Goal: Task Accomplishment & Management: Complete application form

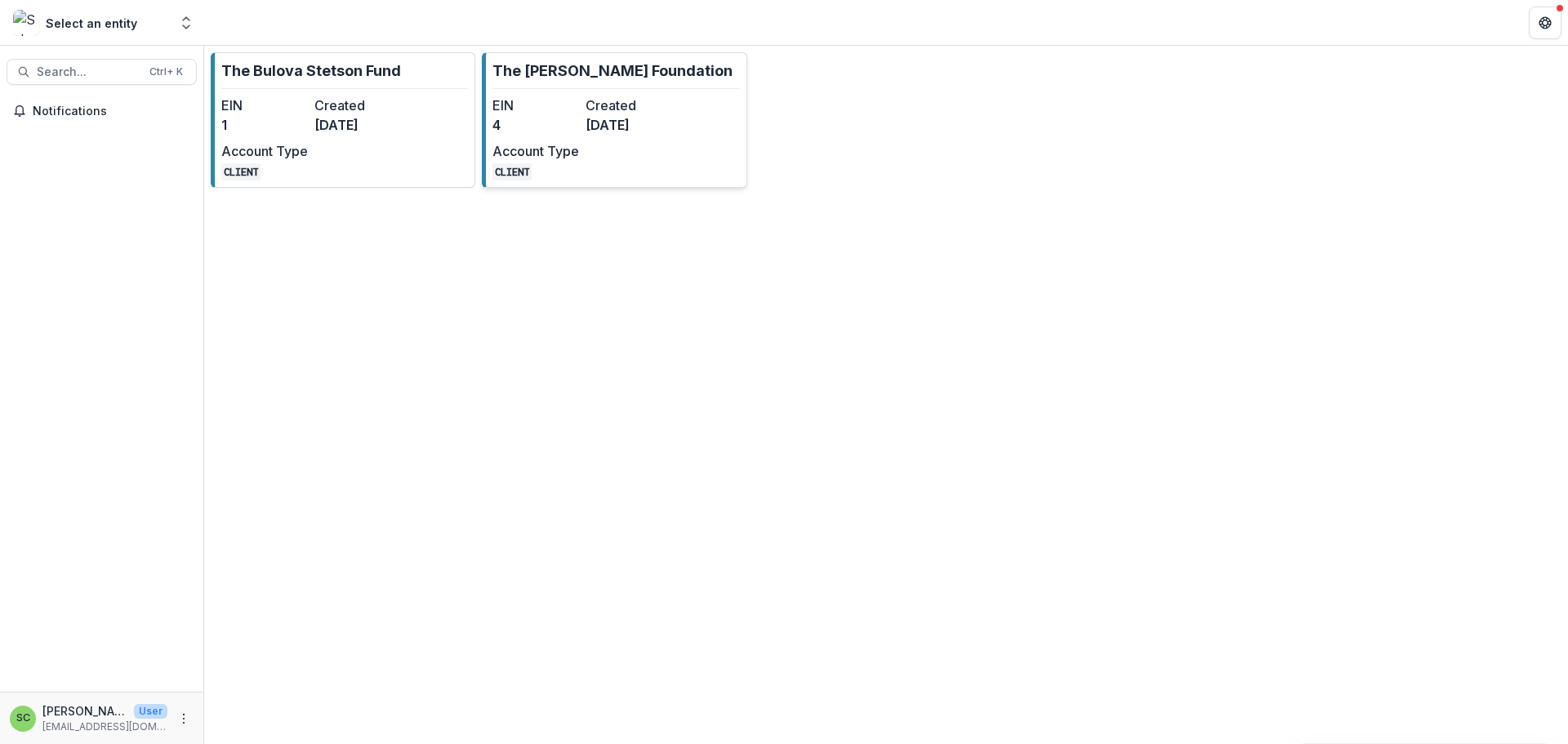
click at [569, 77] on p "The [PERSON_NAME] Foundation" at bounding box center [613, 70] width 240 height 22
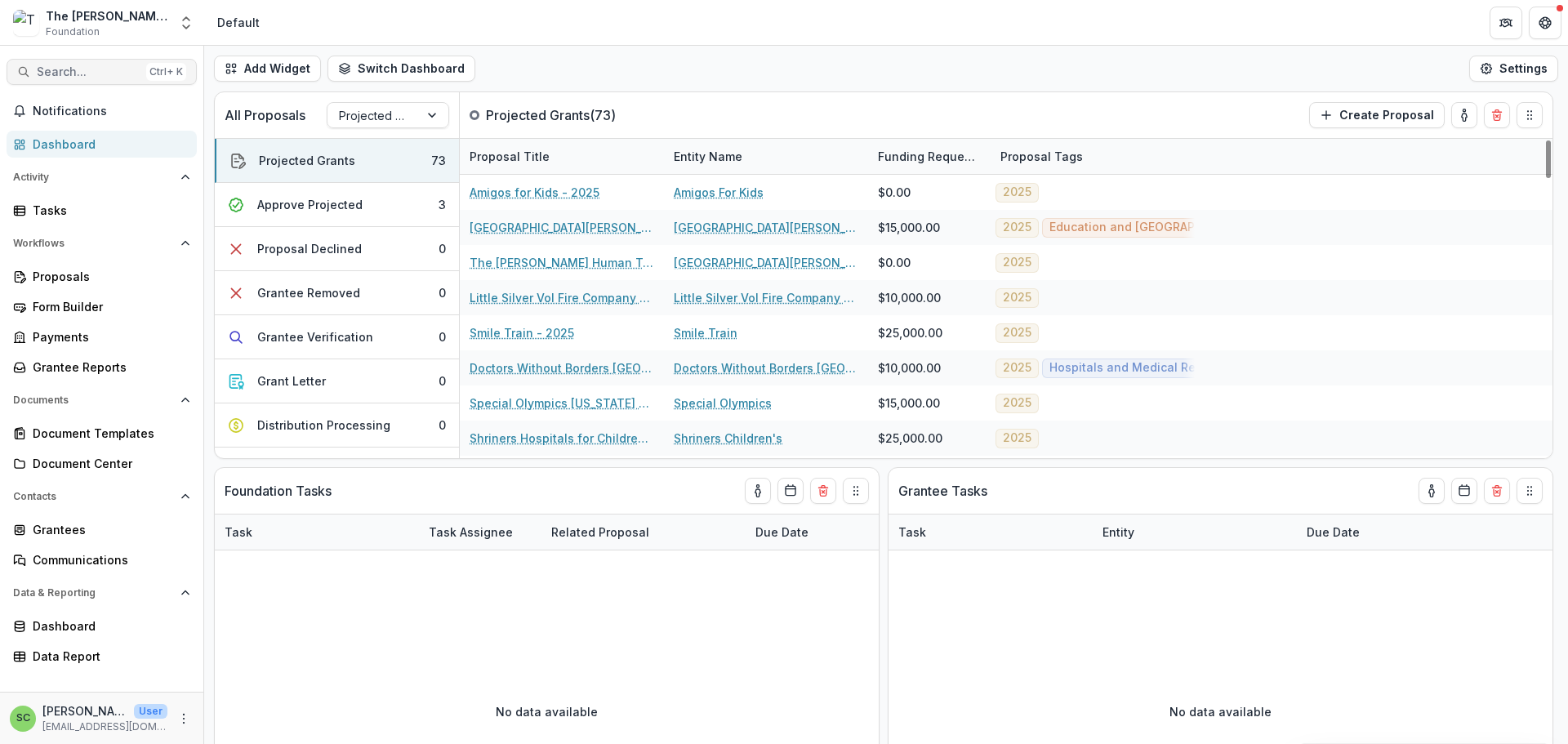
click at [86, 79] on span "Search..." at bounding box center [88, 72] width 103 height 14
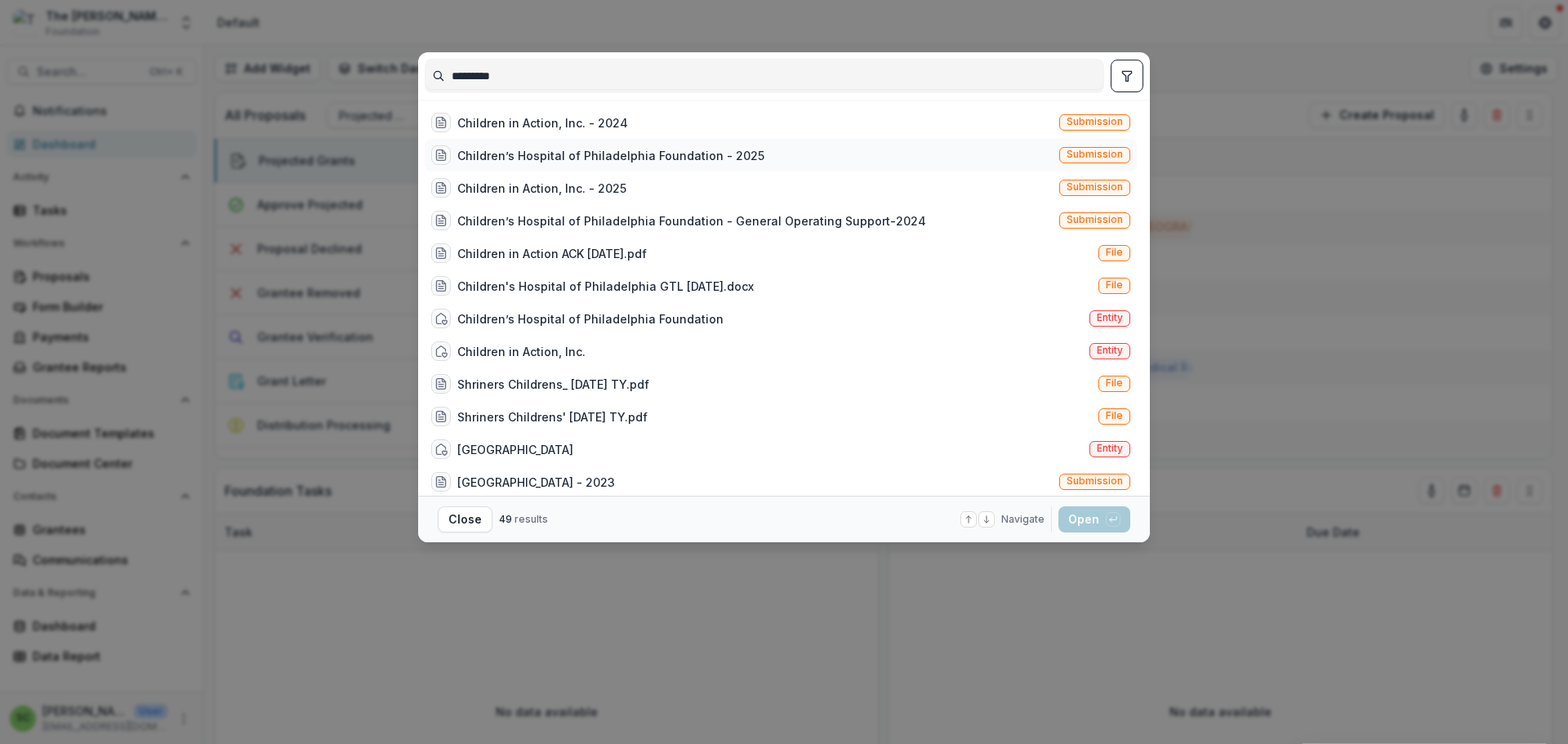
type input "*********"
click at [457, 164] on div "Children’s Hospital of Philadelphia Foundation - 2025" at bounding box center [610, 155] width 307 height 17
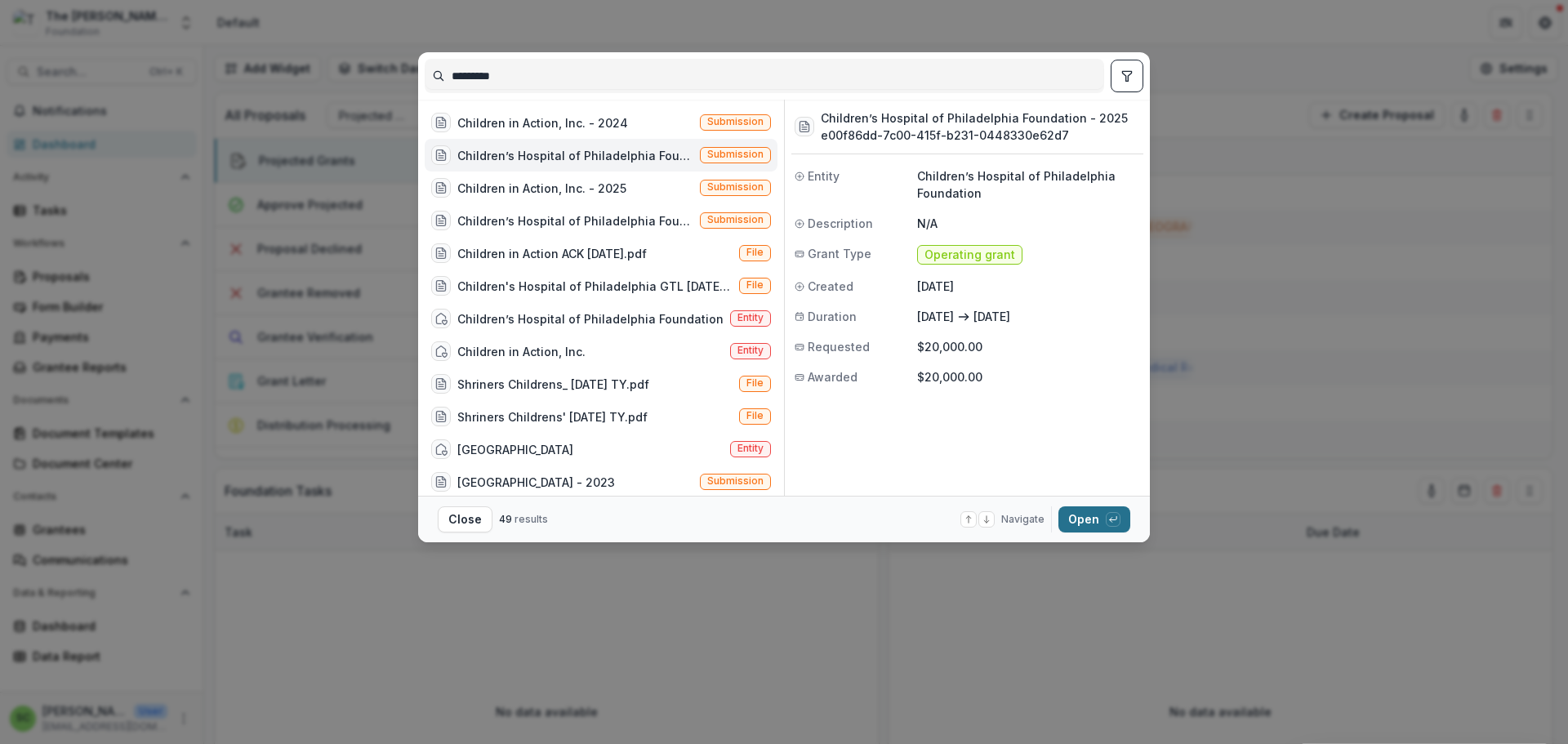
click at [1130, 520] on button "Open with enter key" at bounding box center [1094, 519] width 72 height 26
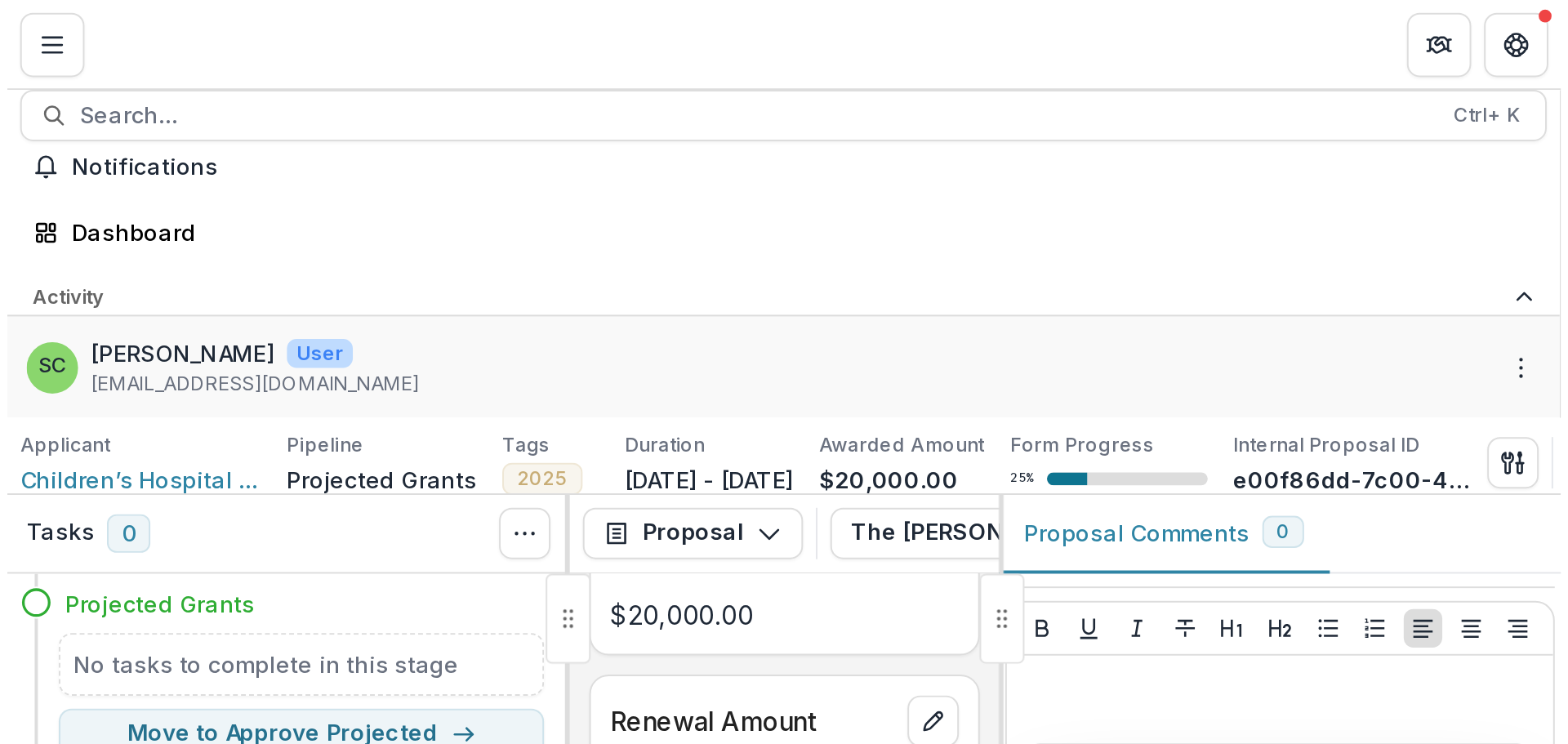
scroll to position [490, 0]
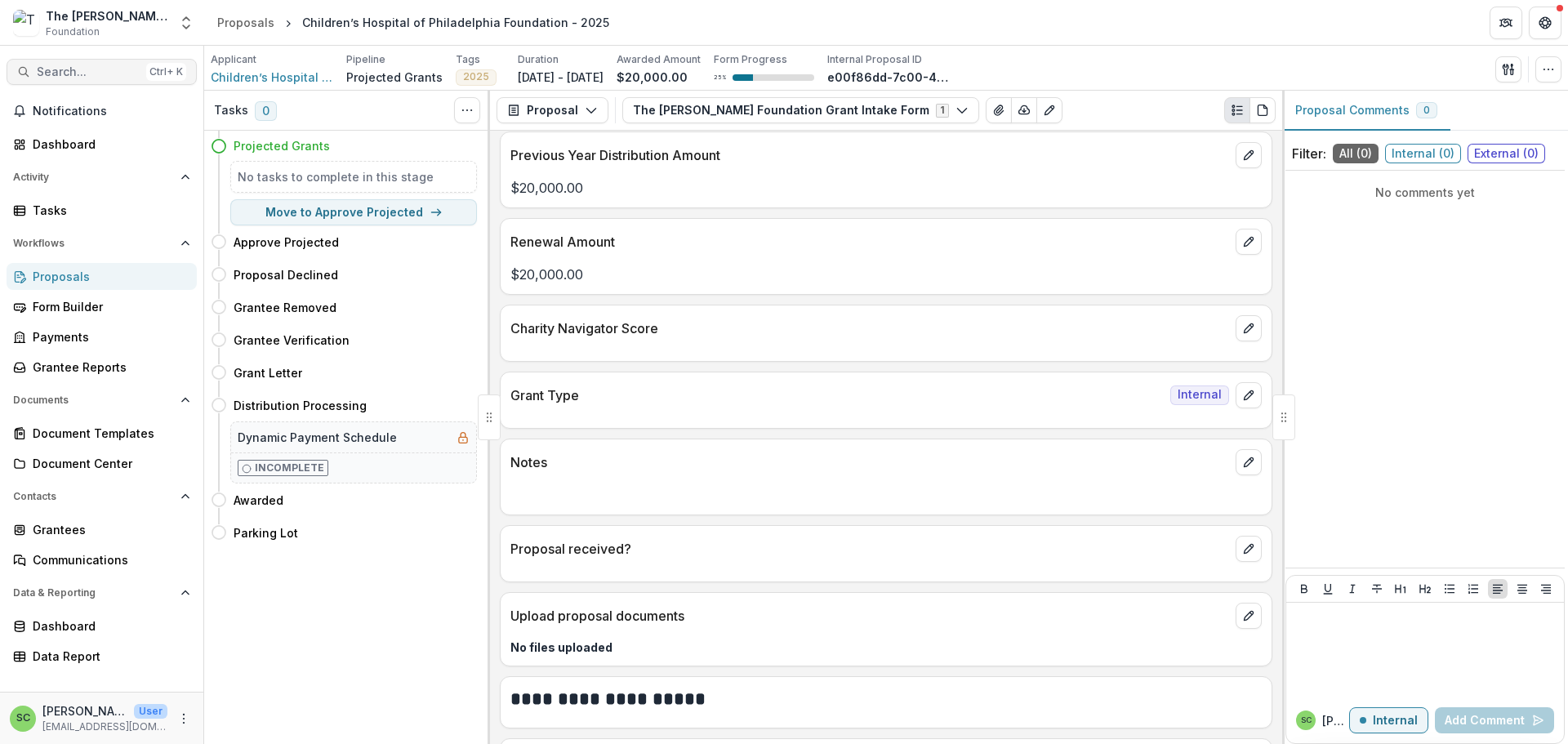
click at [76, 79] on span "Search..." at bounding box center [88, 72] width 103 height 14
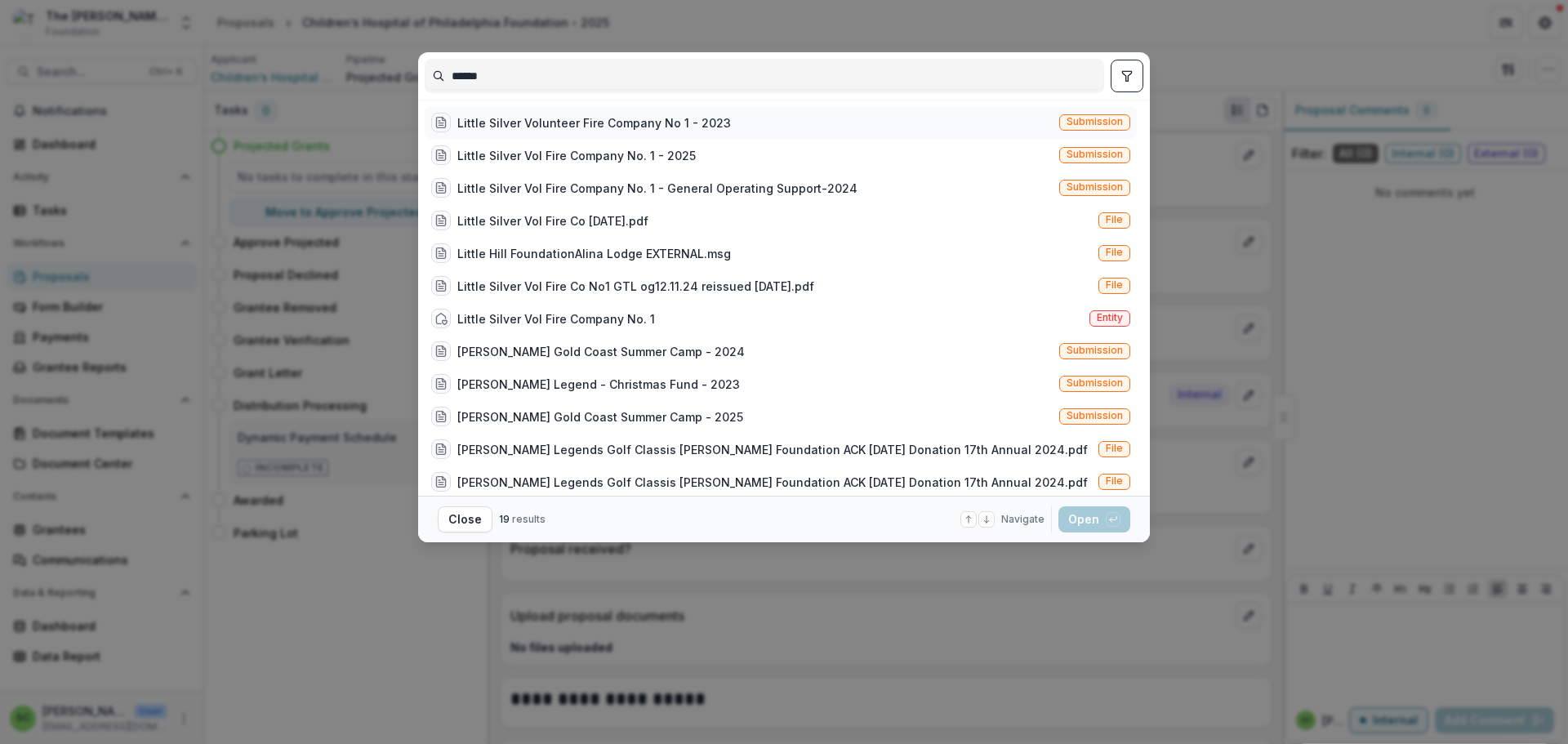
type input "******"
click at [457, 132] on div "Little Silver Volunteer Fire Company No 1 - 2023" at bounding box center [594, 123] width 274 height 17
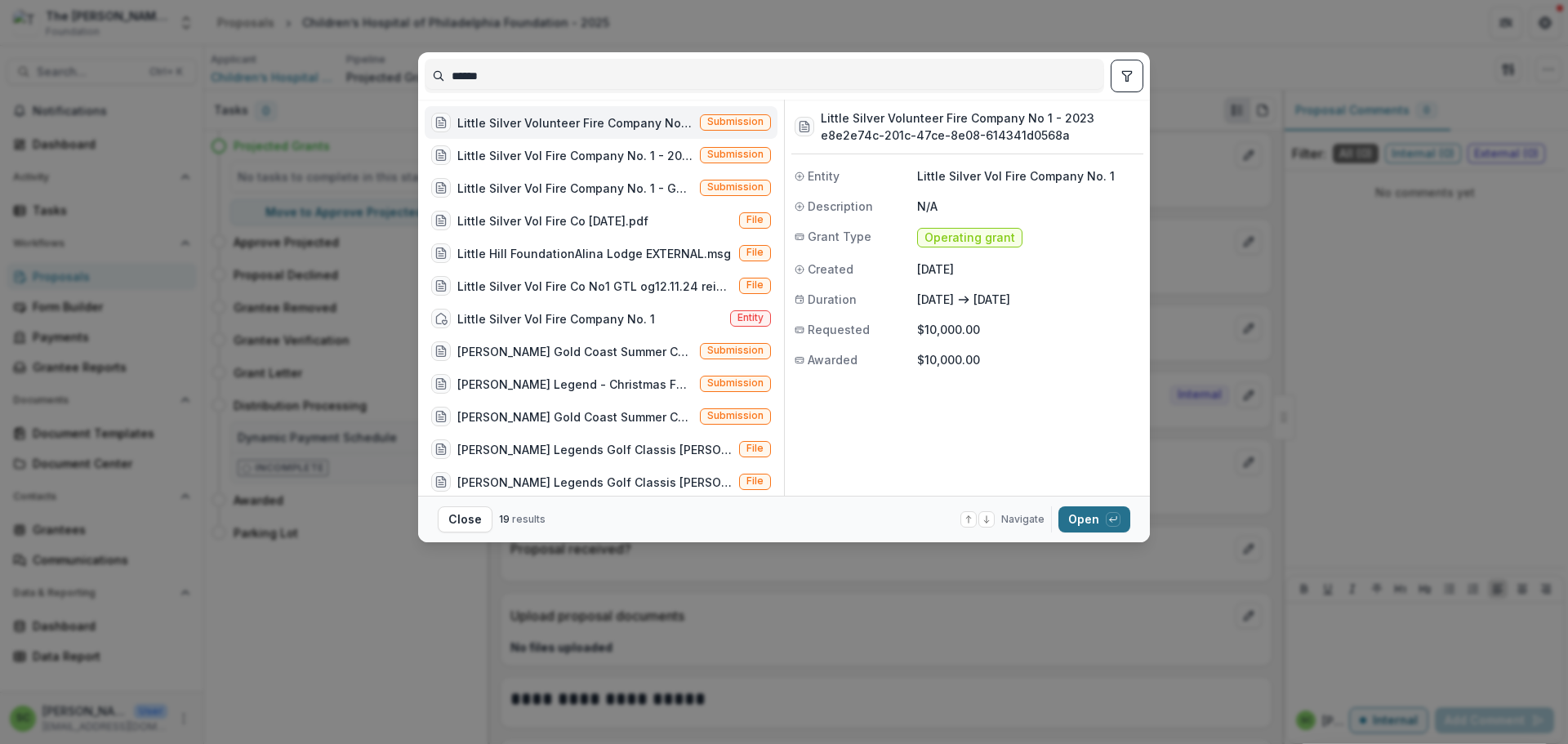
click at [1130, 525] on button "Open with enter key" at bounding box center [1094, 519] width 72 height 26
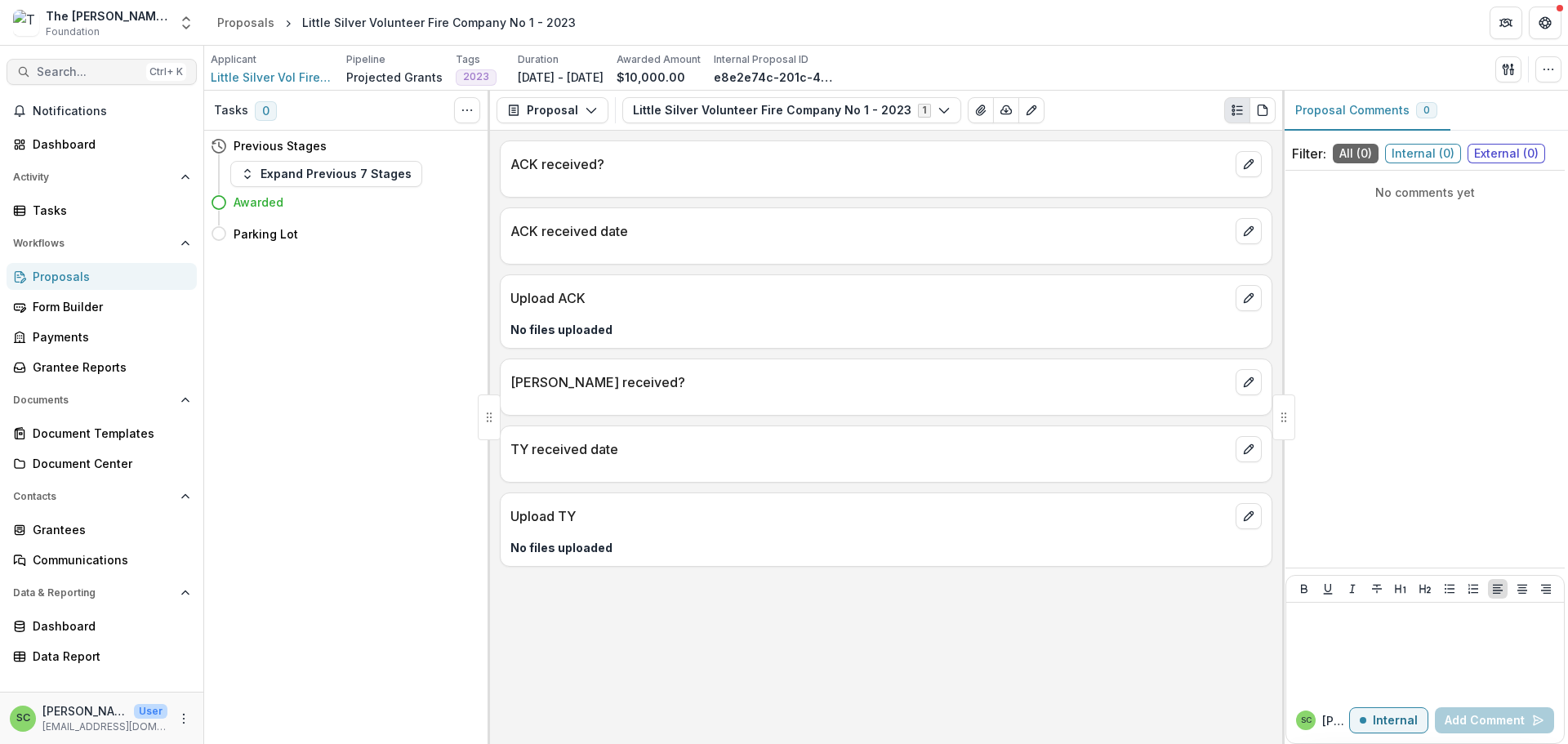
click at [77, 79] on span "Search..." at bounding box center [88, 72] width 103 height 14
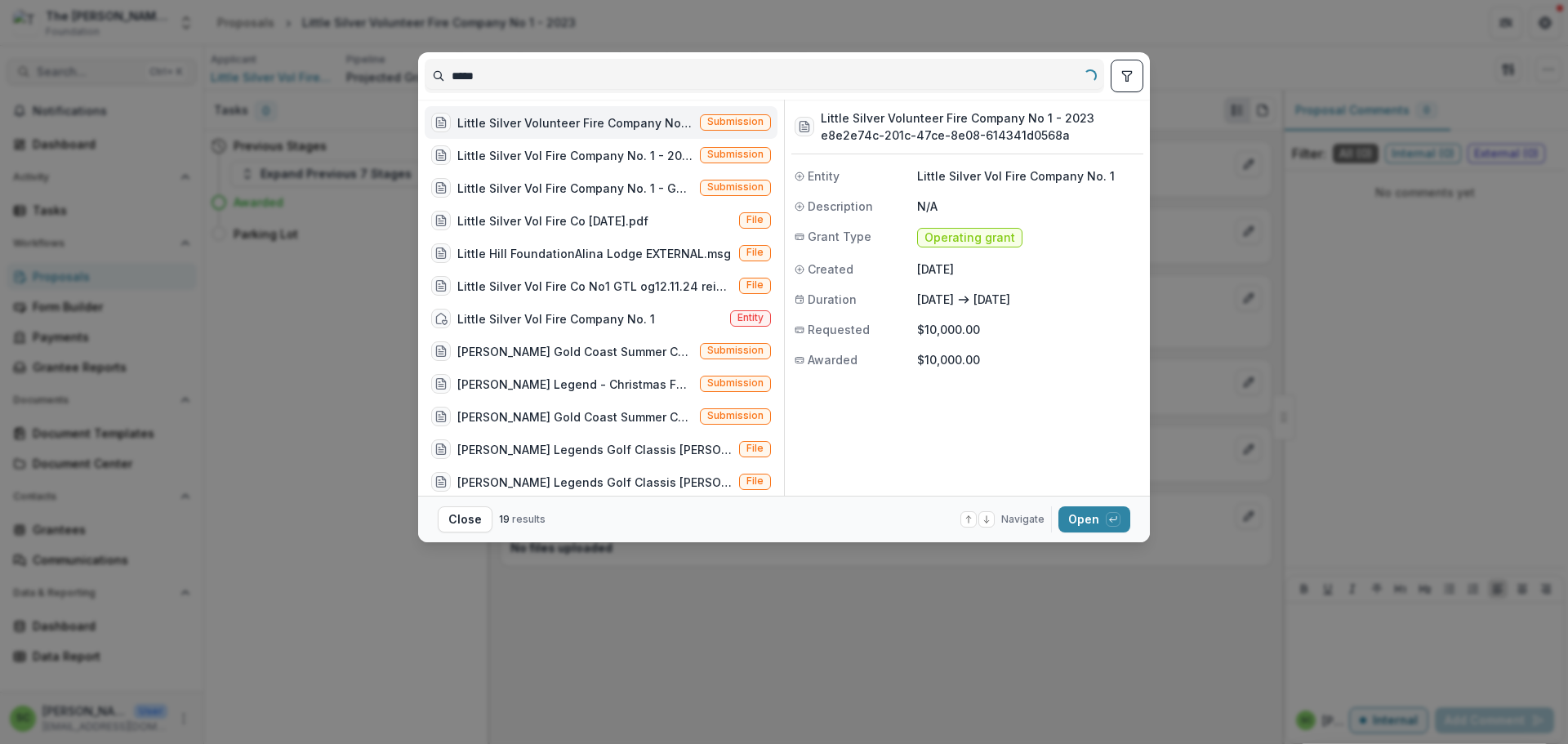
type input "******"
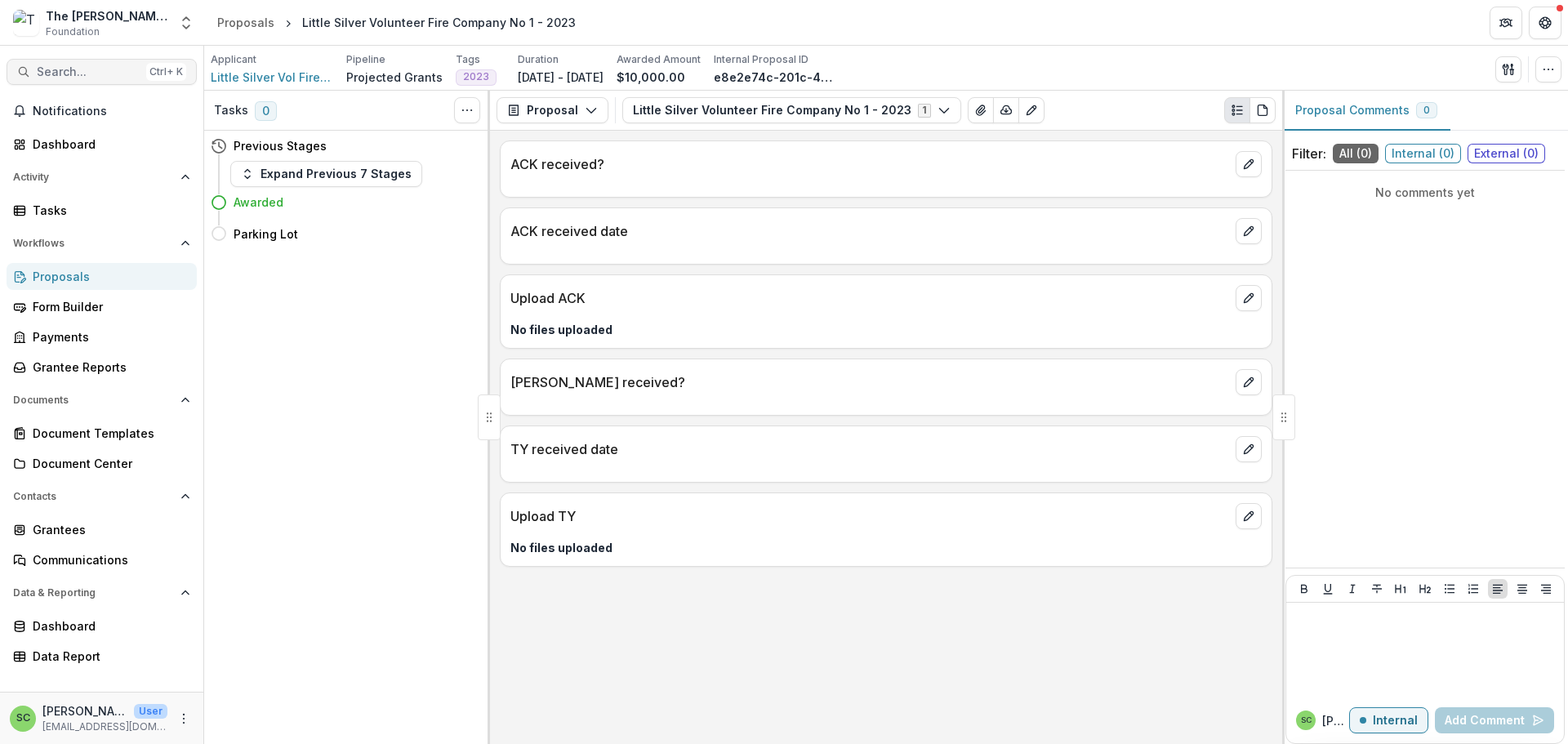
click at [77, 79] on span "Search..." at bounding box center [88, 72] width 103 height 14
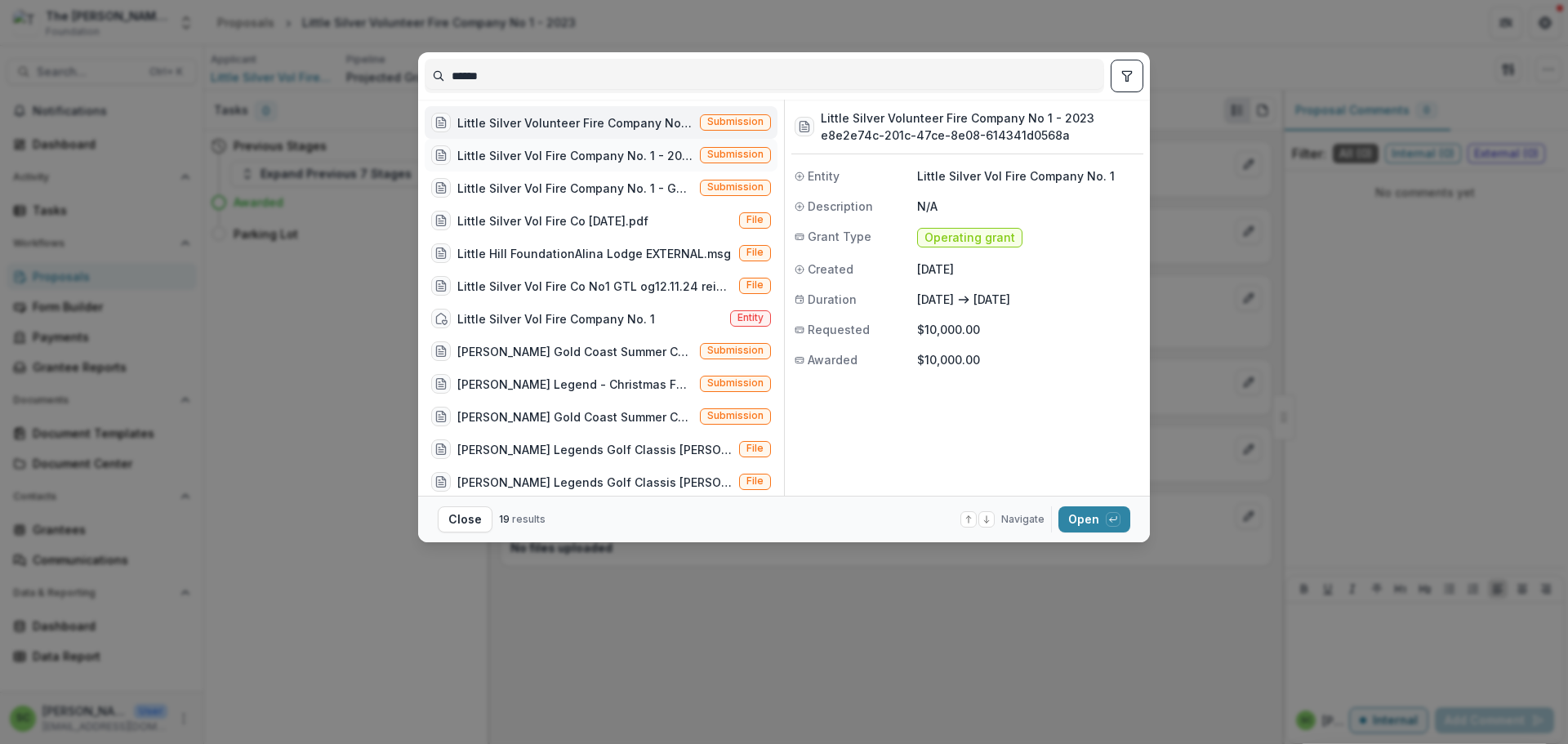
click at [457, 164] on div "Little Silver Vol Fire Company No. 1 - 2025" at bounding box center [575, 155] width 236 height 17
click at [1130, 532] on button "Open with enter key" at bounding box center [1094, 519] width 72 height 26
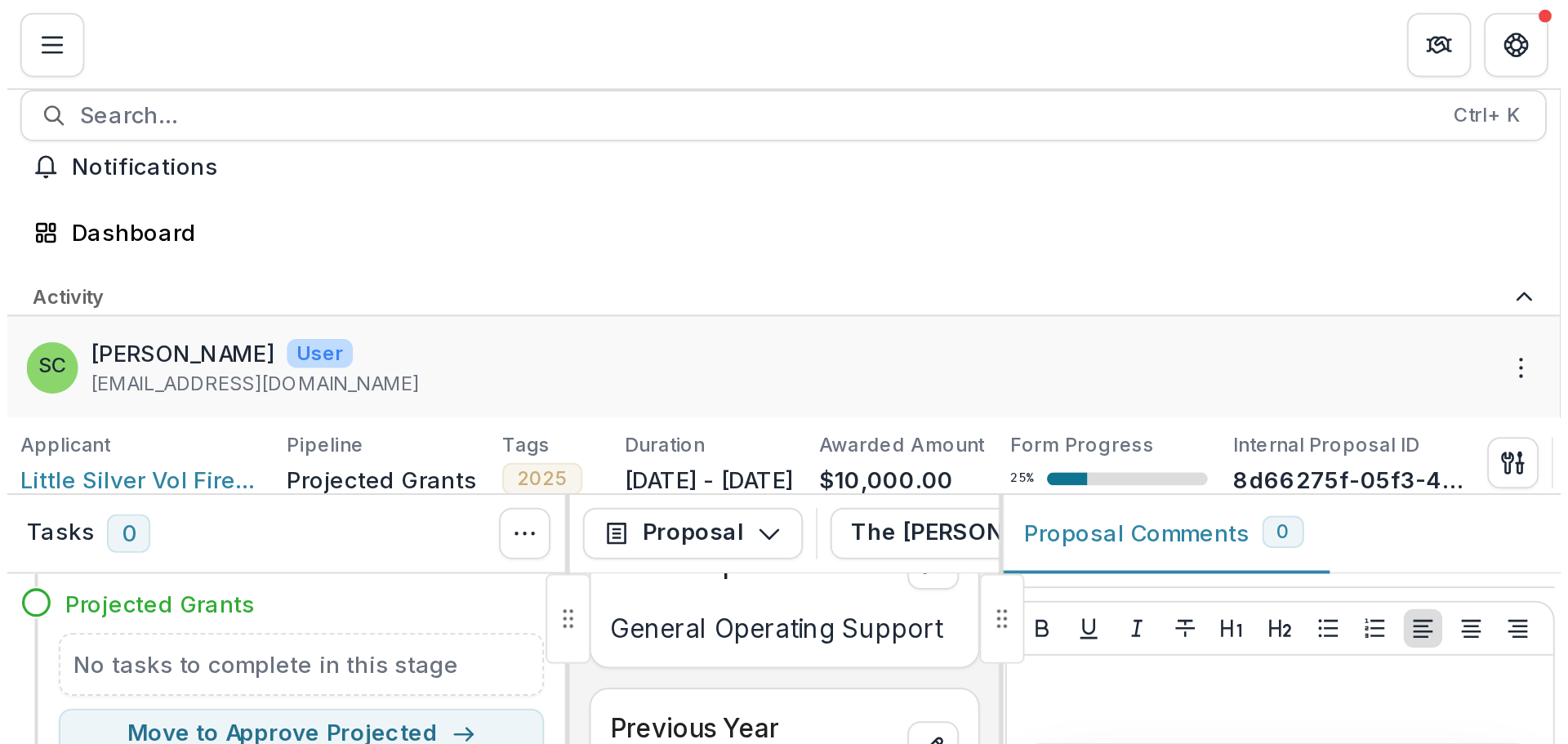
scroll to position [408, 0]
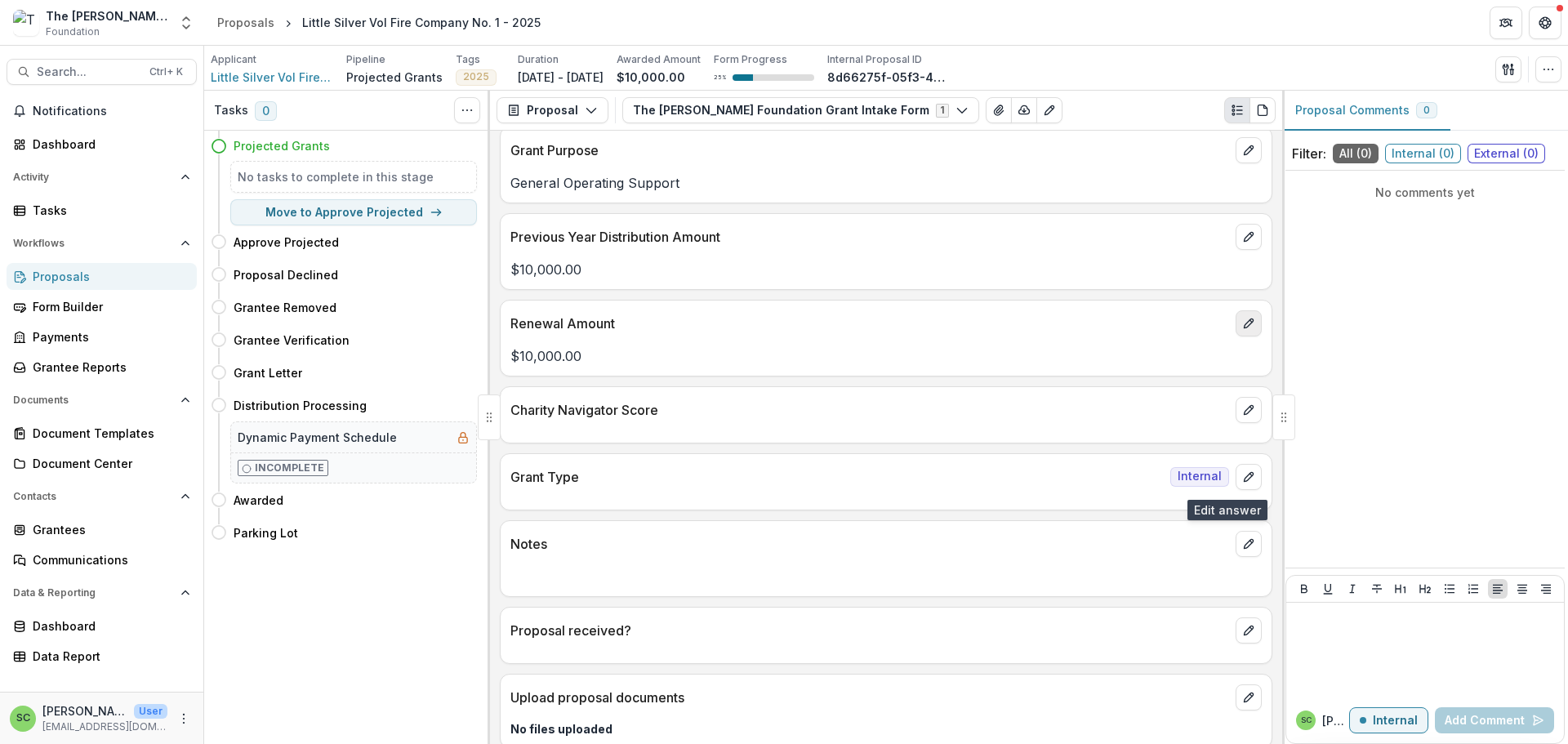
click at [1242, 329] on icon "edit" at bounding box center [1249, 323] width 13 height 13
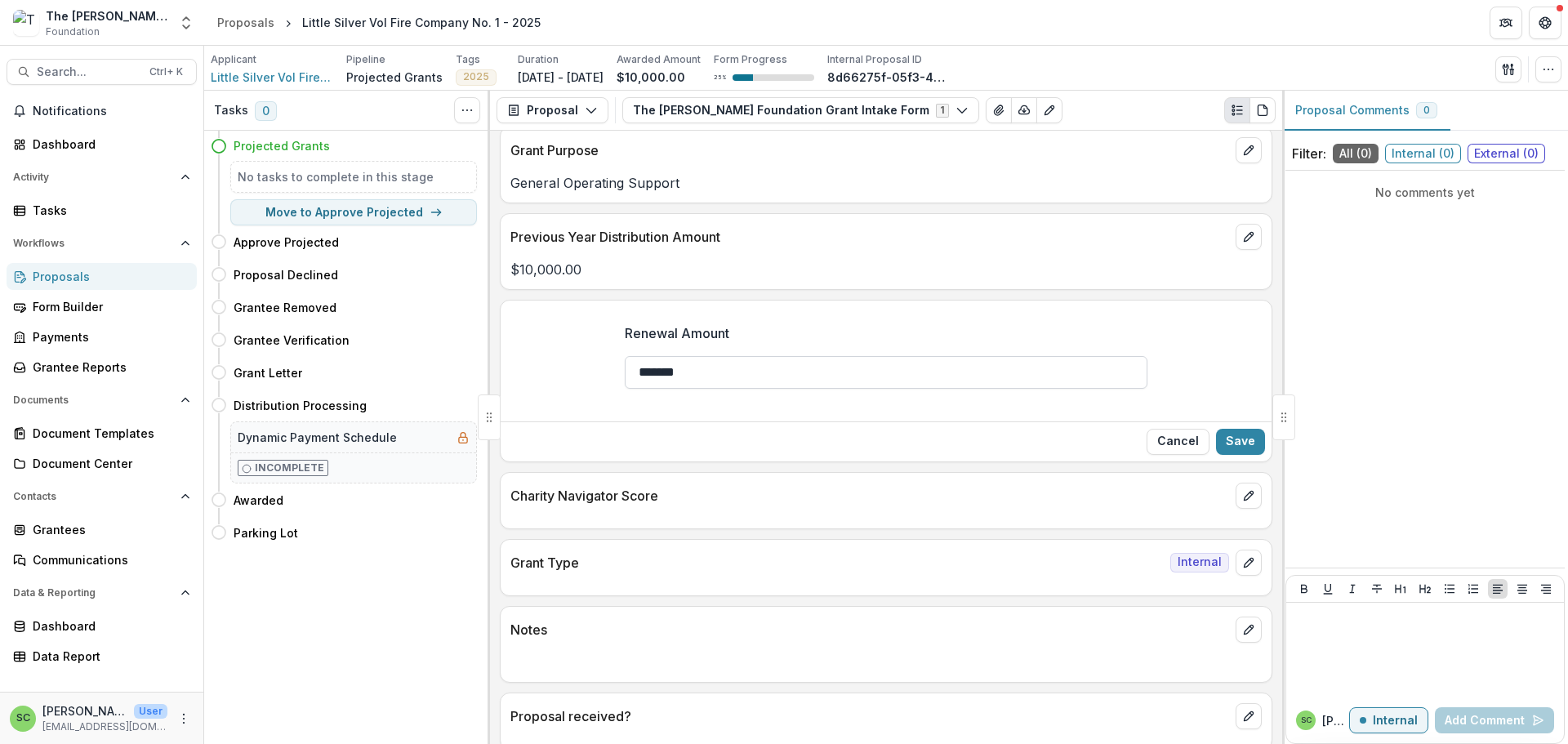
click at [625, 388] on input "*******" at bounding box center [886, 372] width 523 height 33
type input "*******"
click at [1235, 455] on button "Save" at bounding box center [1241, 441] width 49 height 26
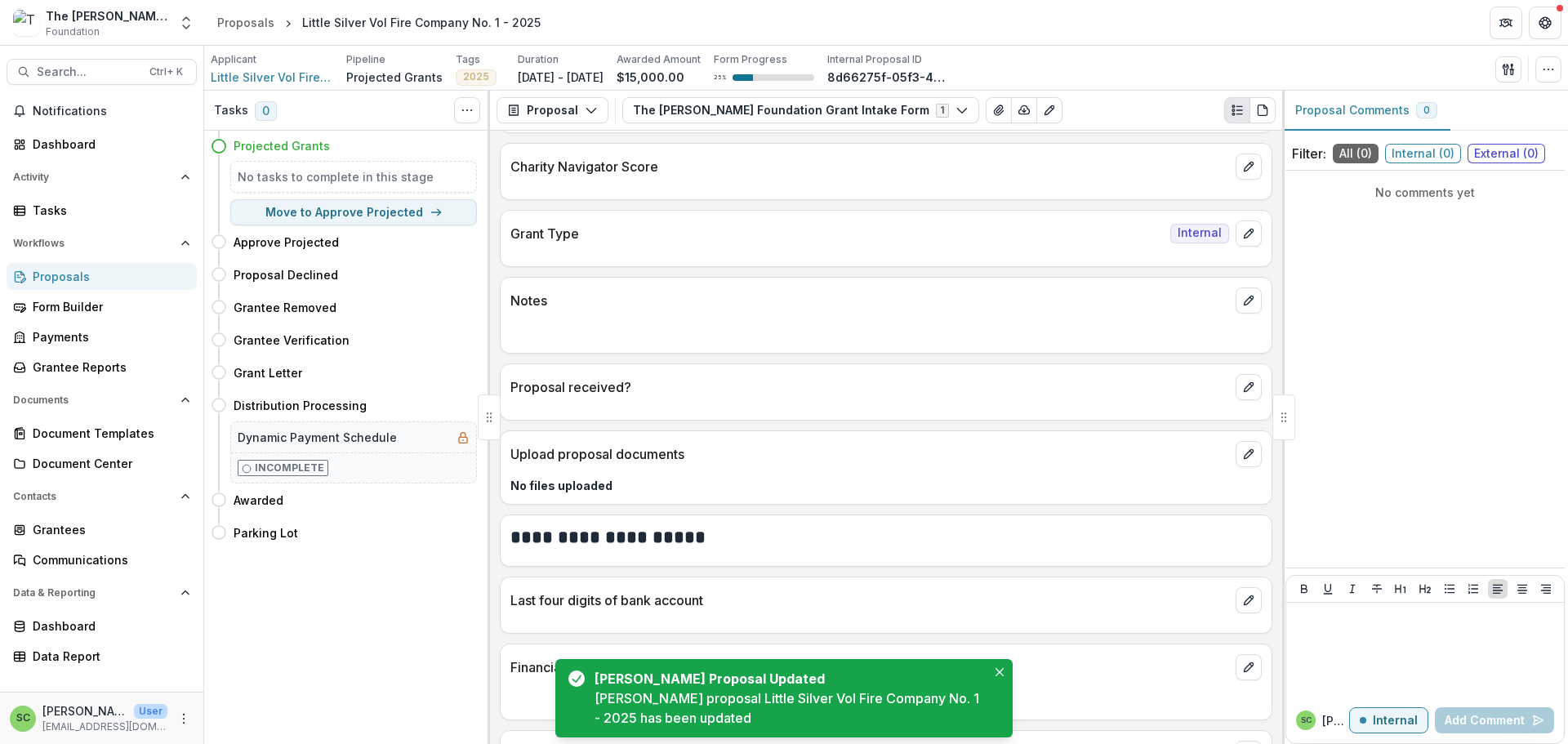
scroll to position [653, 0]
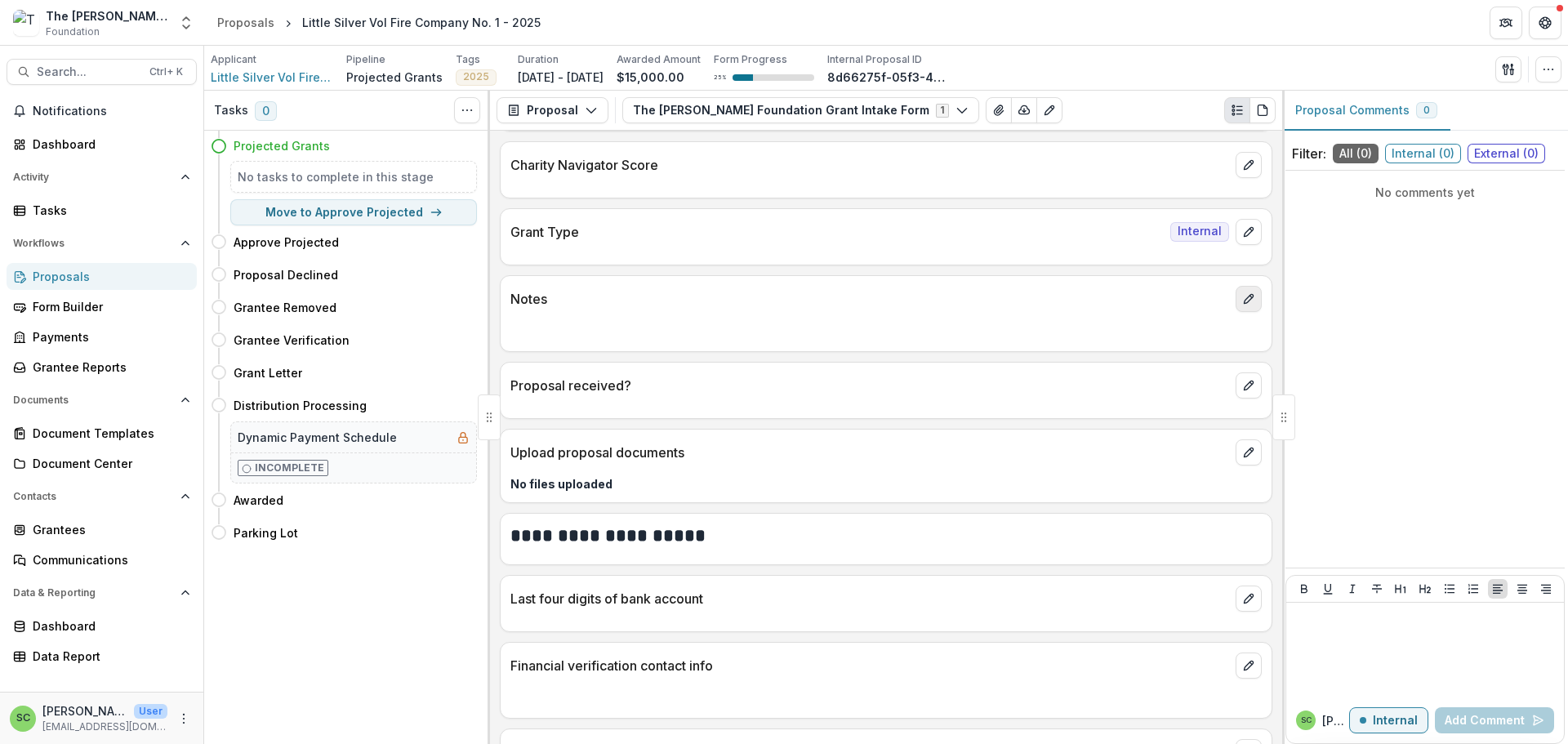
click at [1242, 305] on icon "edit" at bounding box center [1249, 298] width 13 height 13
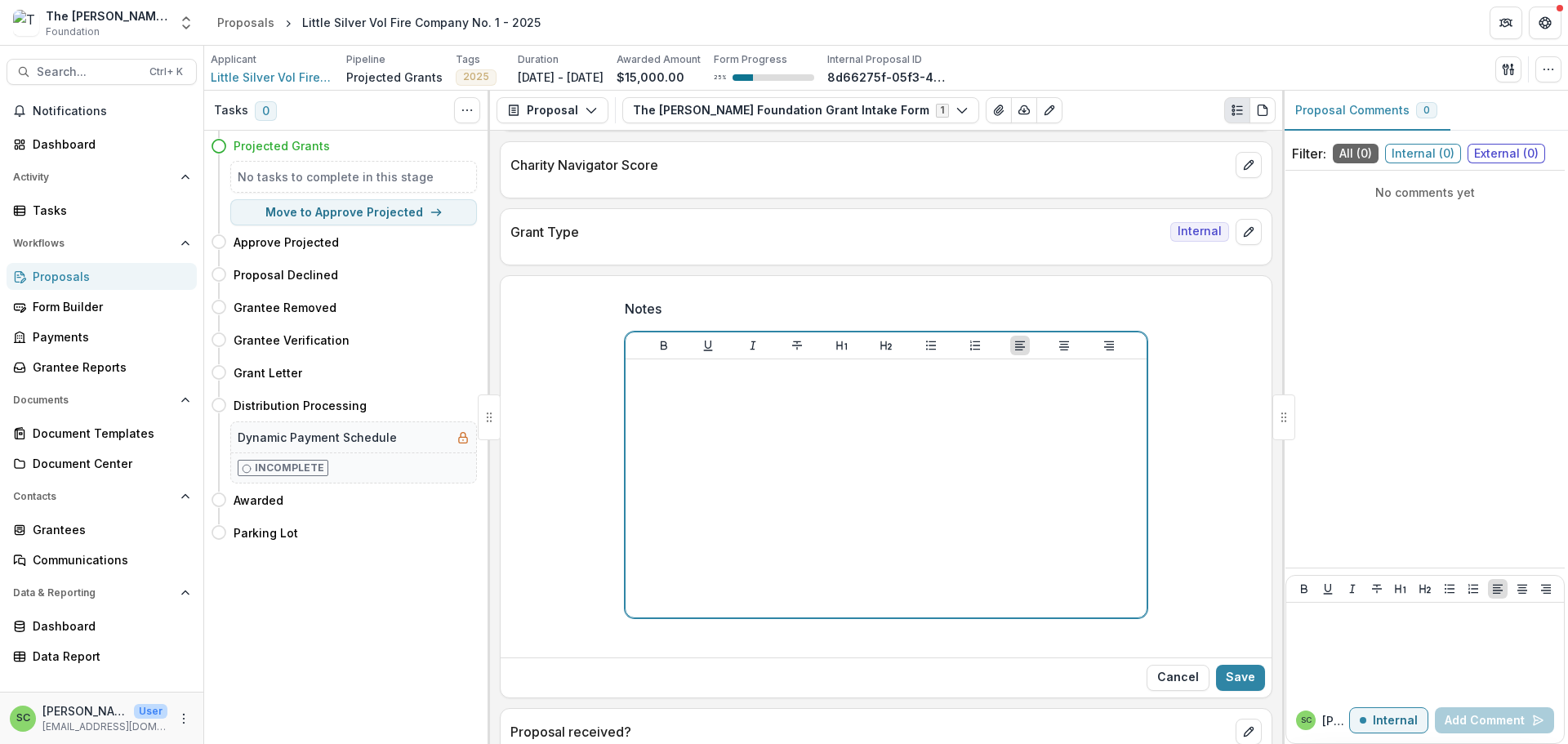
click at [632, 383] on p at bounding box center [886, 374] width 508 height 18
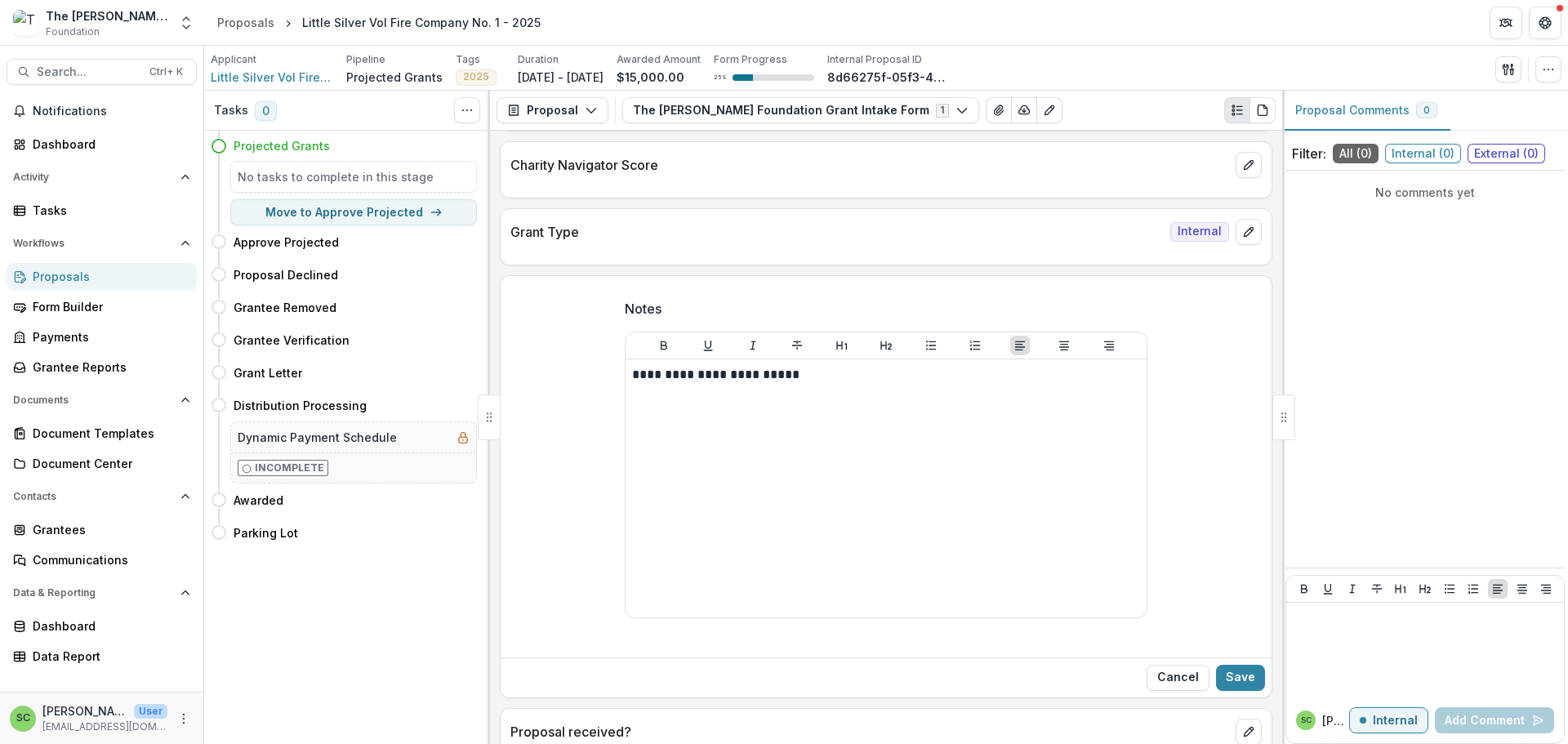
click at [852, 502] on div "**********" at bounding box center [886, 468] width 523 height 365
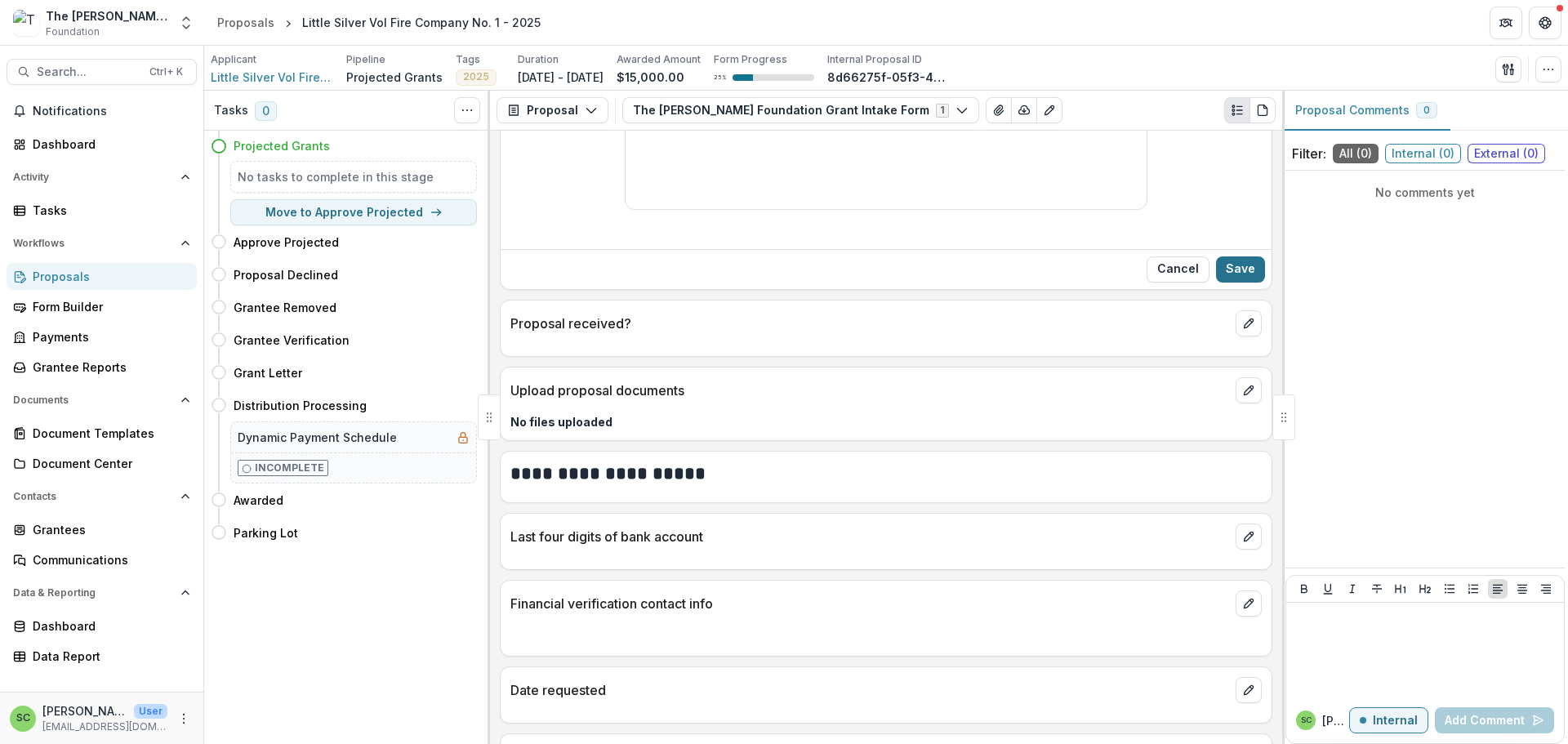
click at [1223, 283] on button "Save" at bounding box center [1241, 270] width 49 height 26
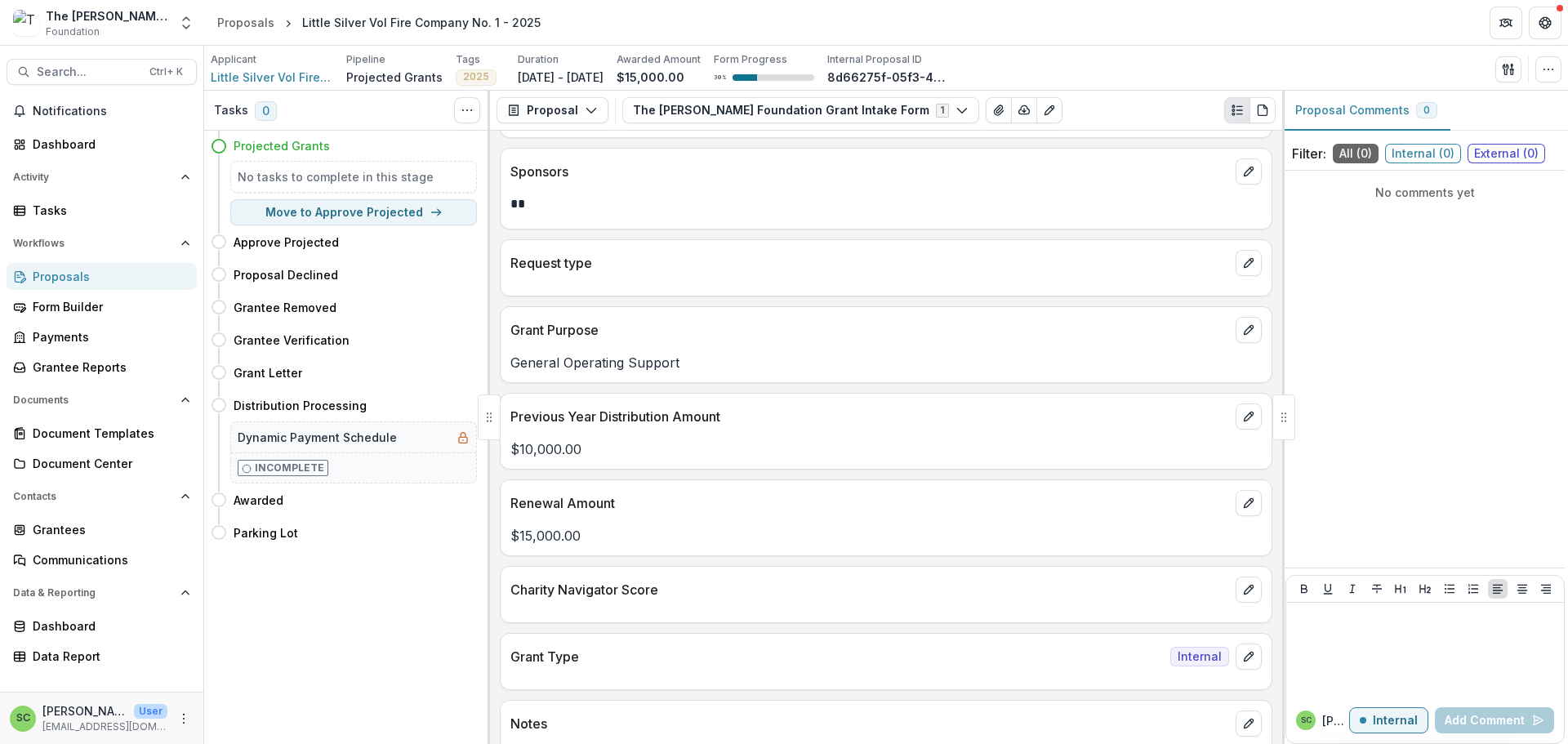
scroll to position [188, 0]
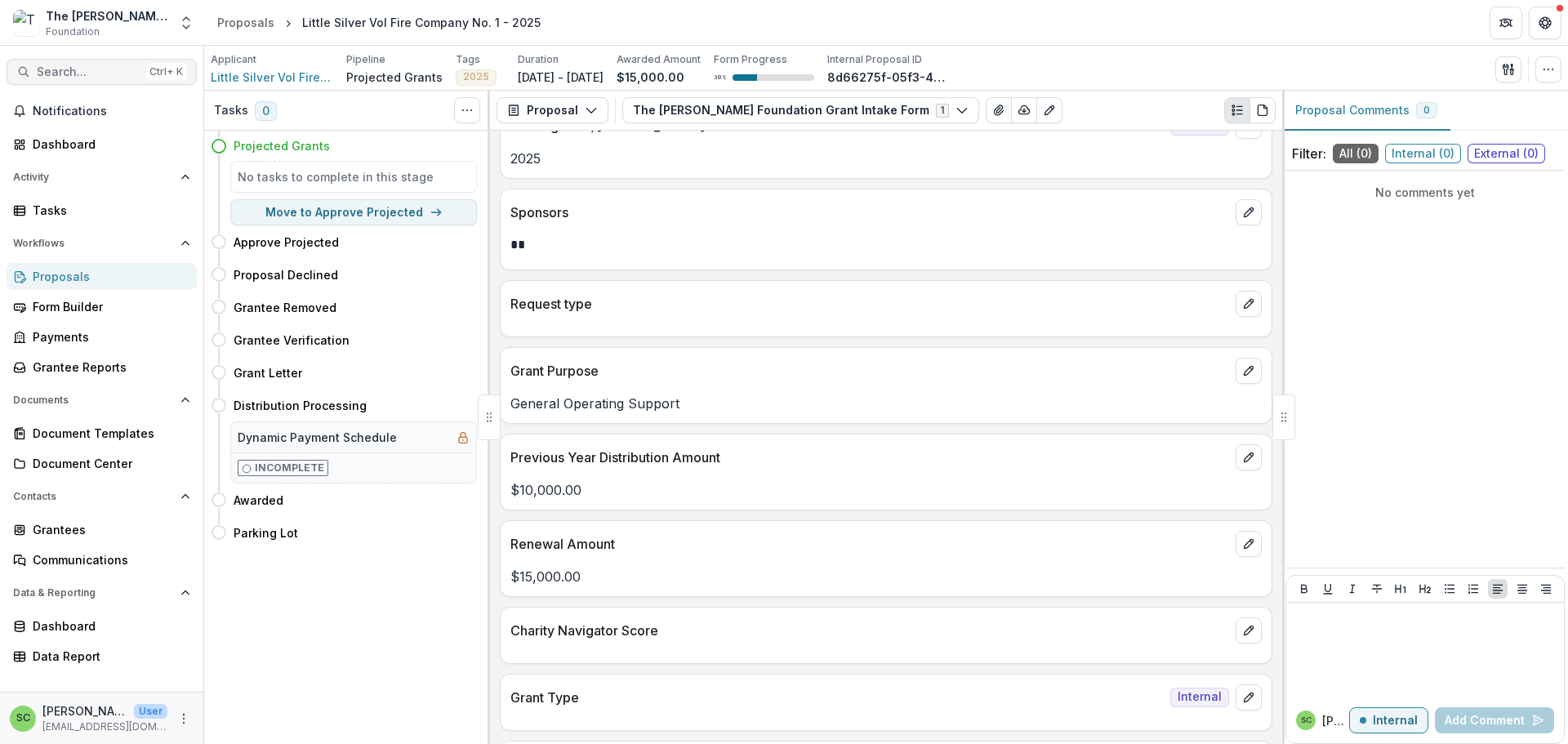
click at [65, 79] on span "Search..." at bounding box center [88, 72] width 103 height 14
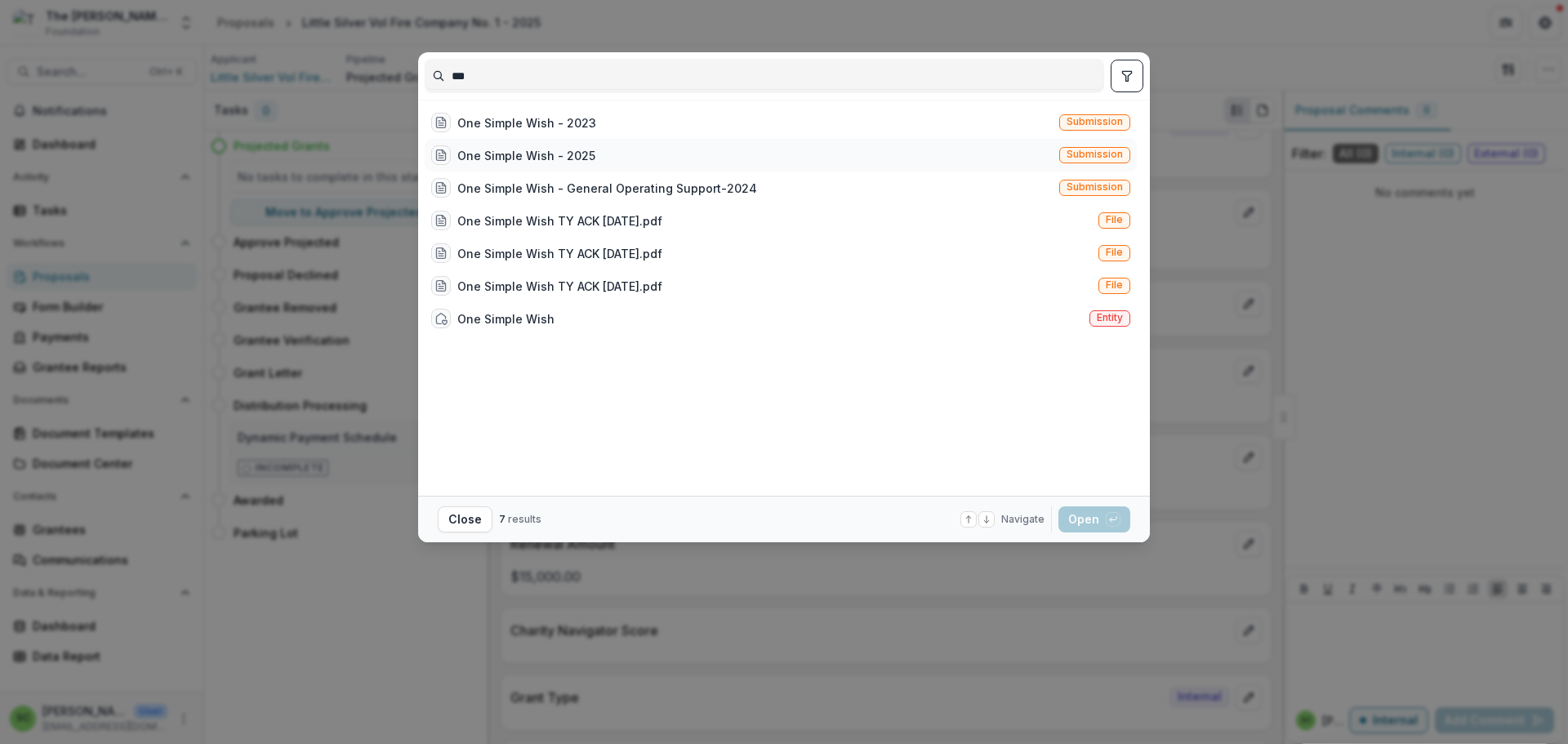
type input "***"
click at [457, 164] on div "One Simple Wish - 2025" at bounding box center [526, 155] width 138 height 17
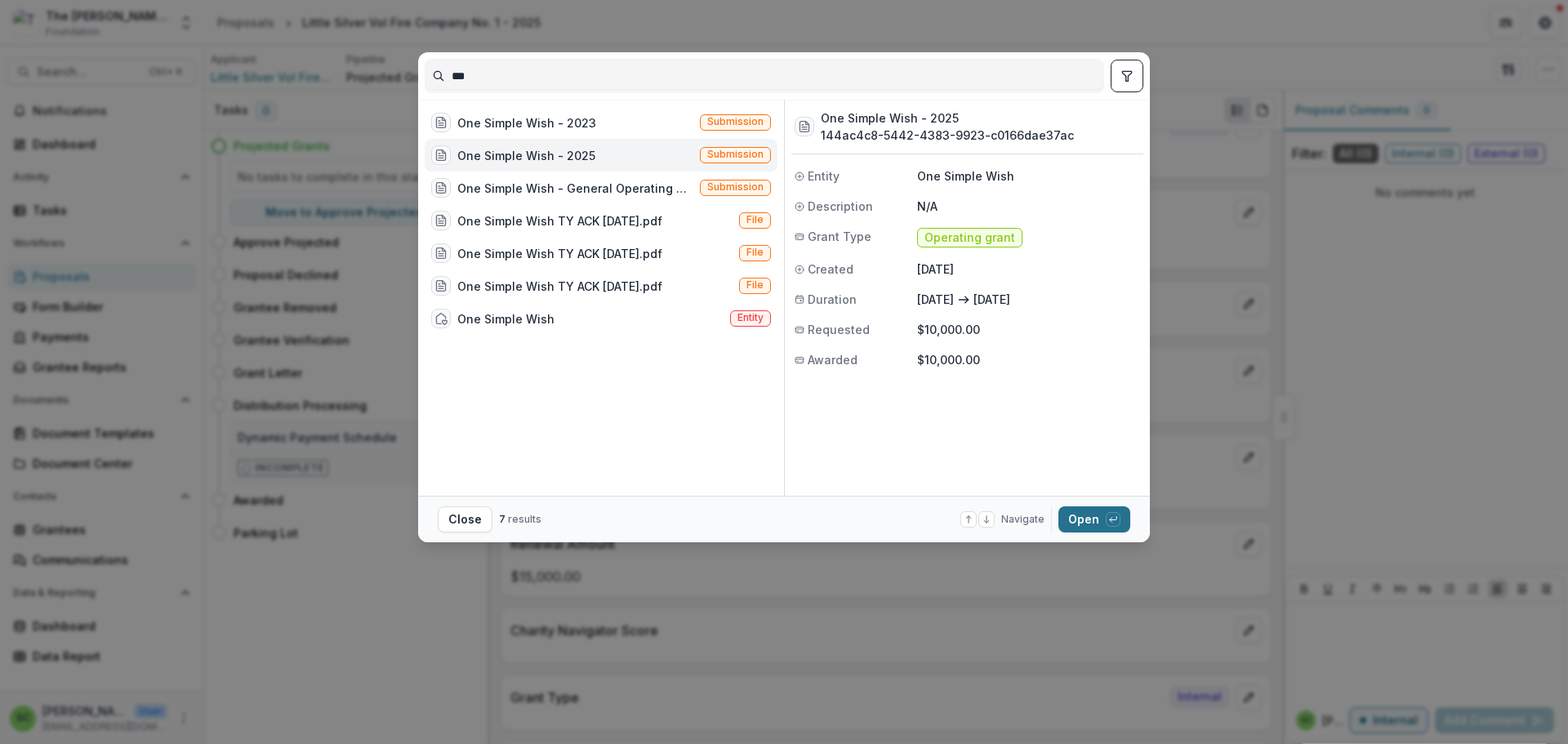
click at [1130, 527] on button "Open with enter key" at bounding box center [1094, 519] width 72 height 26
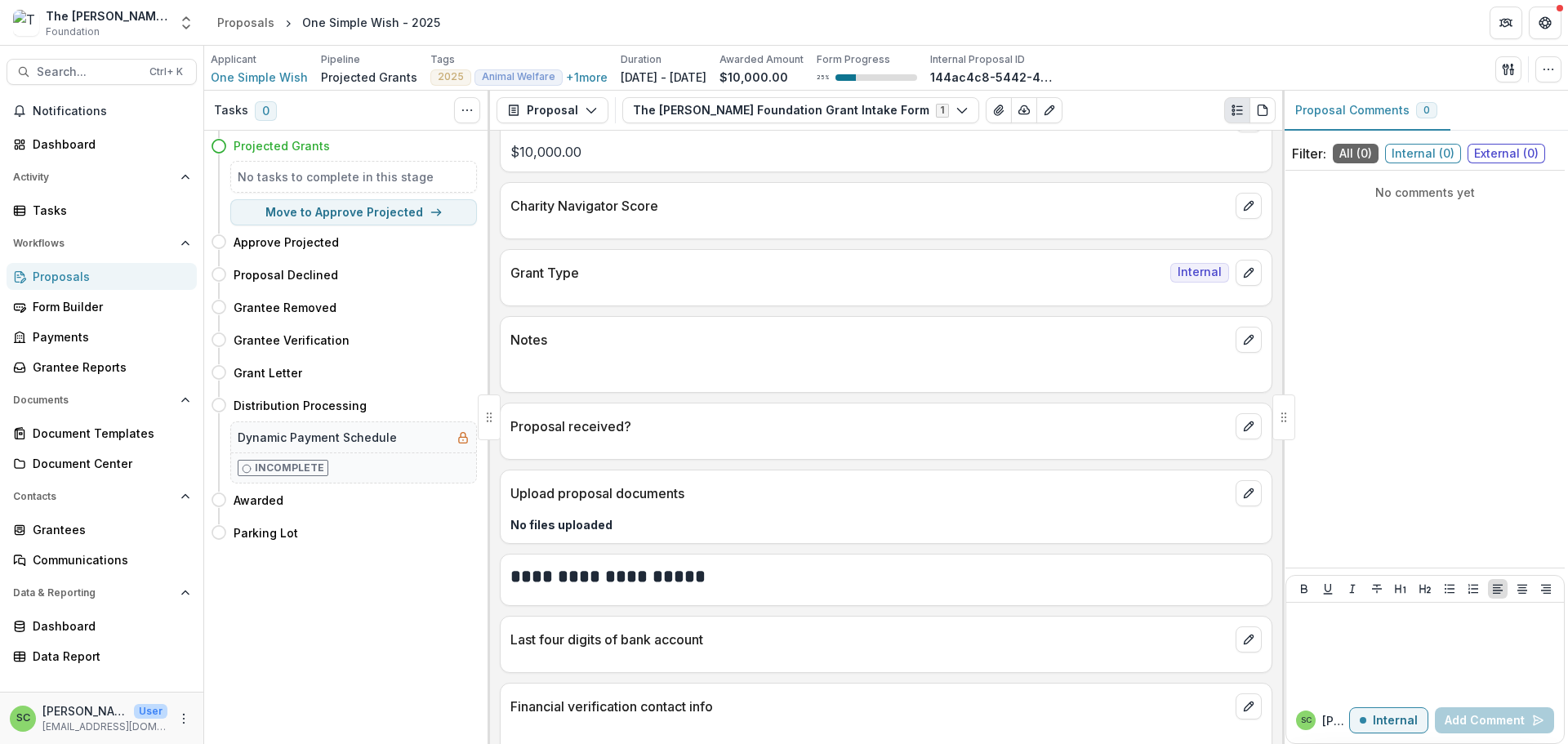
scroll to position [596, 0]
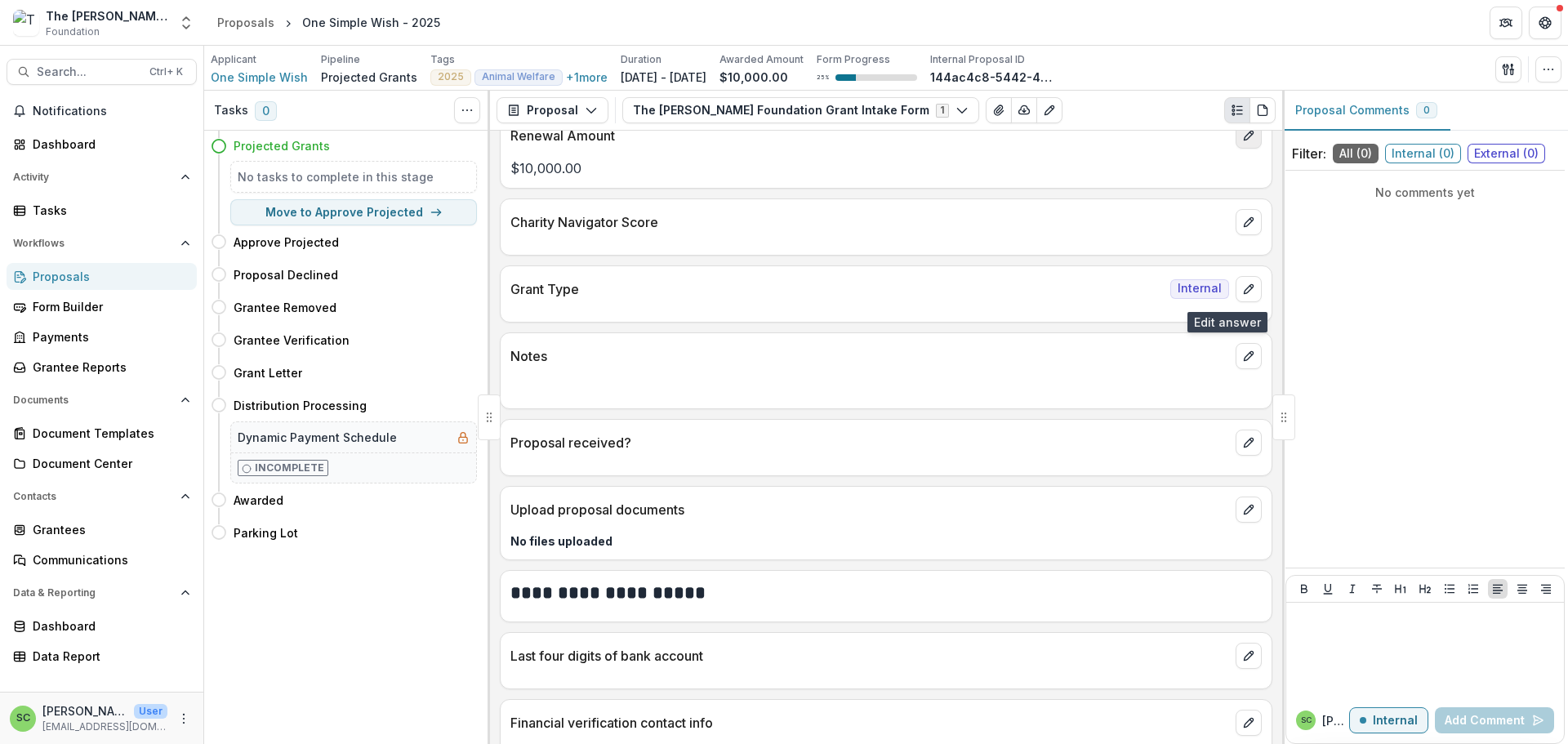
click at [1242, 142] on icon "edit" at bounding box center [1249, 136] width 13 height 13
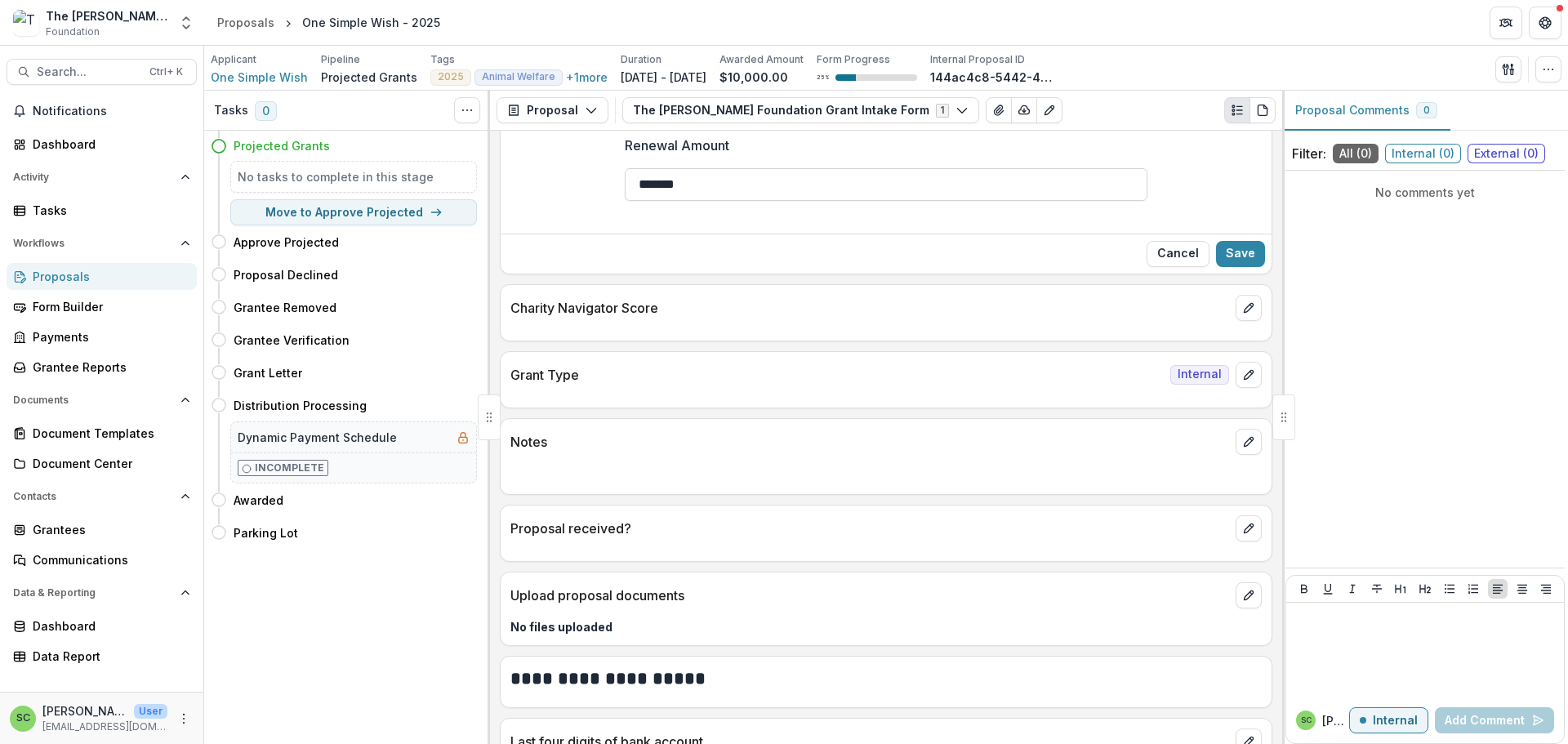
click at [625, 201] on input "*******" at bounding box center [886, 185] width 523 height 33
type input "**"
click at [1220, 267] on button "Save" at bounding box center [1241, 254] width 49 height 26
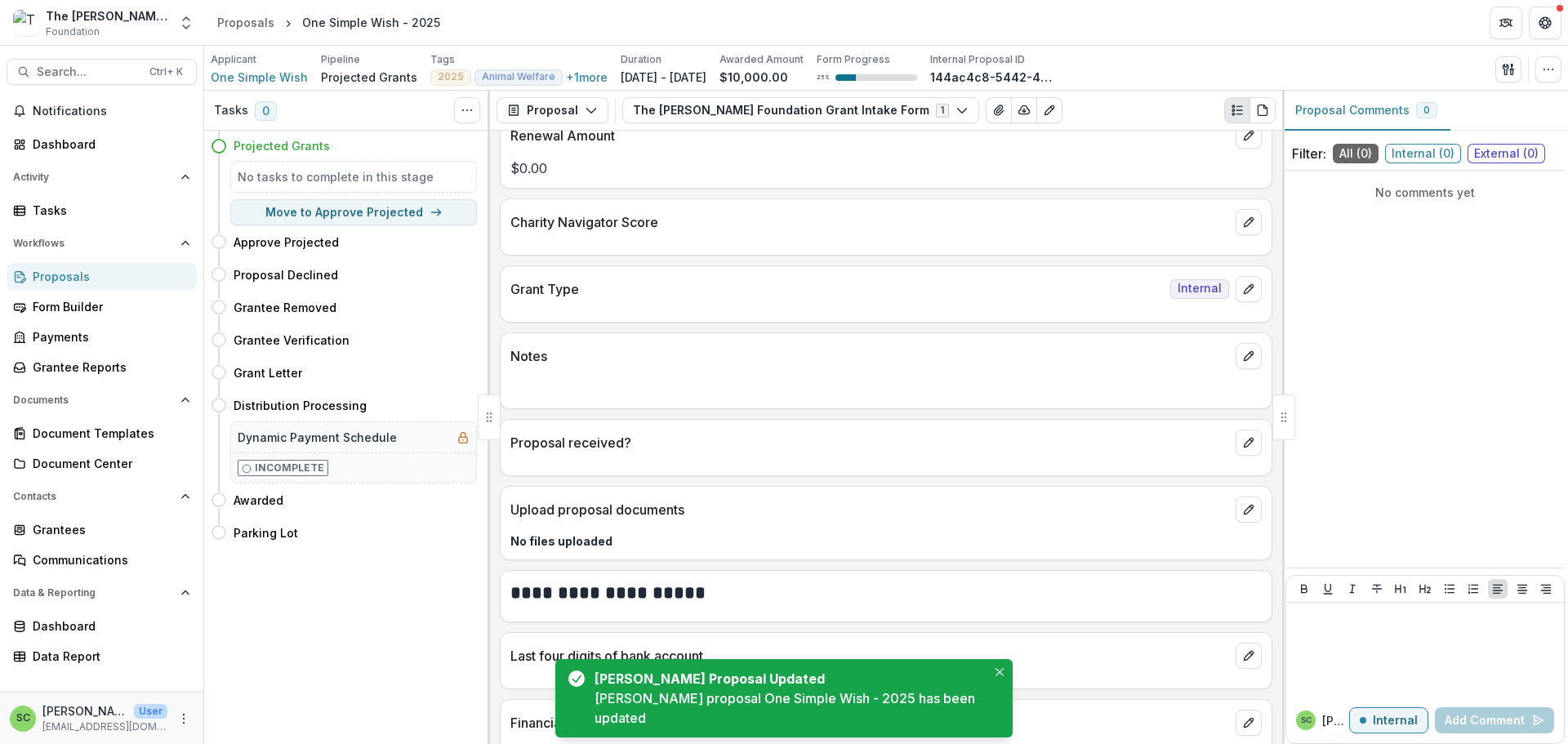
click at [564, 398] on div at bounding box center [886, 383] width 771 height 29
click at [1236, 369] on button "edit" at bounding box center [1249, 356] width 26 height 26
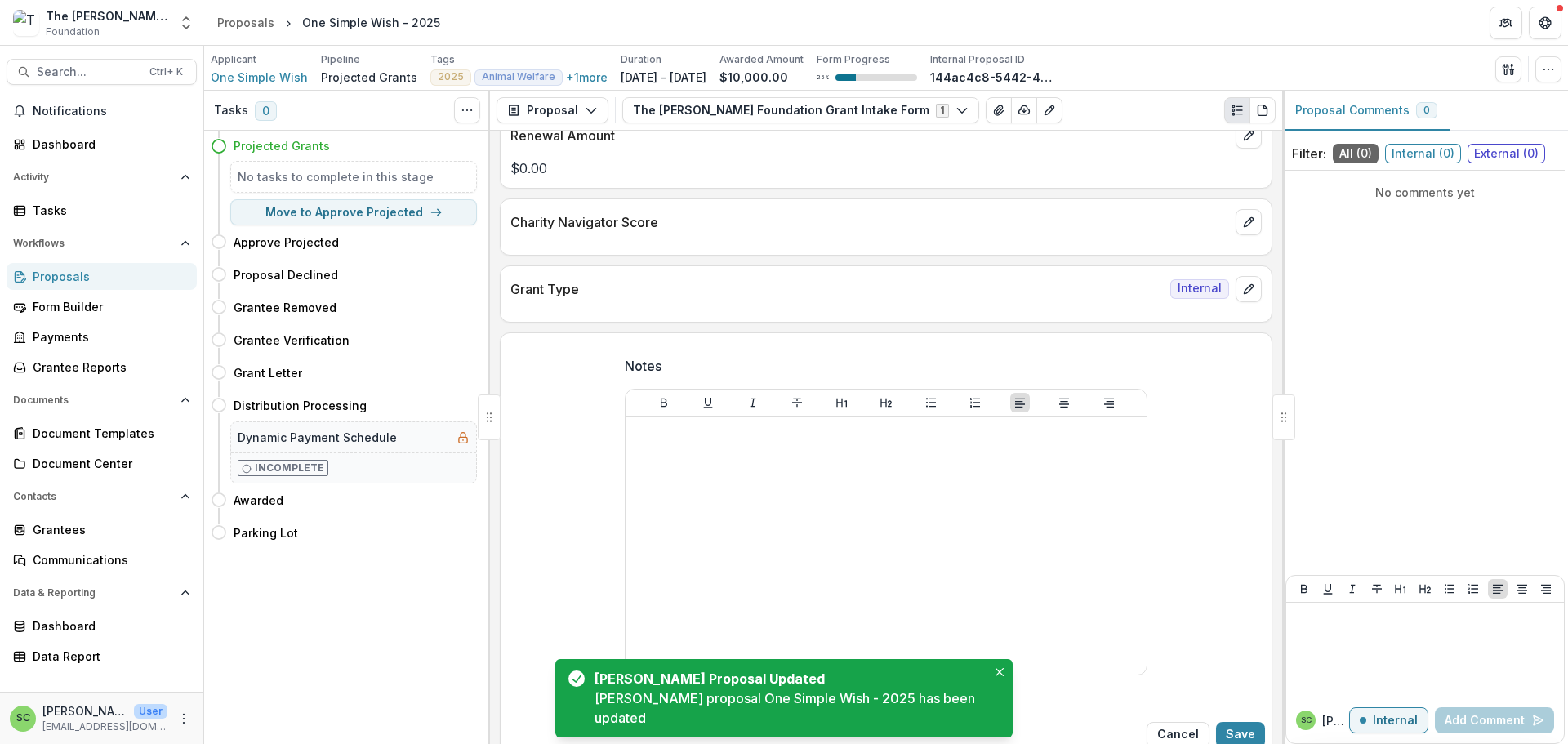
scroll to position [922, 0]
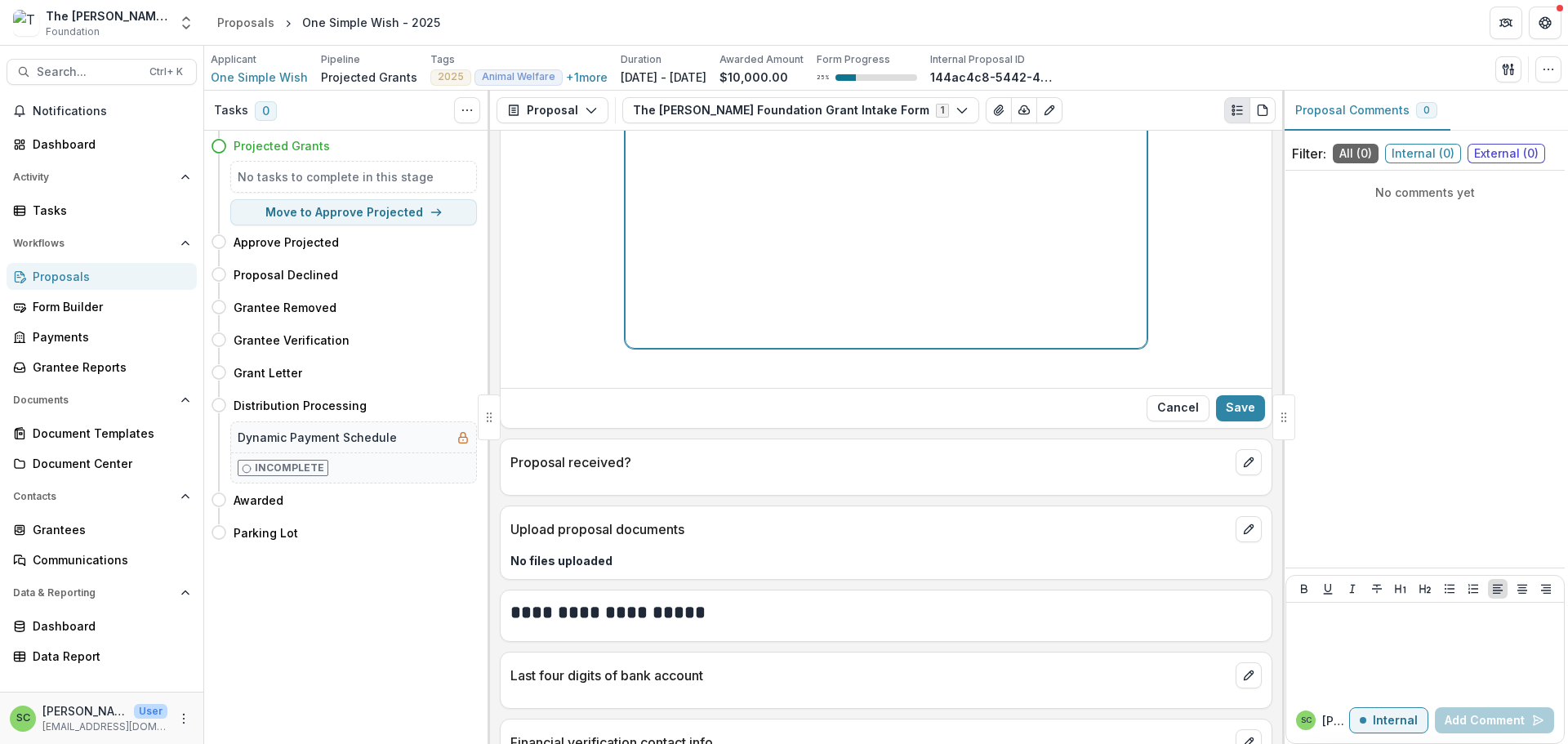
click at [632, 341] on div at bounding box center [886, 219] width 508 height 245
click at [1233, 421] on button "Save" at bounding box center [1241, 408] width 49 height 26
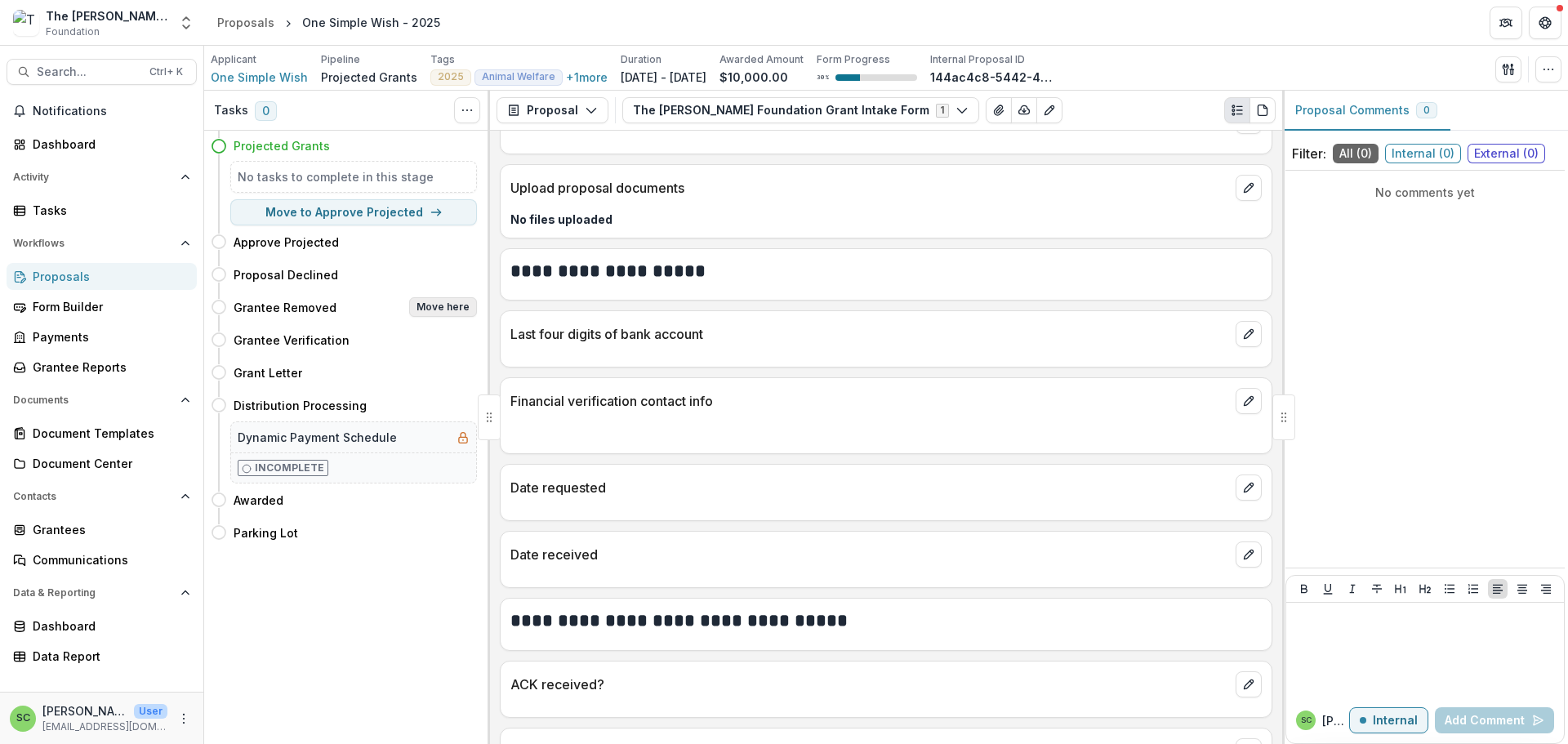
click at [433, 316] on button "Move here" at bounding box center [443, 307] width 68 height 20
select select "**********"
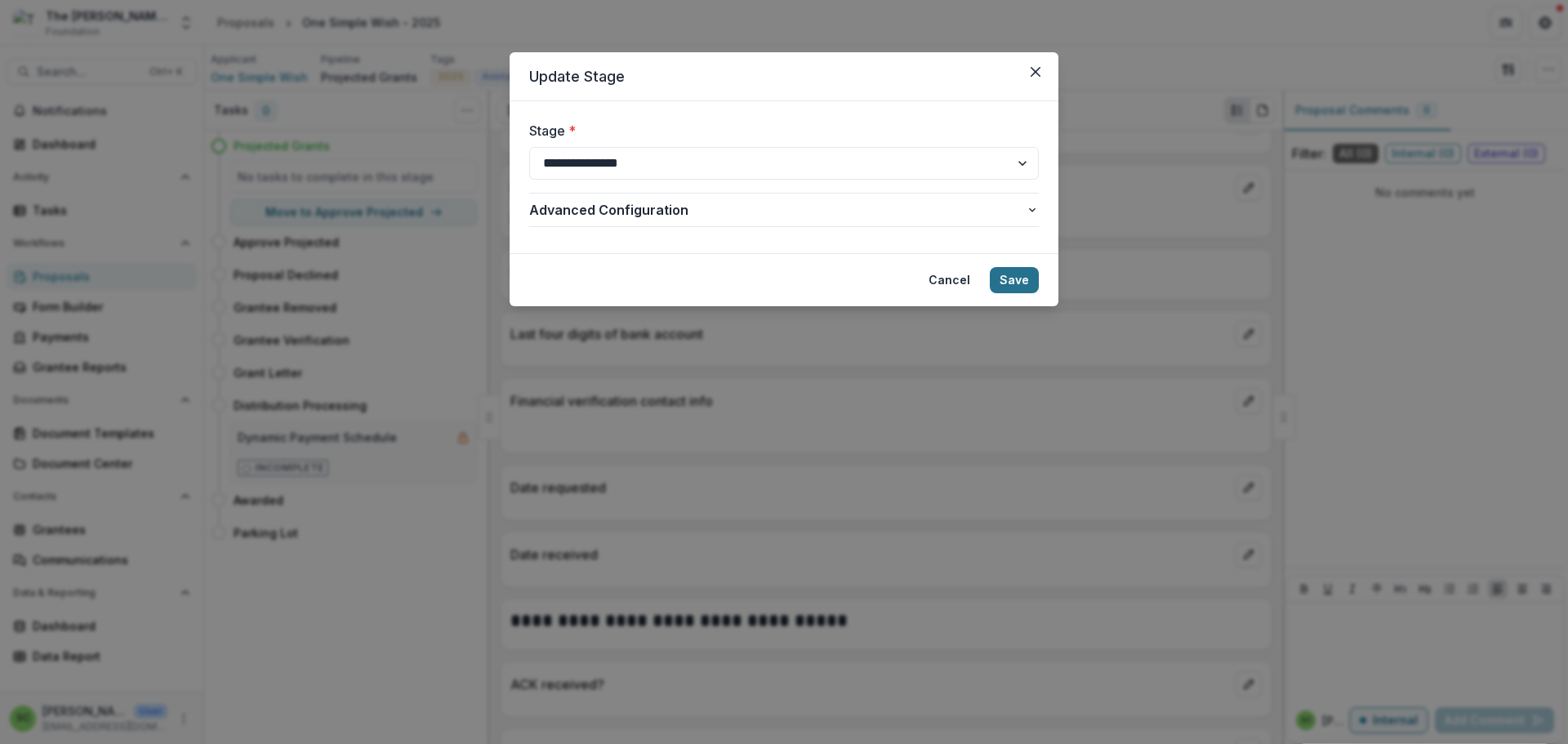
click at [1039, 293] on button "Save" at bounding box center [1014, 280] width 49 height 26
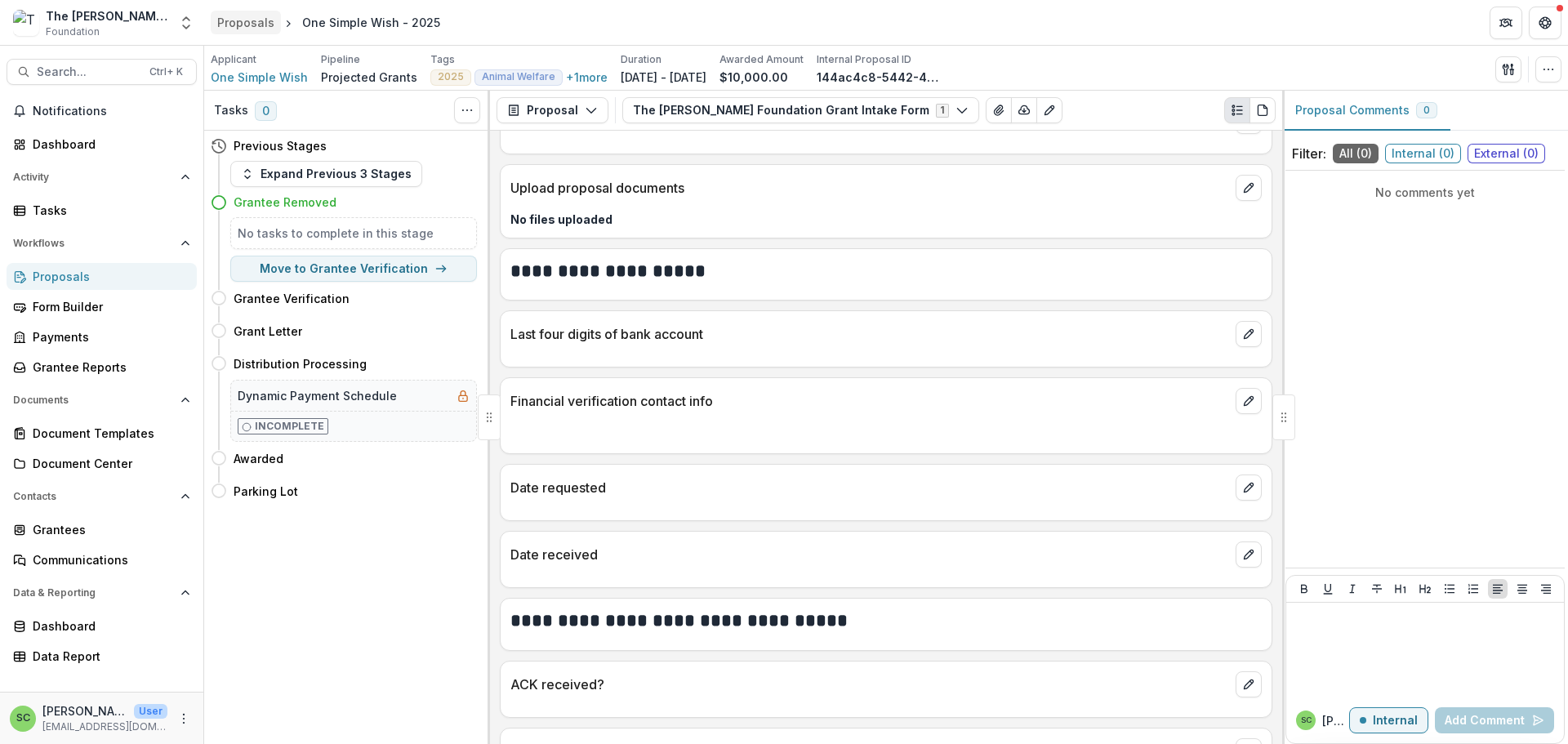
click at [231, 23] on div "Proposals" at bounding box center [246, 22] width 57 height 17
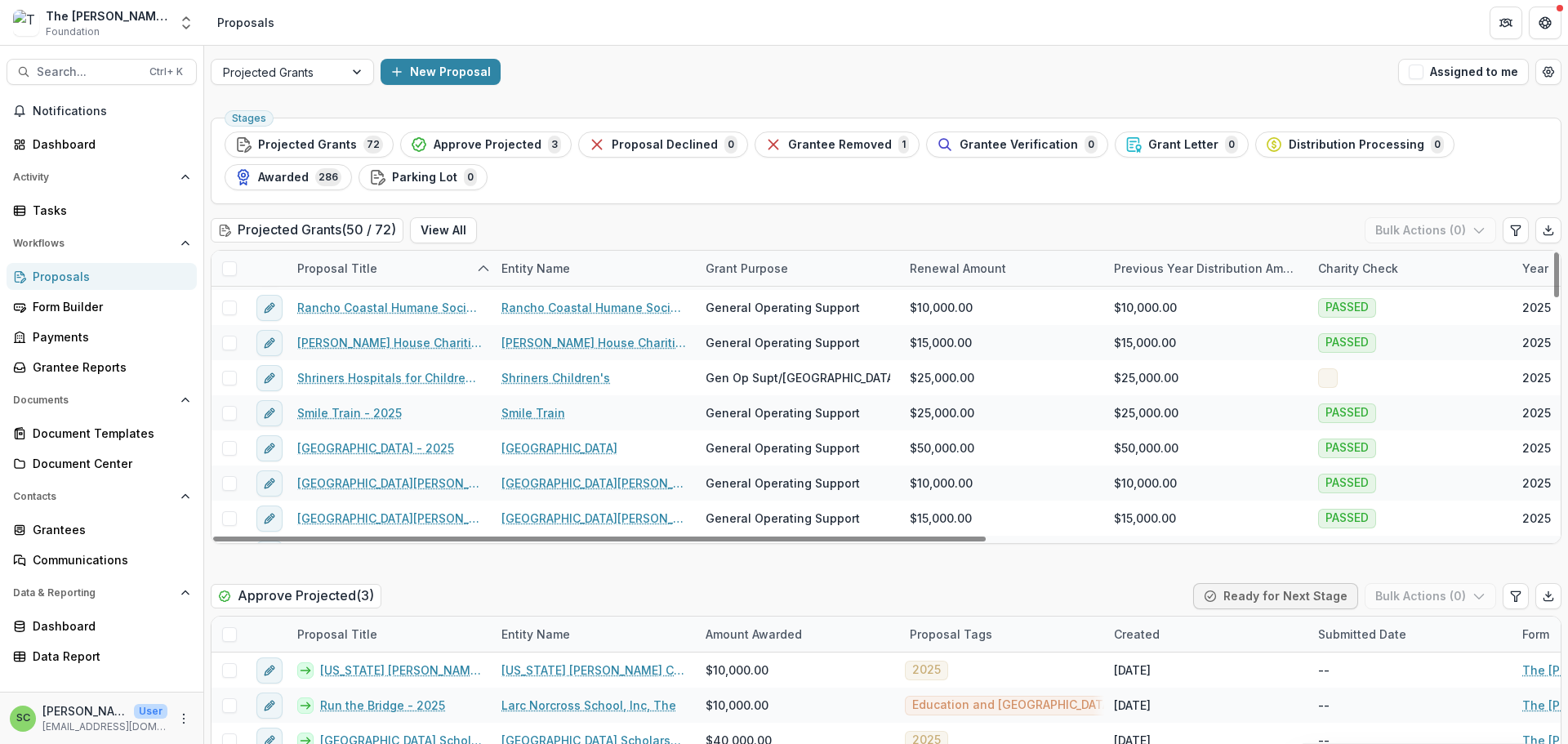
scroll to position [898, 0]
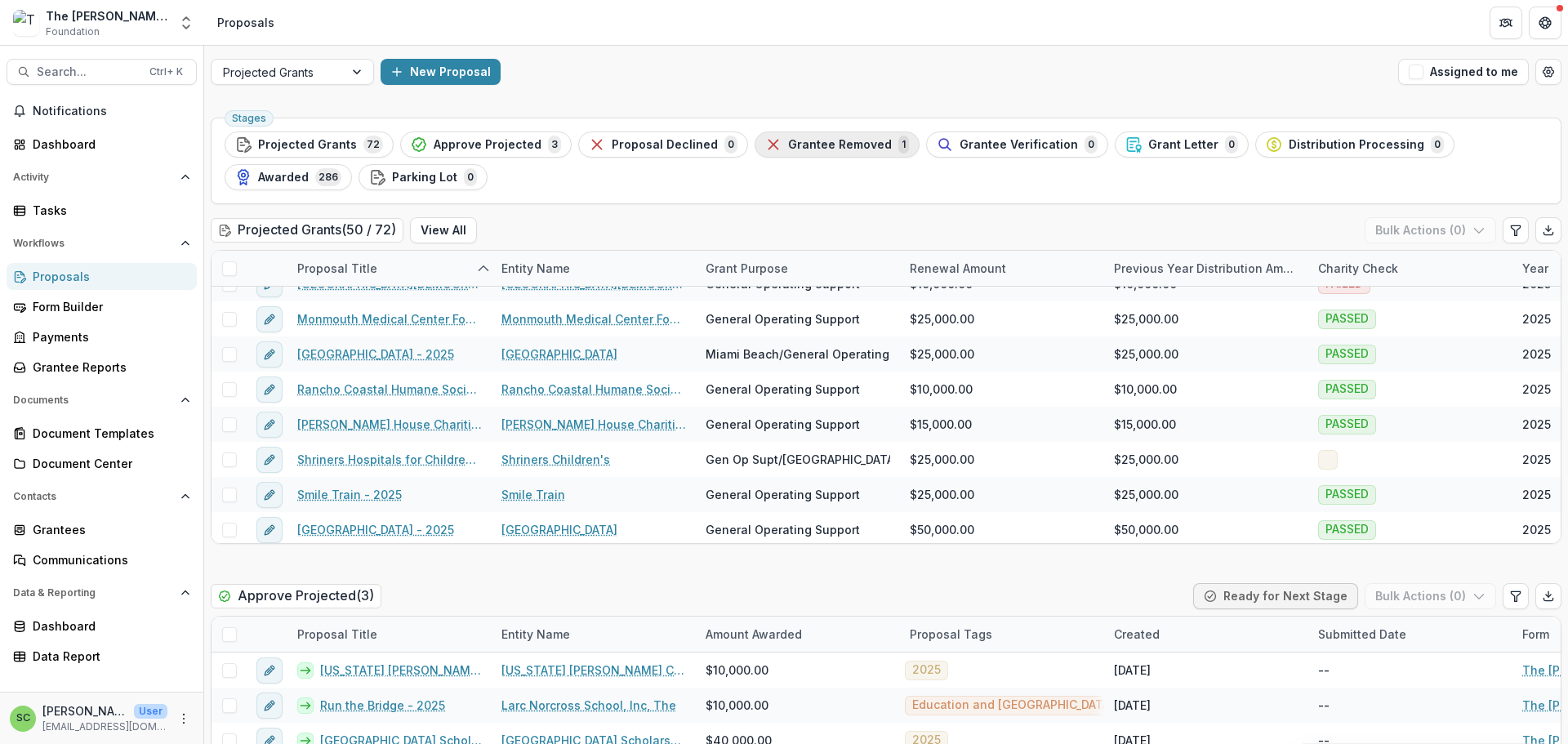
click at [892, 152] on span "Grantee Removed" at bounding box center [840, 145] width 104 height 14
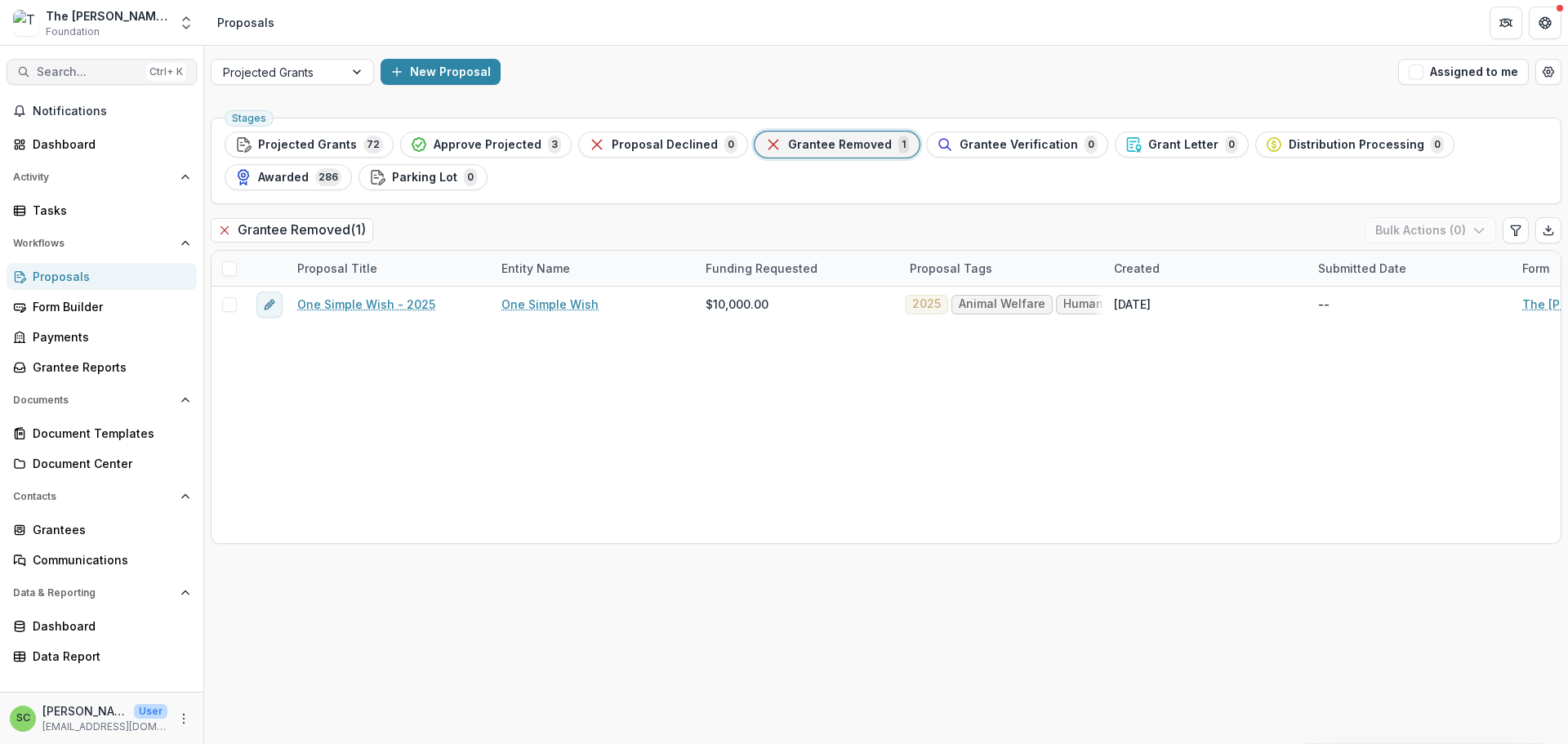
click at [80, 79] on span "Search..." at bounding box center [88, 72] width 103 height 14
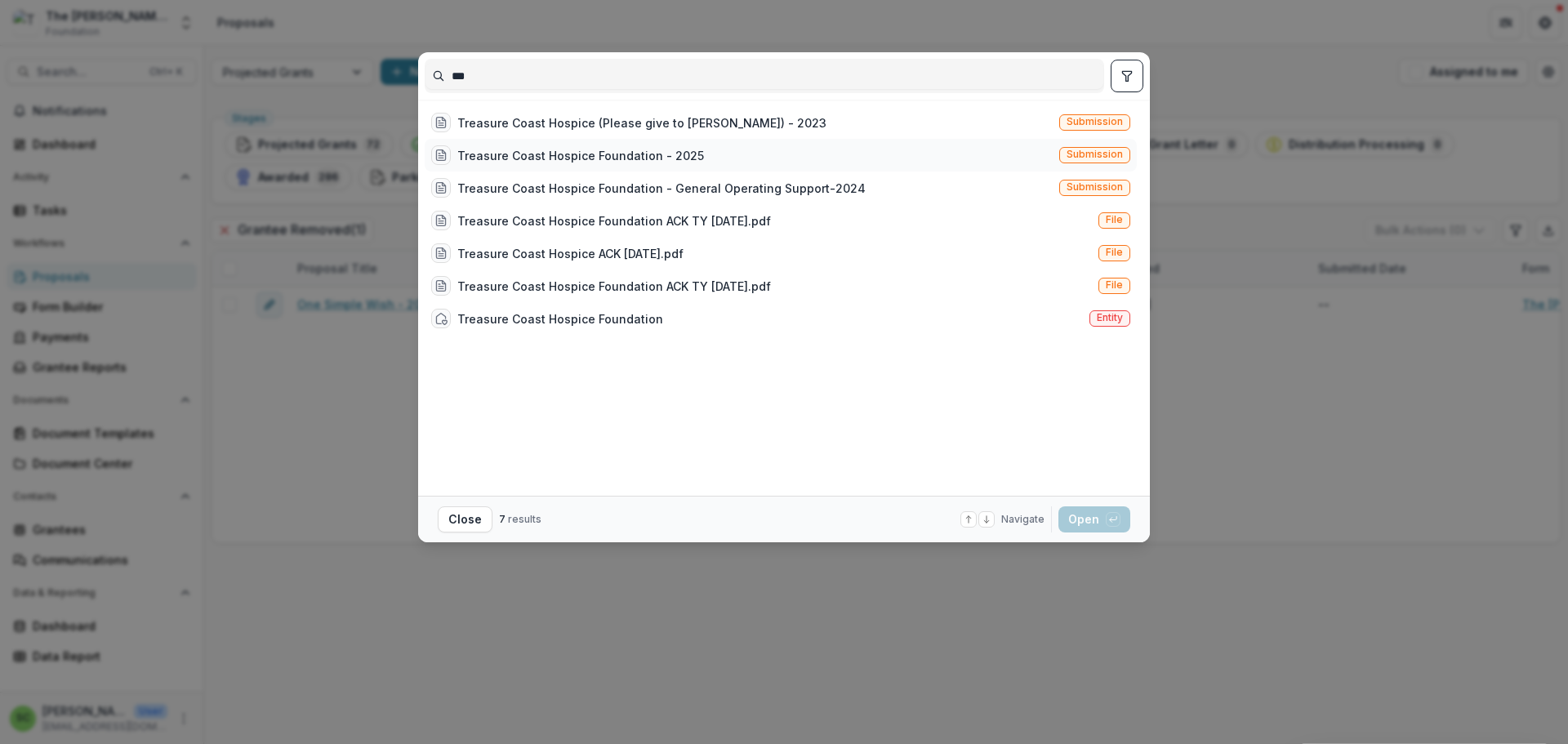
type input "***"
click at [457, 164] on div "Treasure Coast Hospice Foundation - 2025" at bounding box center [581, 155] width 247 height 17
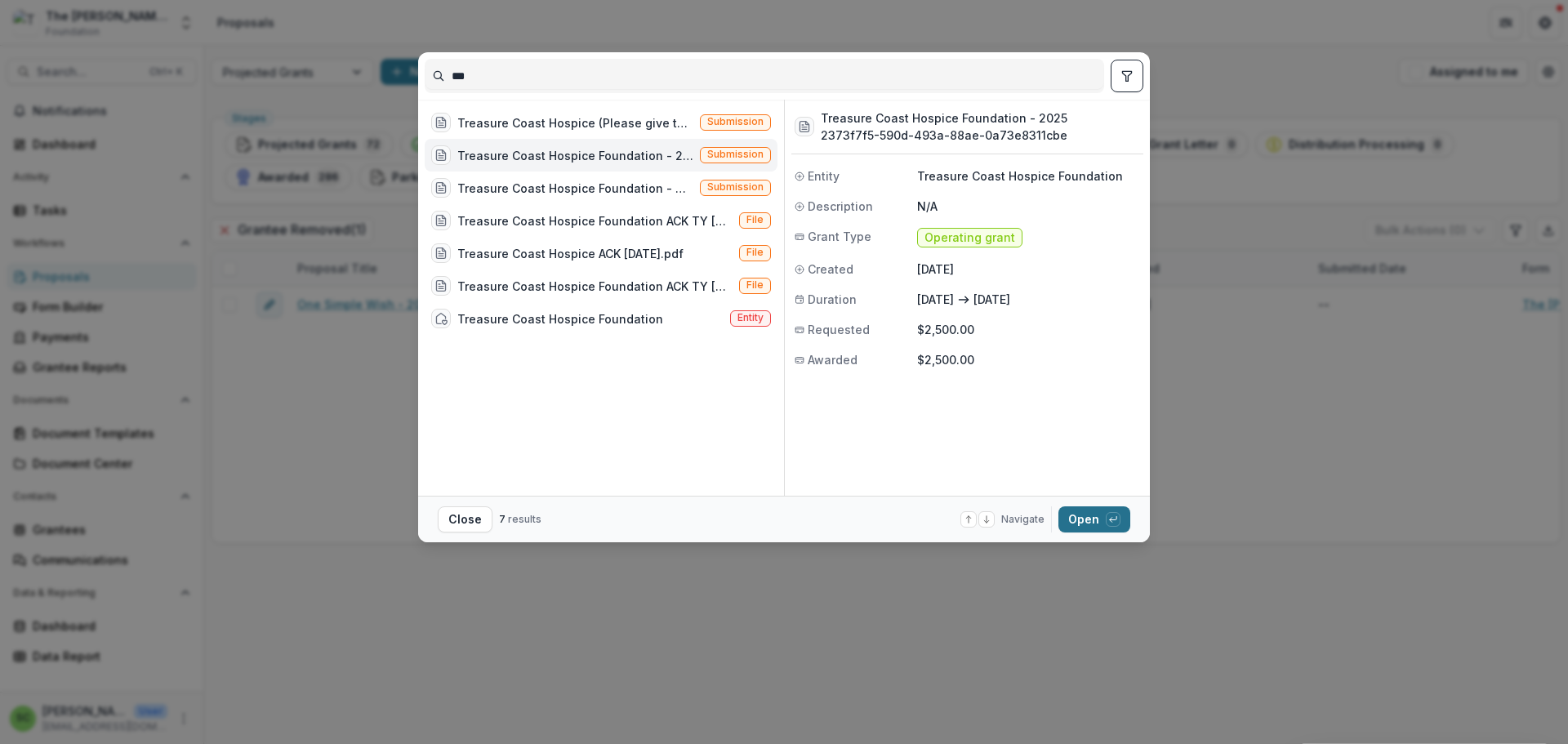
click at [1130, 526] on button "Open with enter key" at bounding box center [1094, 519] width 72 height 26
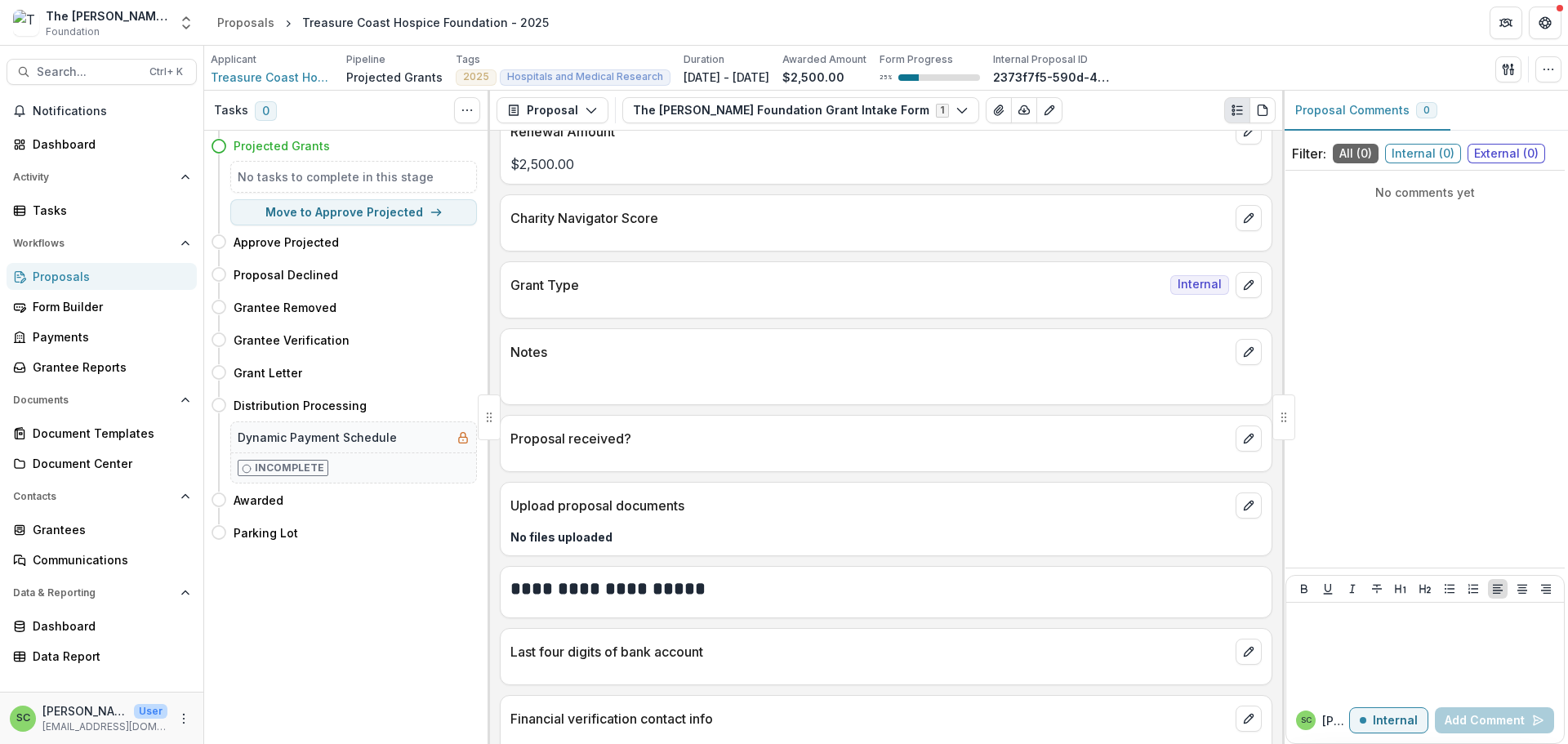
scroll to position [571, 0]
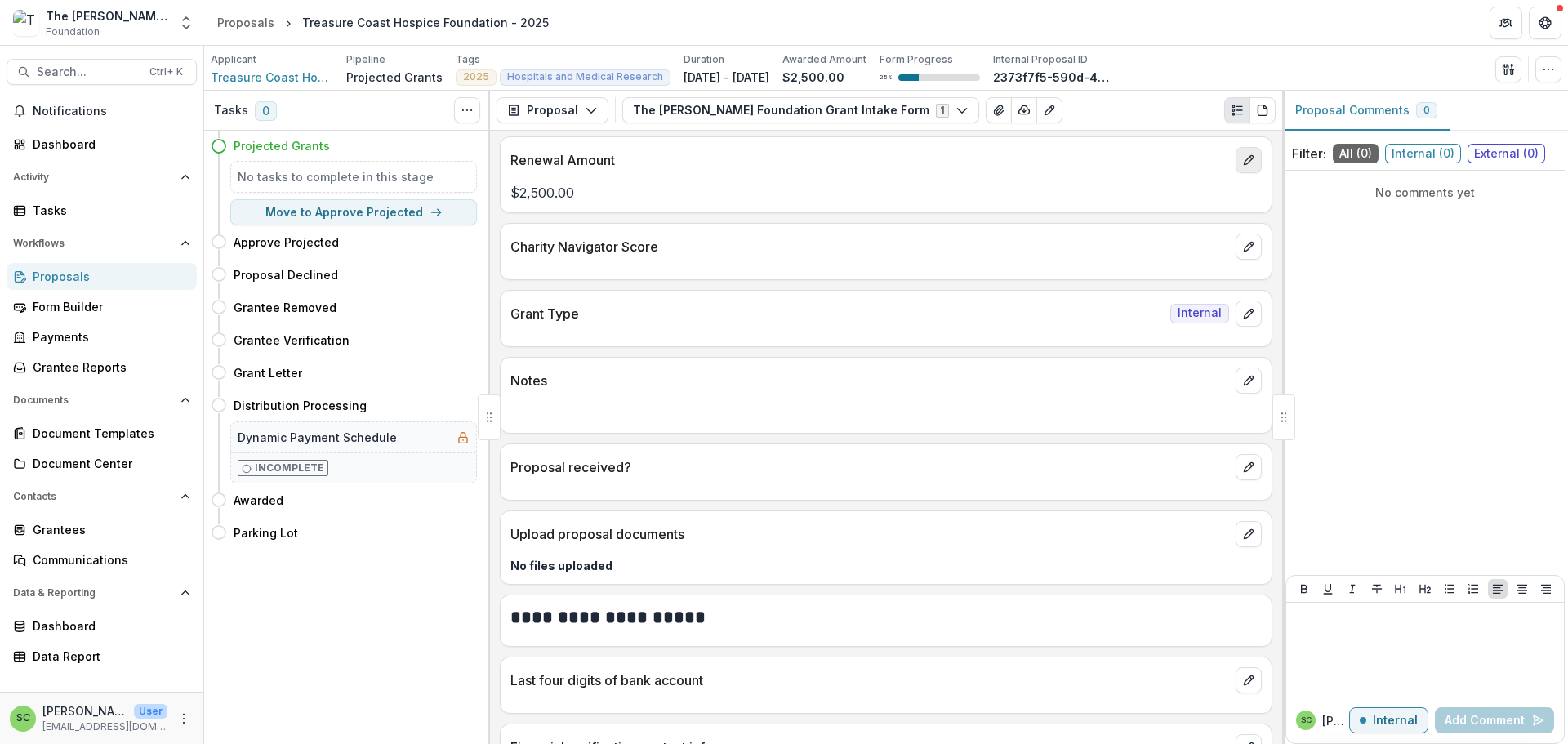
click at [1242, 167] on icon "edit" at bounding box center [1249, 160] width 13 height 13
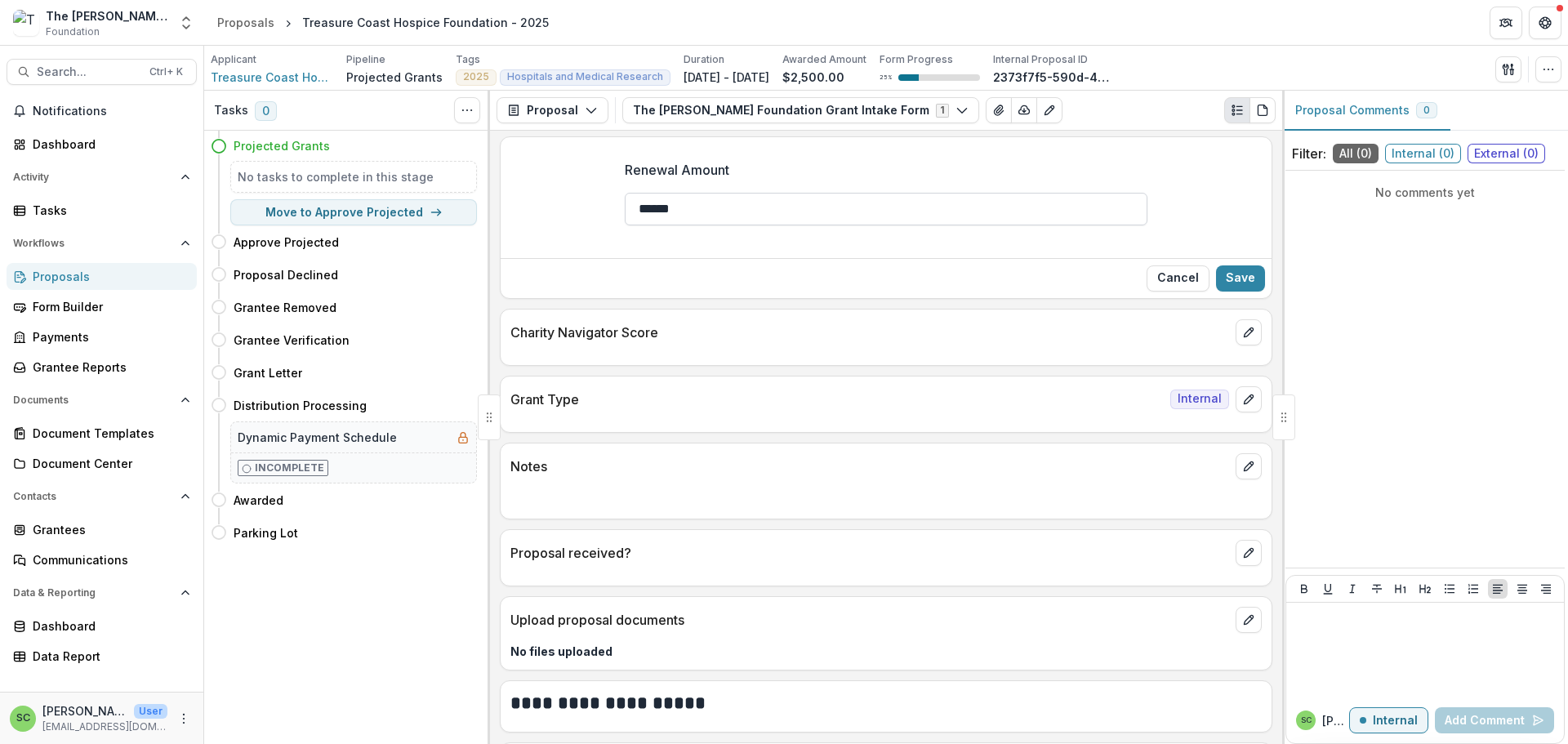
click at [625, 226] on input "******" at bounding box center [886, 209] width 523 height 33
type input "**"
click at [1233, 291] on button "Save" at bounding box center [1241, 279] width 49 height 26
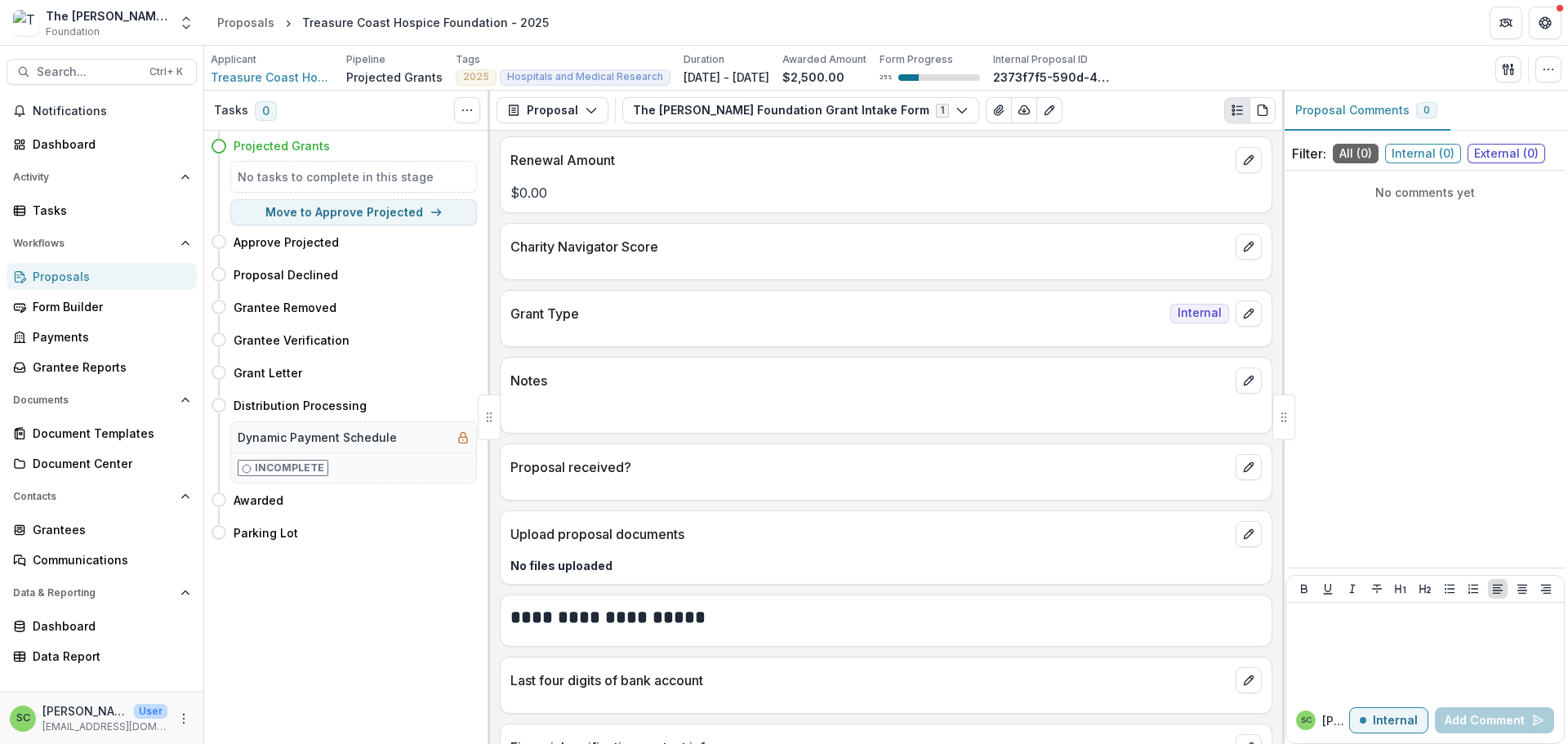
scroll to position [898, 0]
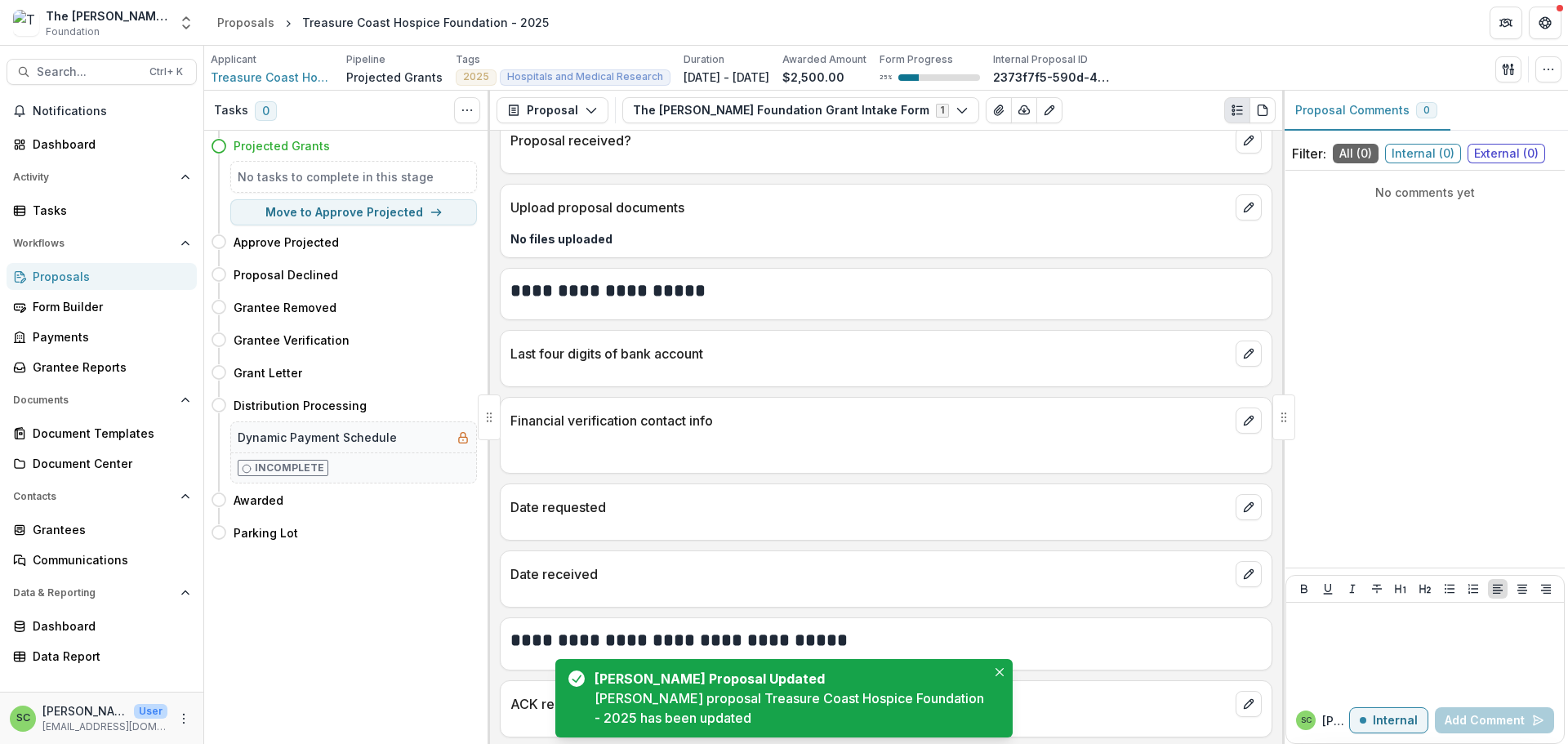
click at [1250, 53] on line "edit" at bounding box center [1251, 52] width 2 height 2
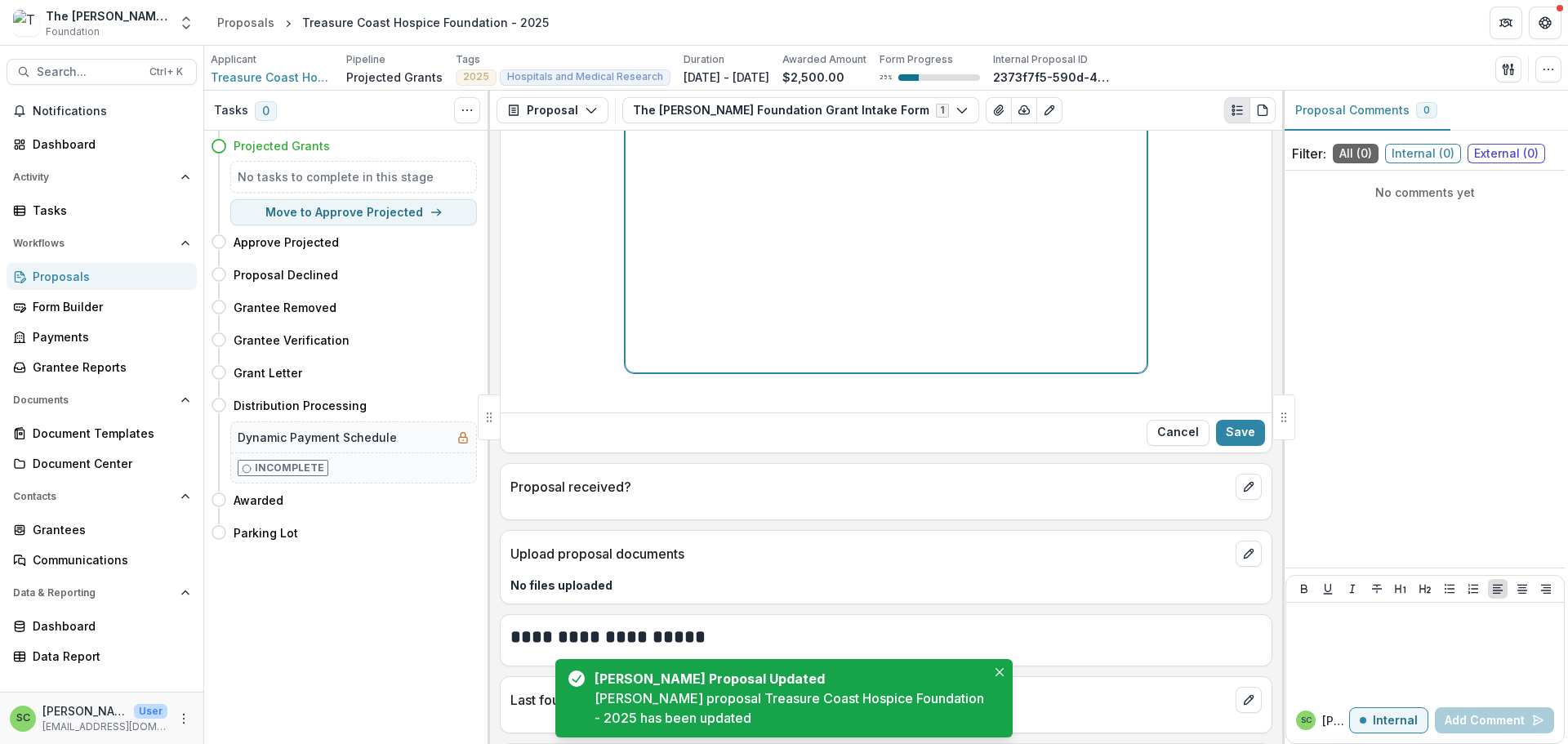
click at [632, 139] on p at bounding box center [886, 130] width 508 height 18
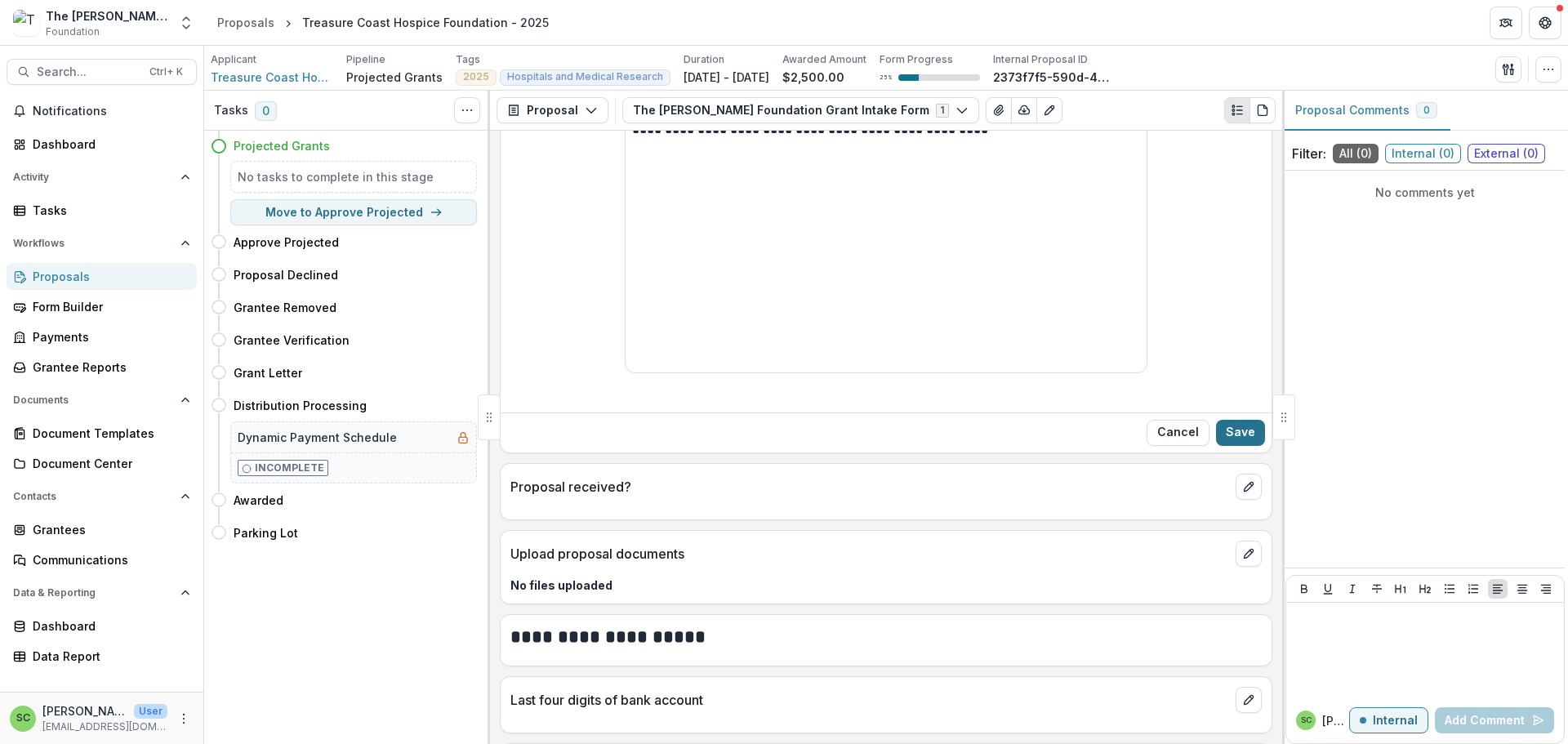
click at [1230, 446] on button "Save" at bounding box center [1241, 433] width 49 height 26
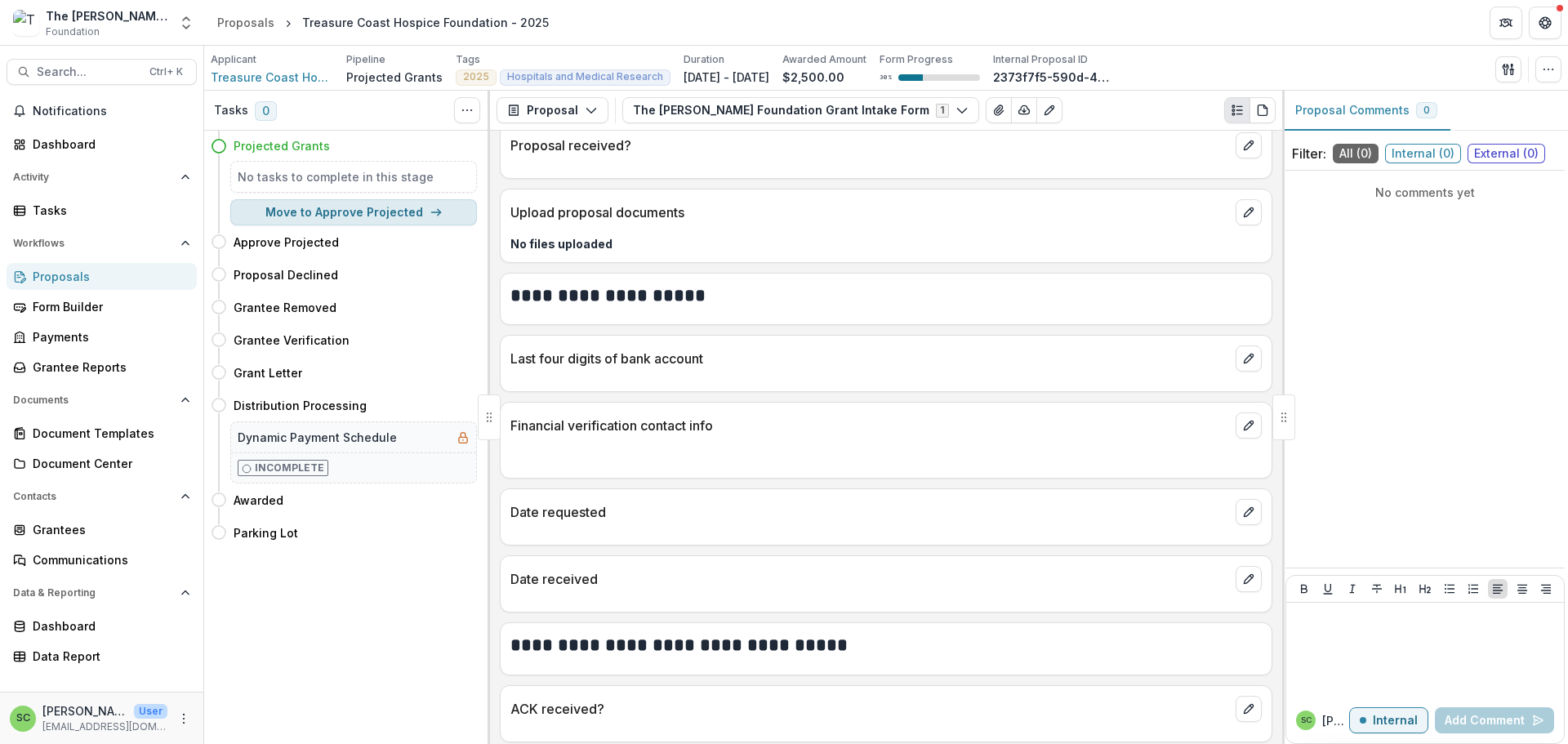
click at [342, 226] on button "Move to Approve Projected" at bounding box center [354, 213] width 247 height 26
select select "**********"
select select
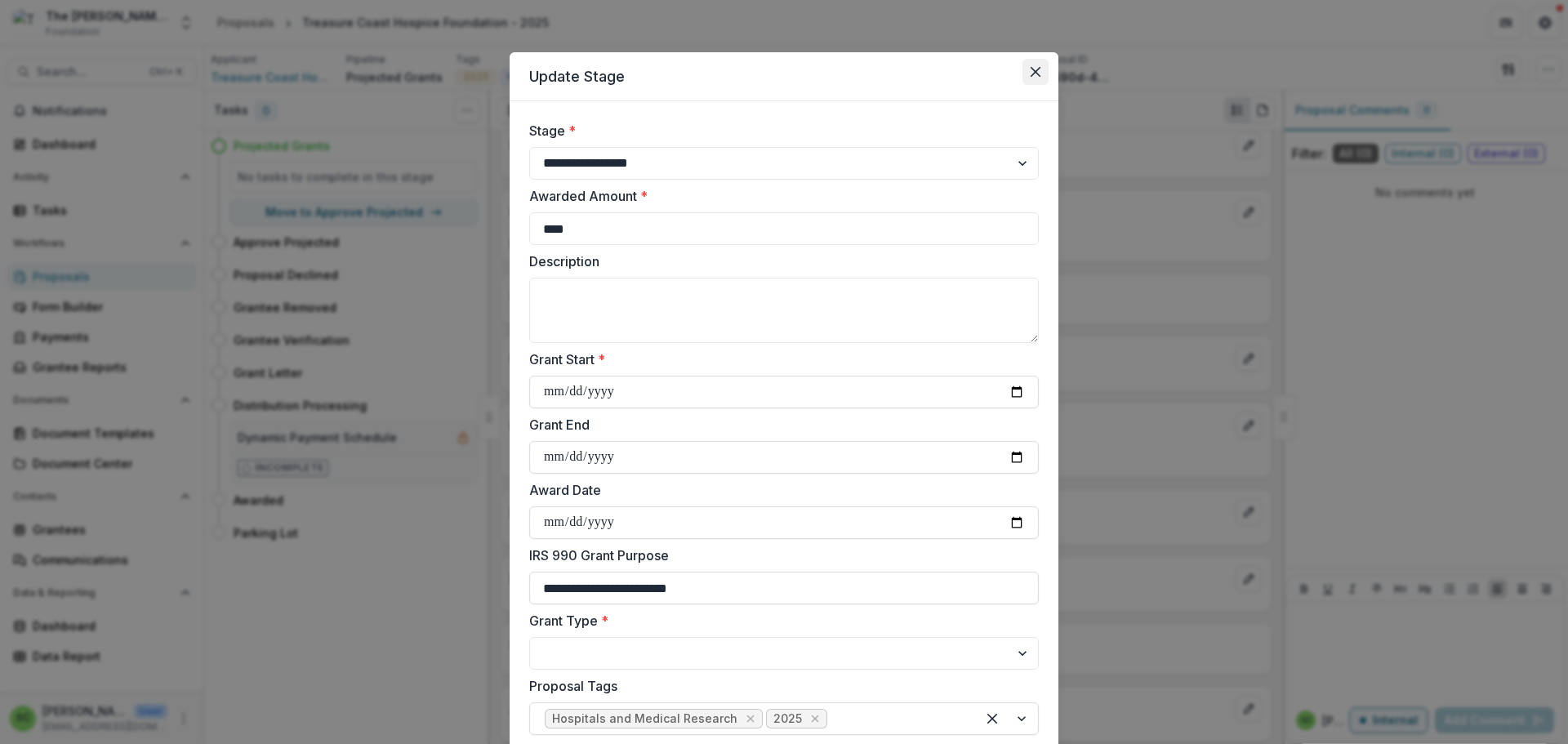
click at [1040, 77] on icon "Close" at bounding box center [1036, 72] width 10 height 10
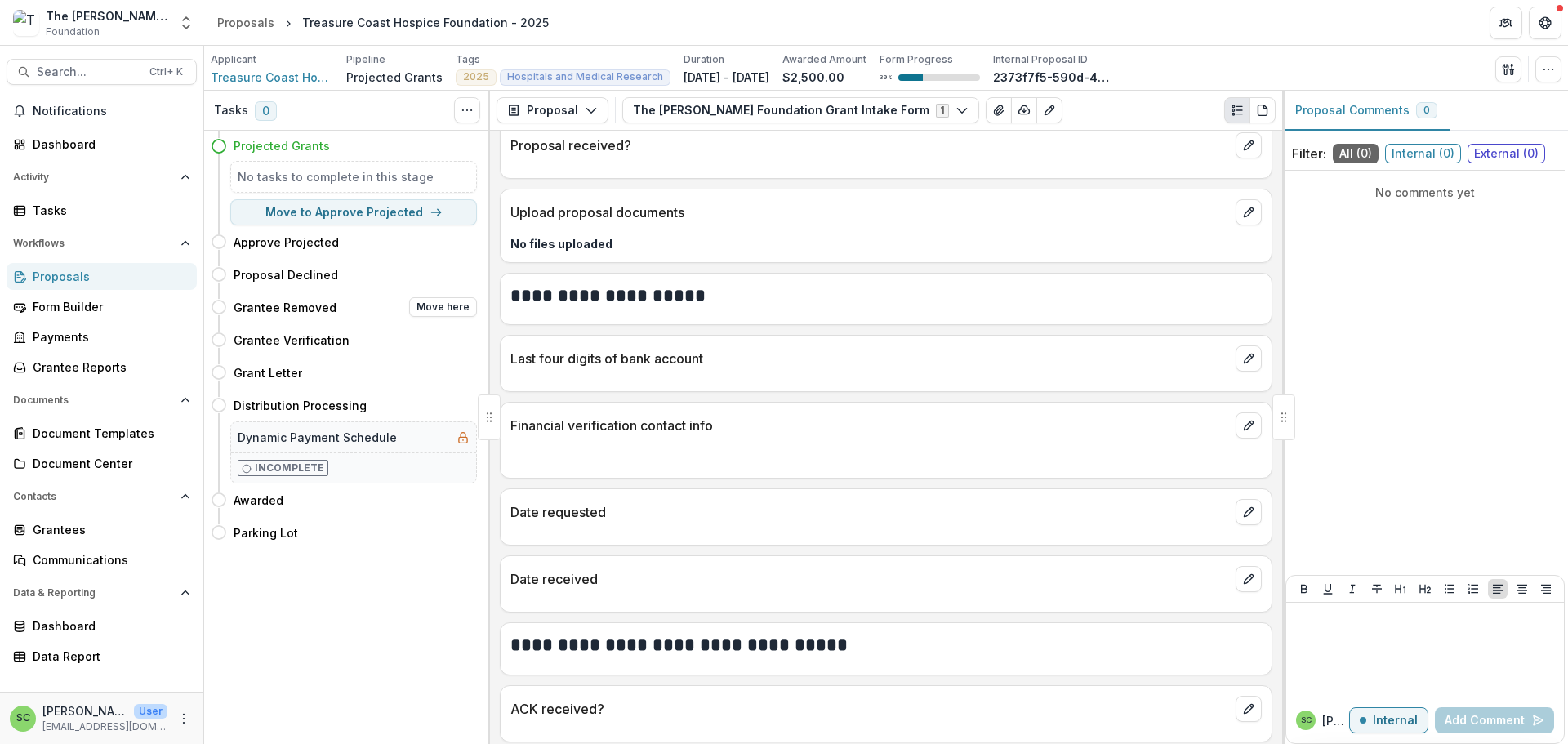
drag, startPoint x: 359, startPoint y: 266, endPoint x: 370, endPoint y: 375, distance: 109.6
click at [370, 375] on div "Expand Previous 0 Stages Projected Grants No tasks to complete in this stage Mo…" at bounding box center [347, 339] width 285 height 418
click at [409, 316] on button "Move here" at bounding box center [443, 307] width 68 height 20
select select "**********"
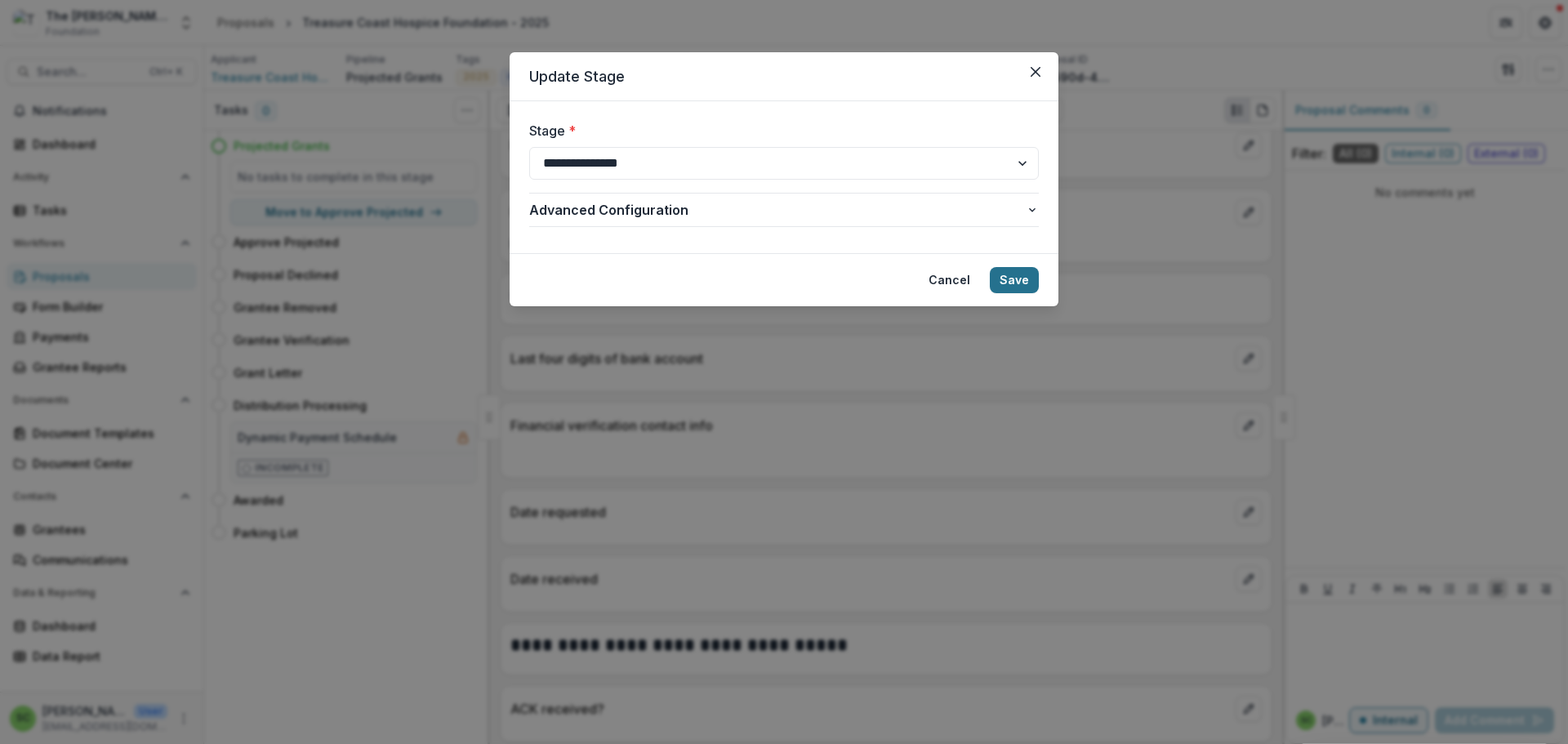
click at [1039, 293] on button "Save" at bounding box center [1014, 280] width 49 height 26
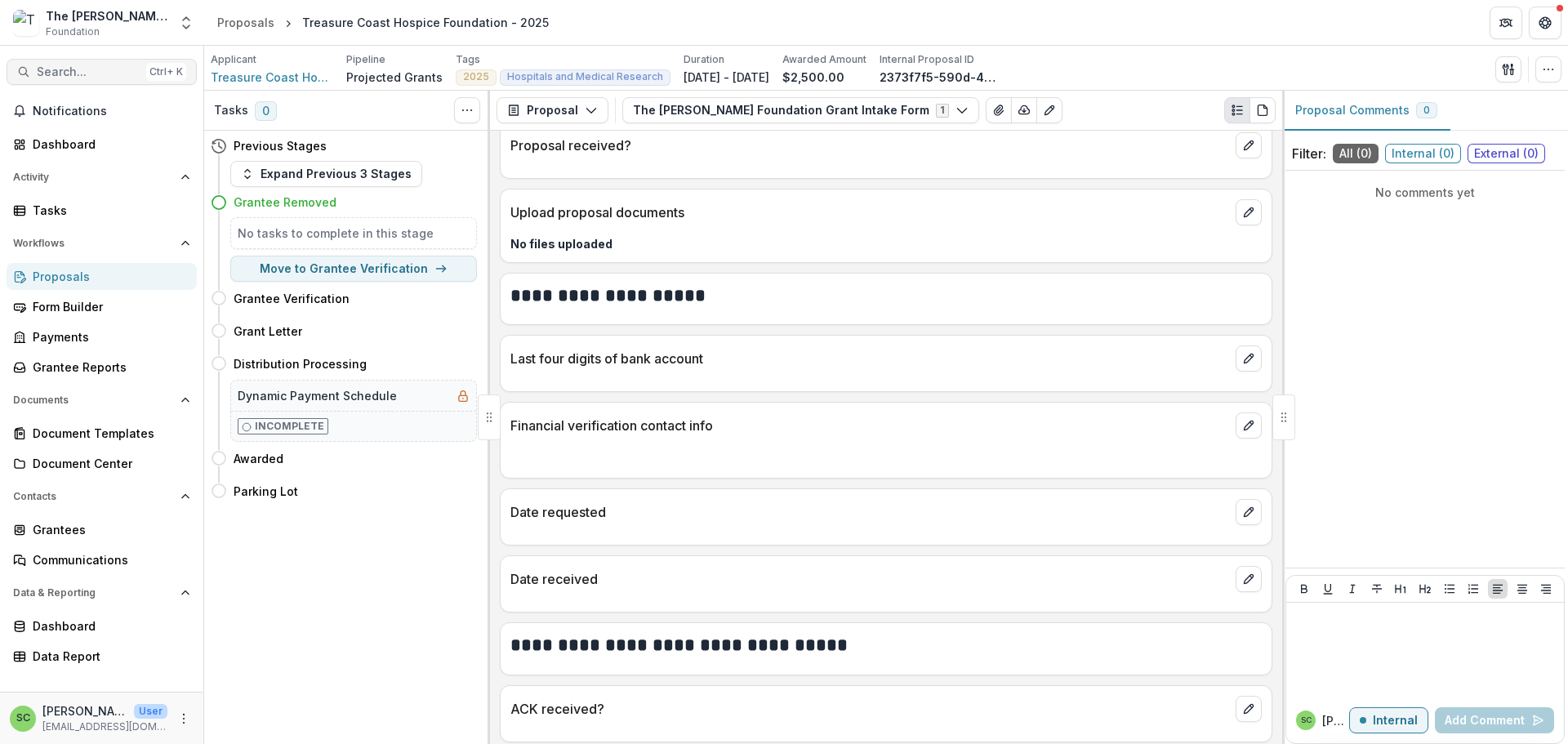
click at [92, 79] on span "Search..." at bounding box center [88, 72] width 103 height 14
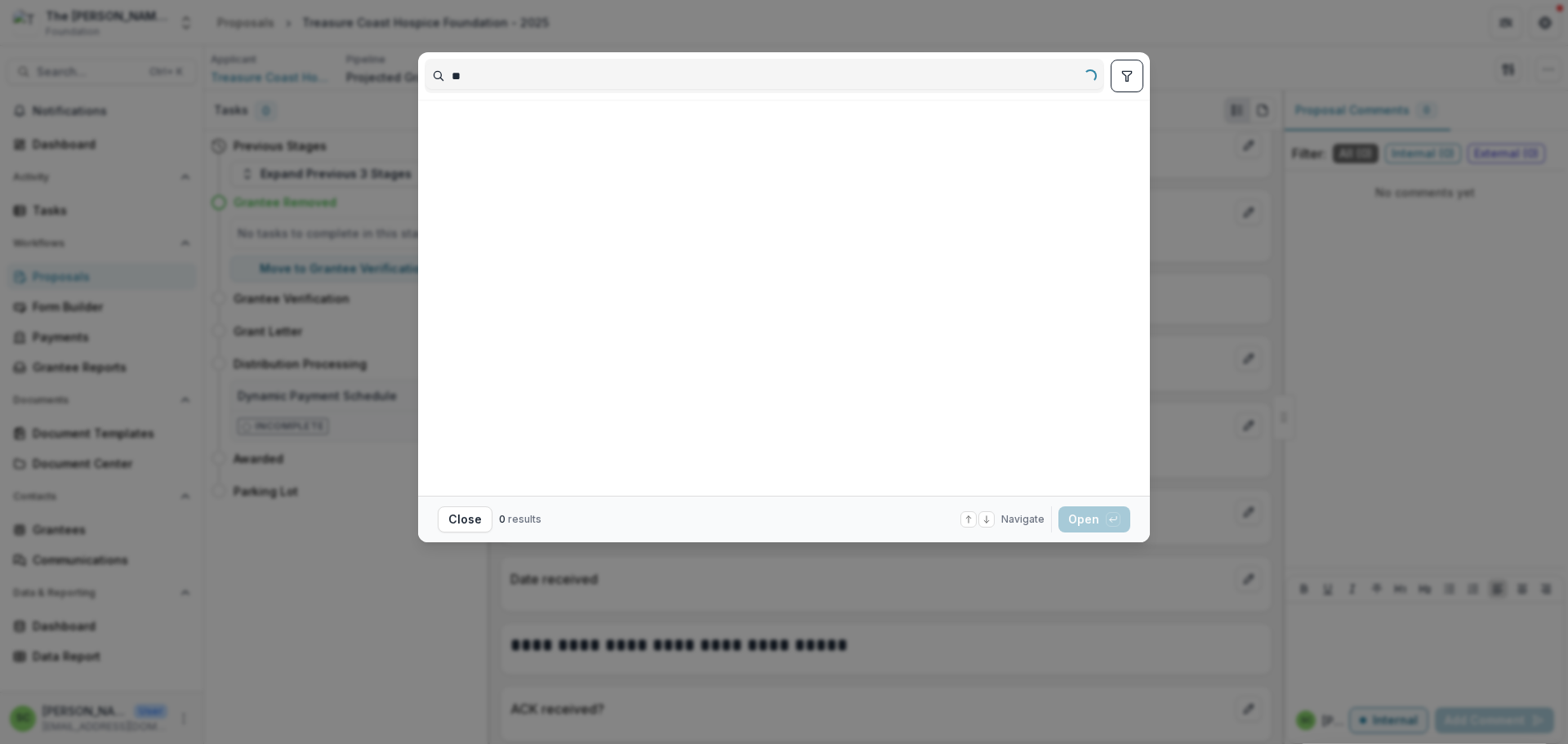
type input "*"
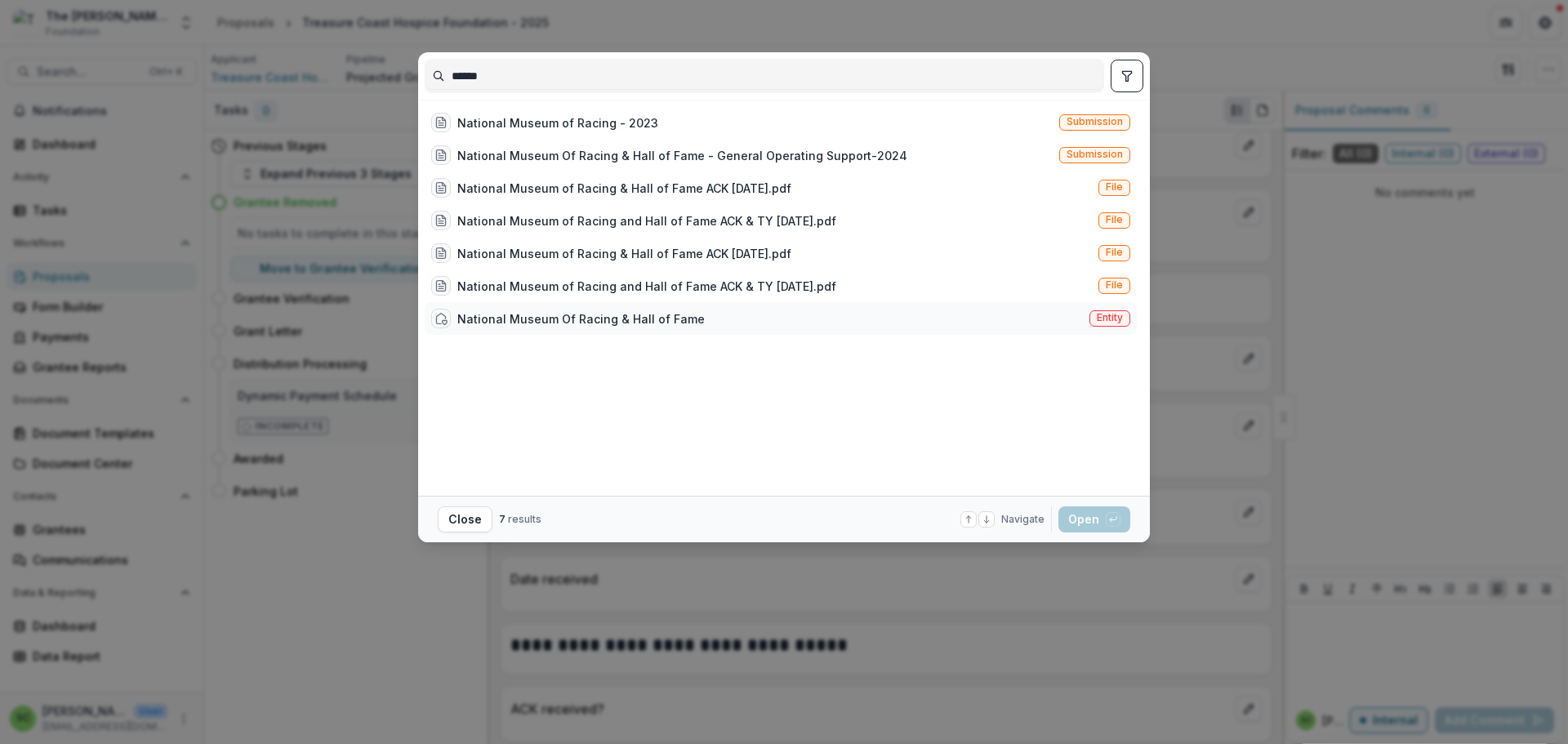
type input "******"
click at [466, 327] on div "National Museum Of Racing & Hall of Fame" at bounding box center [581, 318] width 248 height 17
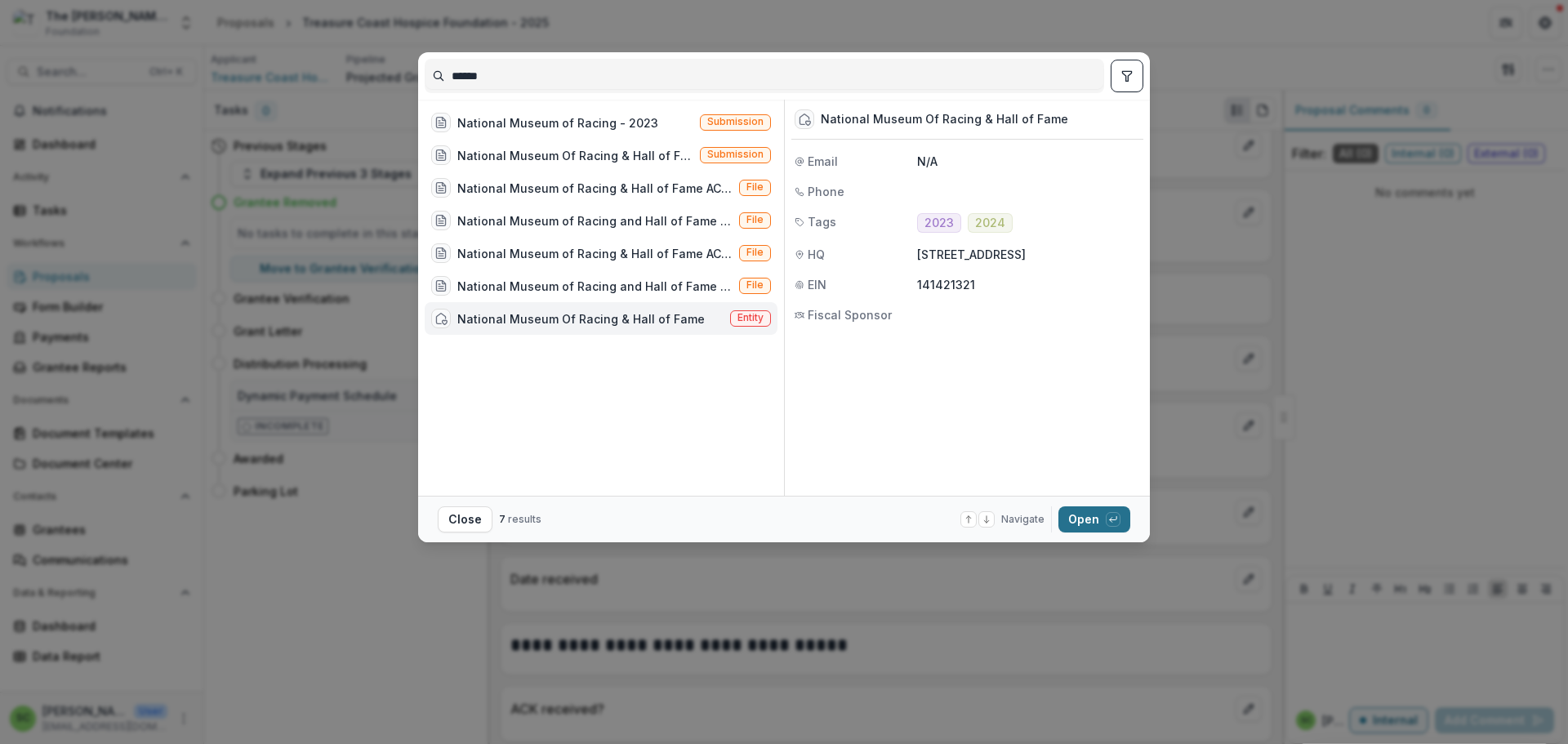
click at [1130, 529] on button "Open with enter key" at bounding box center [1094, 519] width 72 height 26
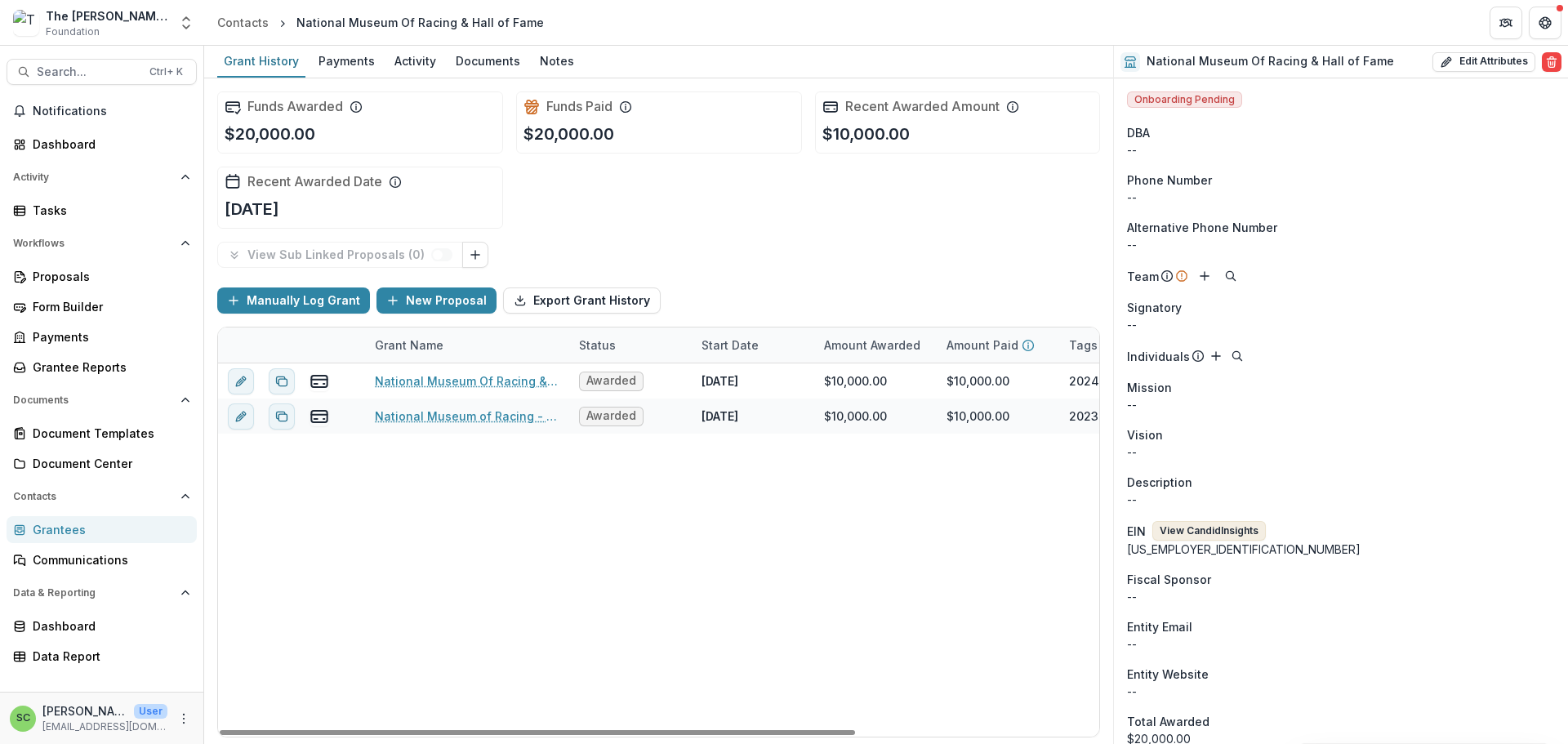
click at [1251, 540] on button "View Candid Insights" at bounding box center [1209, 531] width 114 height 20
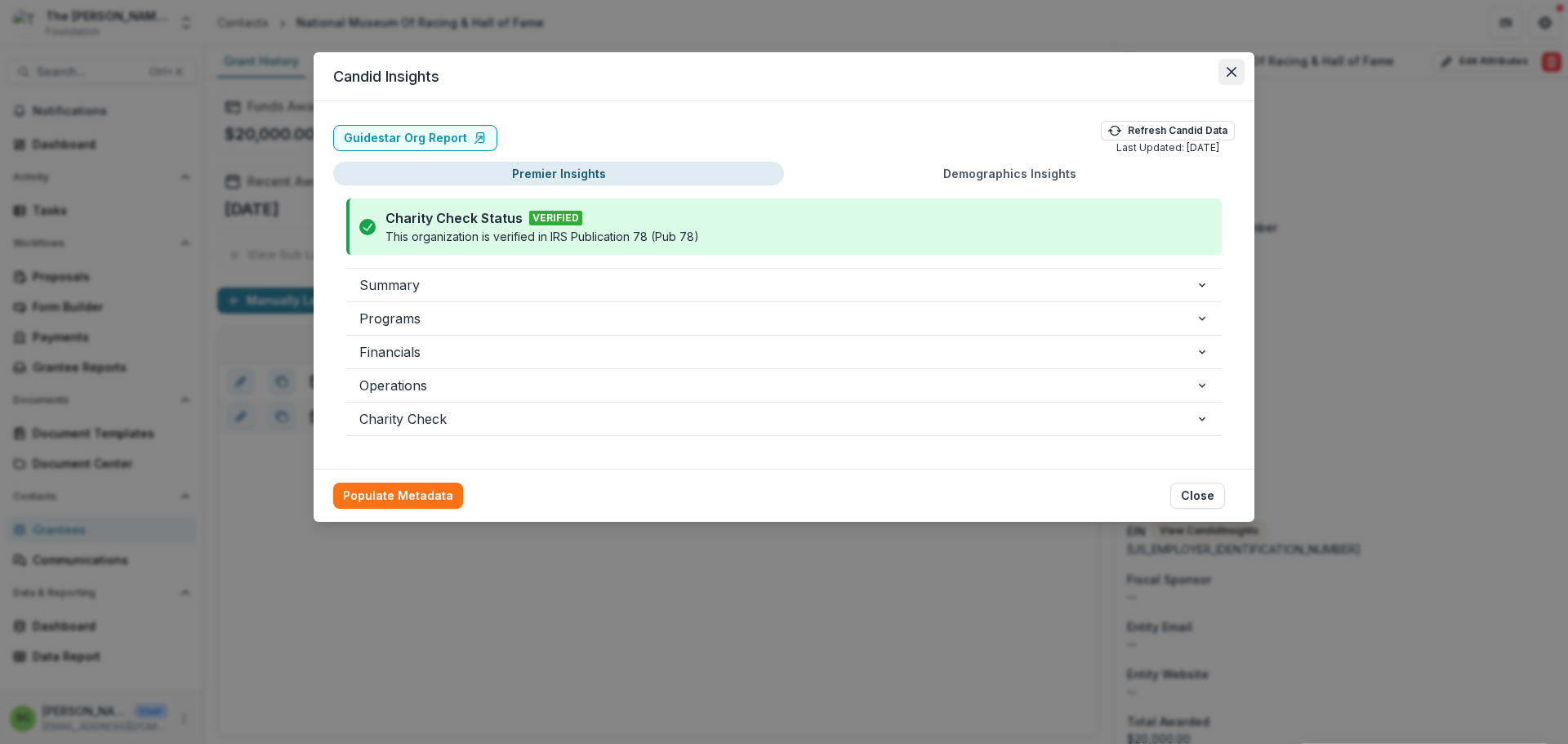
click at [1237, 77] on icon "Close" at bounding box center [1232, 72] width 10 height 10
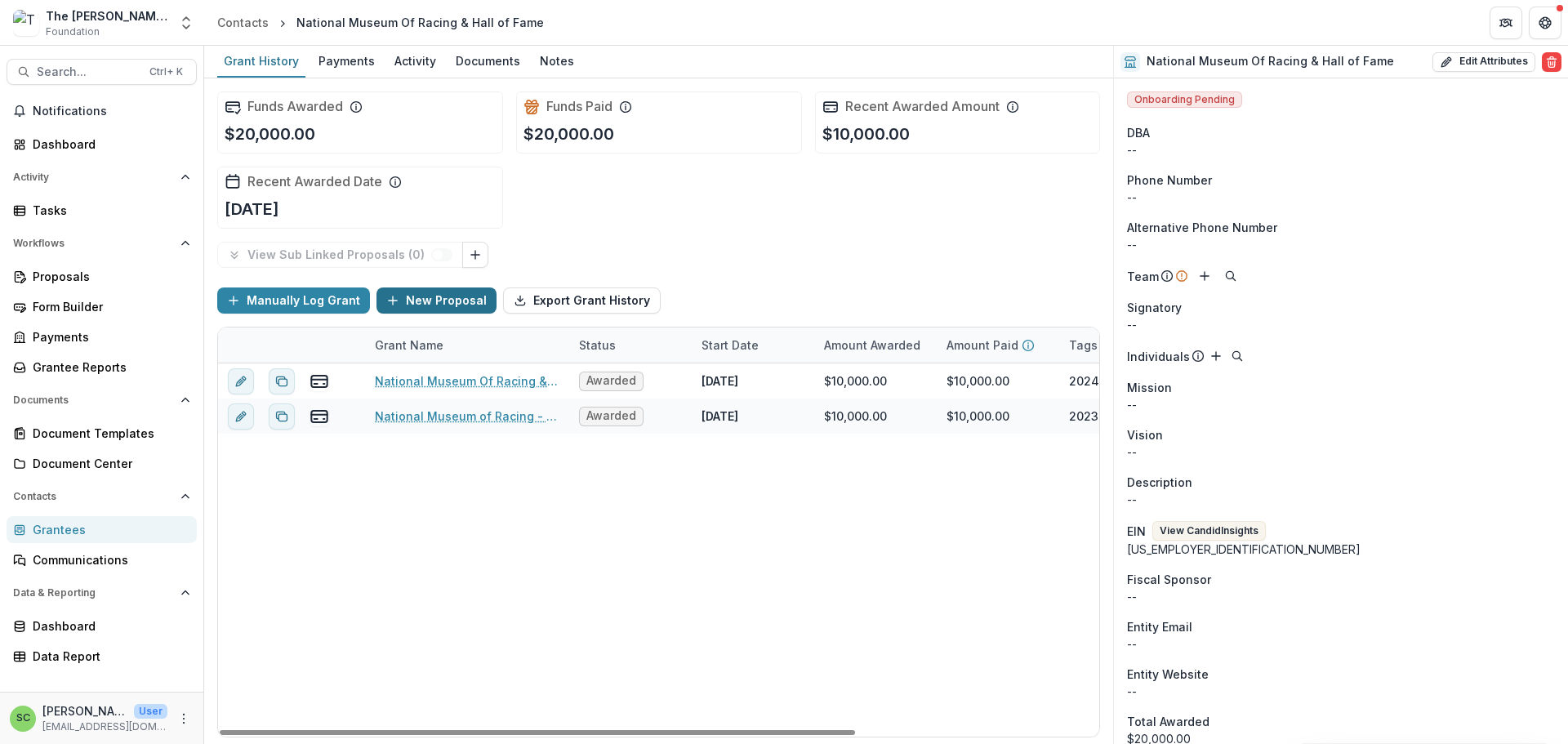
click at [496, 313] on button "New Proposal" at bounding box center [436, 300] width 120 height 26
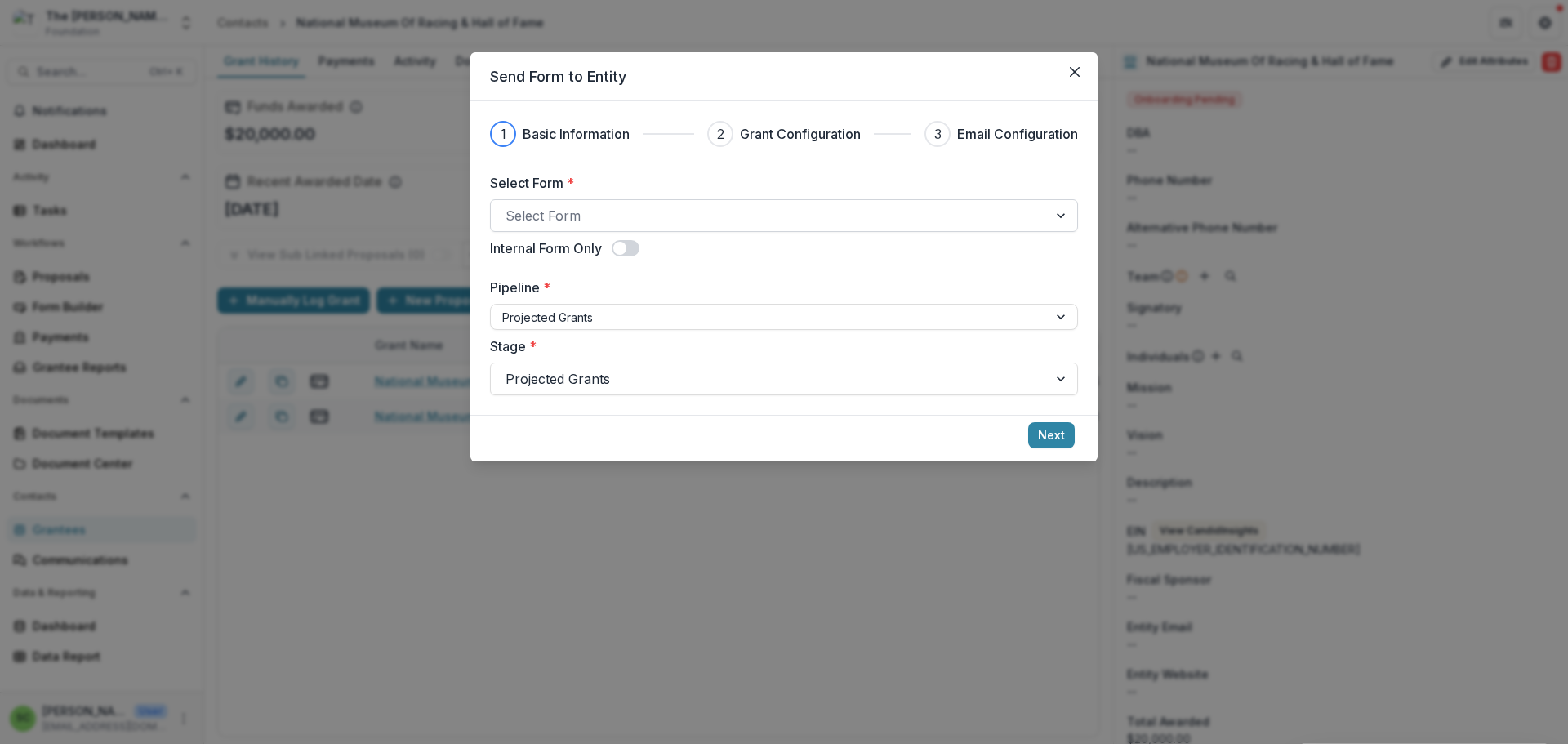
click at [505, 227] on div at bounding box center [769, 216] width 528 height 23
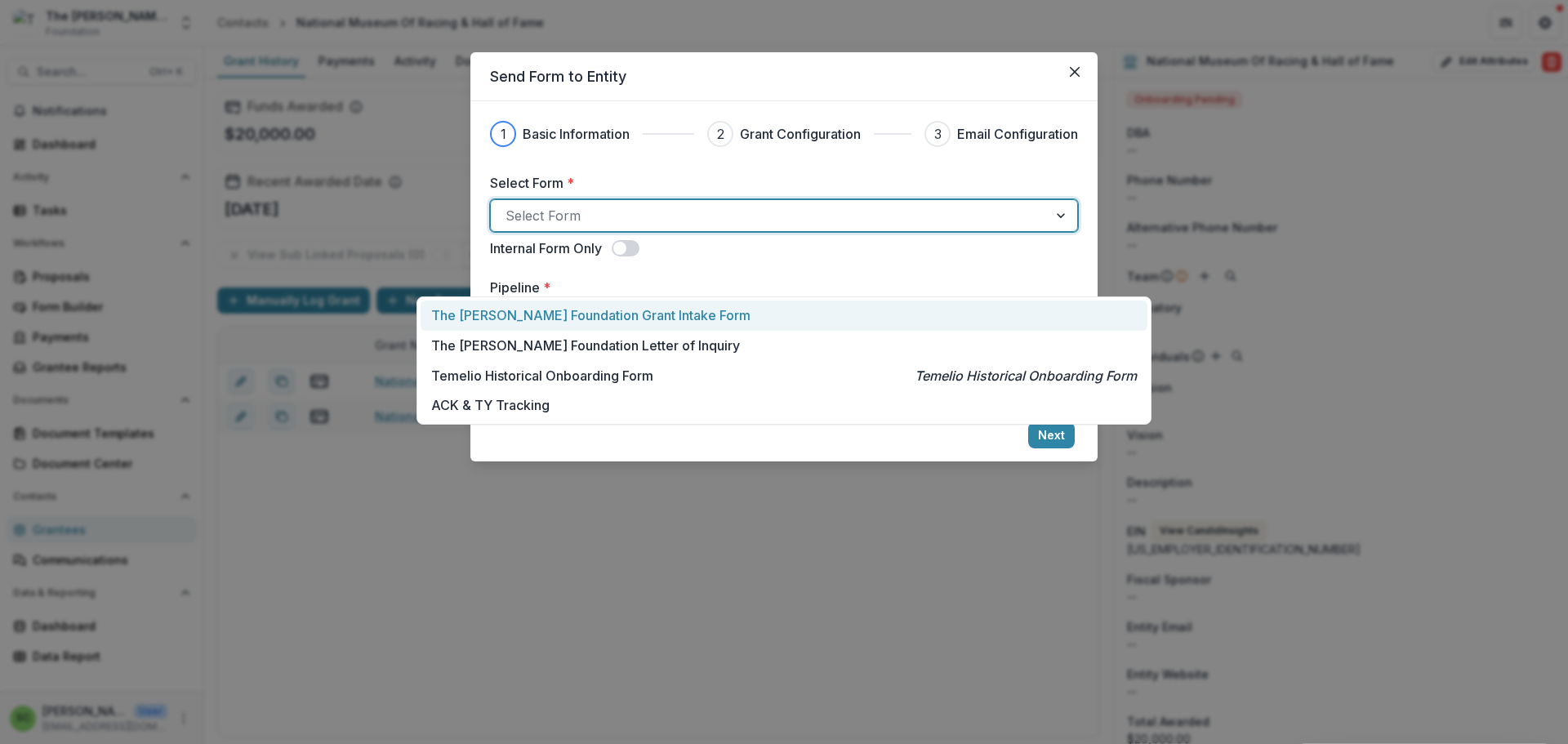
click at [480, 320] on p "The [PERSON_NAME] Foundation Grant Intake Form" at bounding box center [591, 315] width 319 height 20
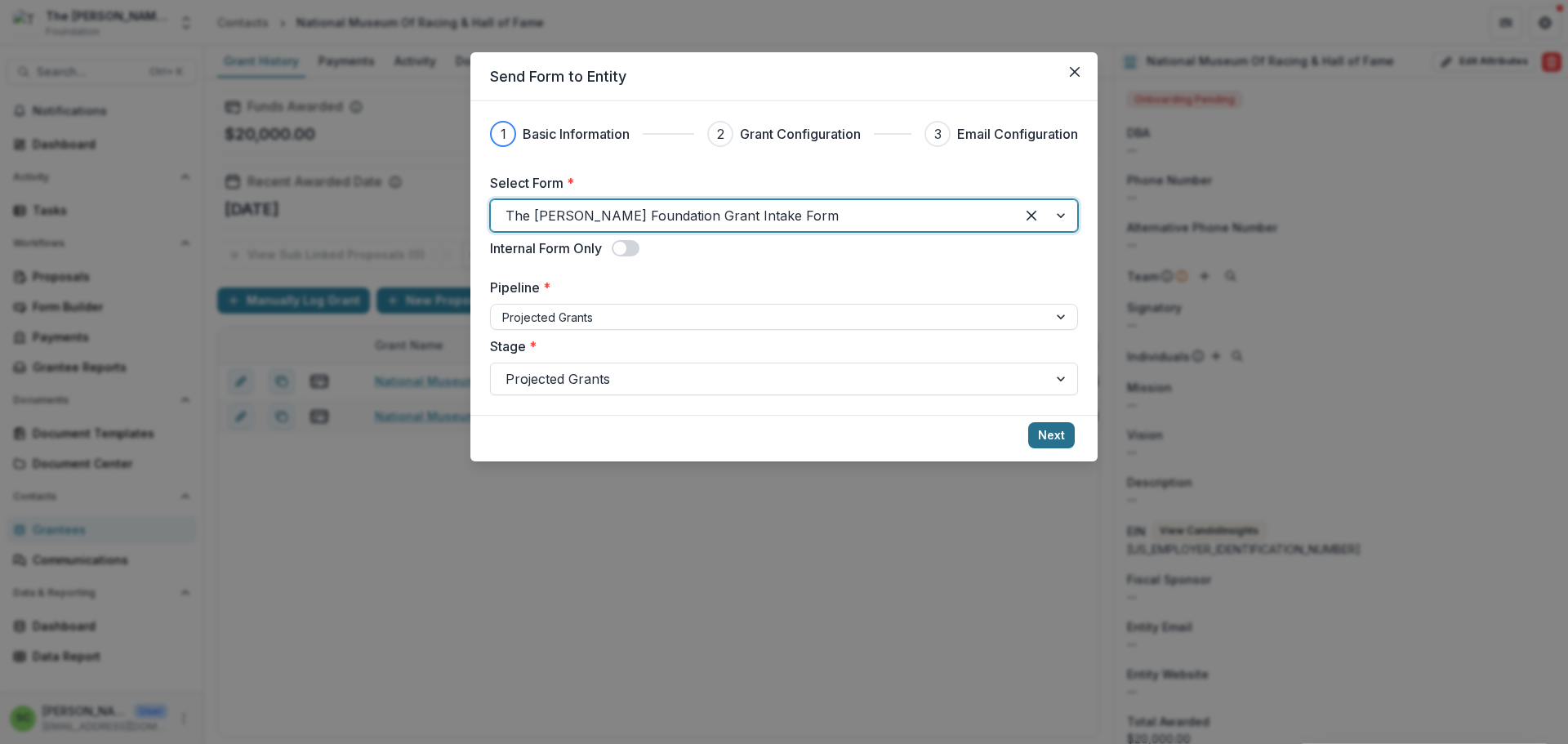
click at [1075, 448] on button "Next" at bounding box center [1051, 435] width 47 height 26
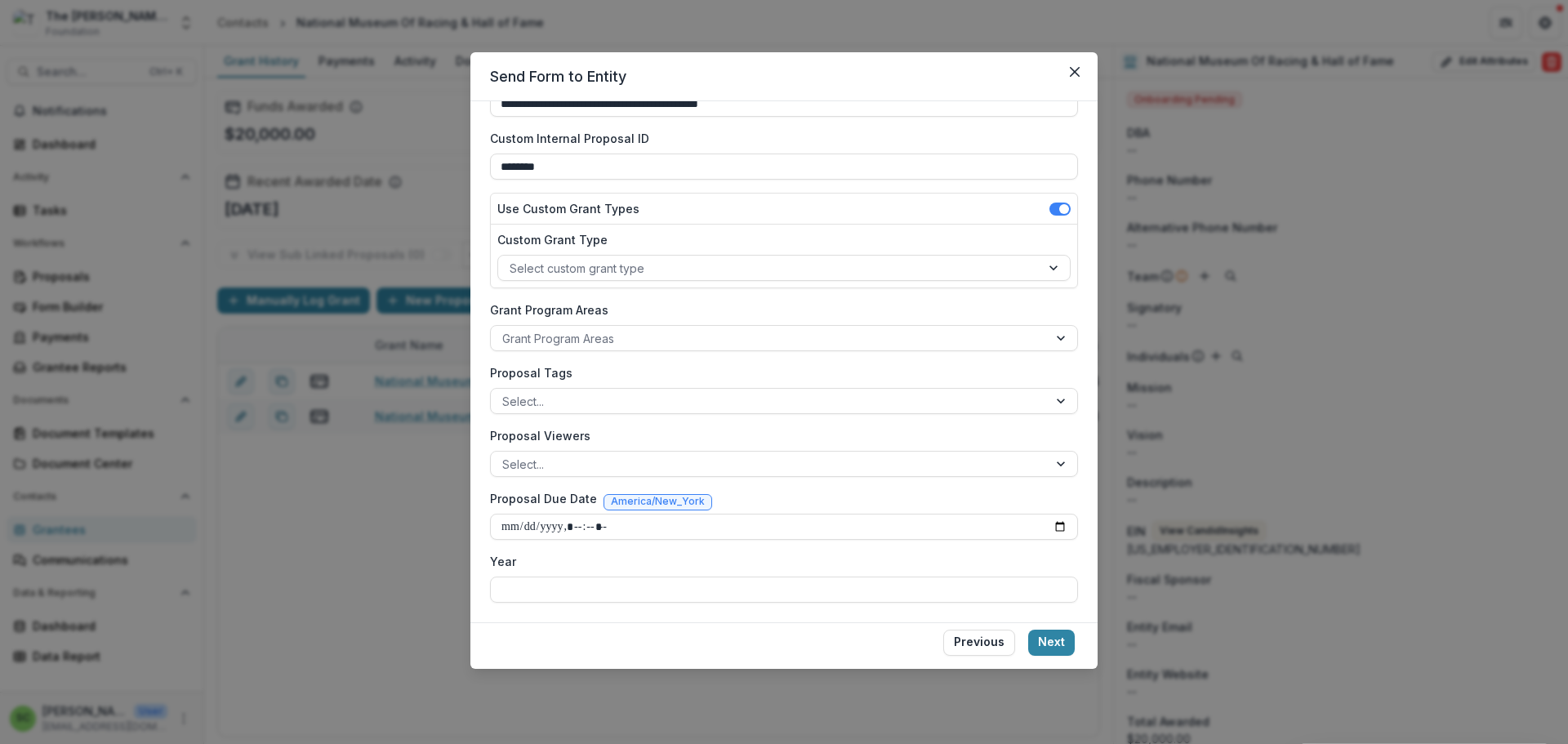
scroll to position [262, 0]
click at [1077, 388] on div at bounding box center [1063, 401] width 29 height 25
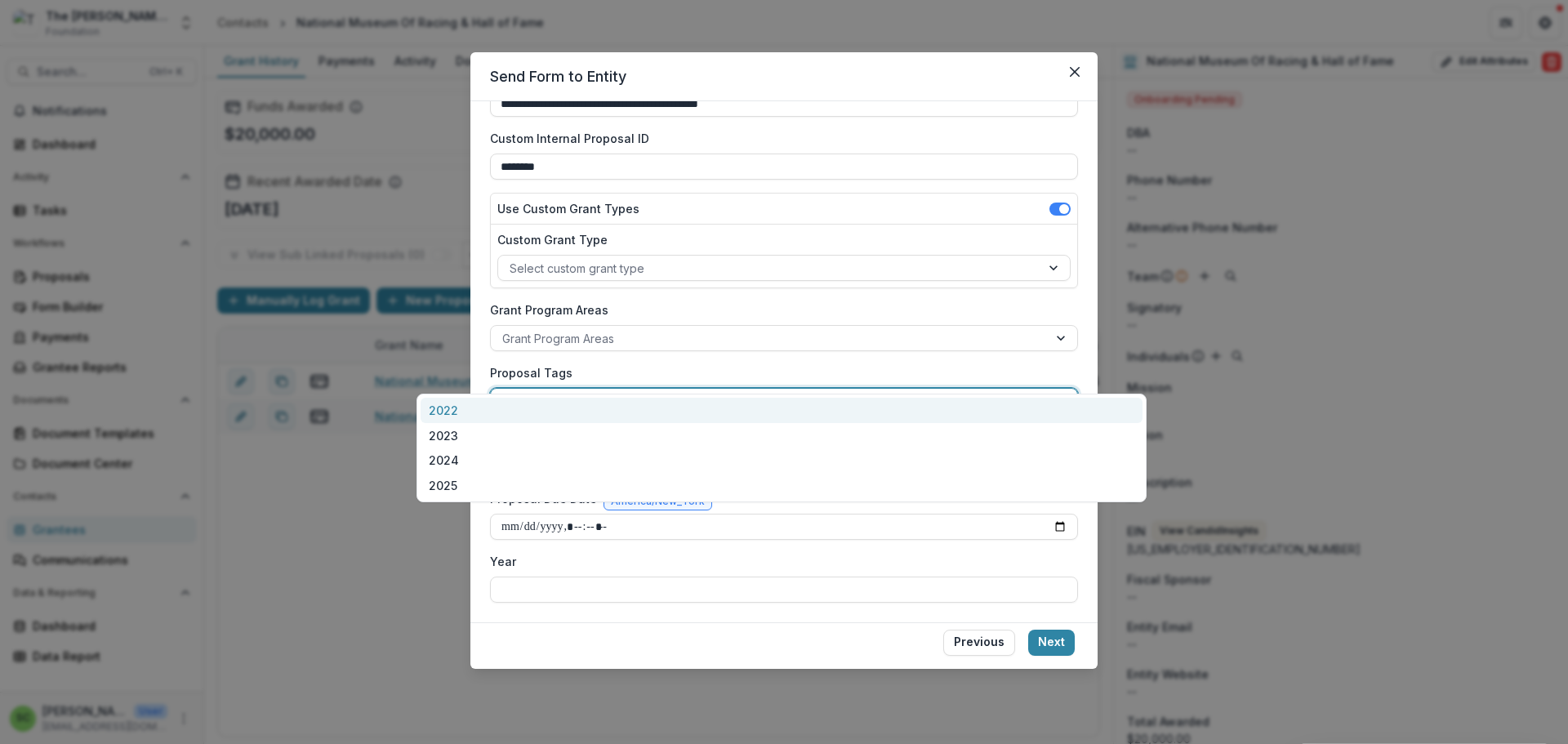
type input "****"
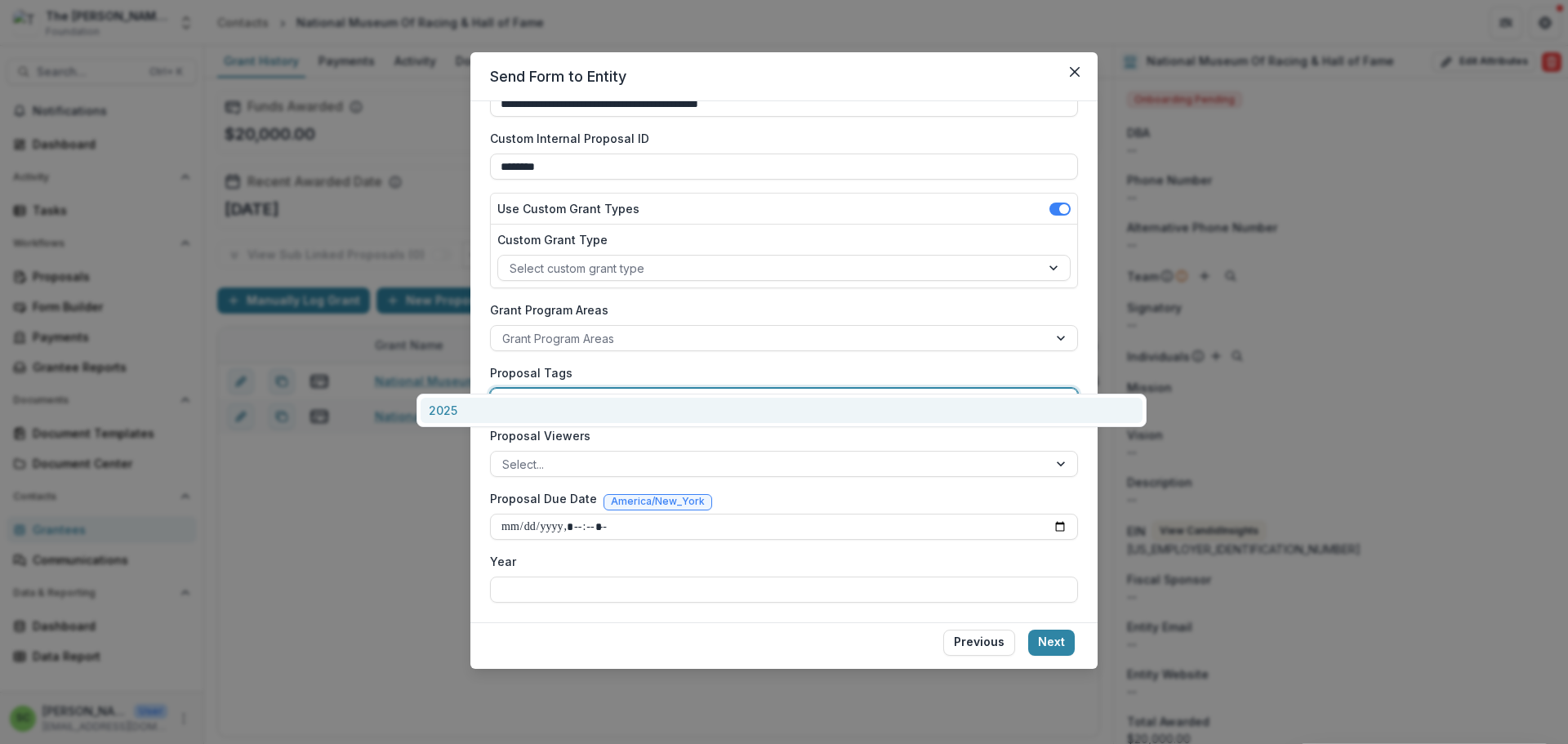
click at [935, 415] on div "2025" at bounding box center [781, 410] width 722 height 25
click at [1077, 388] on div at bounding box center [1049, 401] width 56 height 25
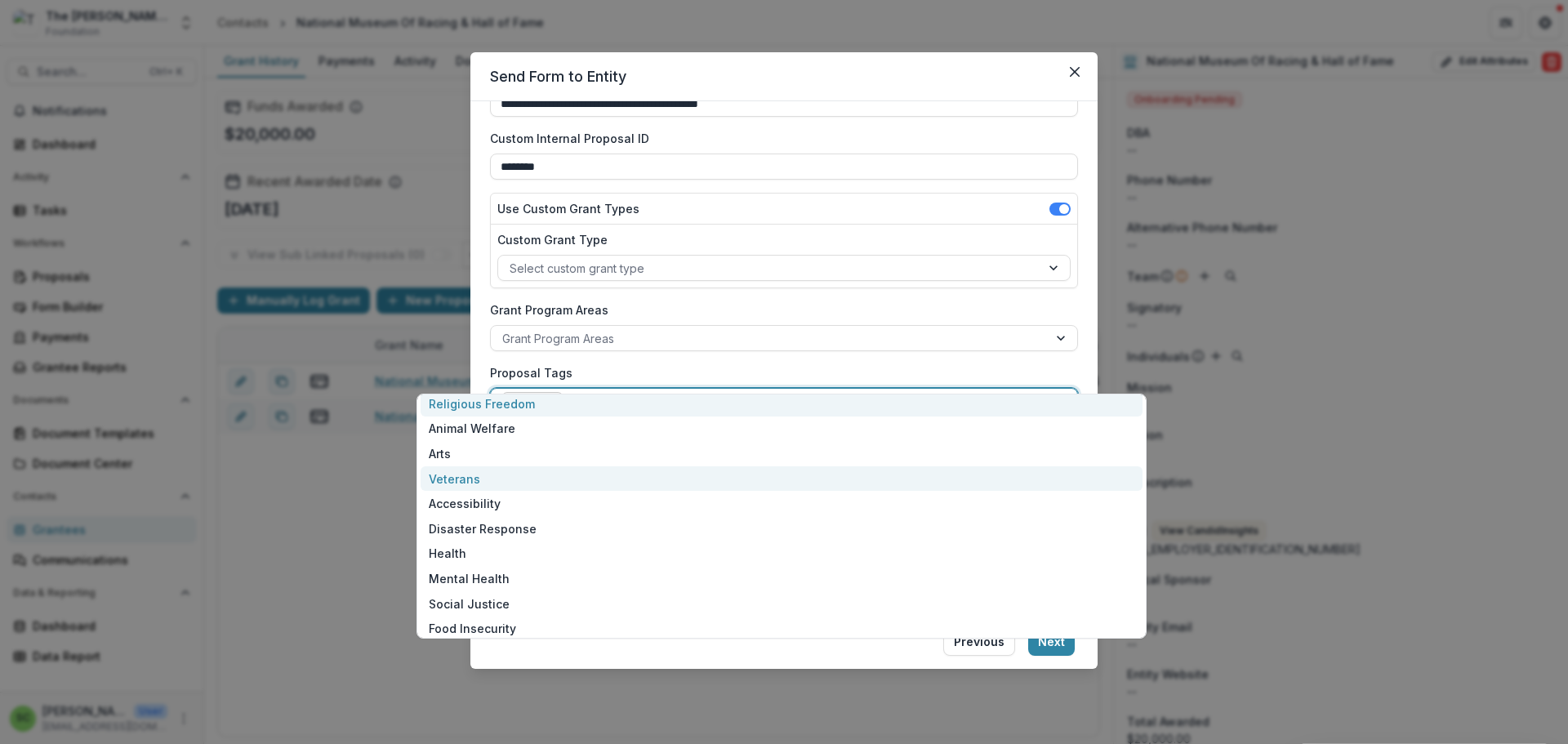
scroll to position [0, 0]
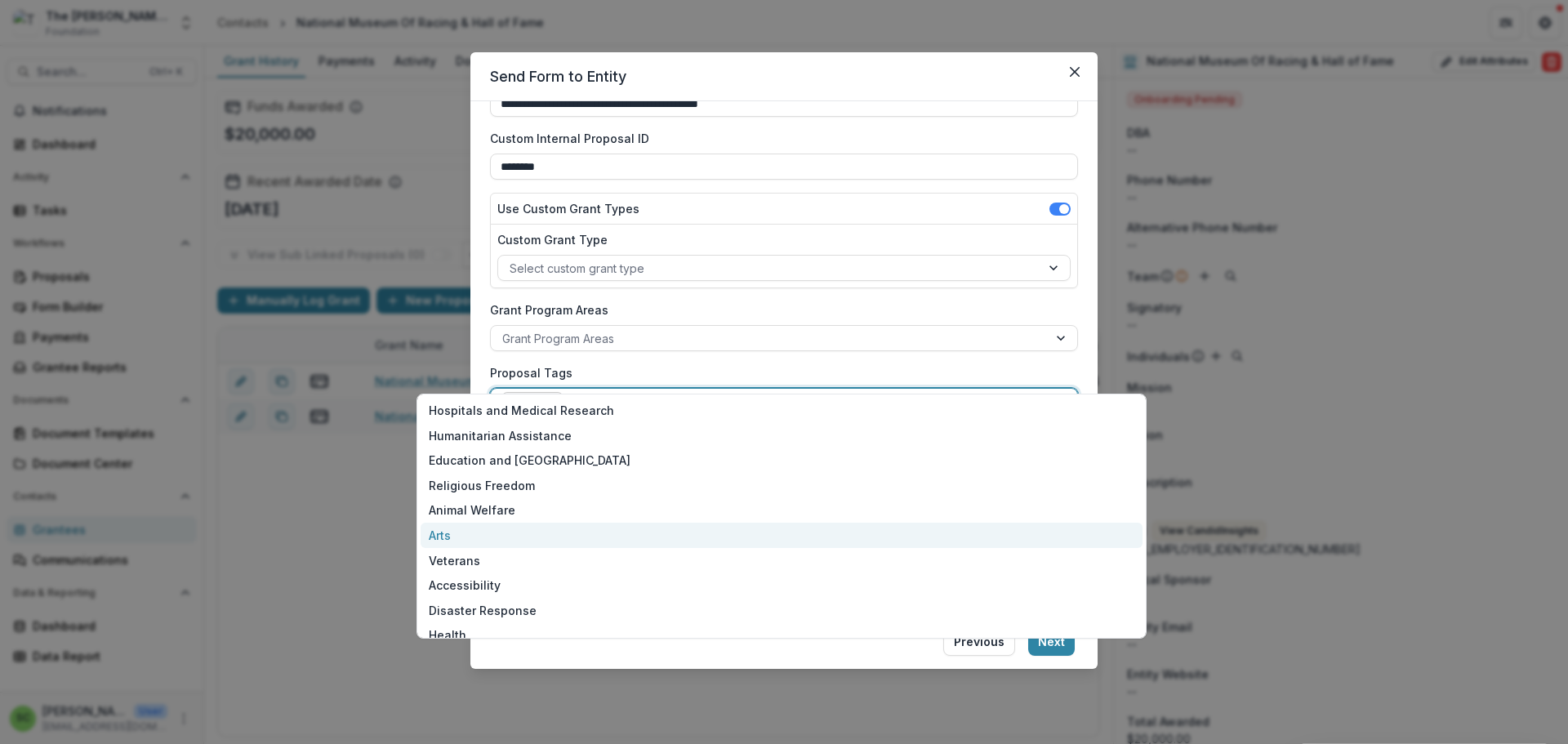
click at [979, 548] on div "Arts" at bounding box center [781, 535] width 722 height 25
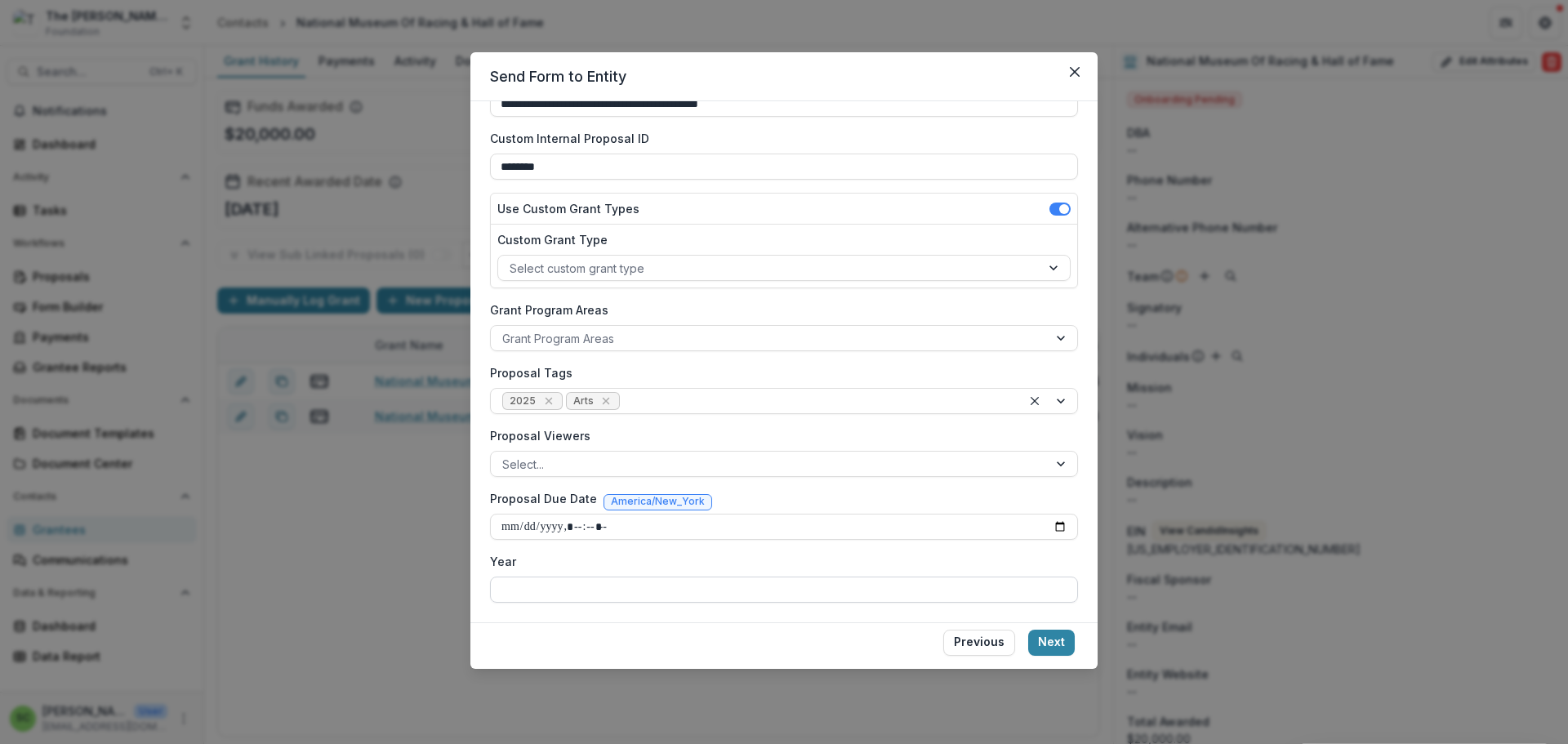
click at [749, 603] on input "Year" at bounding box center [784, 589] width 588 height 26
type input "****"
click at [1075, 656] on button "Next" at bounding box center [1051, 643] width 47 height 26
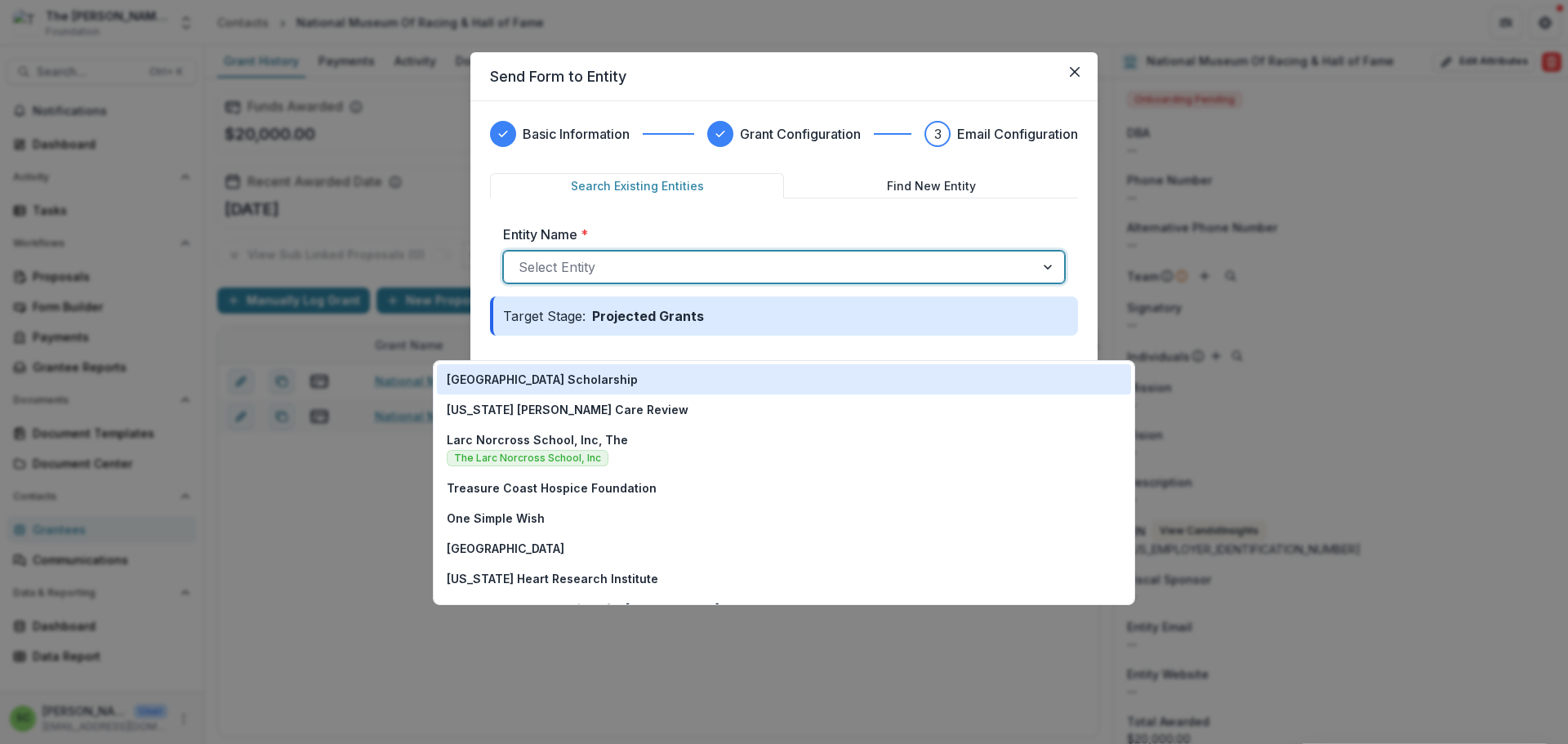
click at [519, 279] on div at bounding box center [769, 267] width 501 height 23
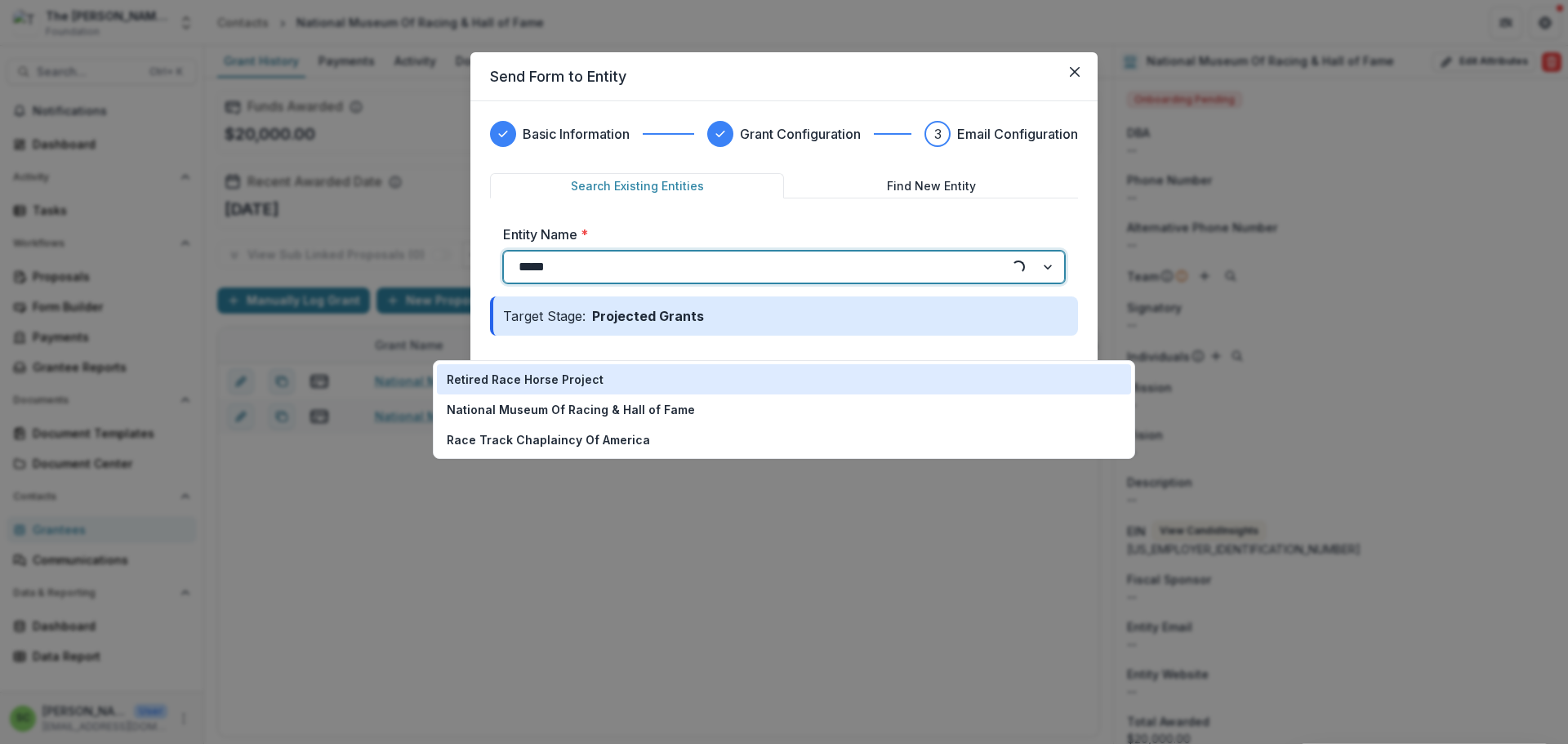
type input "******"
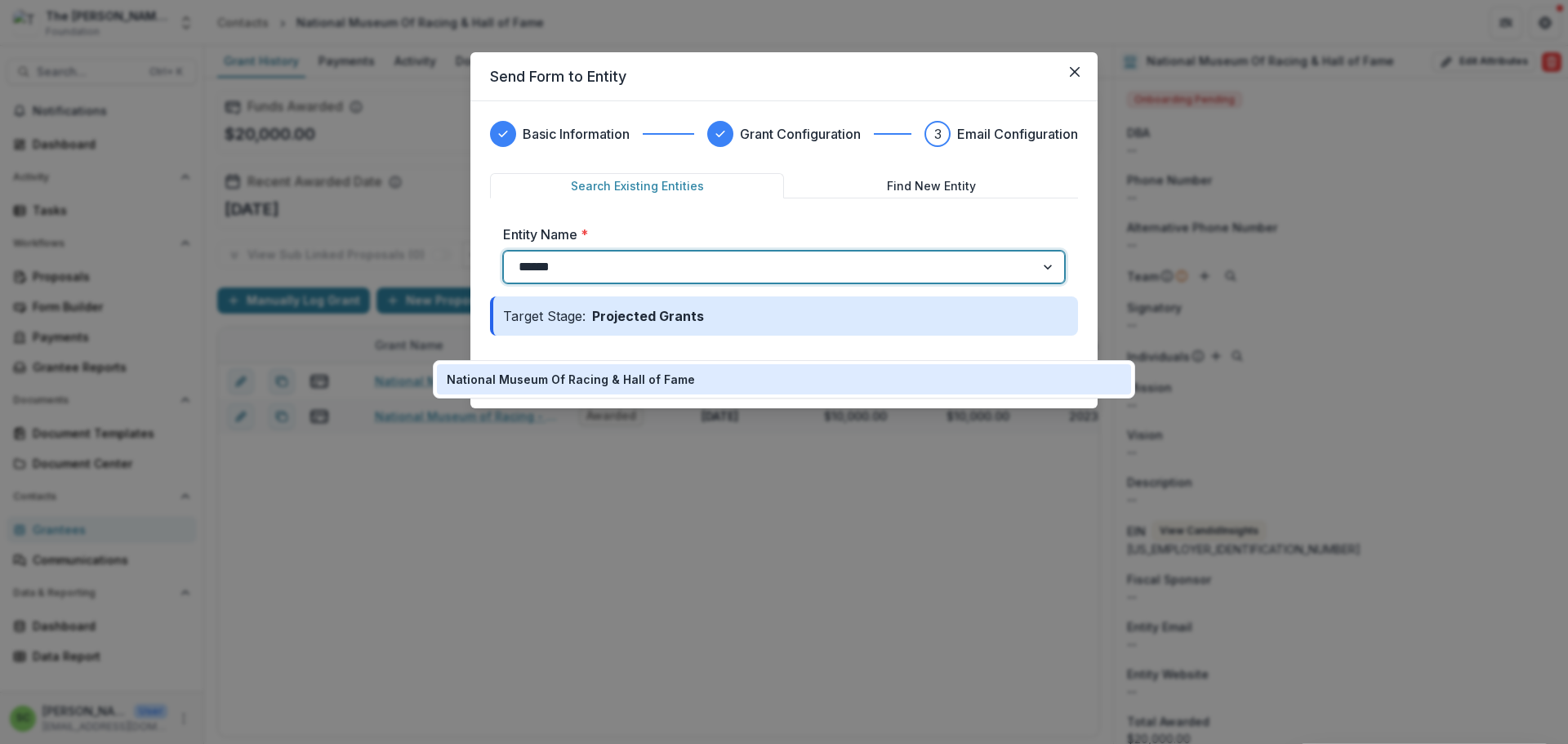
click at [537, 385] on p "National Museum Of Racing & Hall of Fame" at bounding box center [571, 379] width 249 height 17
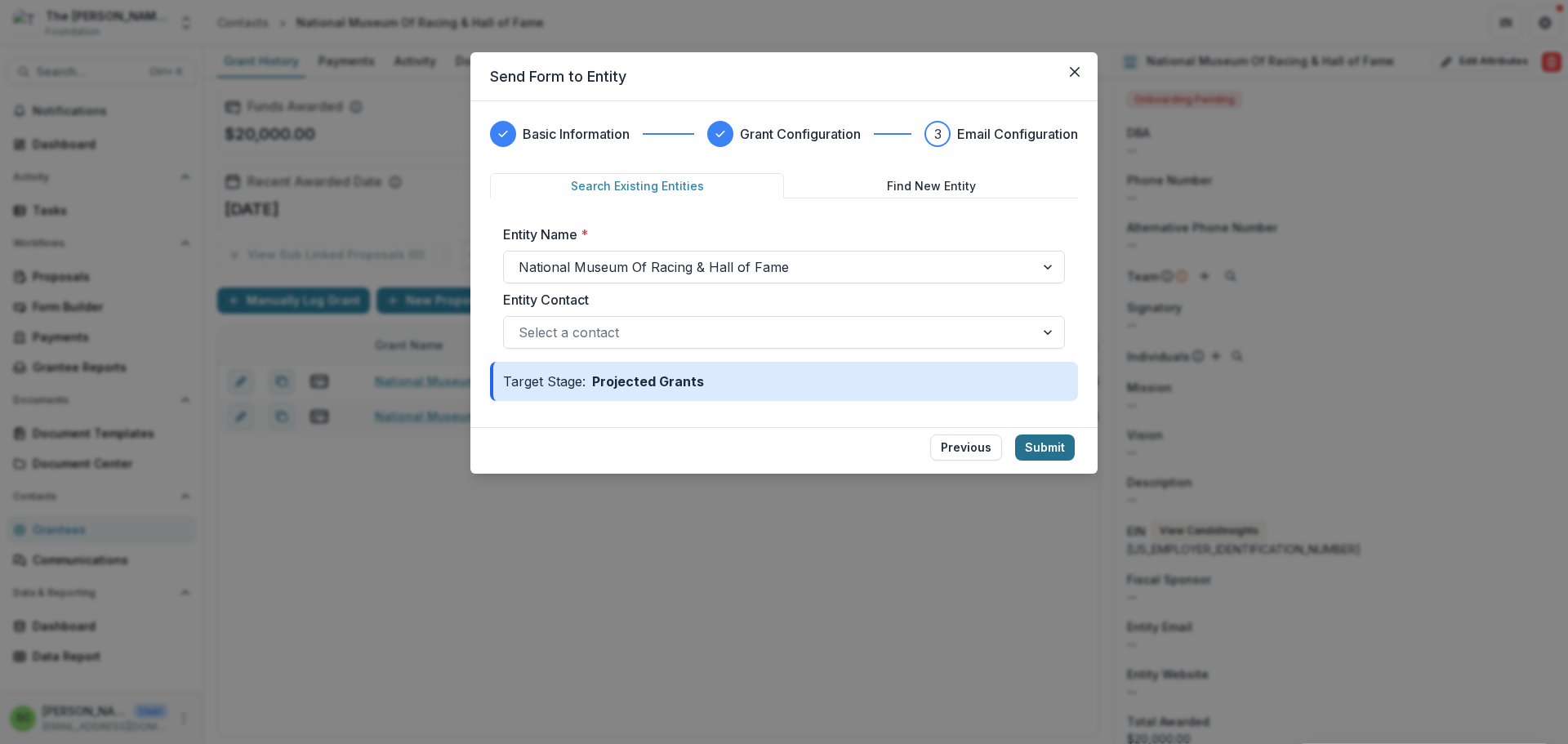
click at [1075, 460] on button "Submit" at bounding box center [1045, 447] width 60 height 26
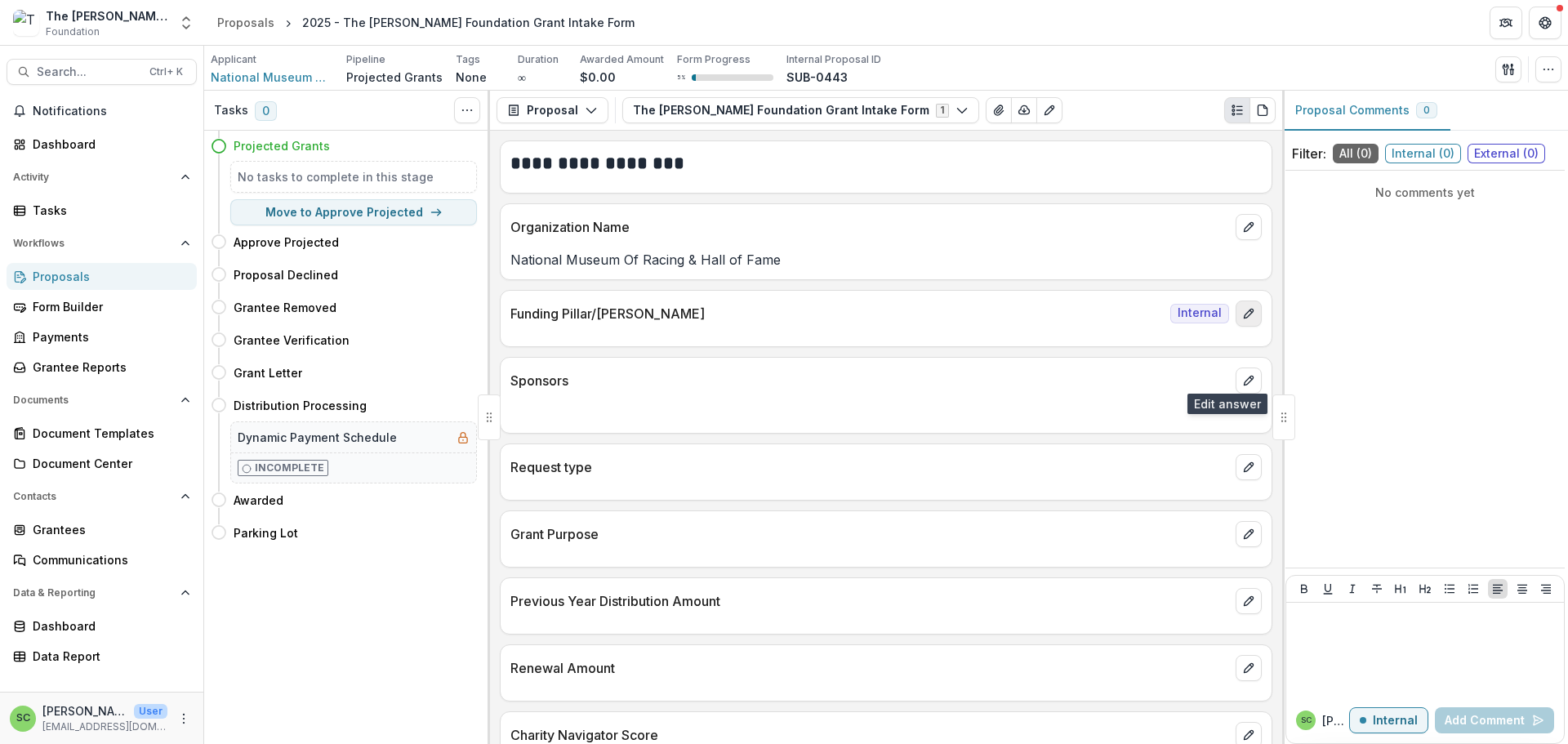
click at [1244, 317] on icon "edit" at bounding box center [1248, 312] width 9 height 9
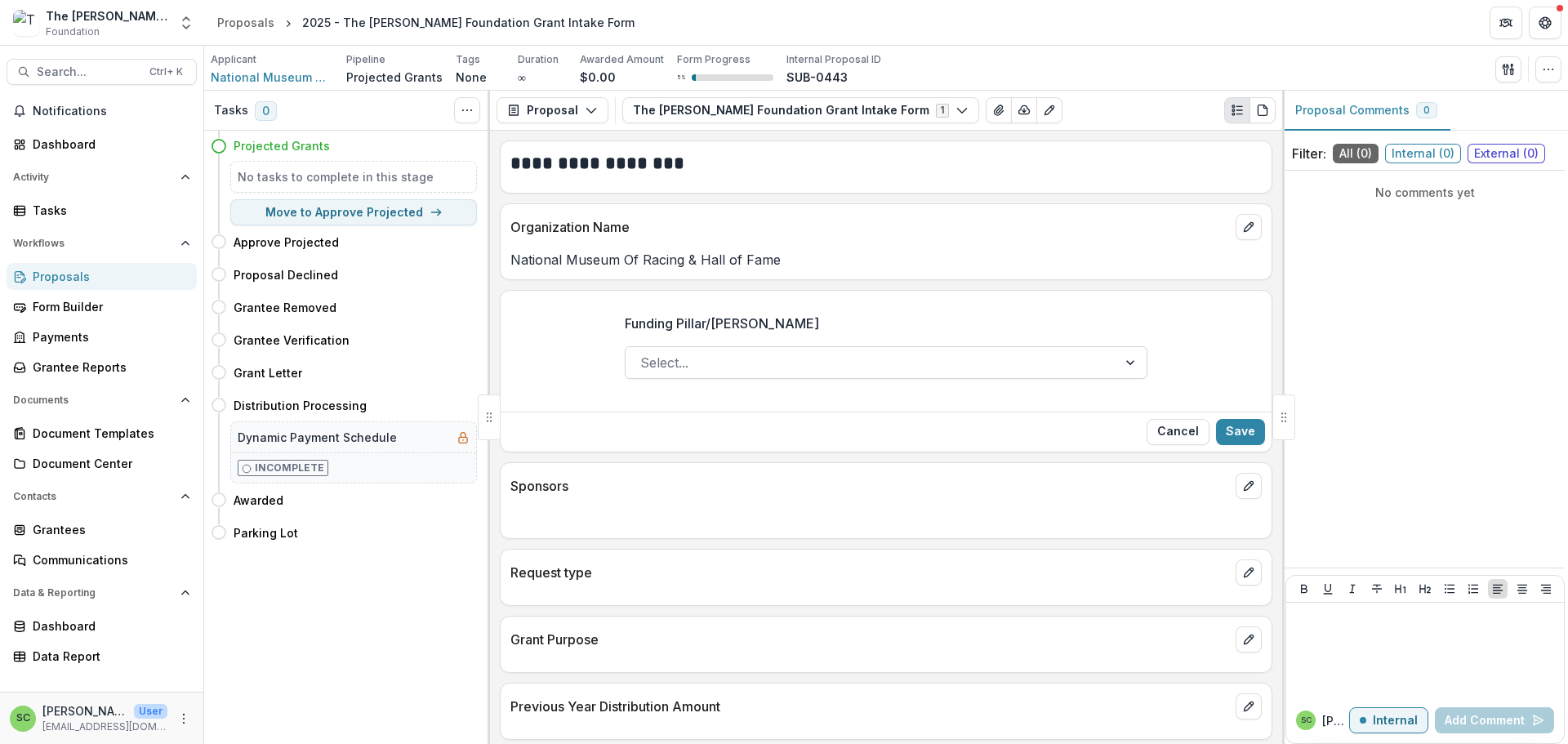
click at [1147, 378] on div at bounding box center [1132, 362] width 29 height 31
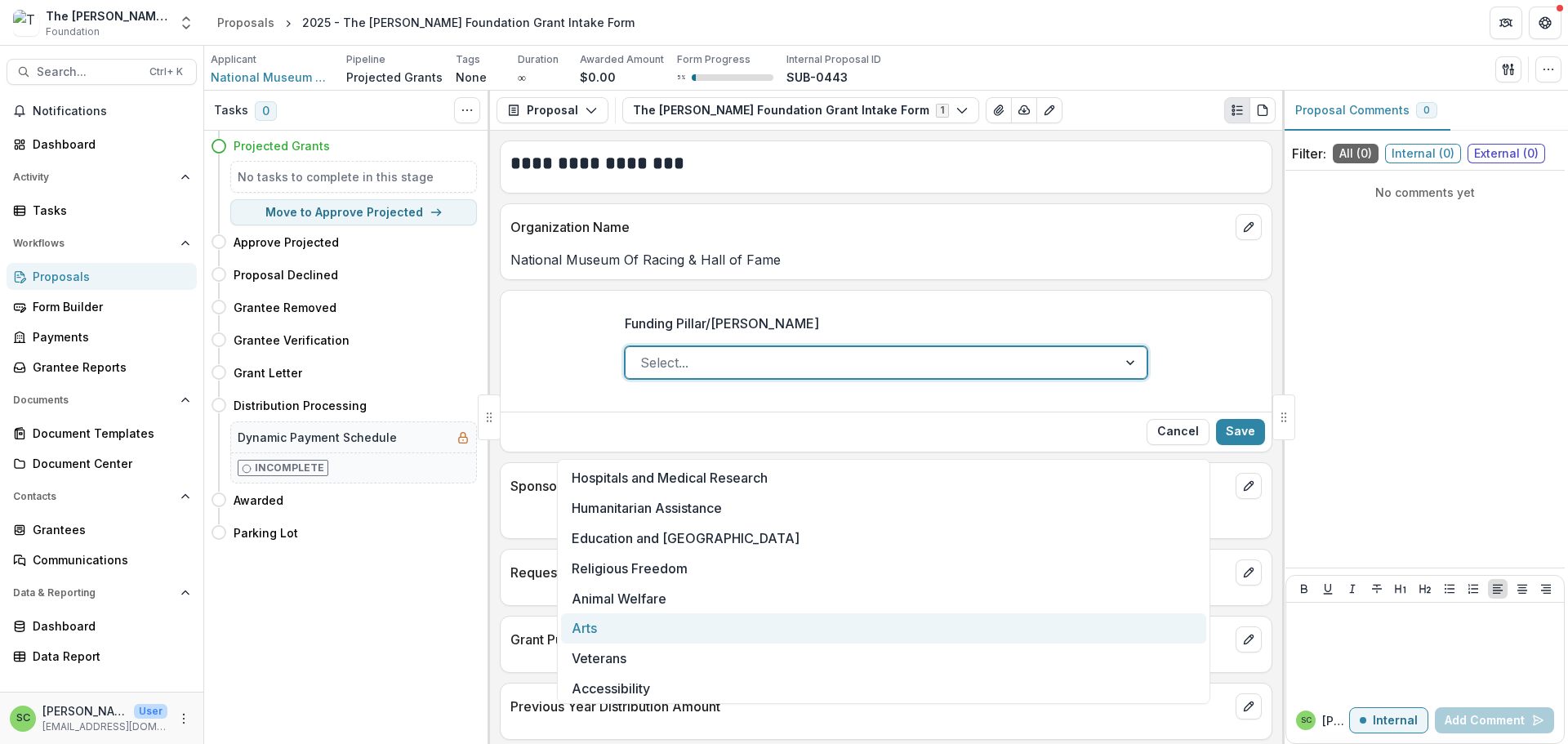
click at [926, 643] on div "Arts" at bounding box center [883, 628] width 645 height 30
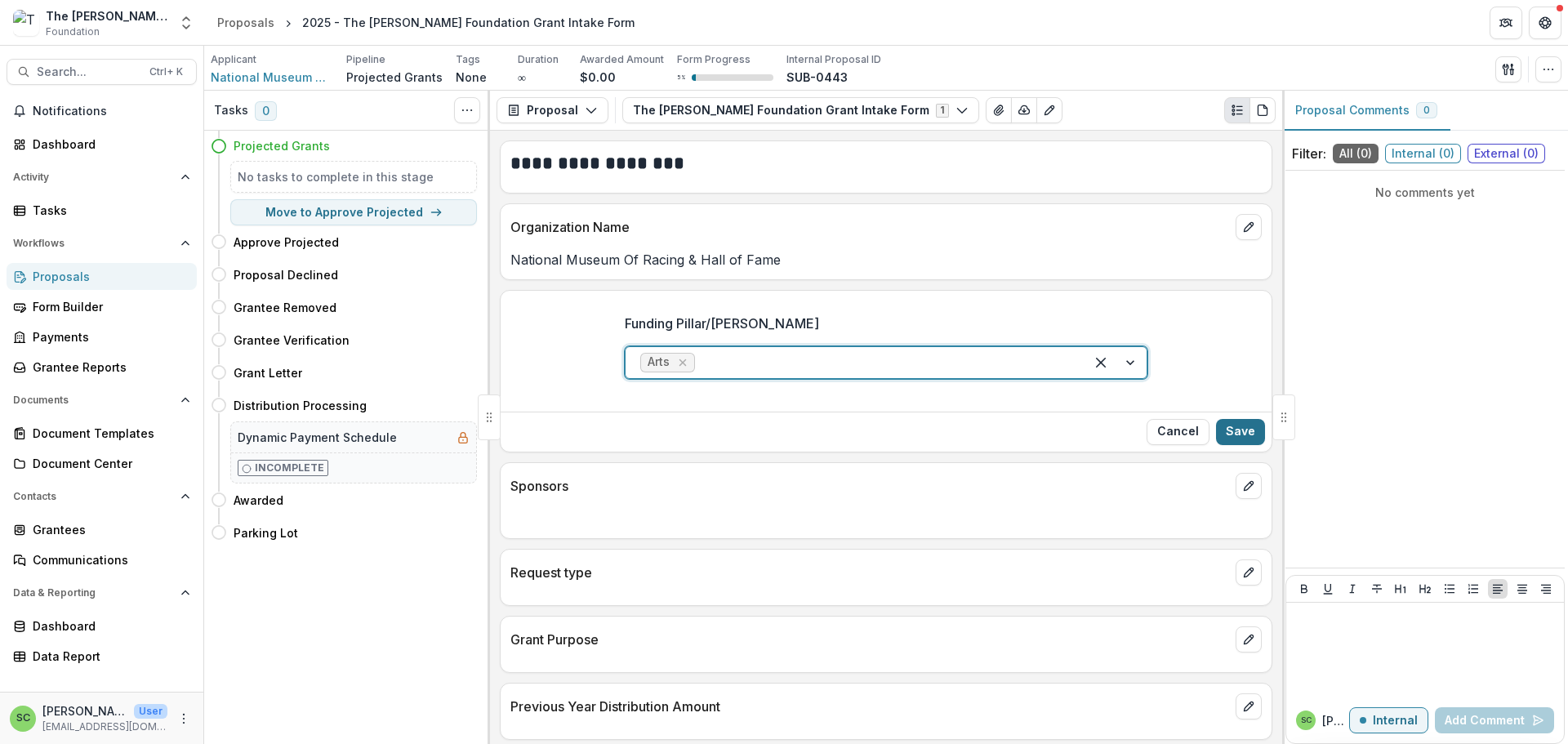
click at [1241, 445] on button "Save" at bounding box center [1241, 432] width 49 height 26
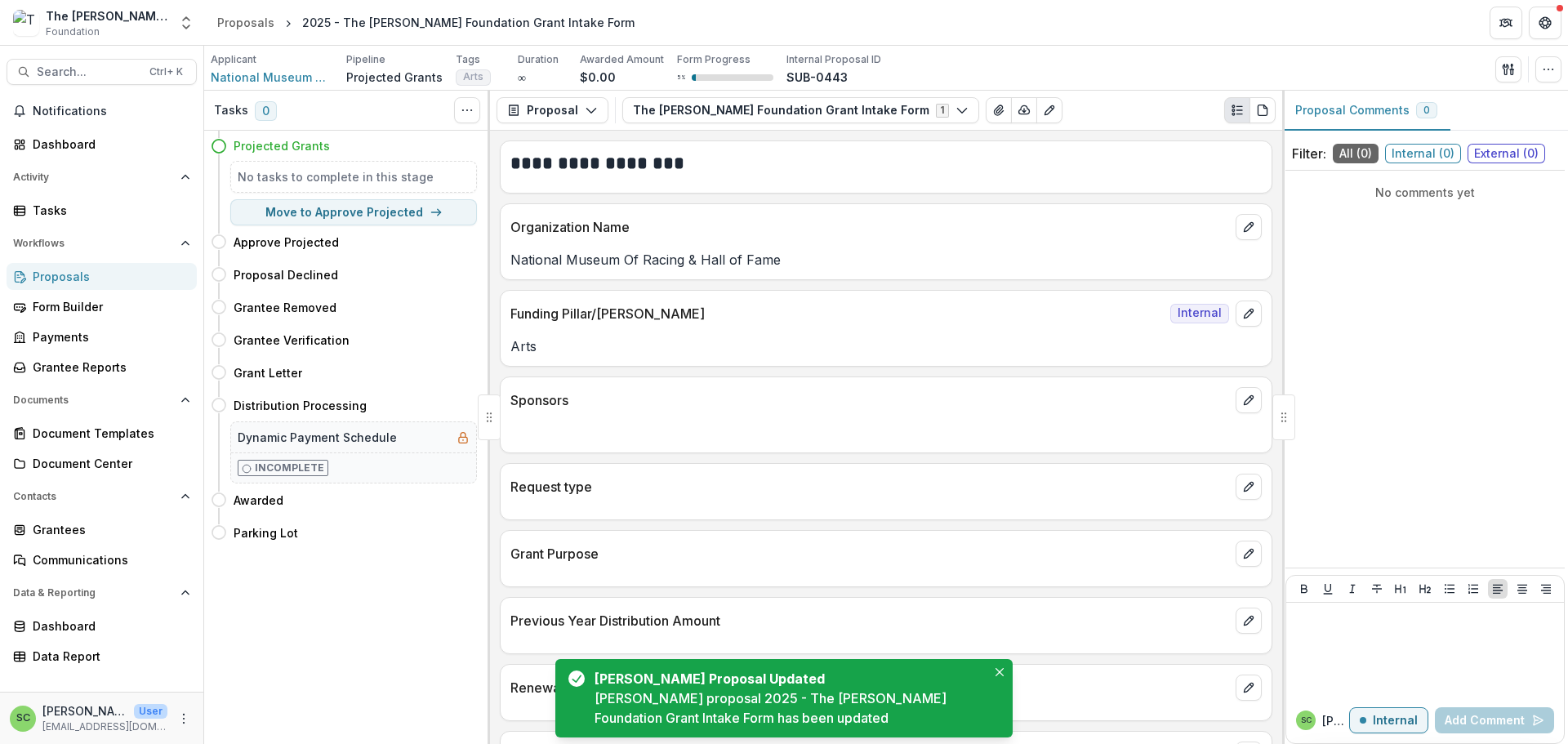
scroll to position [245, 0]
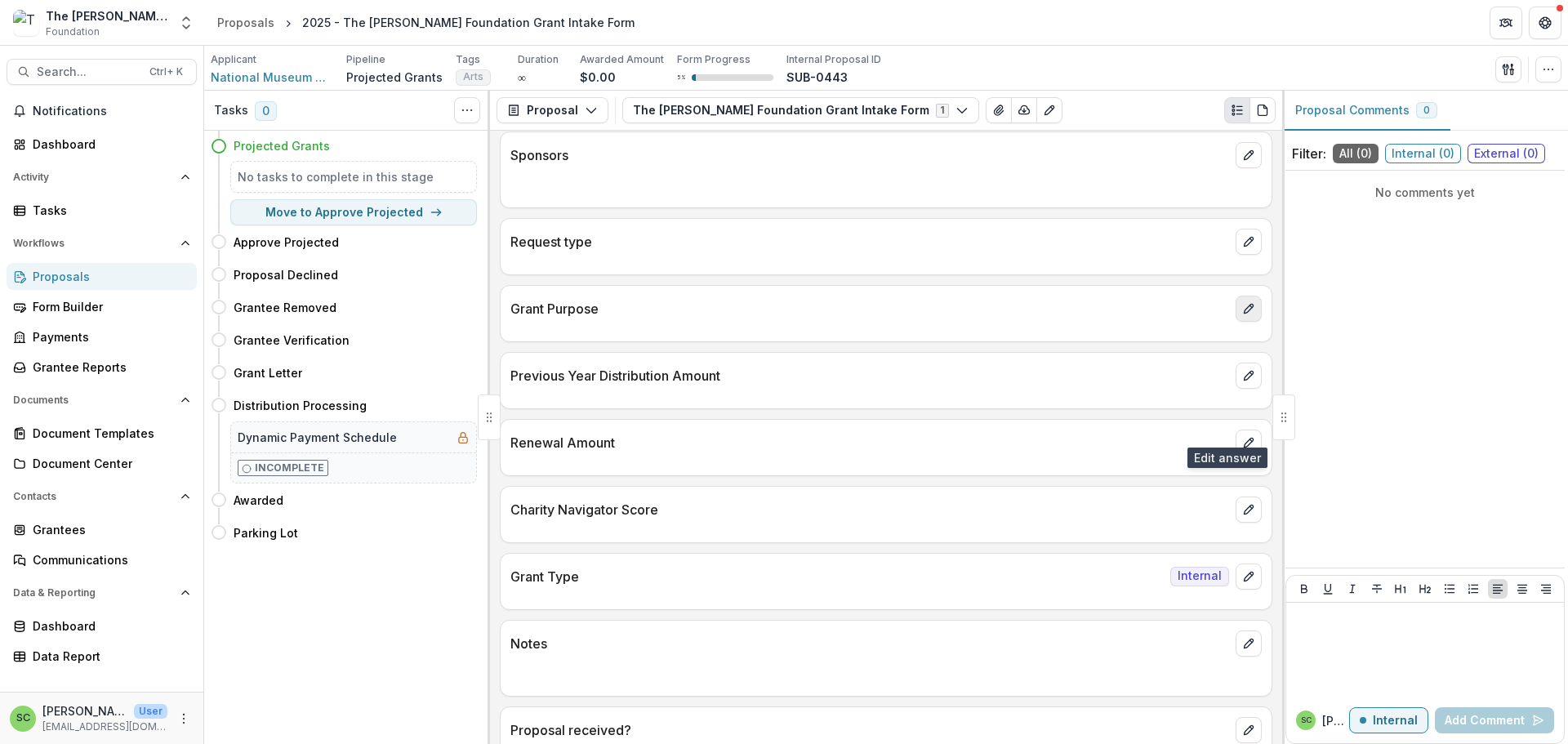
click at [1244, 312] on icon "edit" at bounding box center [1248, 307] width 9 height 9
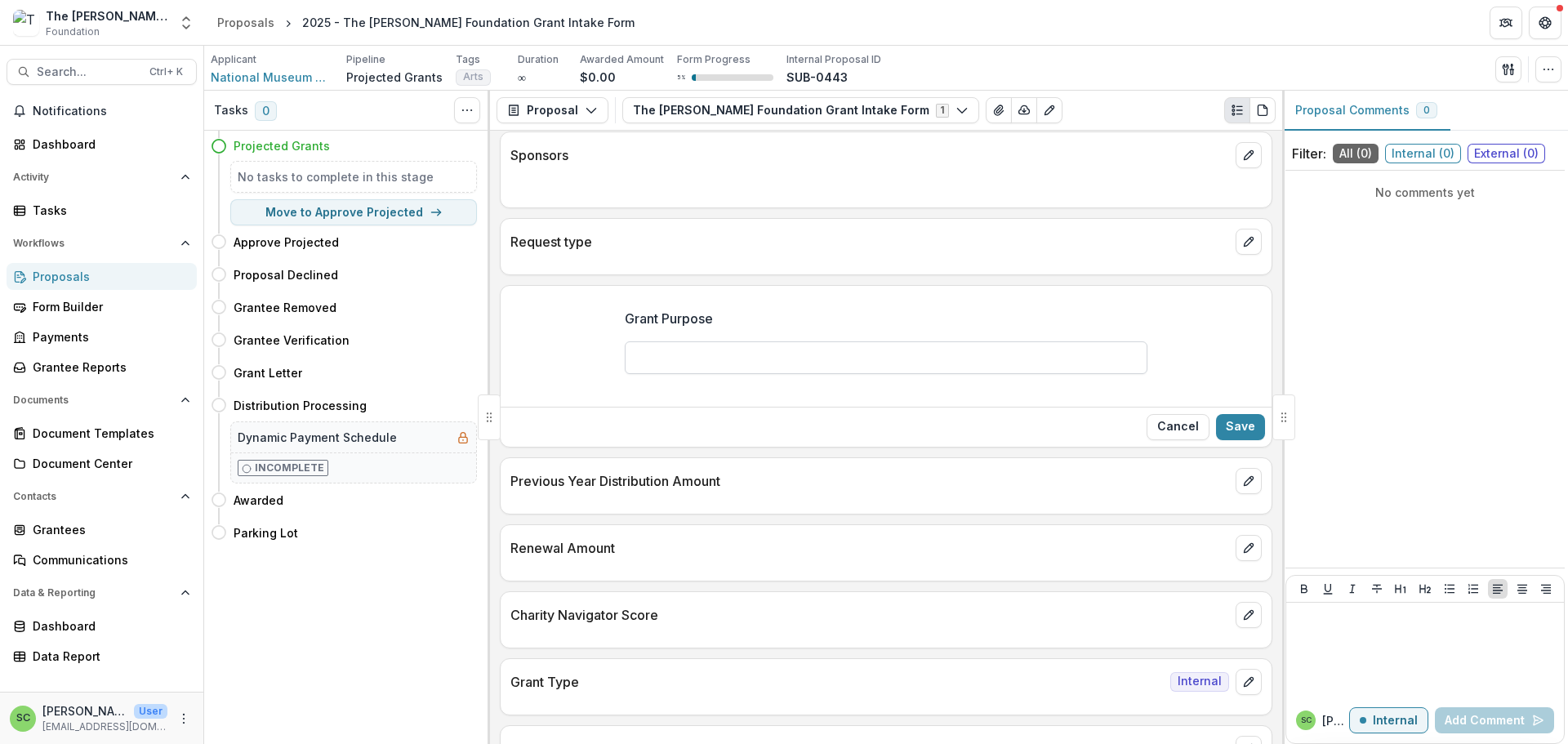
click at [632, 374] on input "Grant Purpose" at bounding box center [886, 357] width 523 height 33
type input "*"
type input "**********"
click at [1230, 440] on button "Save" at bounding box center [1241, 427] width 49 height 26
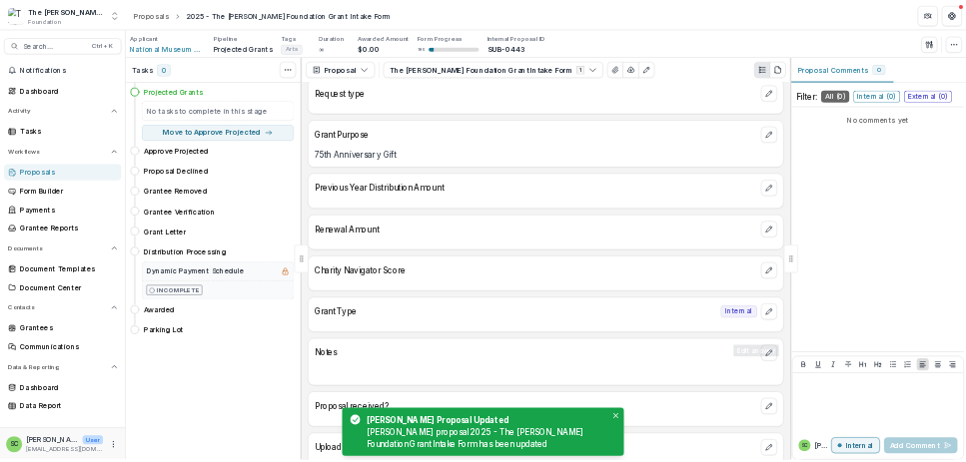
scroll to position [499, 0]
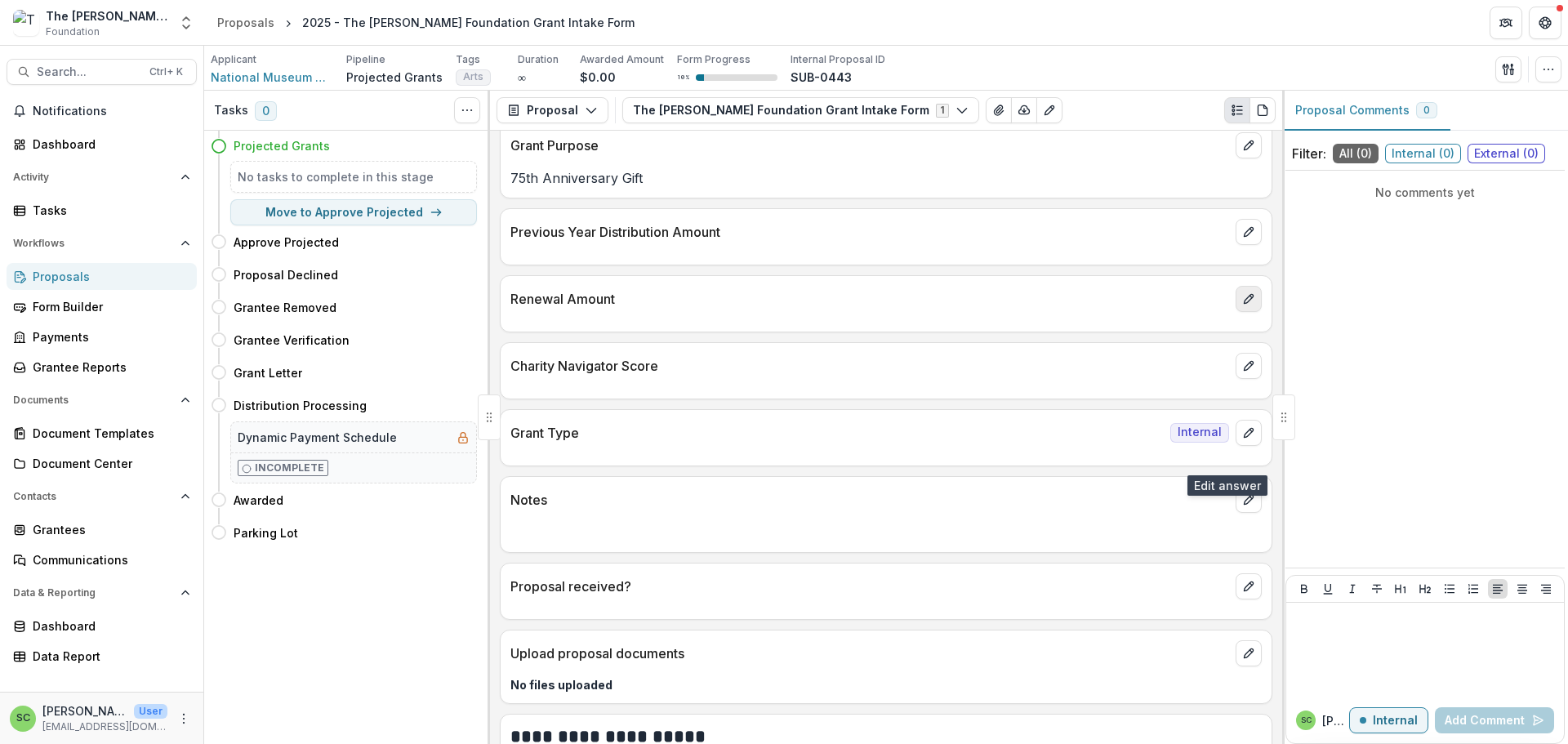
click at [1242, 305] on icon "edit" at bounding box center [1249, 298] width 13 height 13
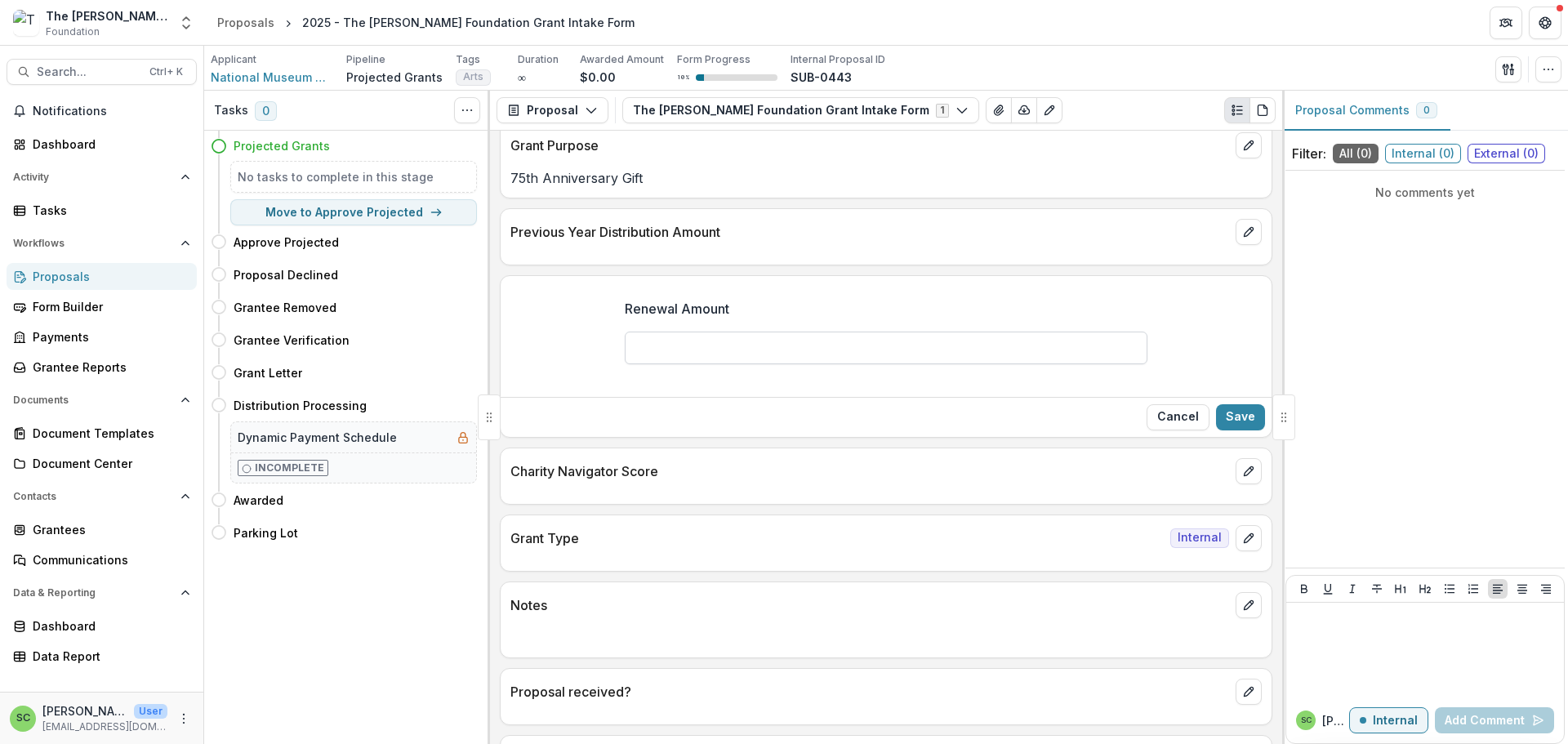
click at [881, 364] on input "Renewal Amount" at bounding box center [886, 347] width 523 height 33
type input "*******"
click at [1228, 430] on button "Save" at bounding box center [1241, 417] width 49 height 26
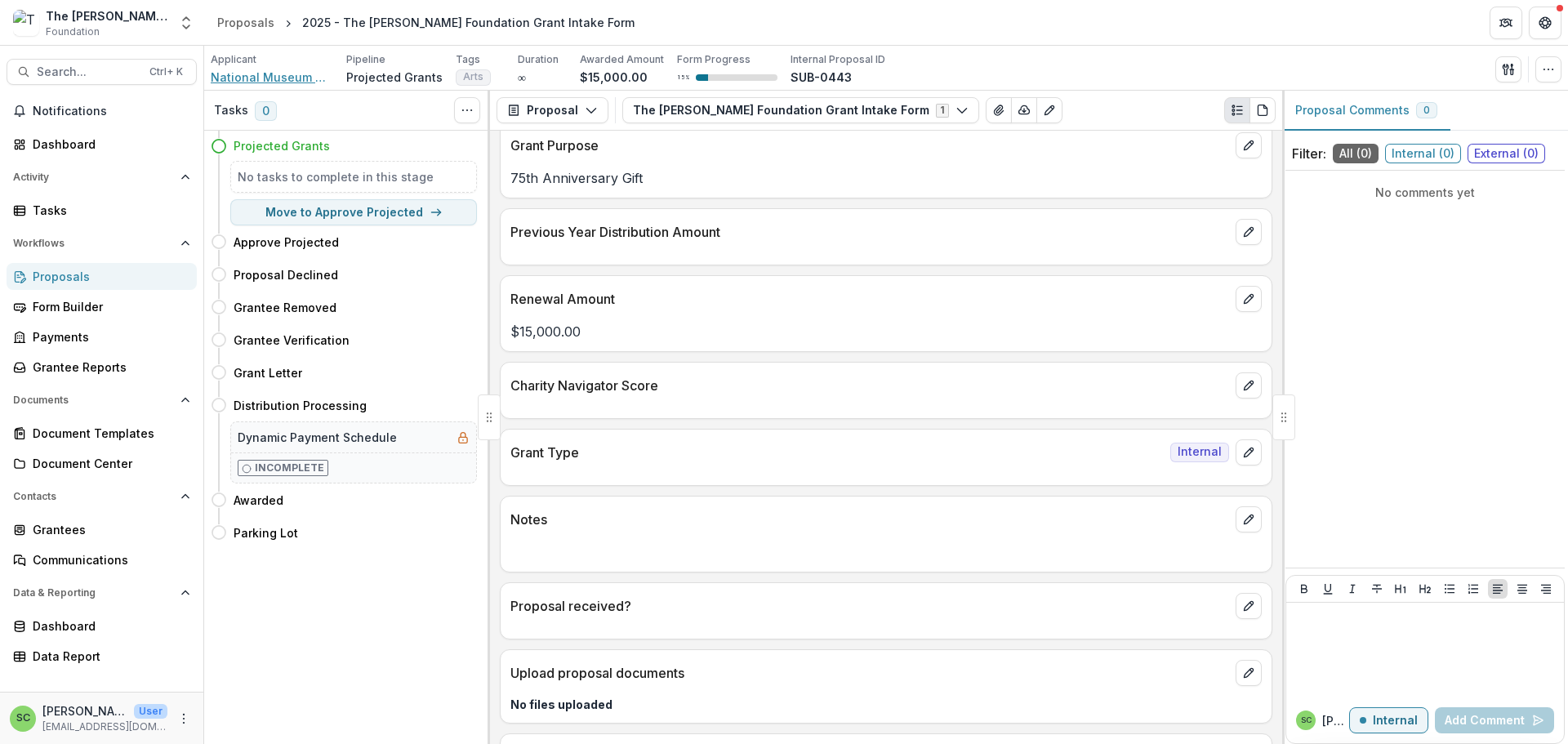
click at [263, 83] on span "National Museum Of Racing & Hall of Fame" at bounding box center [272, 77] width 123 height 17
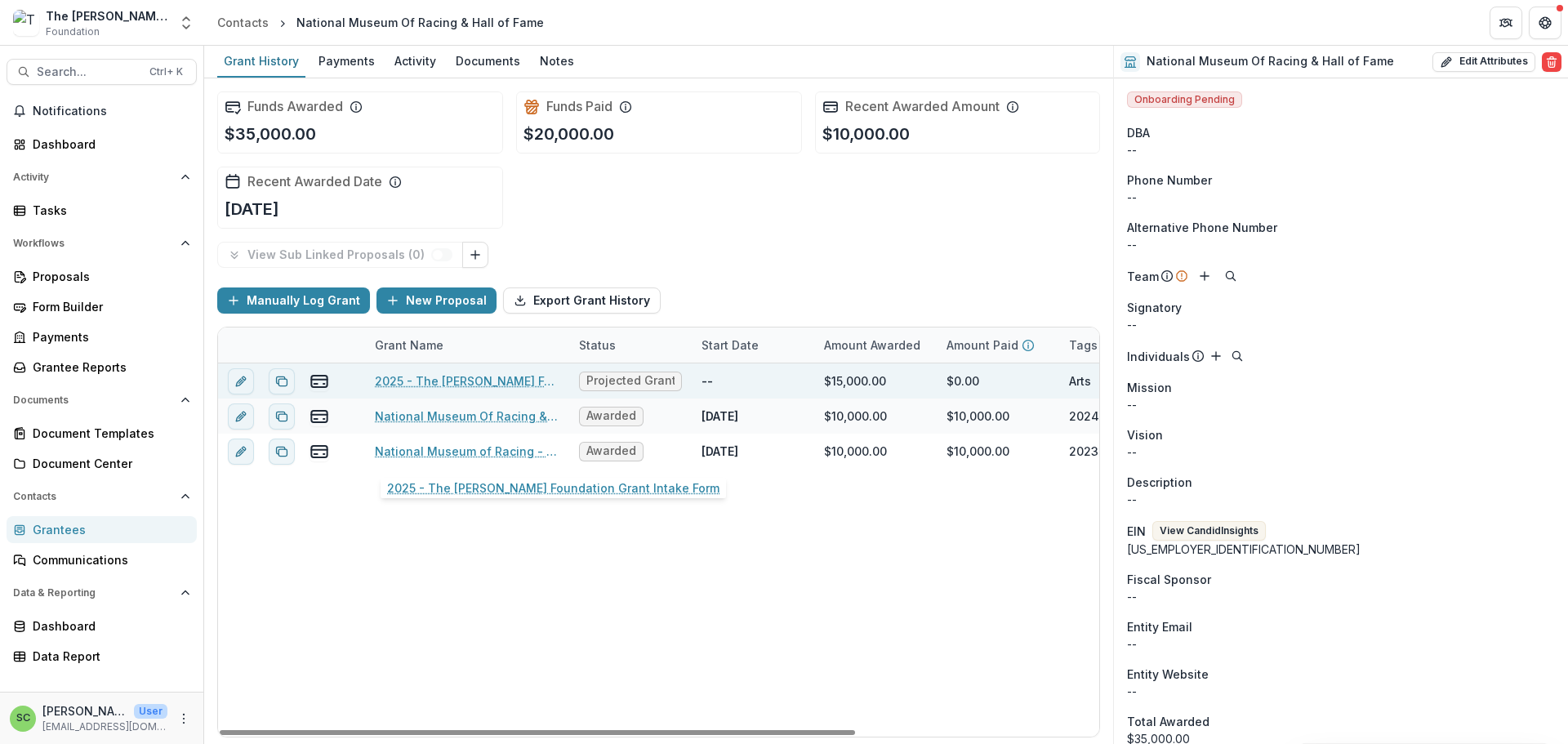
click at [515, 389] on link "2025 - The [PERSON_NAME] Foundation Grant Intake Form" at bounding box center [467, 380] width 185 height 17
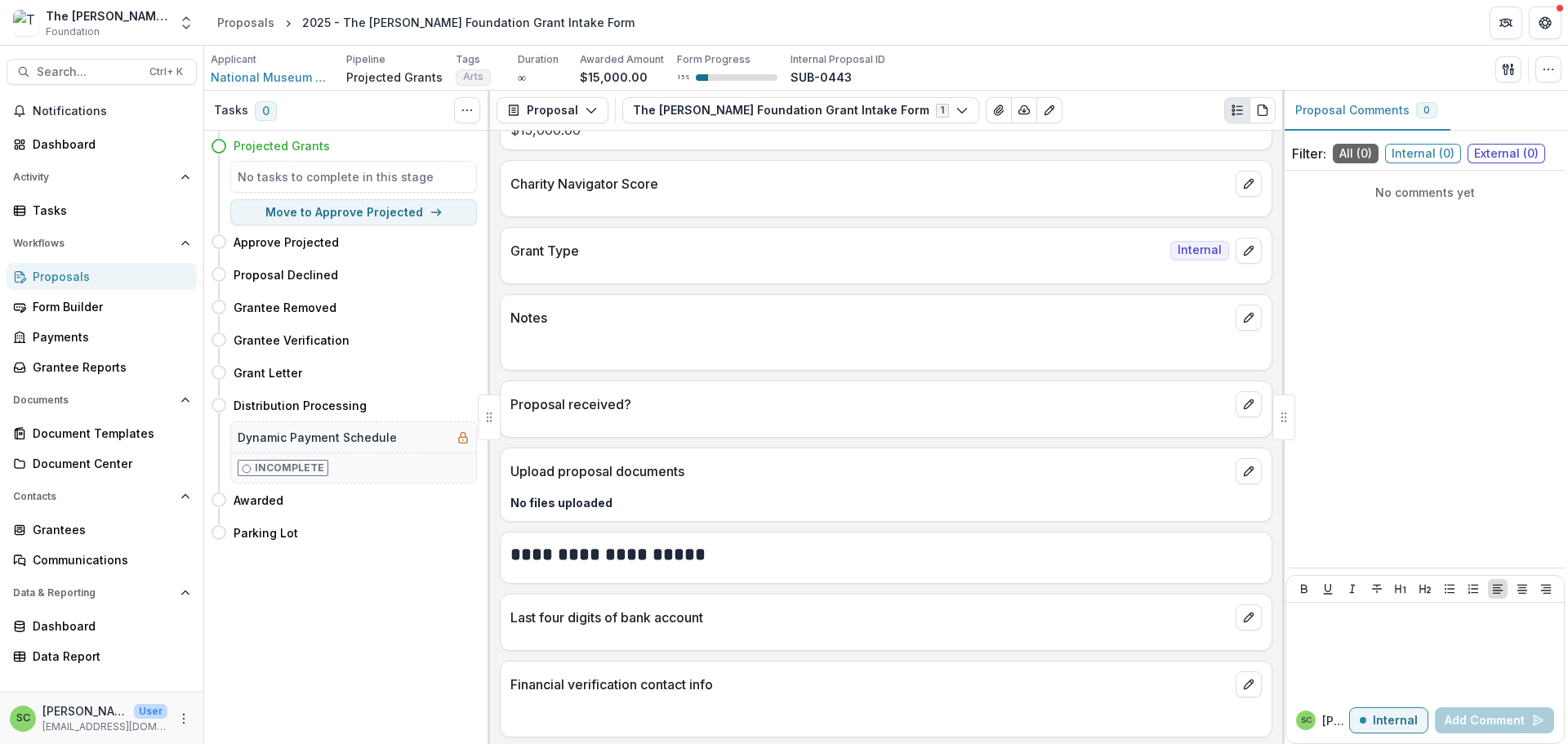
scroll to position [571, 0]
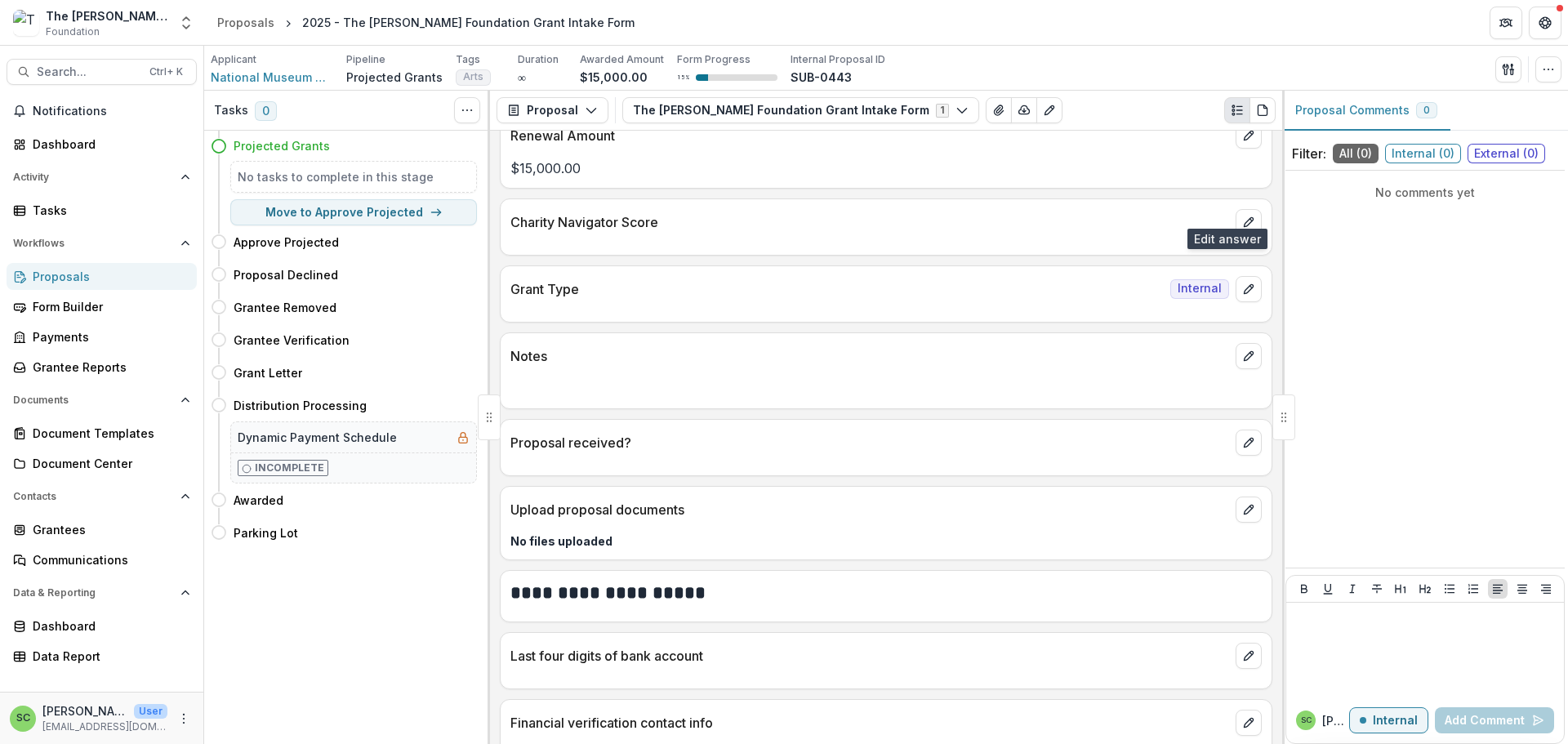
click at [1242, 75] on icon "edit" at bounding box center [1249, 69] width 13 height 13
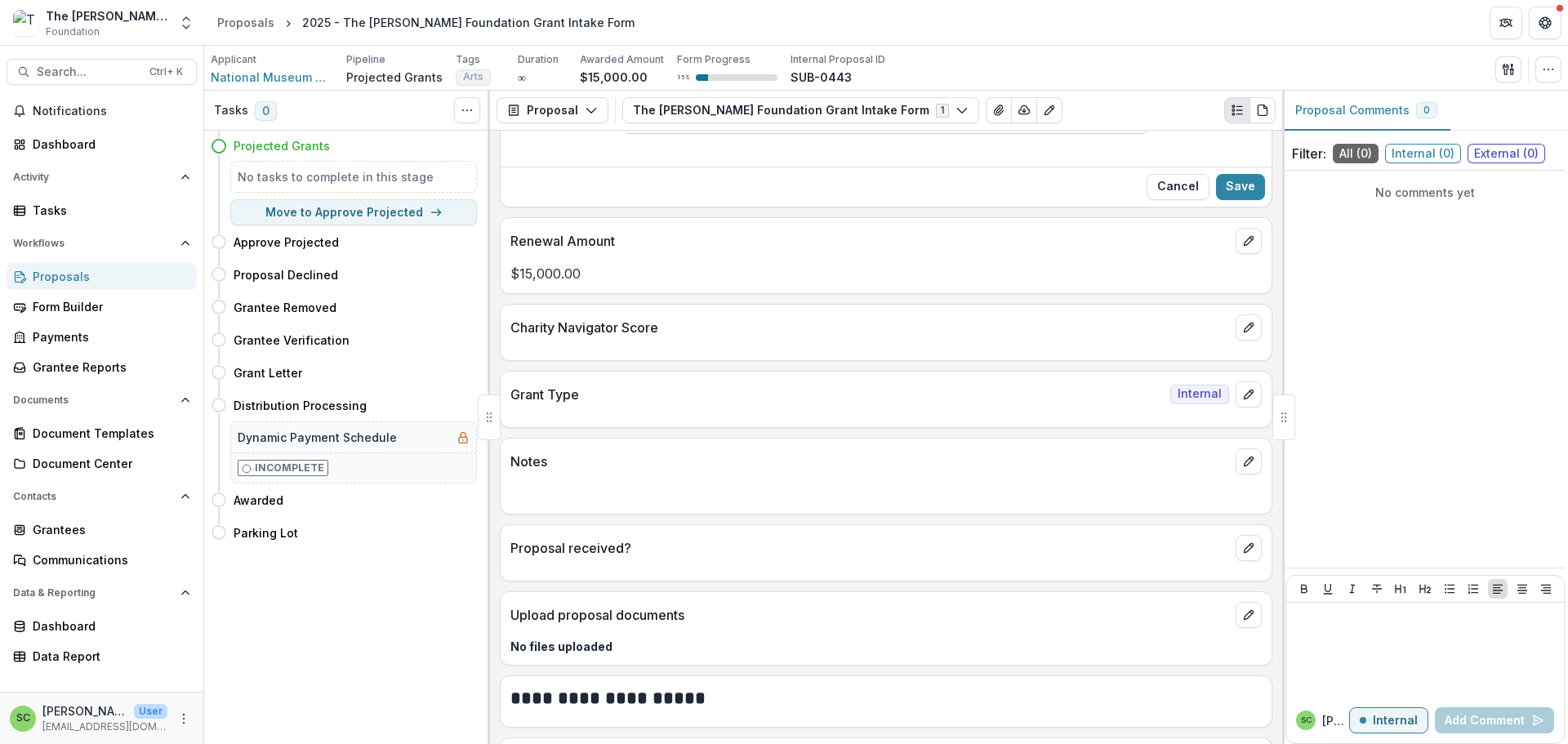
click at [667, 134] on input "Previous Year Distribution Amount" at bounding box center [886, 118] width 523 height 33
type input "*******"
click at [1229, 200] on button "Save" at bounding box center [1241, 187] width 49 height 26
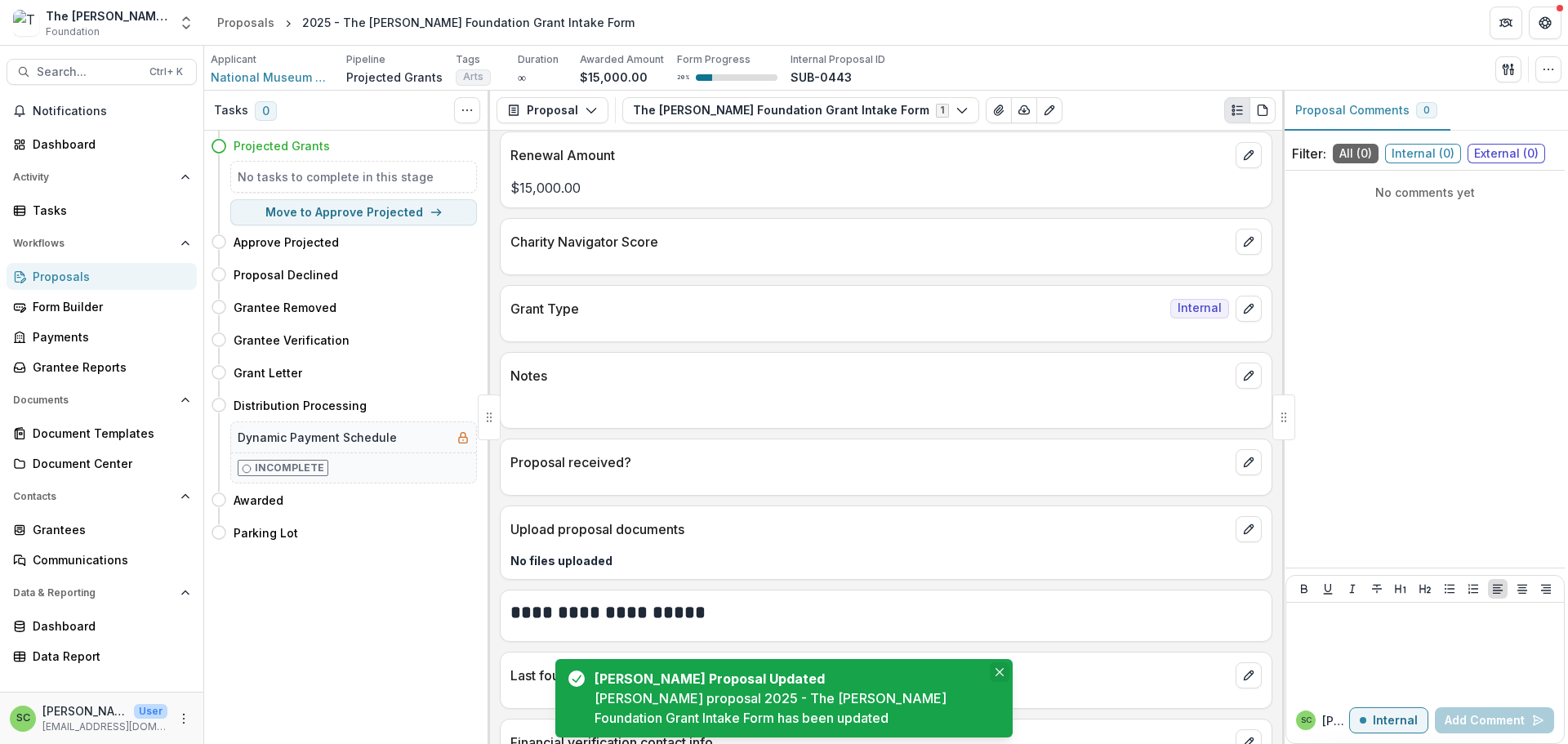
click at [995, 668] on icon "Close" at bounding box center [1000, 672] width 8 height 8
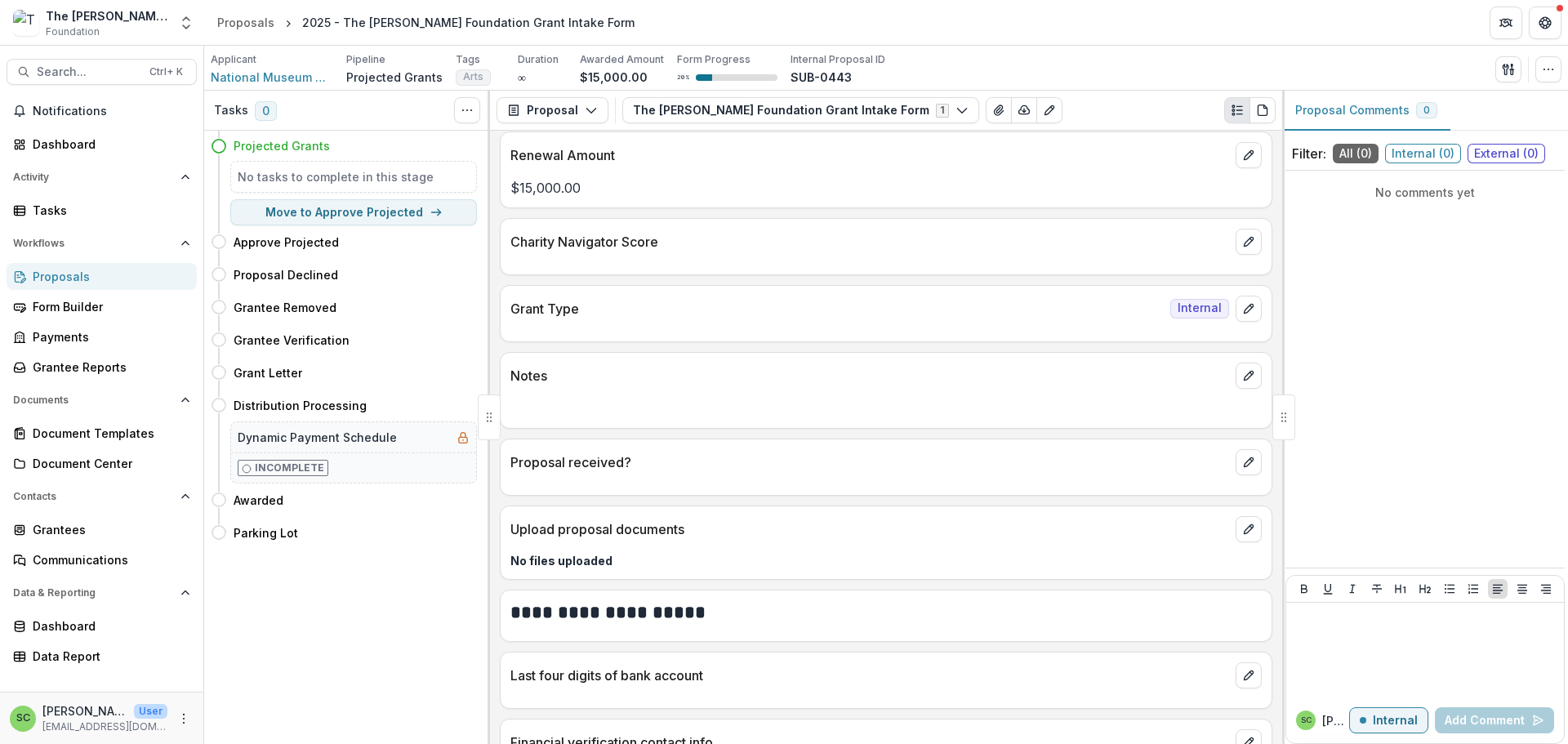
click at [644, 385] on p "Notes" at bounding box center [869, 375] width 719 height 20
click at [1242, 382] on icon "edit" at bounding box center [1249, 375] width 13 height 13
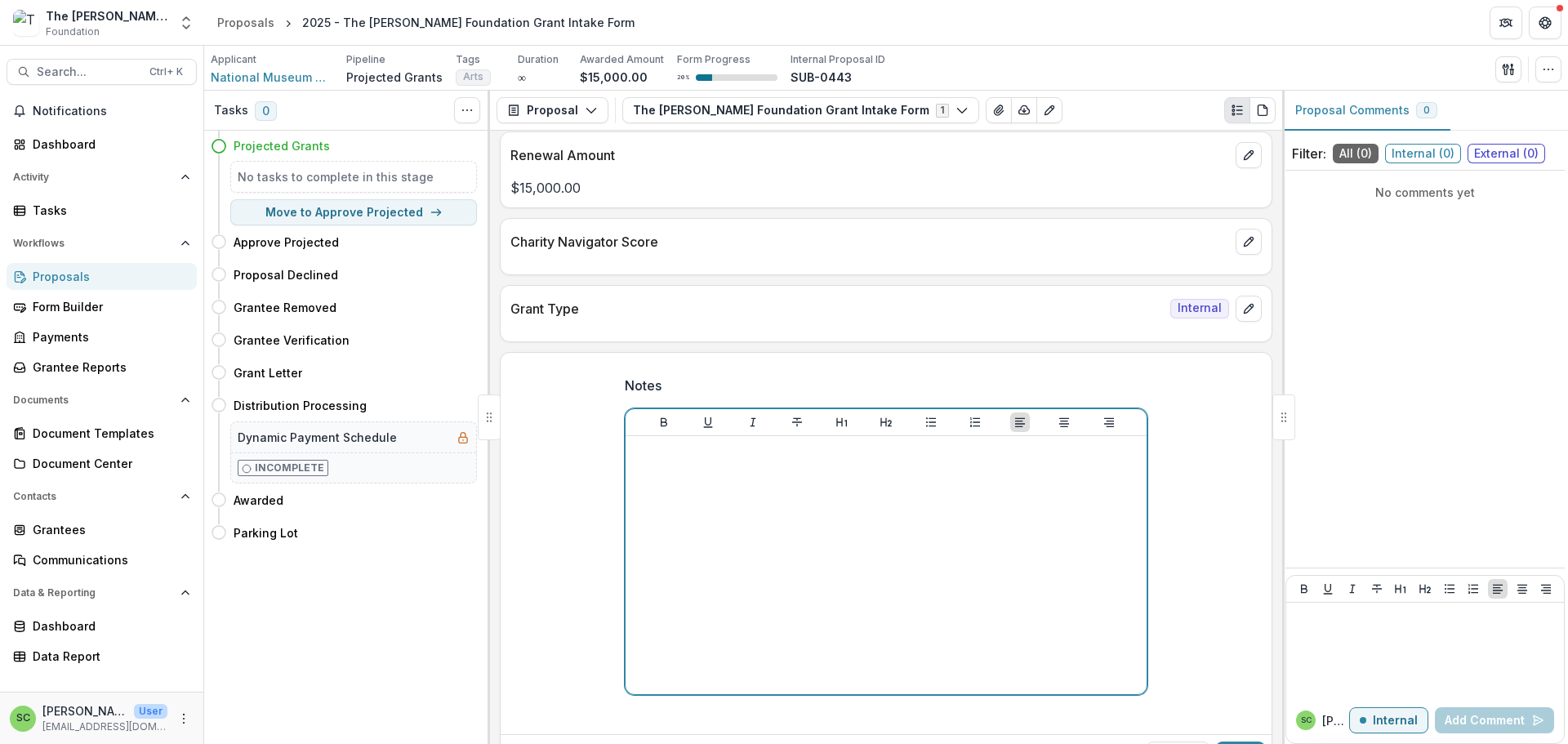
click at [632, 460] on p at bounding box center [886, 451] width 508 height 18
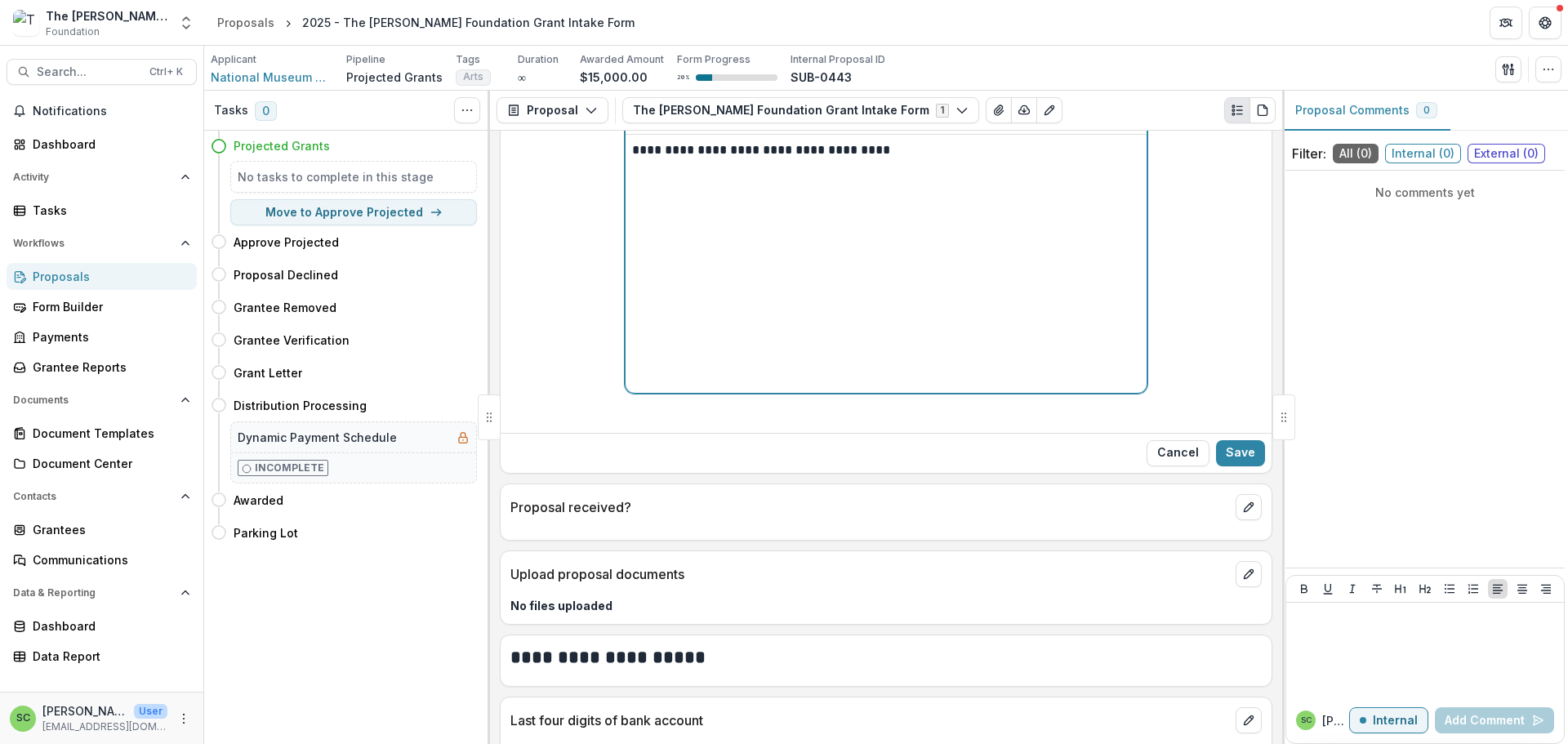
scroll to position [979, 0]
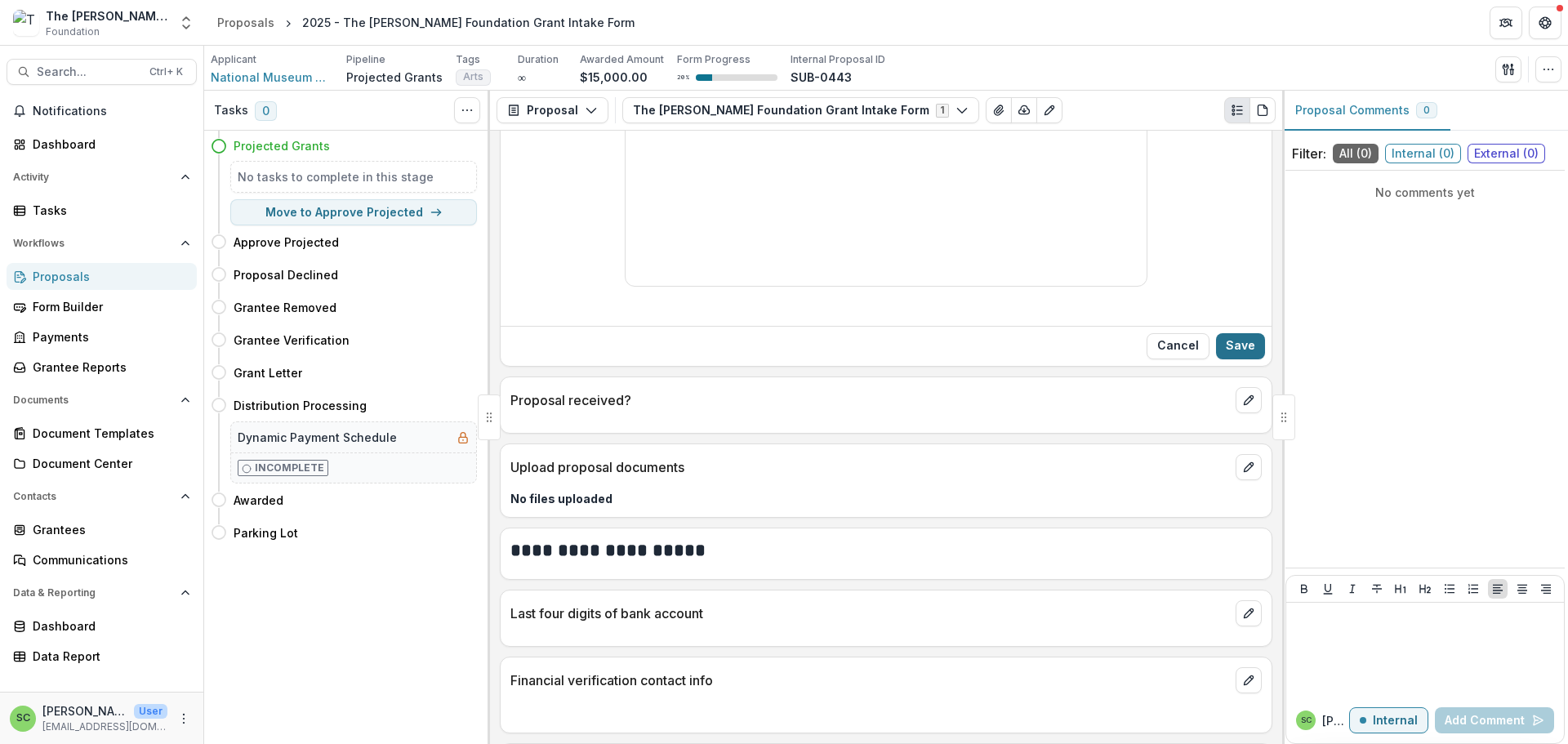
click at [1233, 359] on button "Save" at bounding box center [1241, 346] width 49 height 26
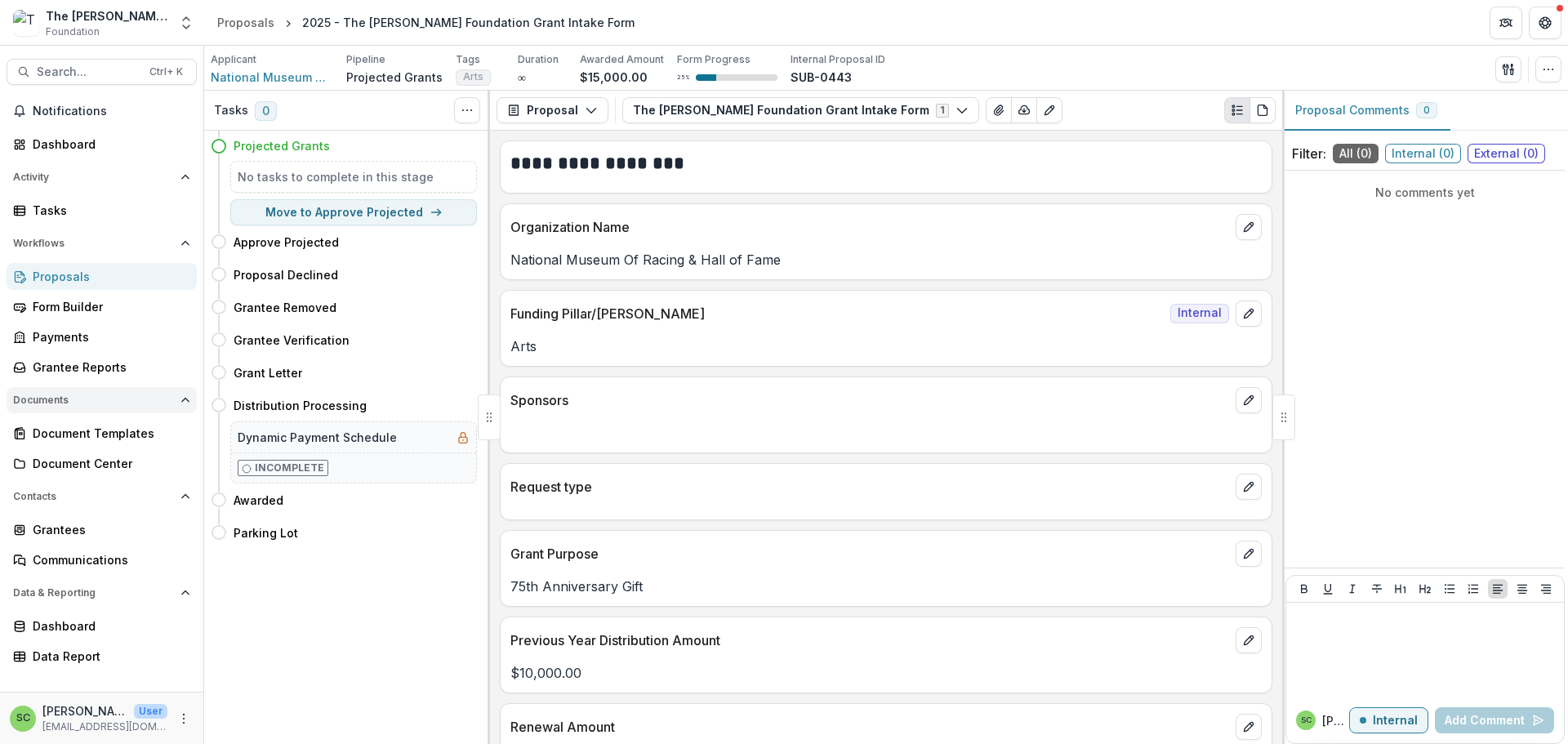
scroll to position [173, 0]
click at [77, 521] on div "Grantees" at bounding box center [108, 529] width 151 height 17
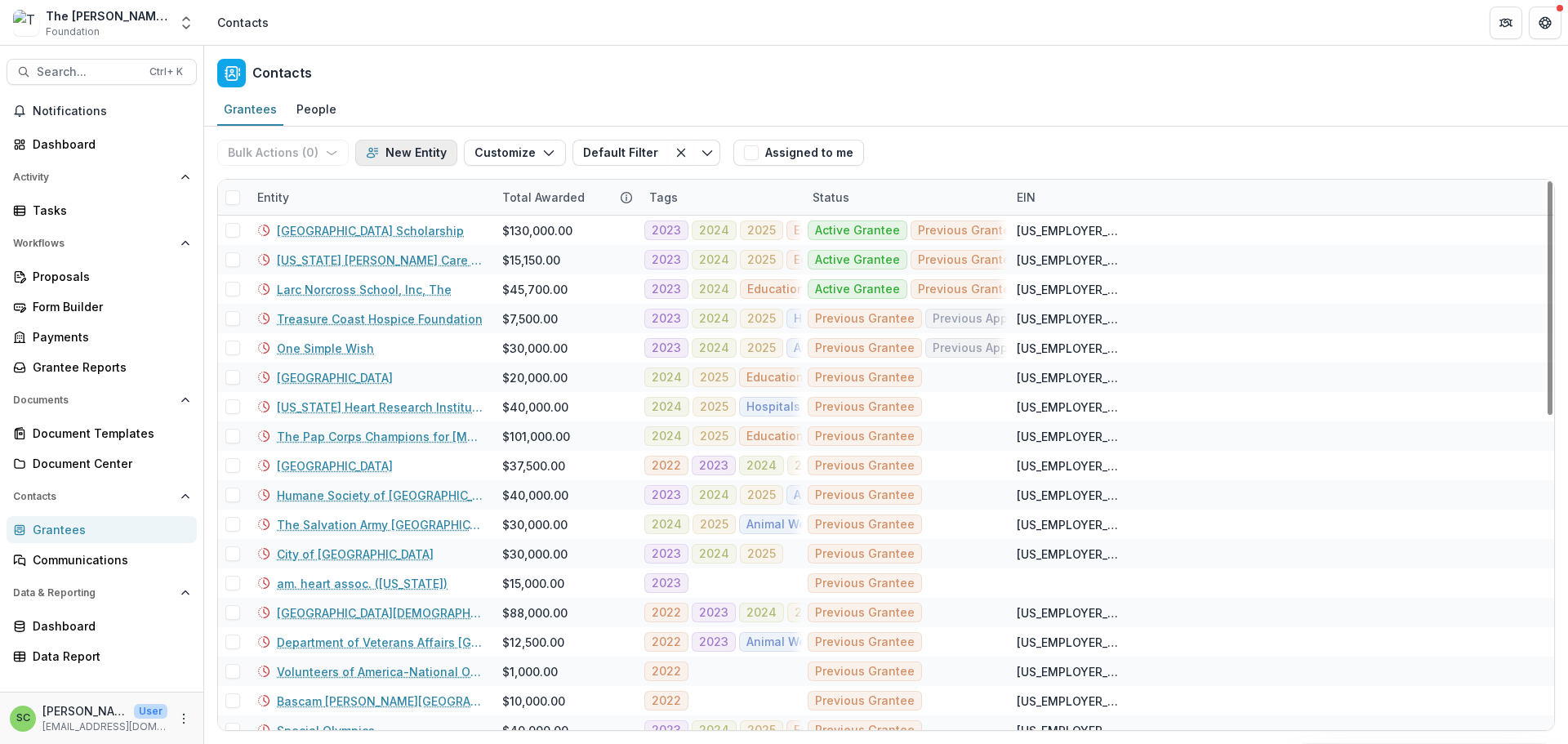
click at [457, 166] on button "New Entity" at bounding box center [406, 153] width 102 height 26
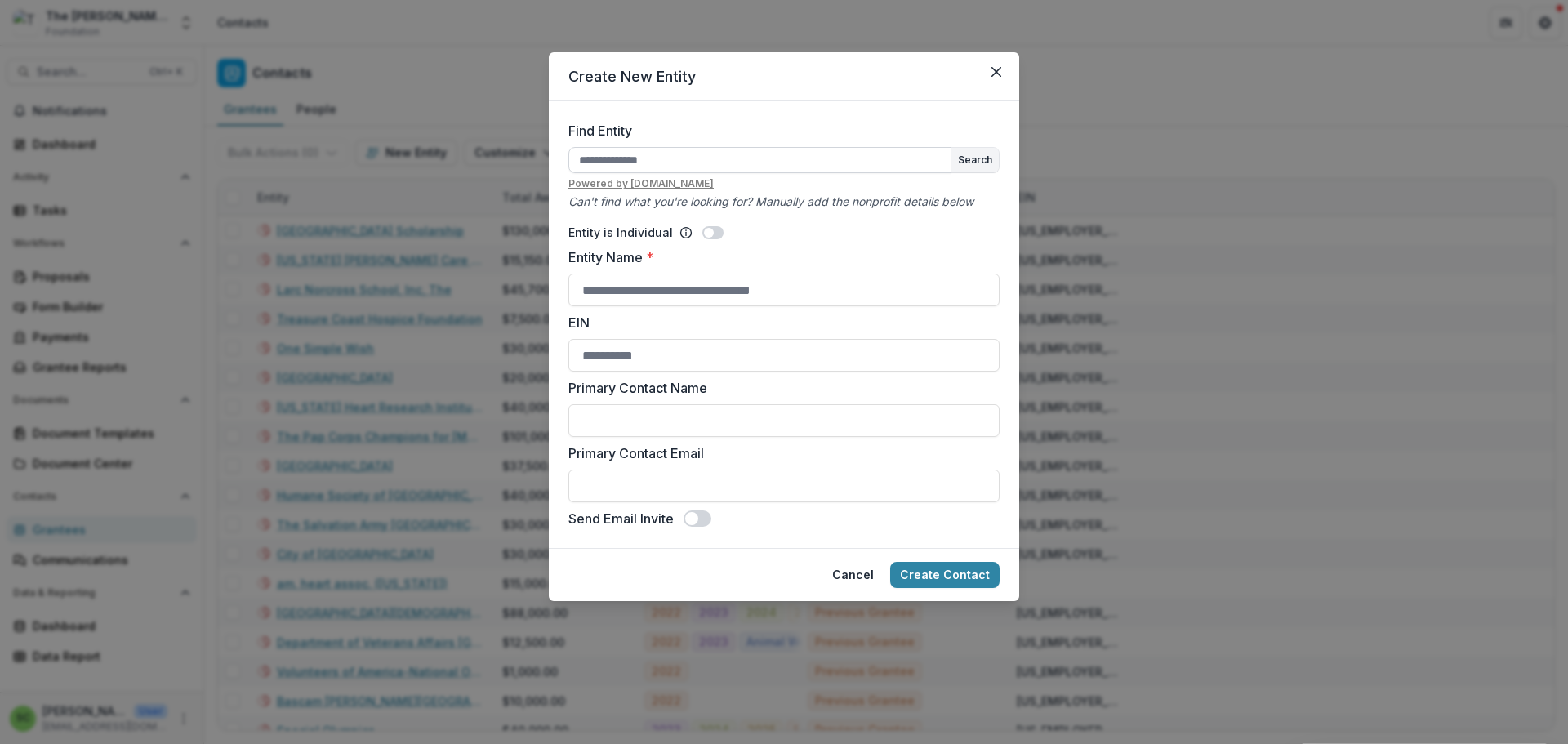
click at [579, 173] on input "Find Entity" at bounding box center [760, 160] width 383 height 26
type input "**********"
click at [999, 173] on button "Search" at bounding box center [975, 160] width 47 height 25
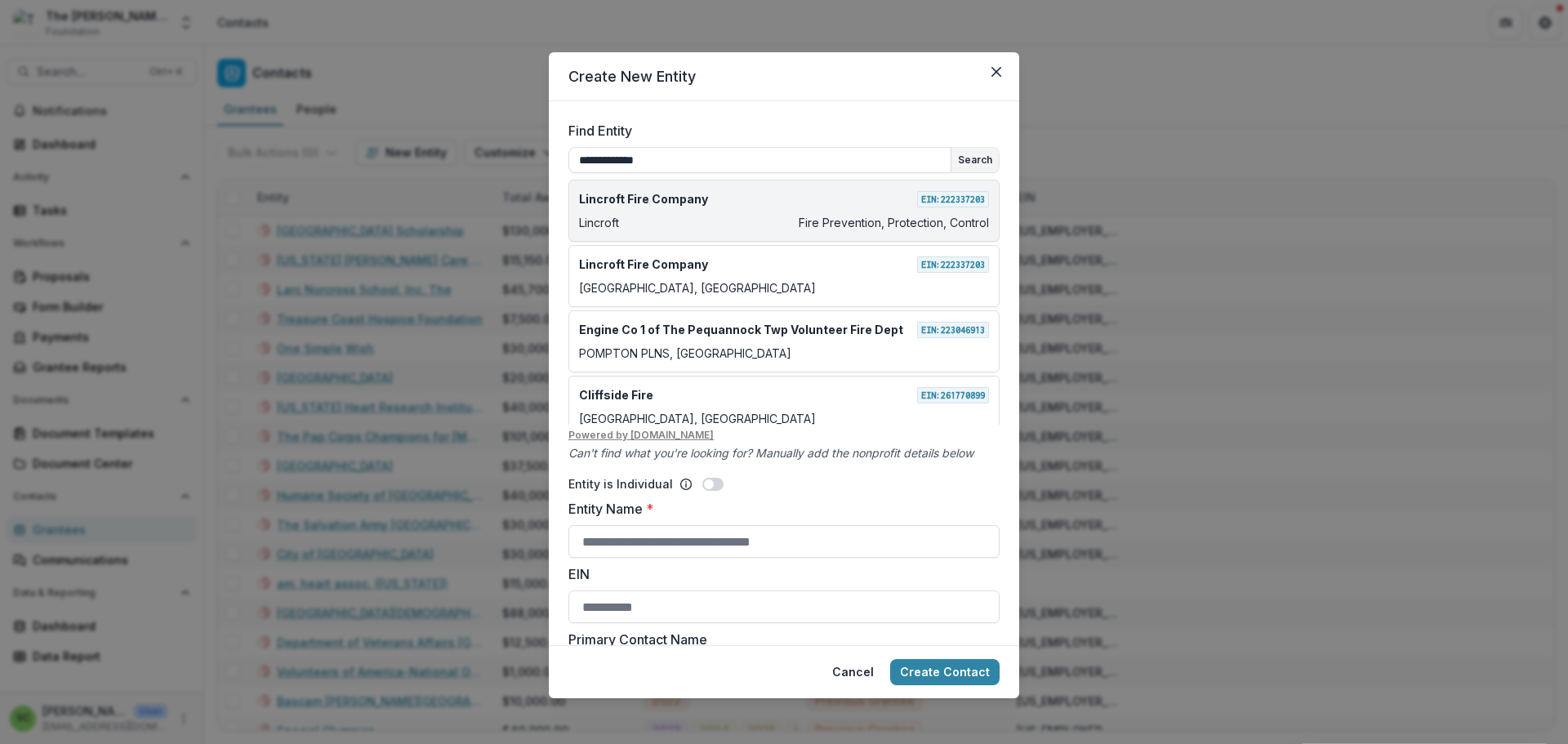
click at [735, 242] on div "Lincroft Fire Company EIN: [US_EMPLOYER_IDENTIFICATION_NUMBER] Lincroft Fire Pr…" at bounding box center [784, 211] width 431 height 62
type input "**********"
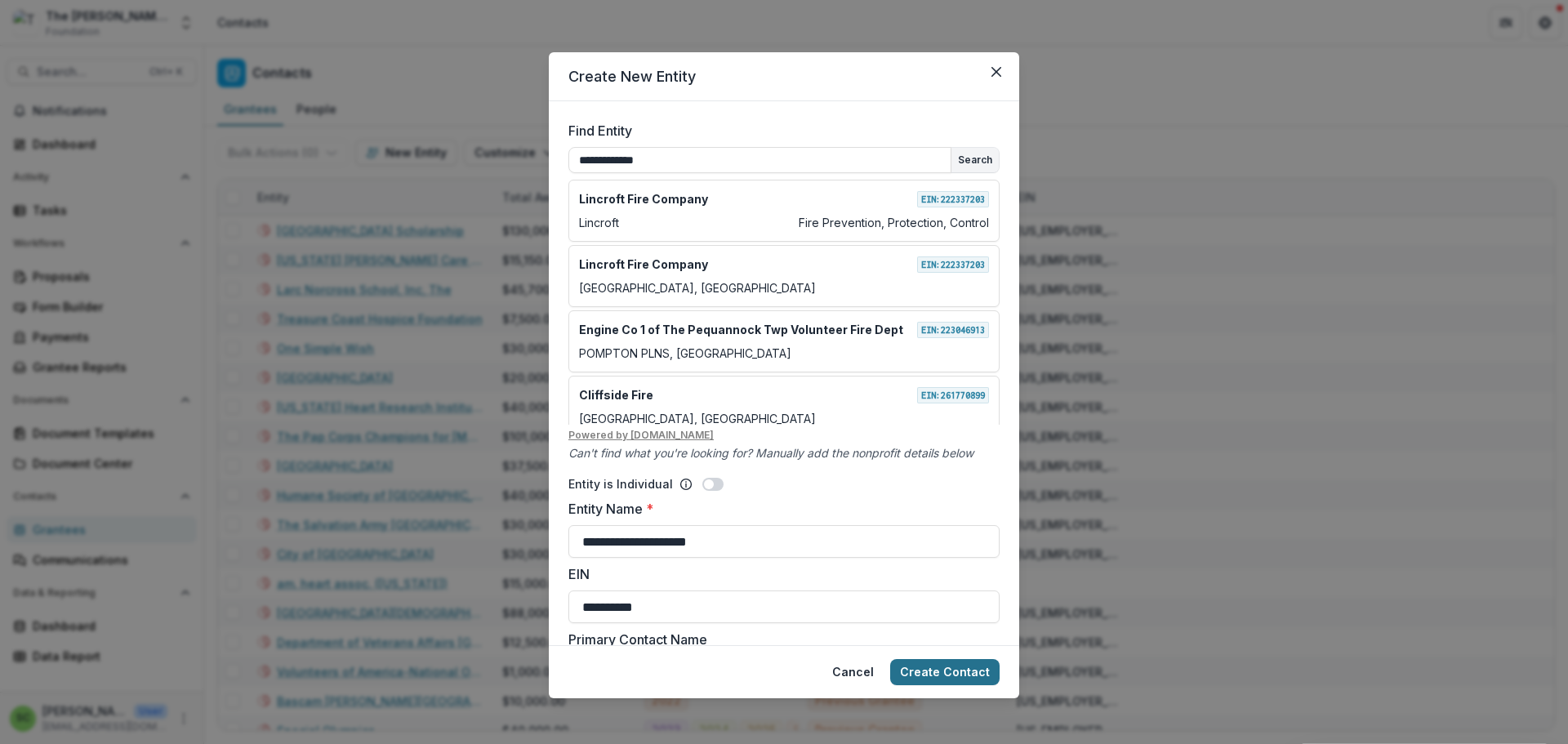
click at [960, 659] on button "Create Contact" at bounding box center [945, 672] width 110 height 26
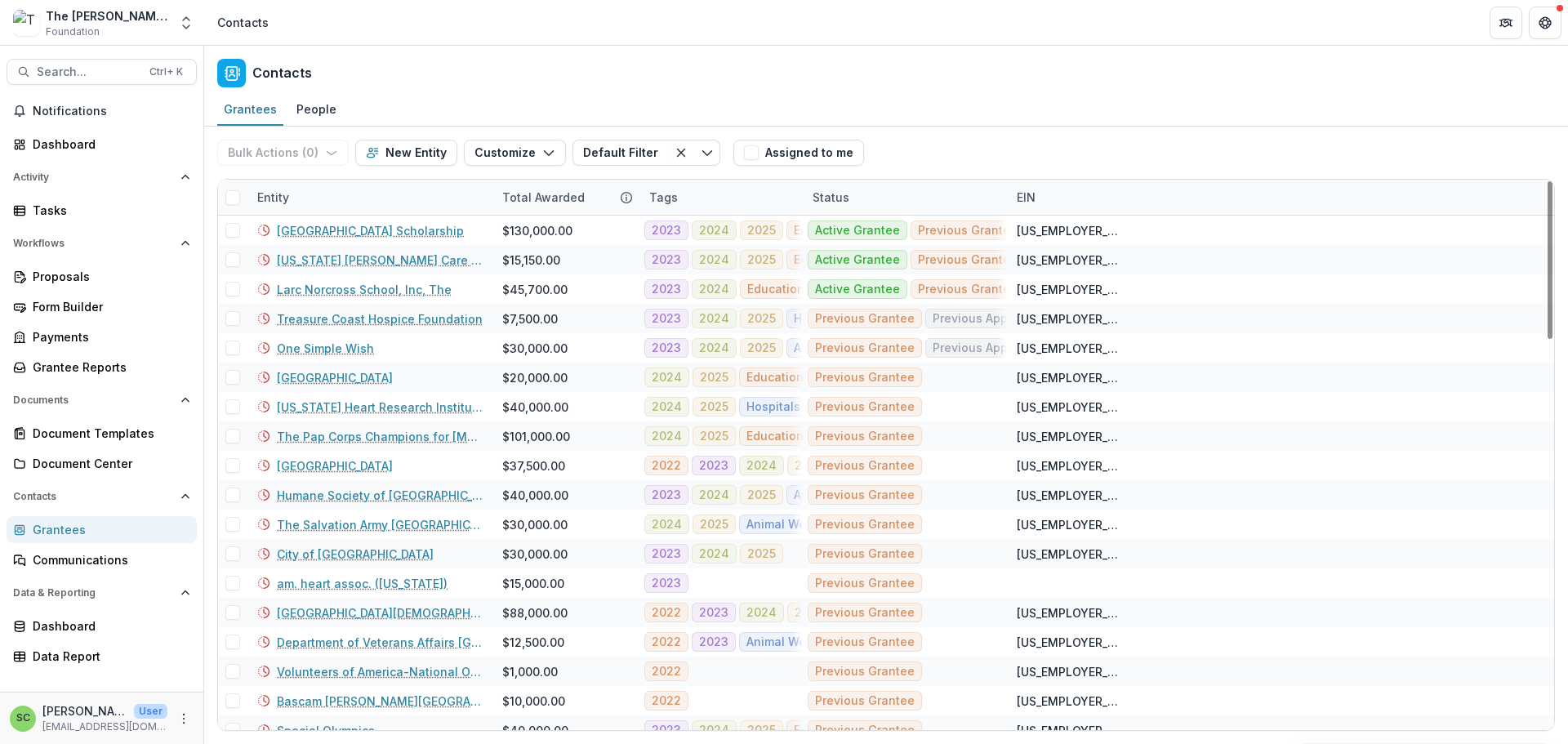
click at [394, 215] on div "Entity" at bounding box center [371, 197] width 245 height 35
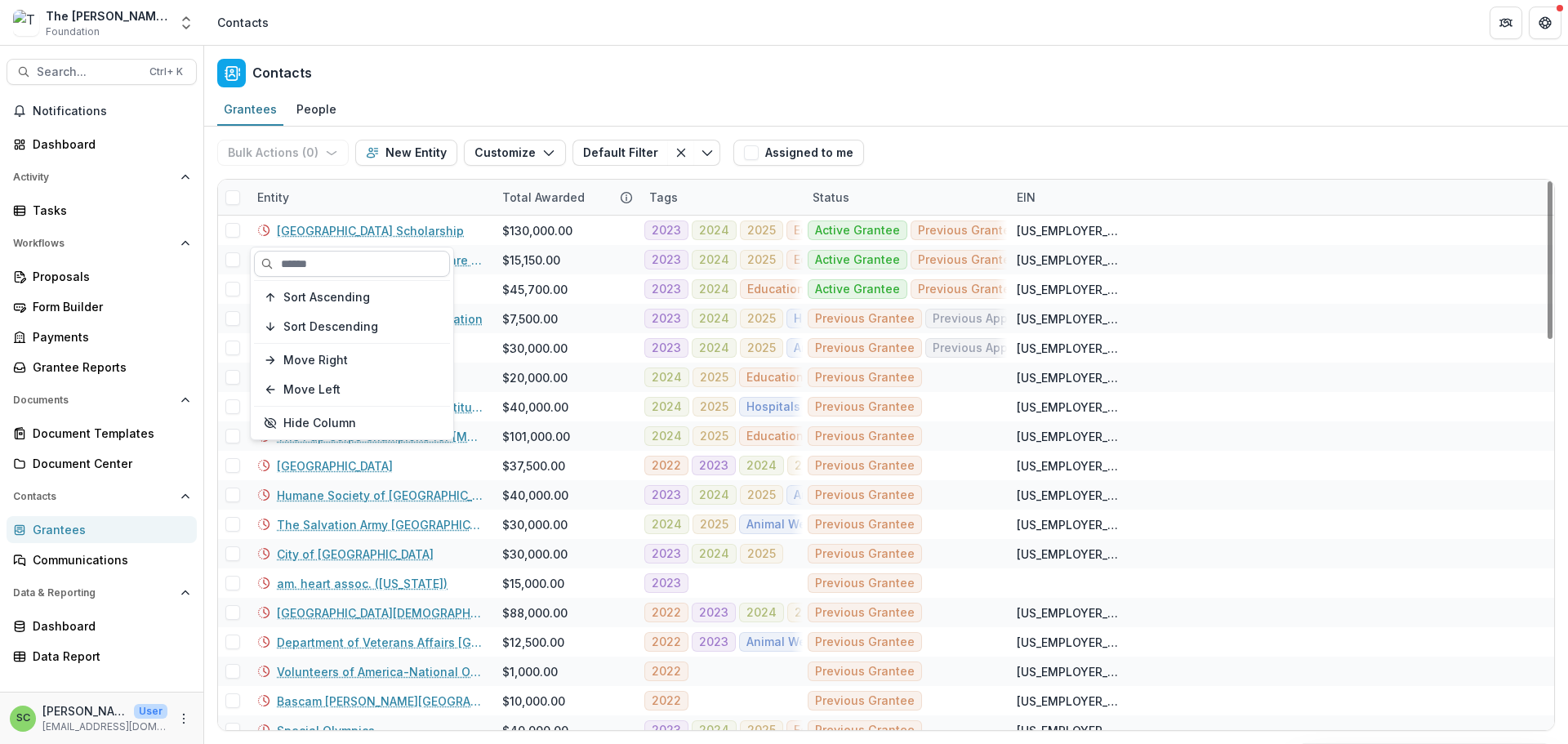
click at [374, 270] on input at bounding box center [353, 264] width 196 height 26
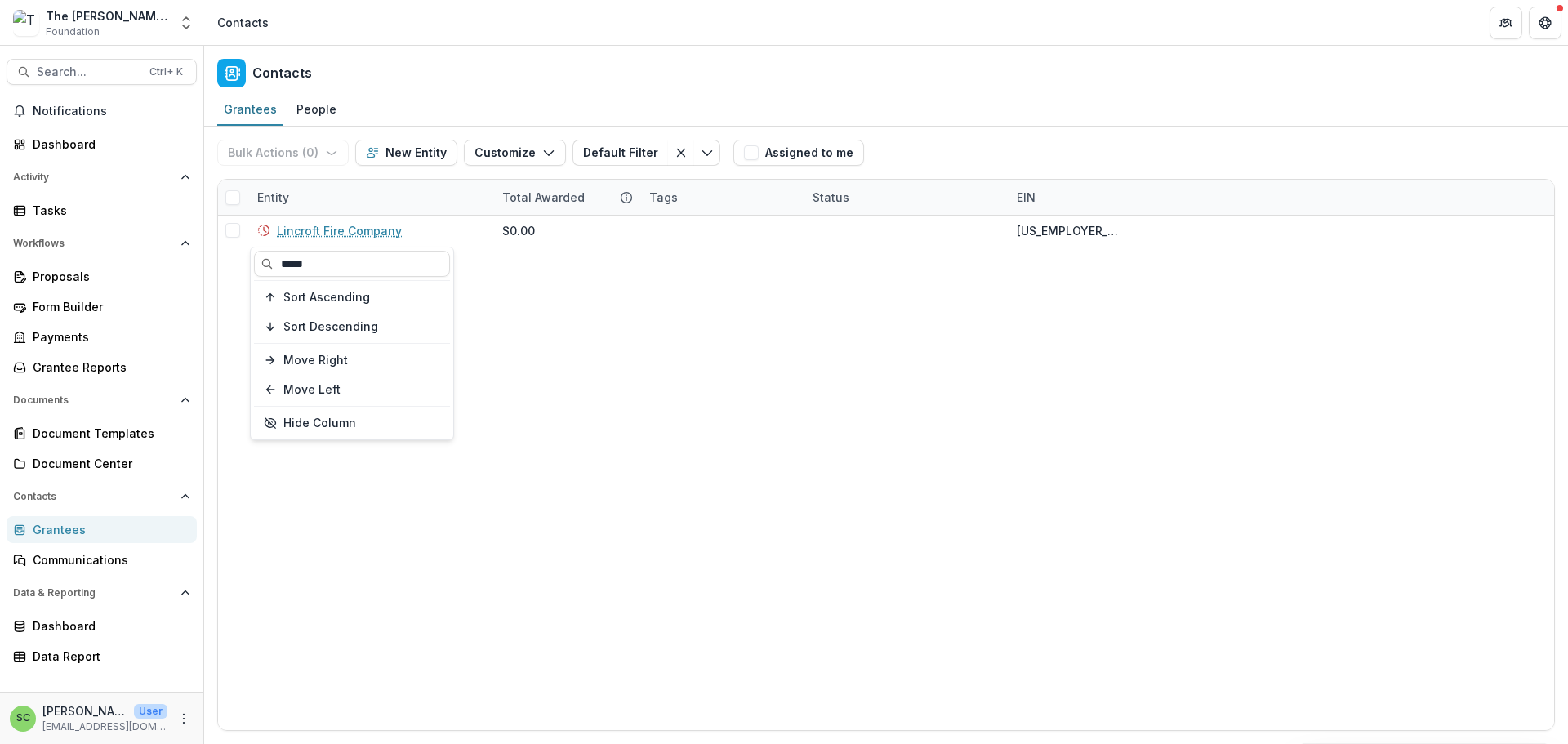
type input "*****"
click at [538, 388] on div "Lincroft Fire Company $0.00 [US_EMPLOYER_IDENTIFICATION_NUMBER]" at bounding box center [887, 473] width 1337 height 514
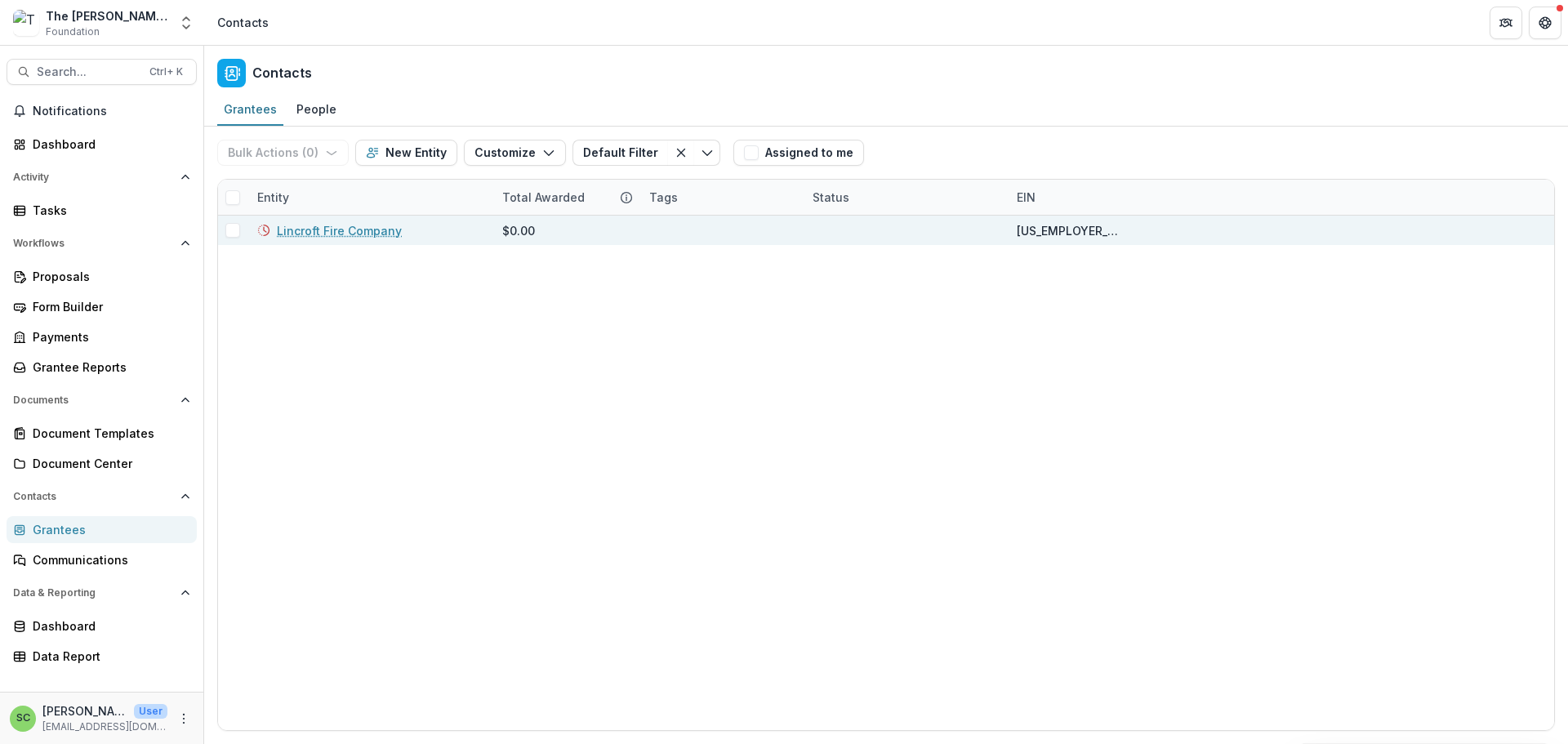
click at [388, 240] on link "Lincroft Fire Company" at bounding box center [339, 231] width 125 height 17
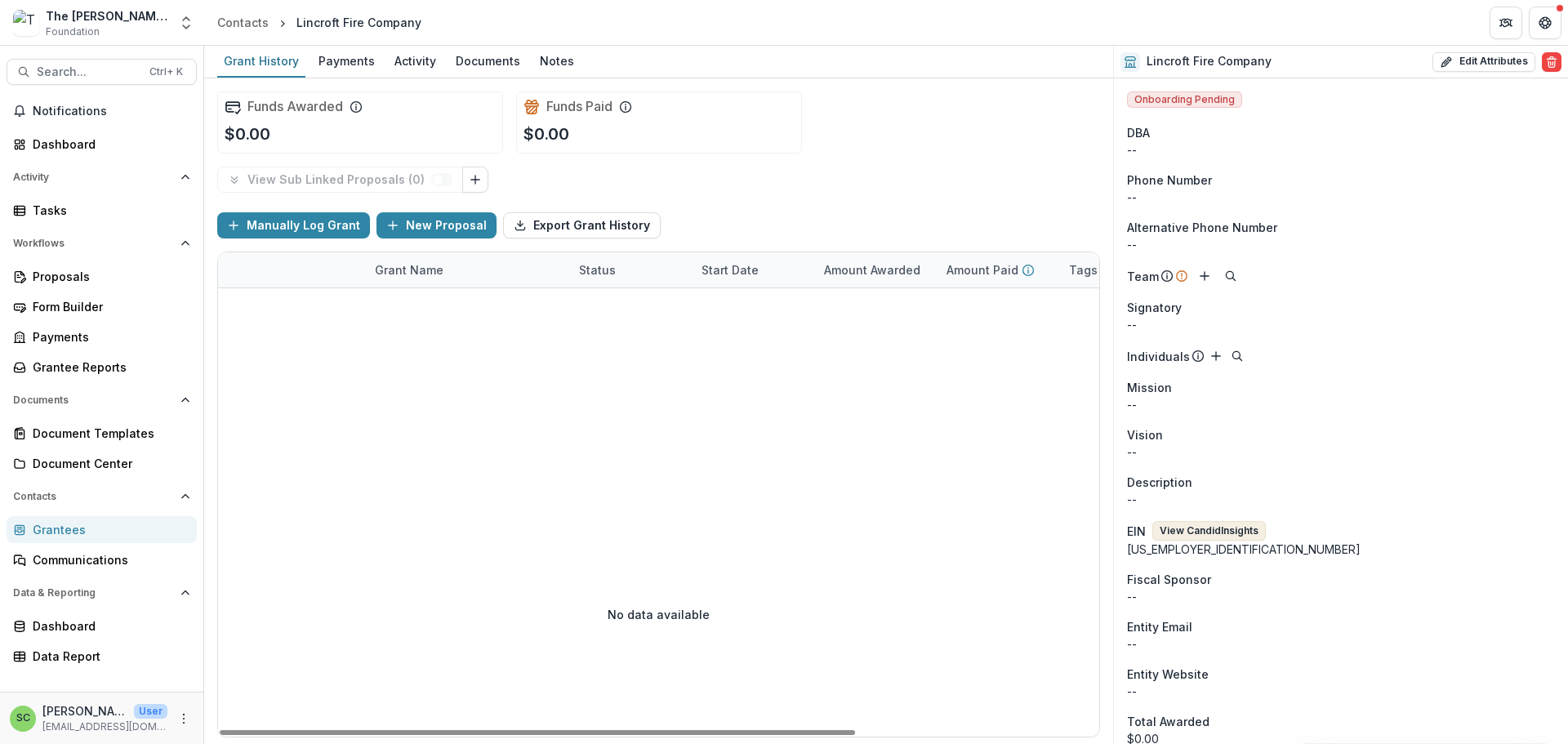
click at [1244, 540] on button "View Candid Insights" at bounding box center [1209, 531] width 114 height 20
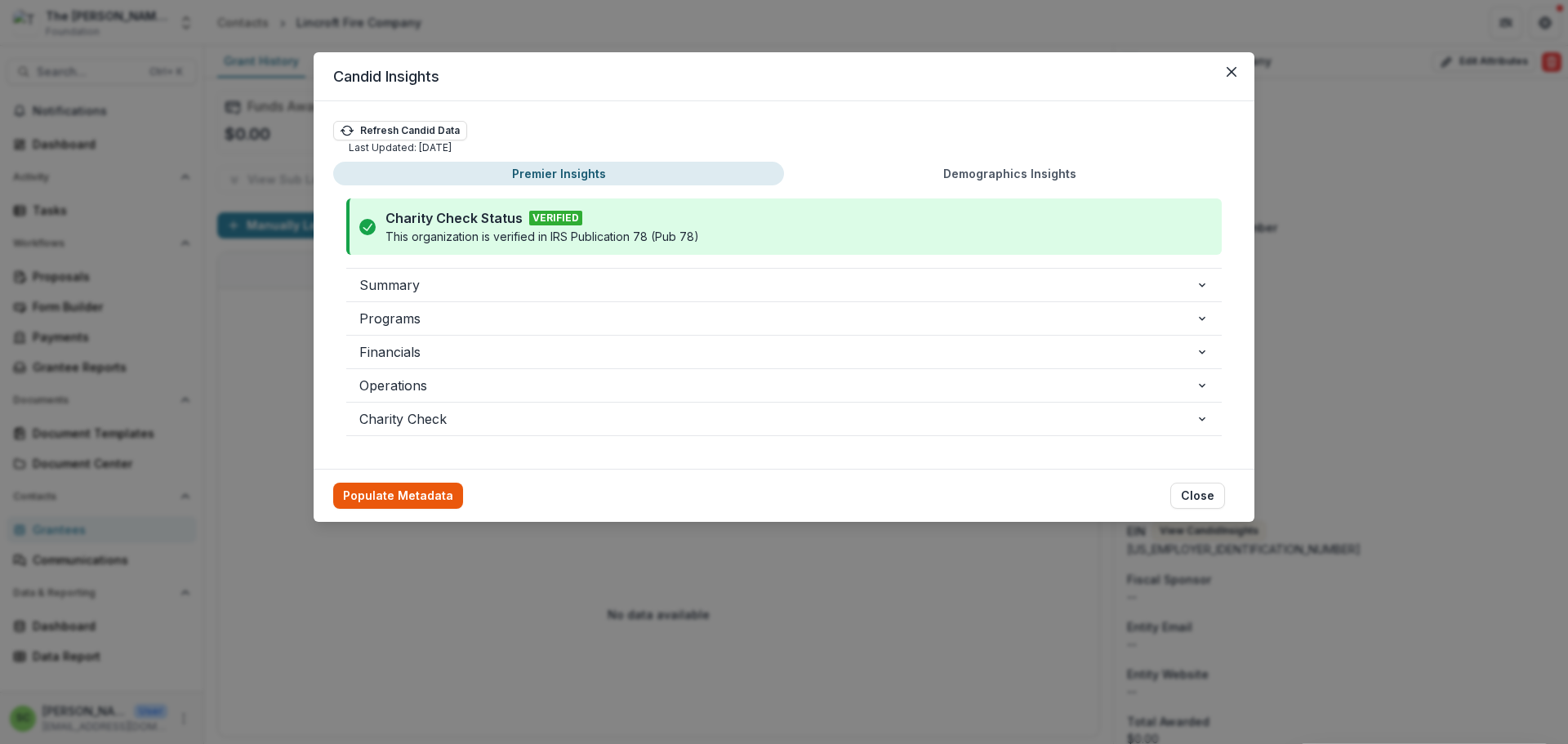
click at [365, 509] on button "Populate Metadata" at bounding box center [398, 495] width 130 height 26
click at [1225, 509] on button "Close" at bounding box center [1197, 495] width 55 height 26
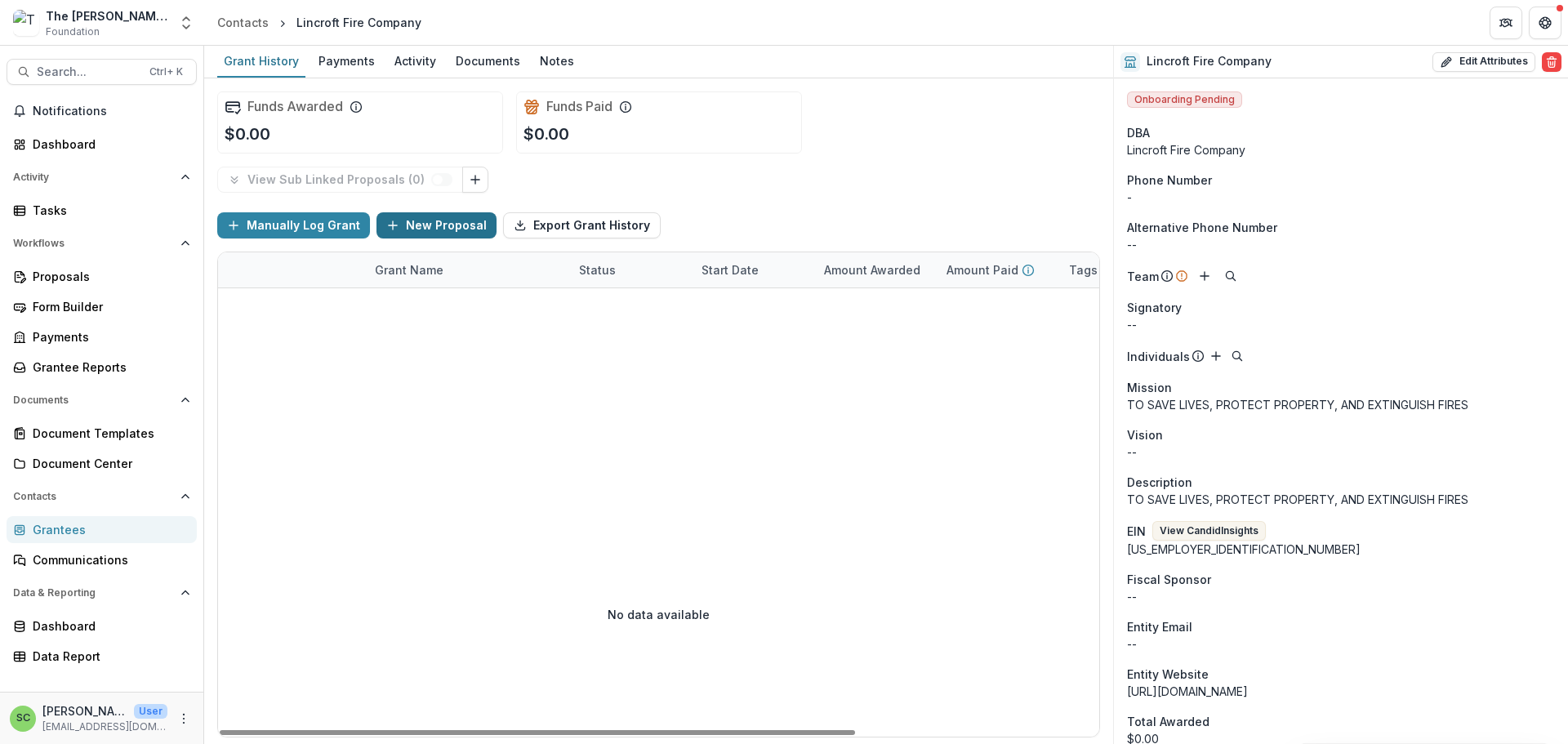
click at [496, 239] on button "New Proposal" at bounding box center [436, 226] width 120 height 26
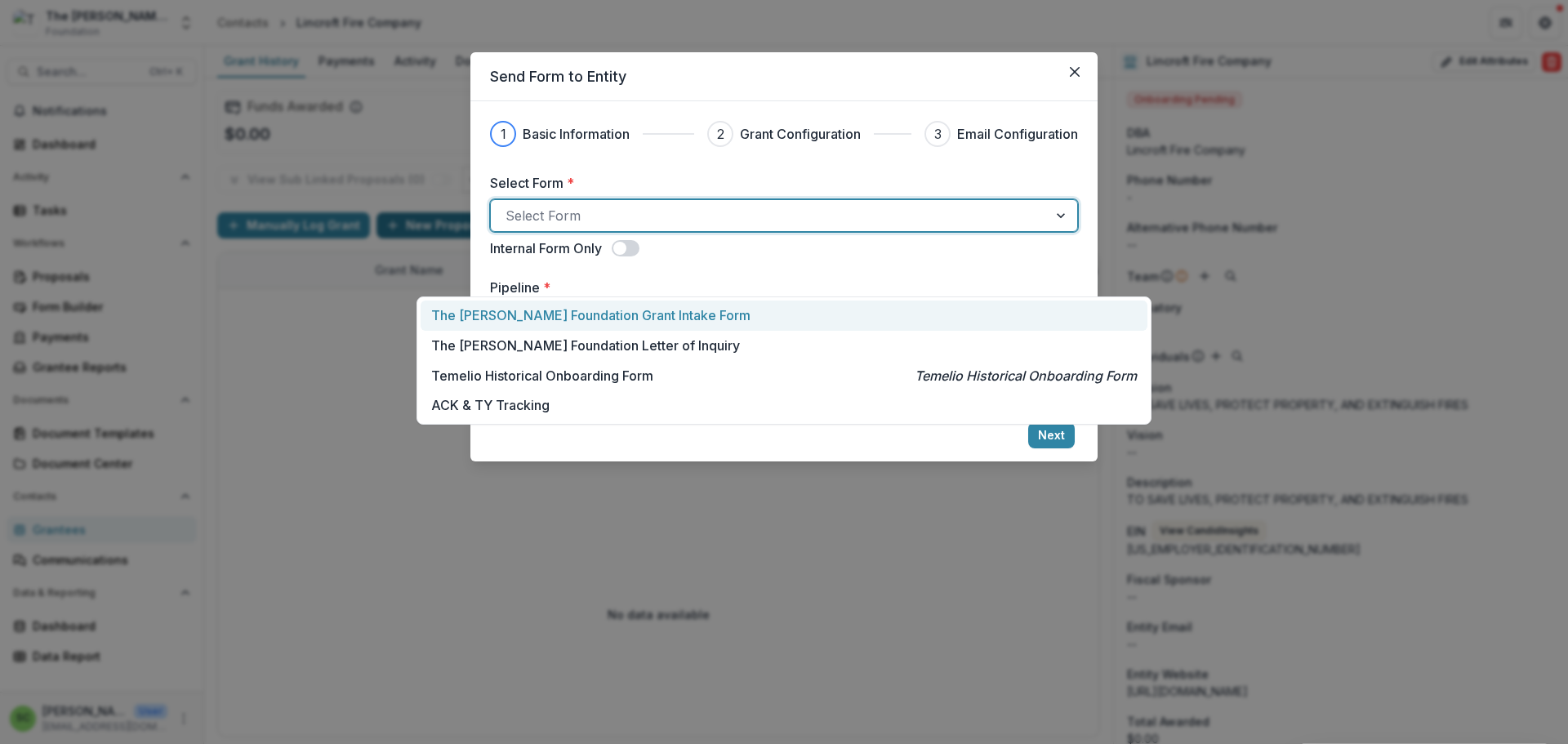
click at [511, 227] on div at bounding box center [769, 216] width 528 height 23
click at [507, 316] on p "The [PERSON_NAME] Foundation Grant Intake Form" at bounding box center [591, 315] width 319 height 20
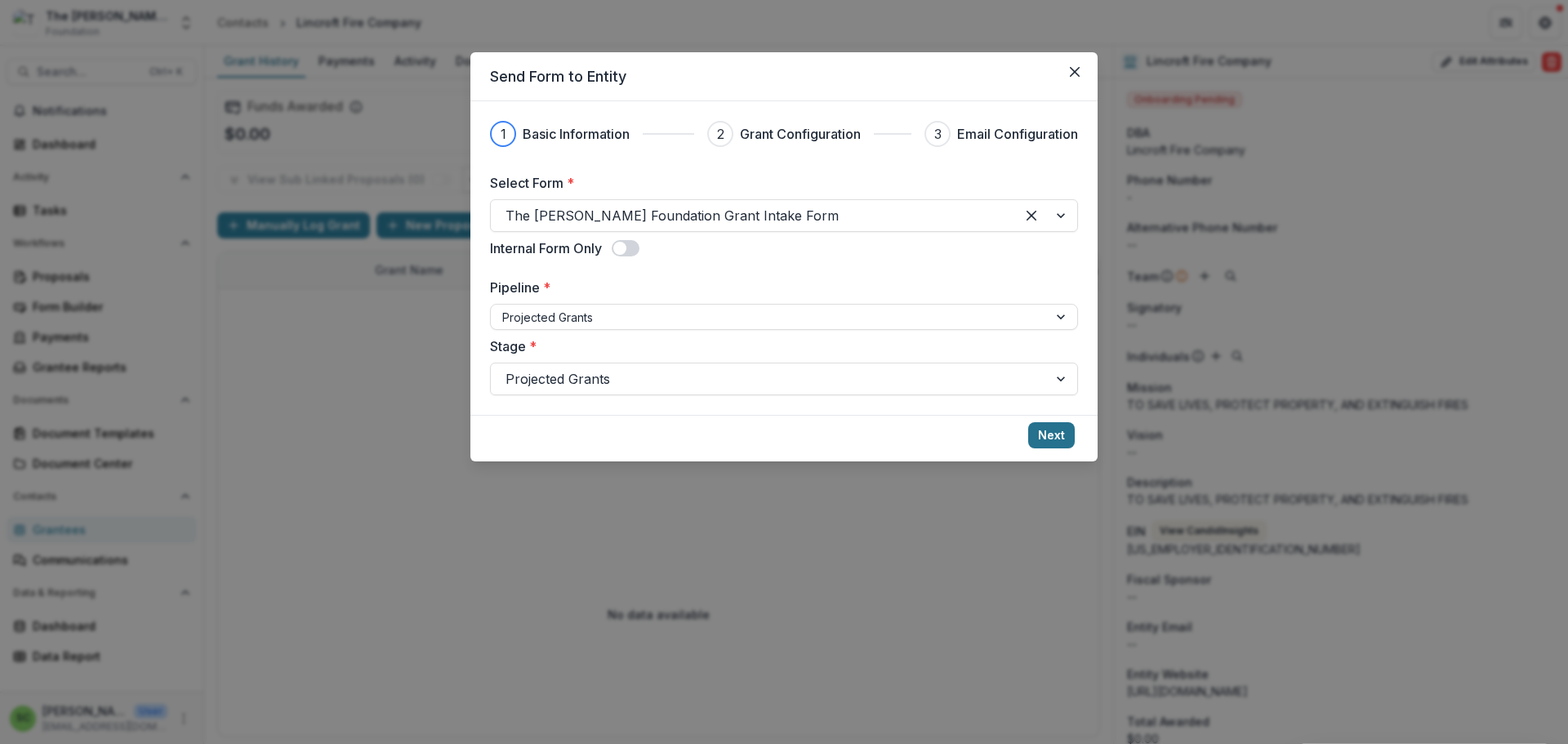
click at [1075, 448] on button "Next" at bounding box center [1051, 435] width 47 height 26
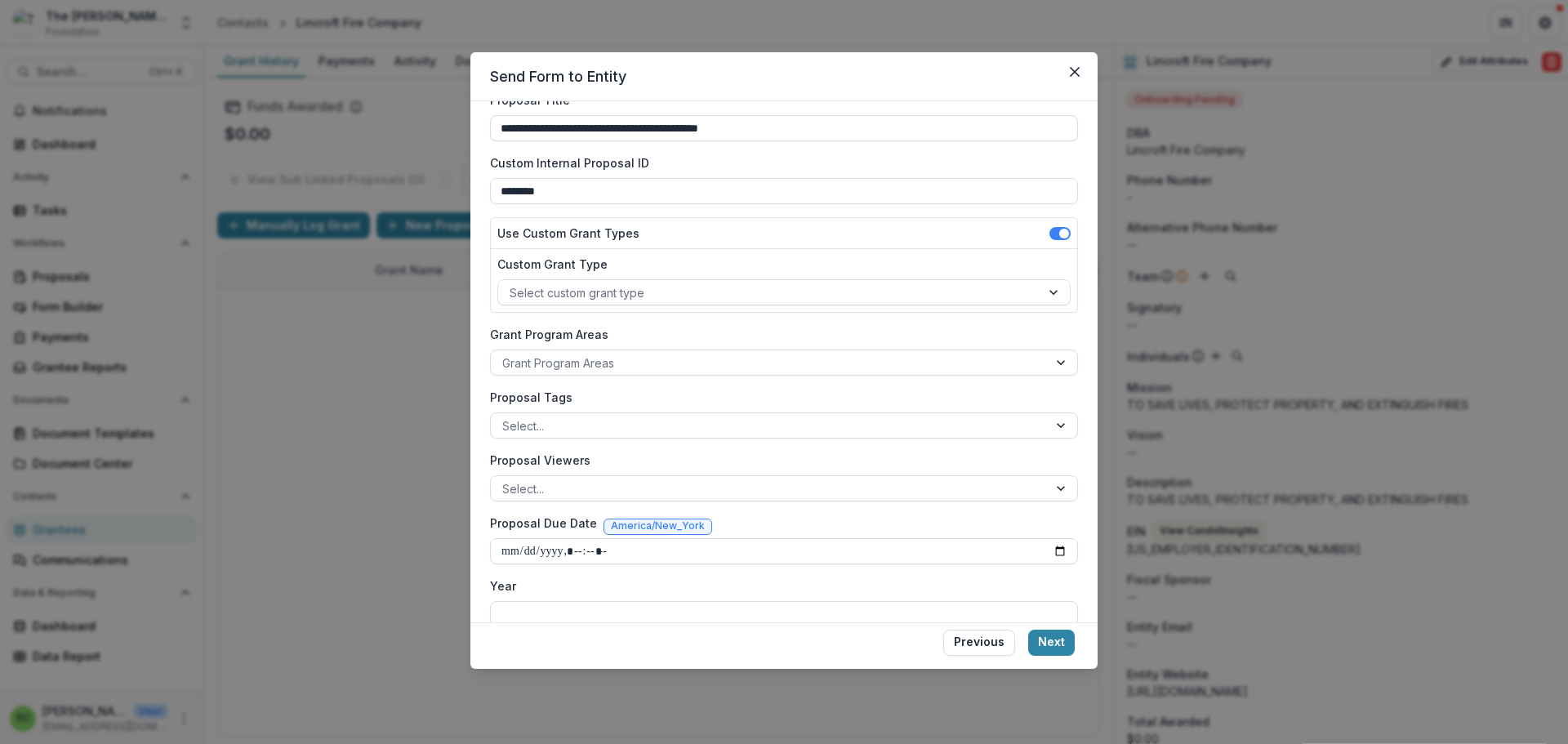
scroll to position [164, 0]
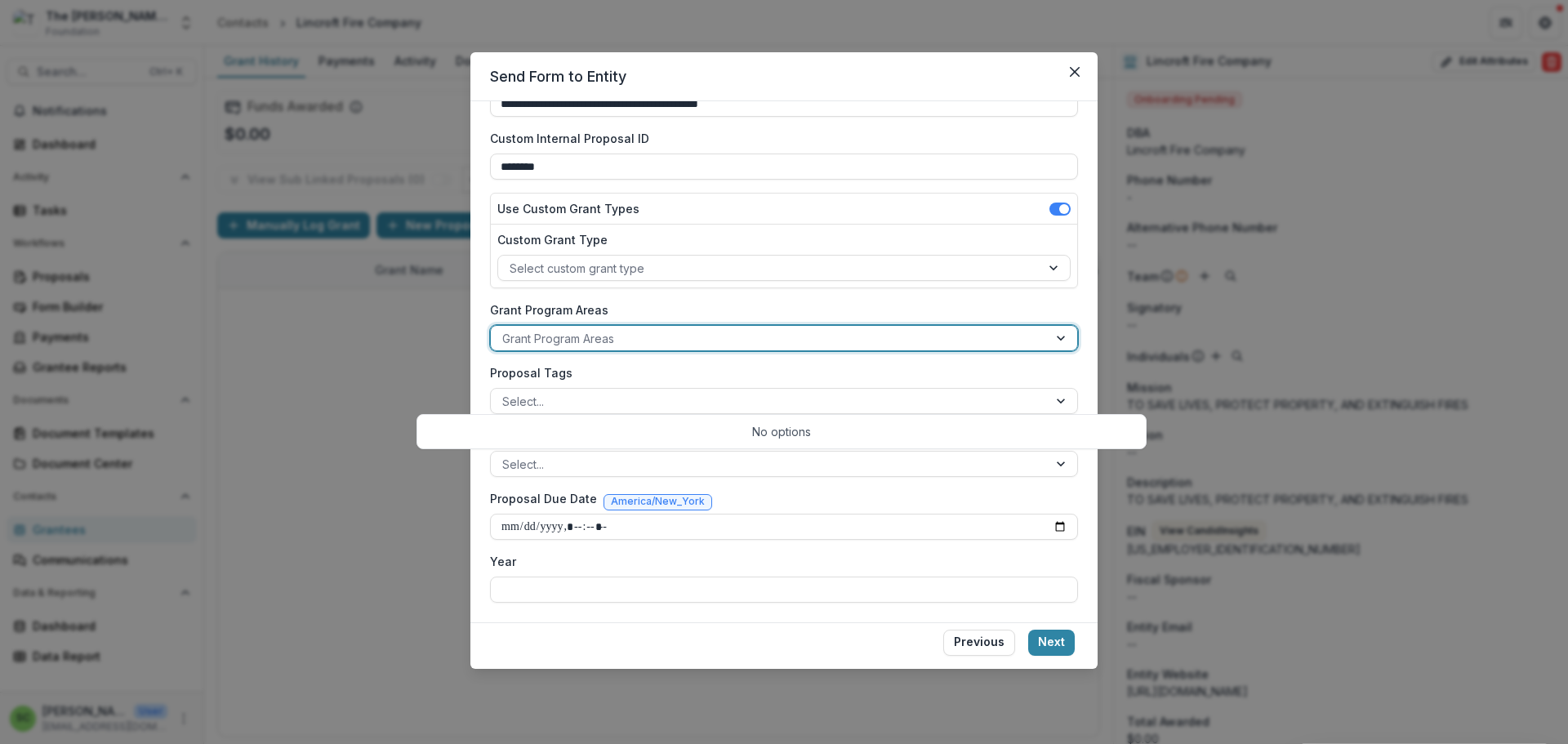
click at [732, 348] on div at bounding box center [769, 338] width 534 height 20
click at [1077, 350] on div at bounding box center [1063, 338] width 29 height 25
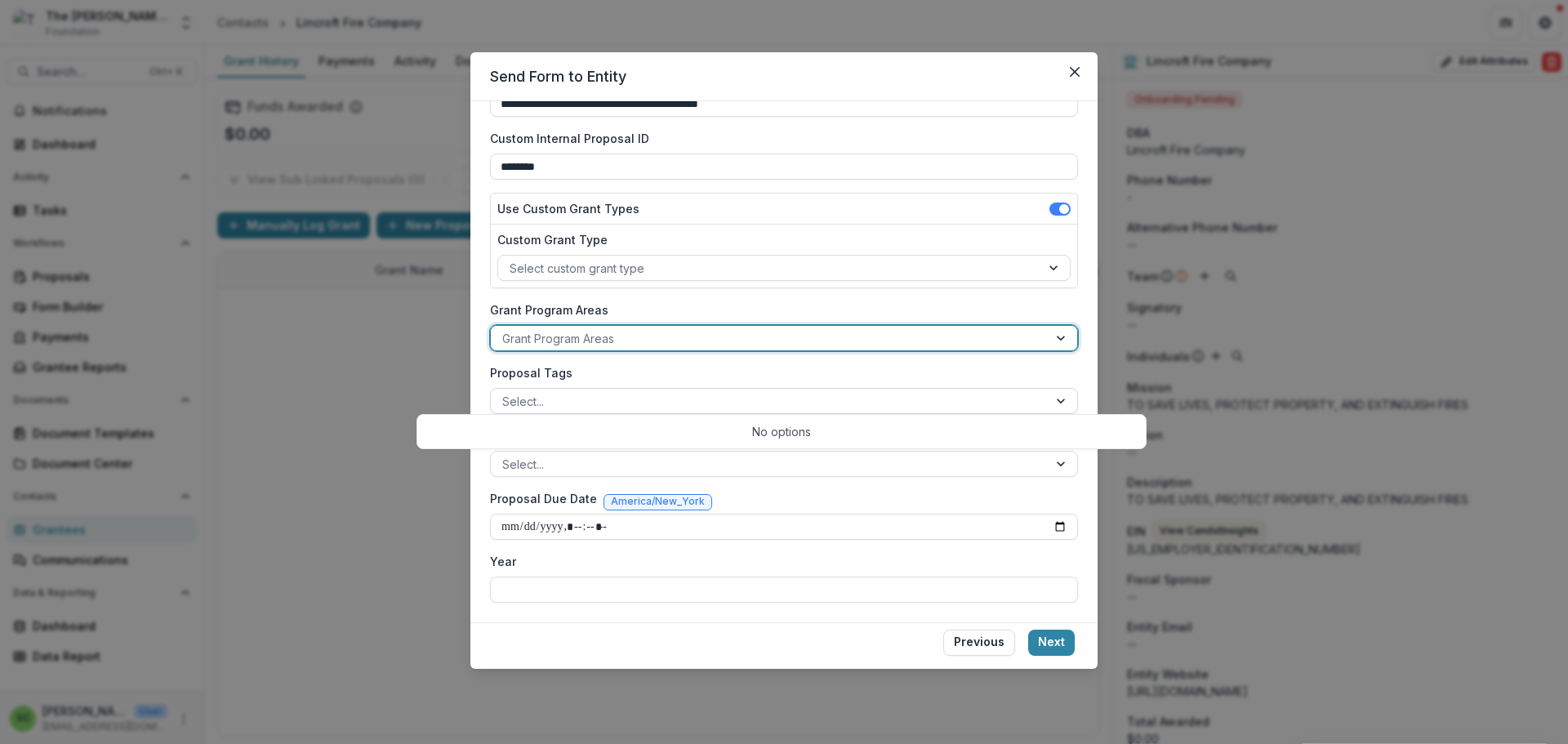
click at [1077, 413] on div at bounding box center [1063, 401] width 29 height 25
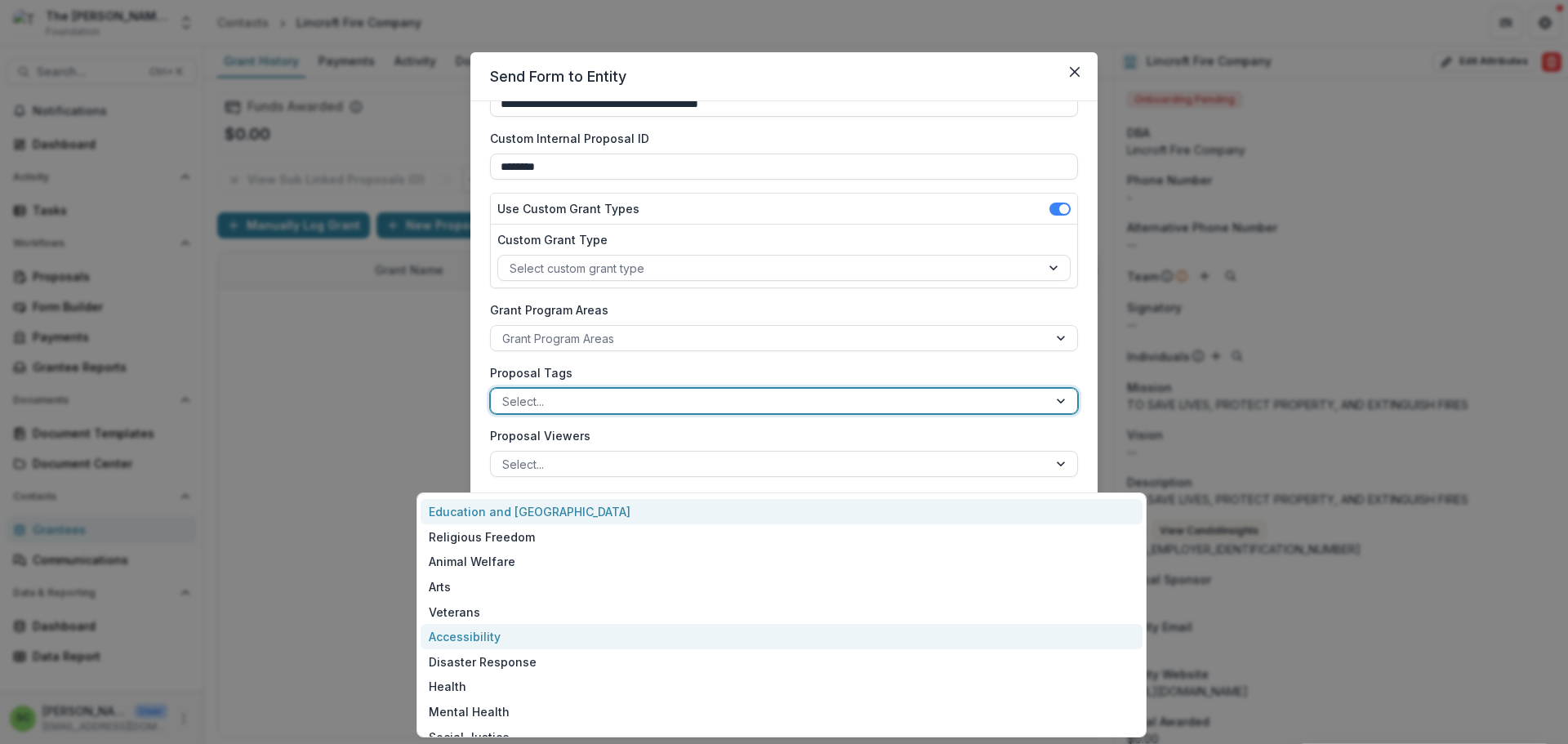
scroll to position [0, 0]
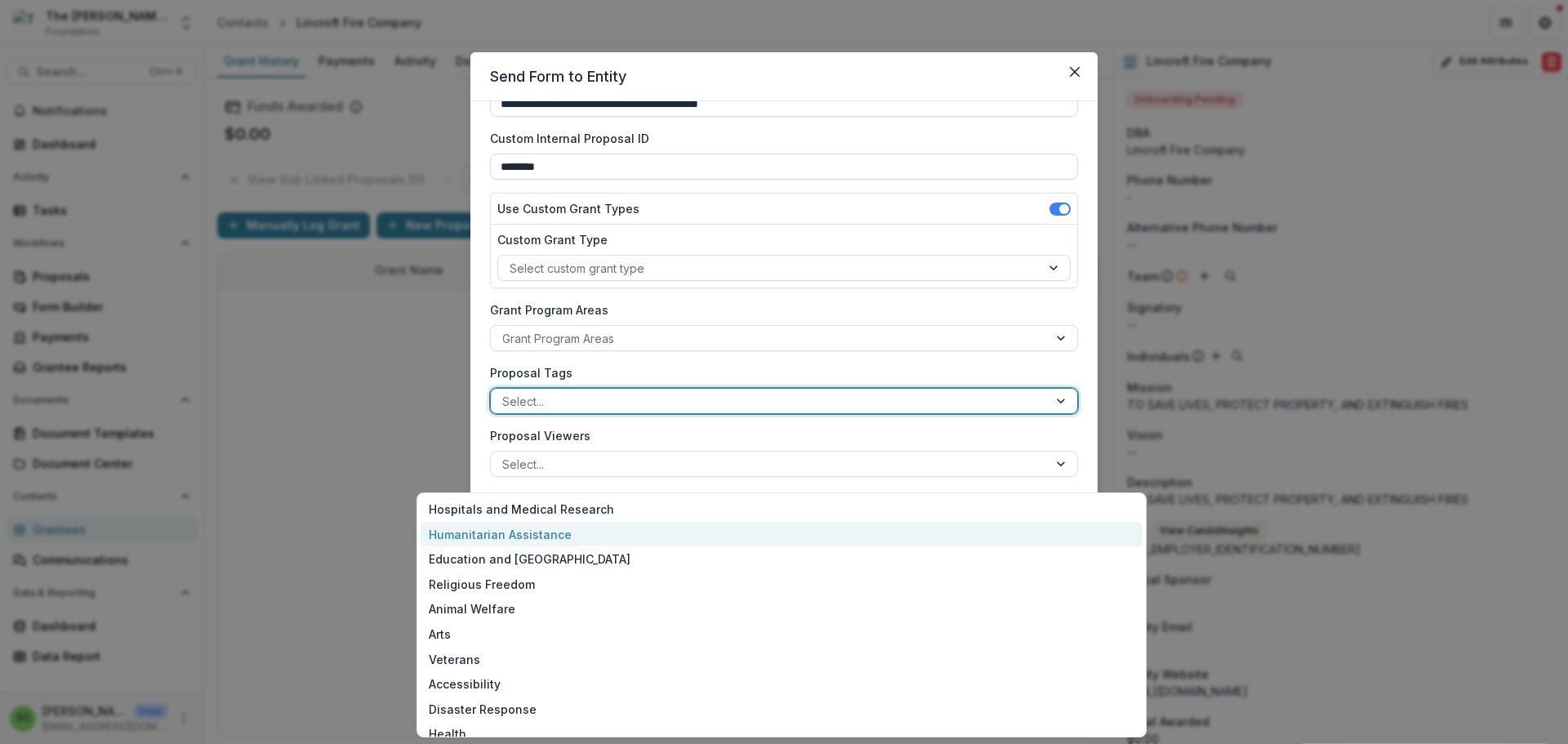
click at [963, 547] on div "Humanitarian Assistance" at bounding box center [781, 534] width 722 height 25
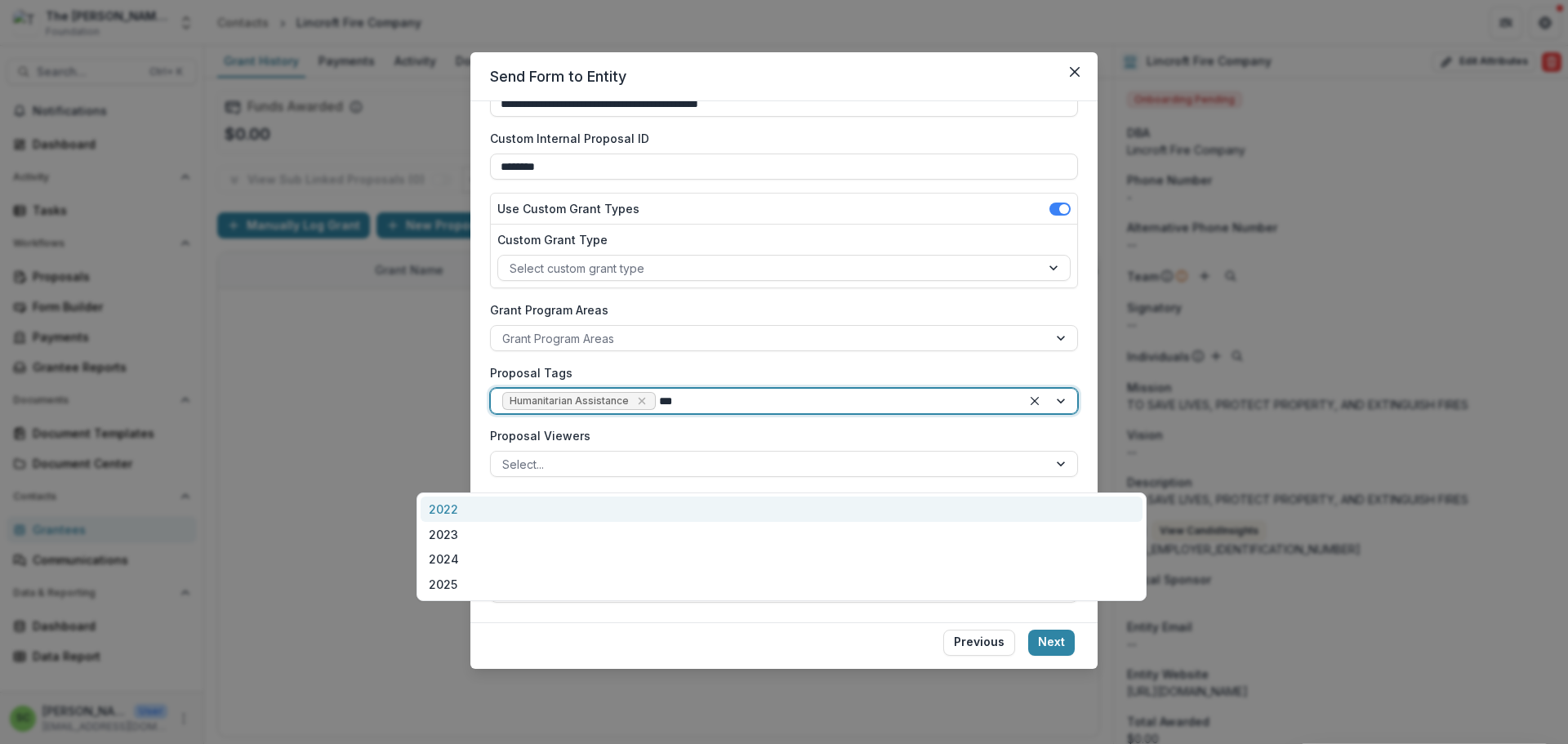
type input "****"
click at [657, 509] on div "2025" at bounding box center [781, 509] width 722 height 25
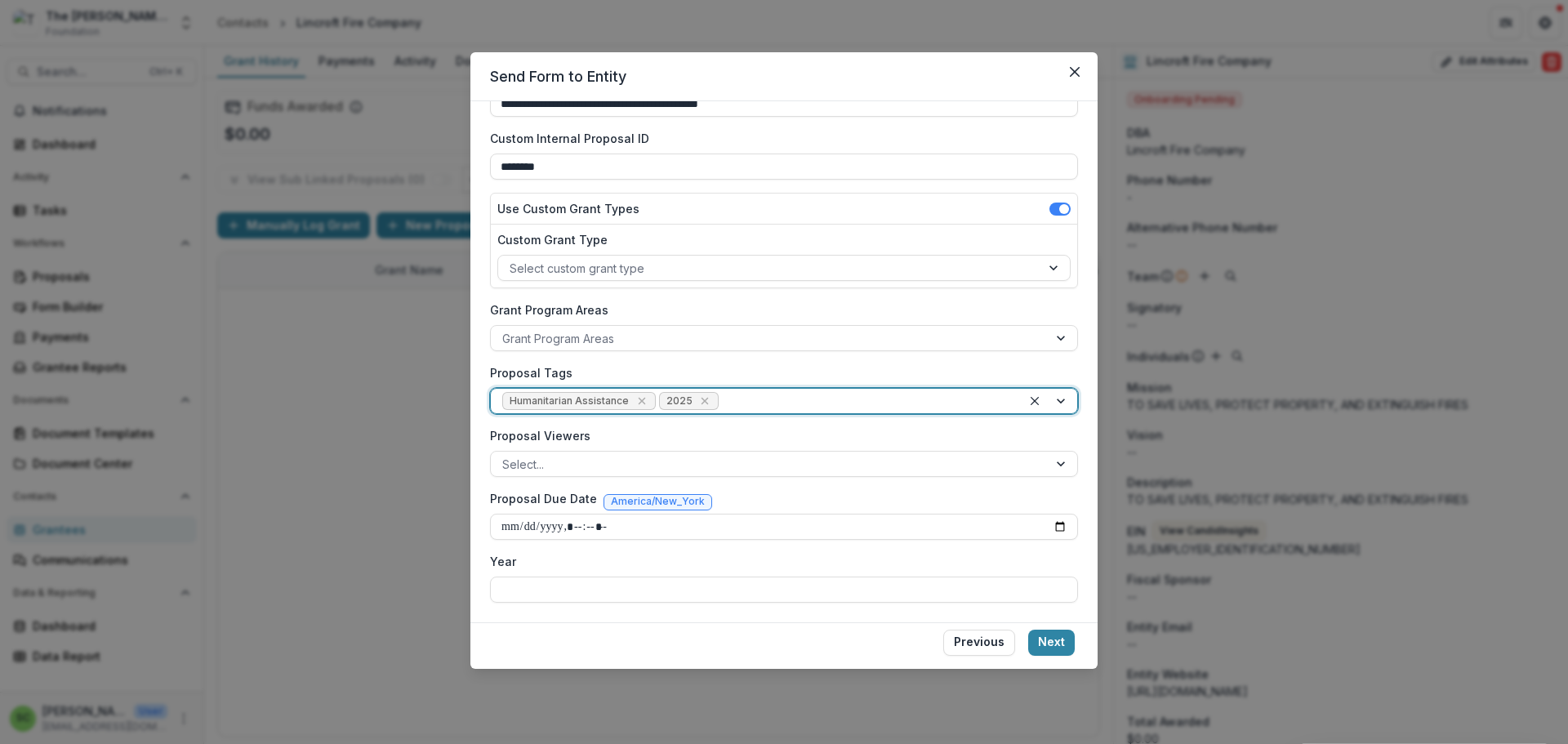
scroll to position [262, 0]
click at [731, 603] on input "Year" at bounding box center [784, 589] width 588 height 26
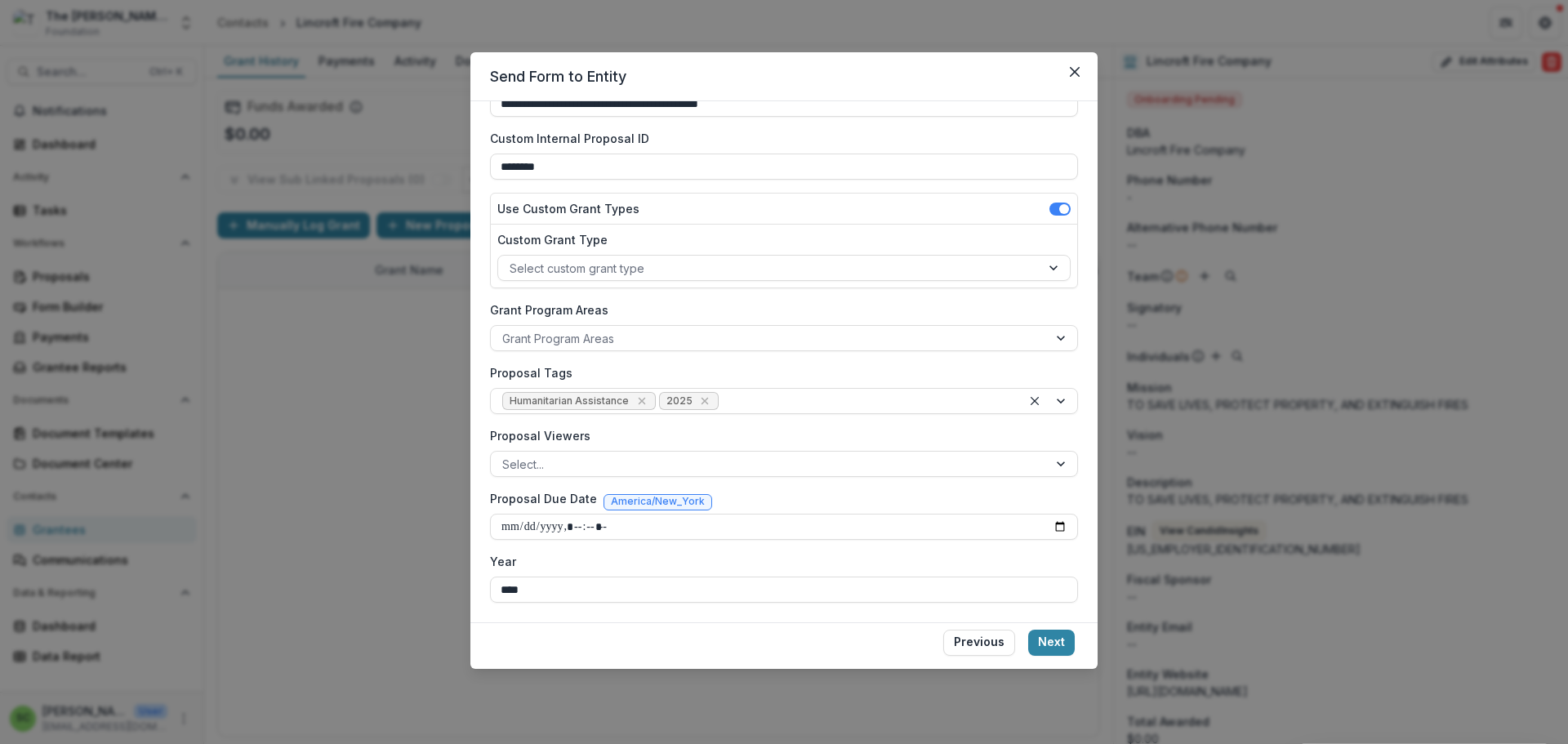
type input "****"
click at [813, 567] on label "Year" at bounding box center [779, 561] width 578 height 17
click at [813, 576] on input "****" at bounding box center [784, 589] width 588 height 26
click at [1075, 656] on button "Next" at bounding box center [1051, 643] width 47 height 26
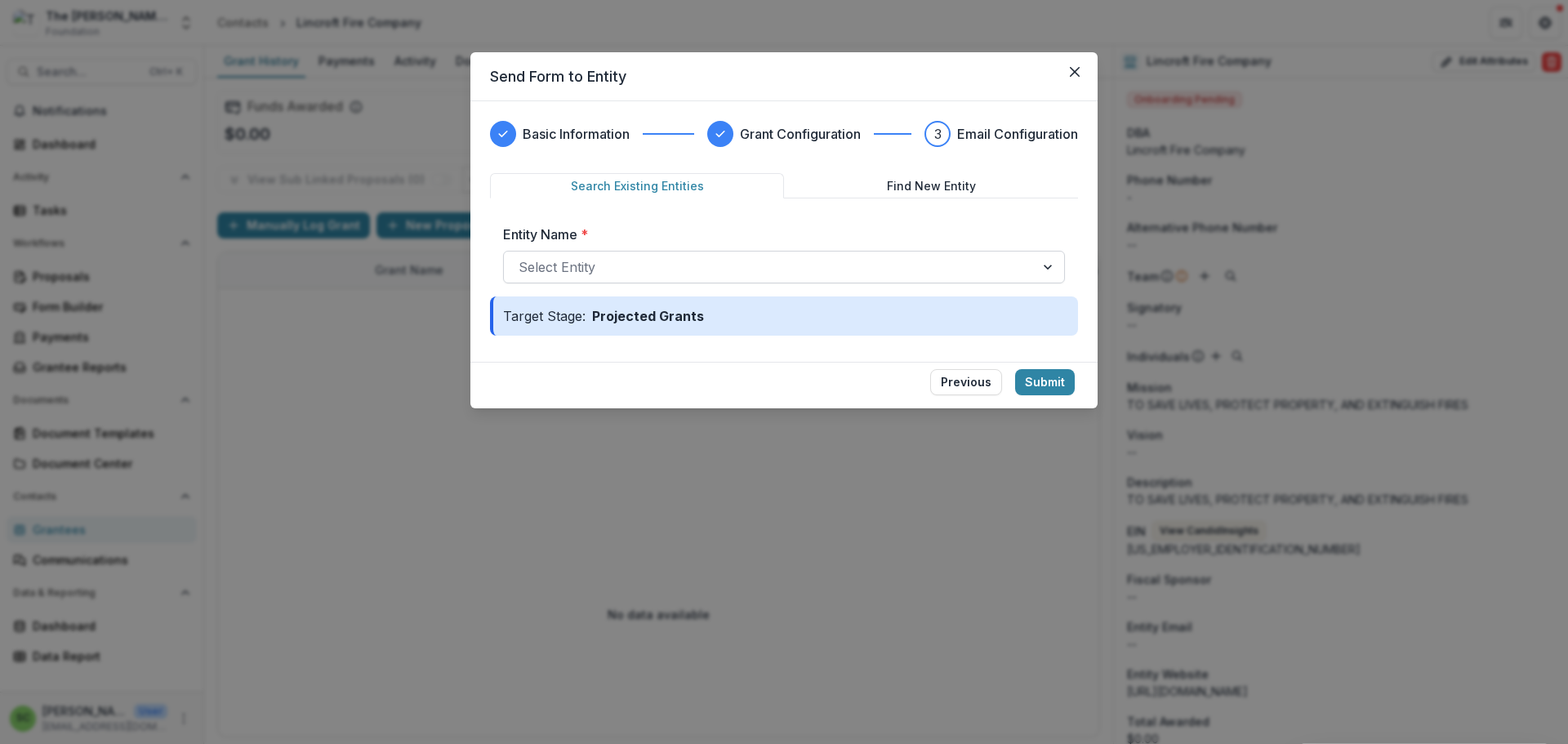
click at [519, 279] on div at bounding box center [769, 267] width 501 height 23
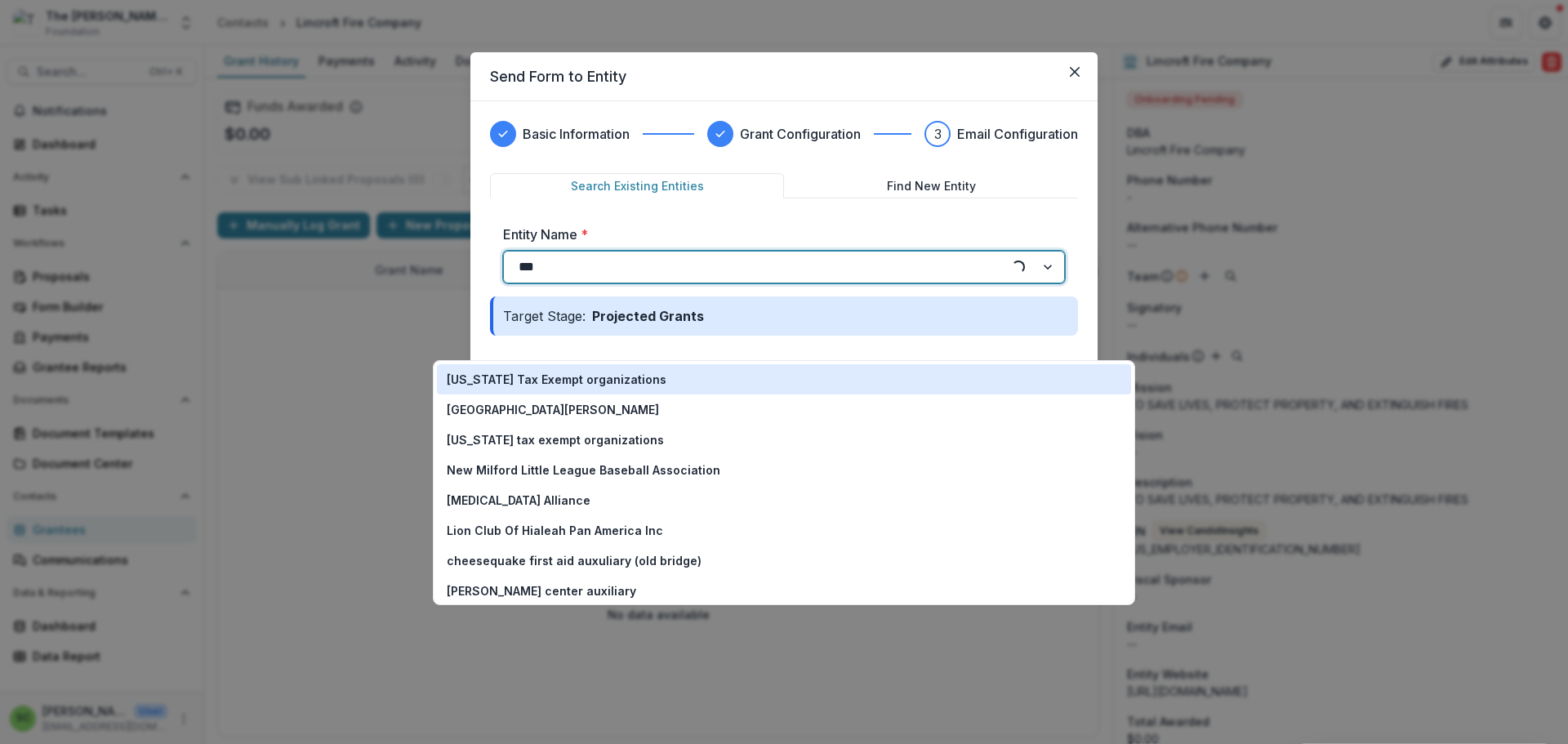
type input "****"
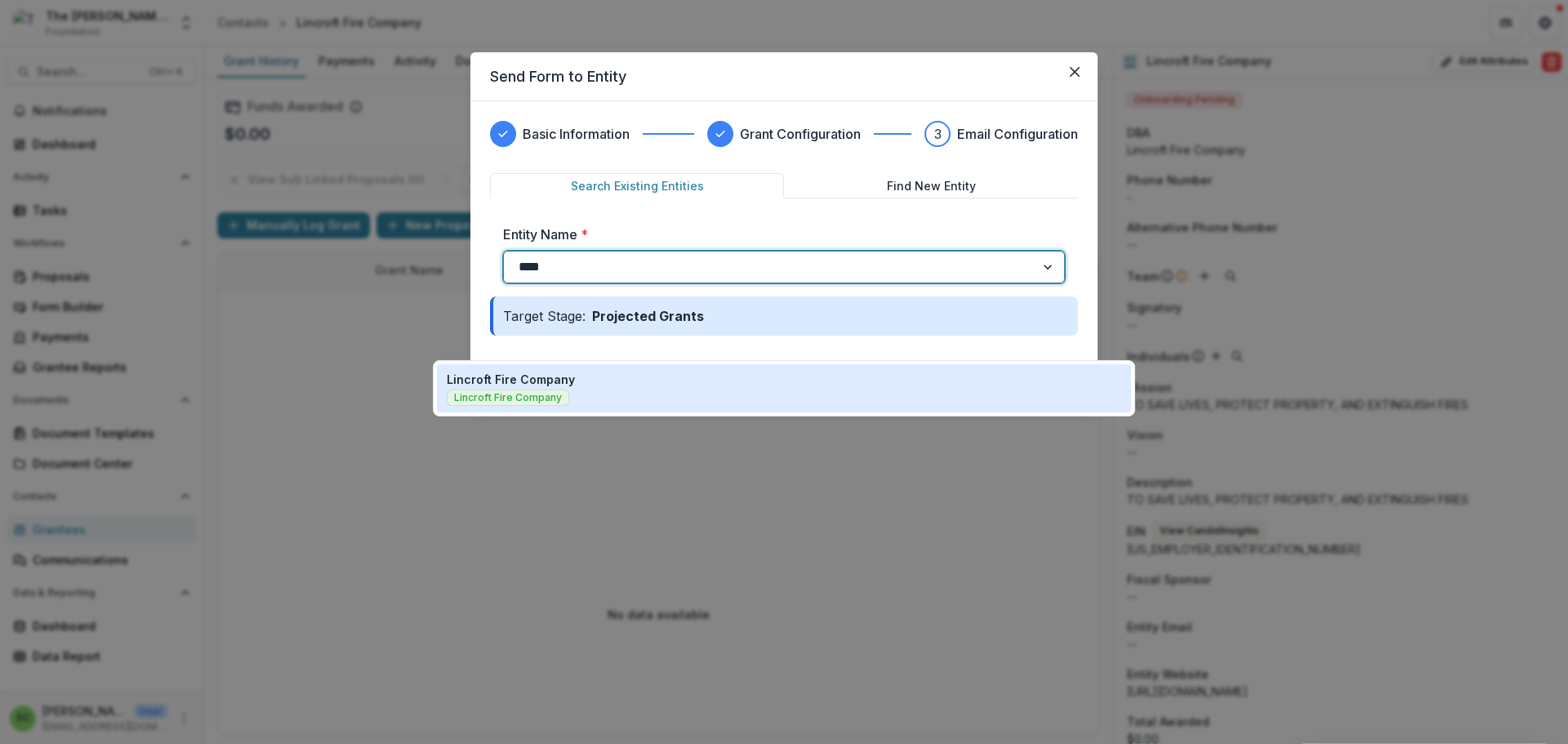
click at [521, 384] on p "Lincroft Fire Company" at bounding box center [510, 379] width 128 height 17
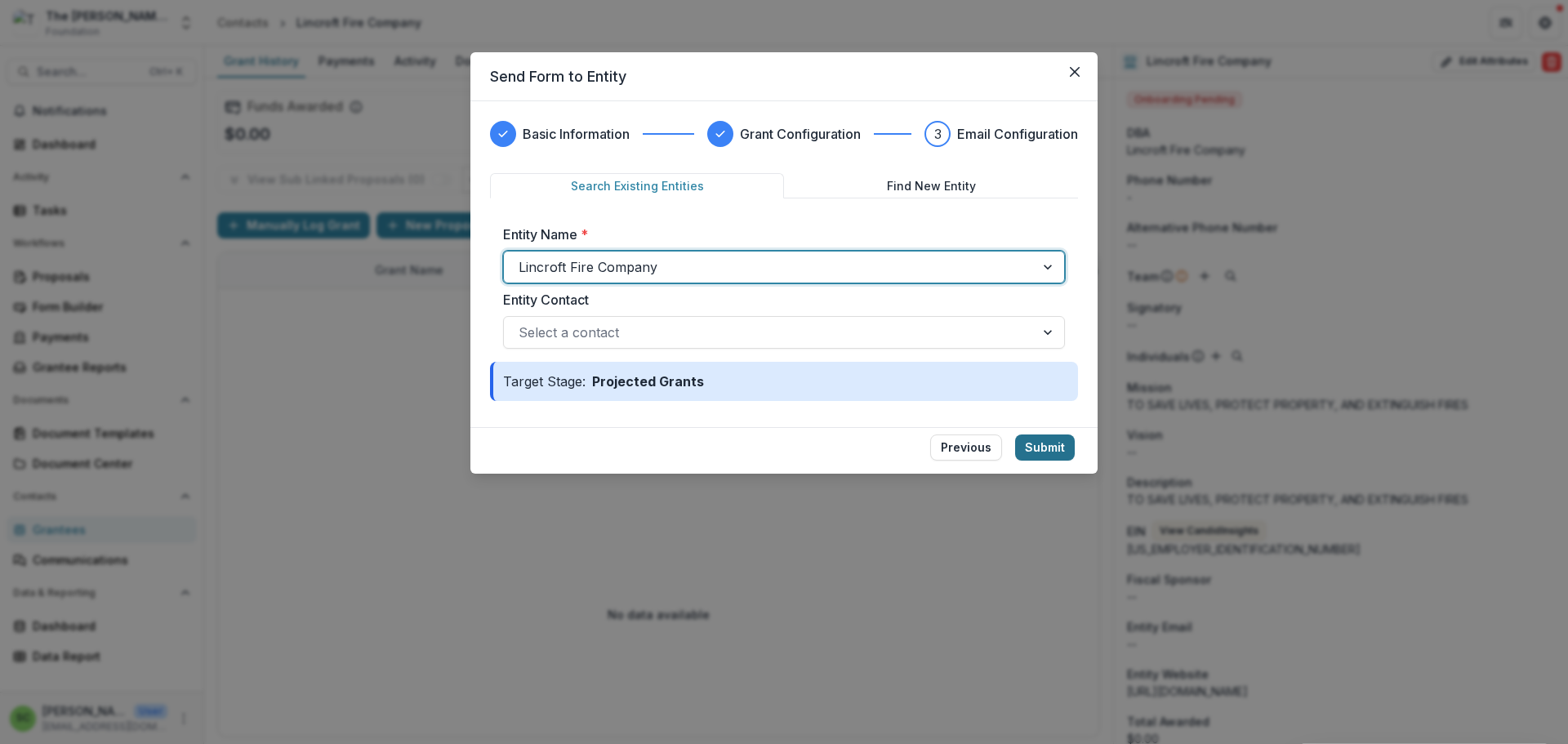
click at [1075, 460] on button "Submit" at bounding box center [1045, 447] width 60 height 26
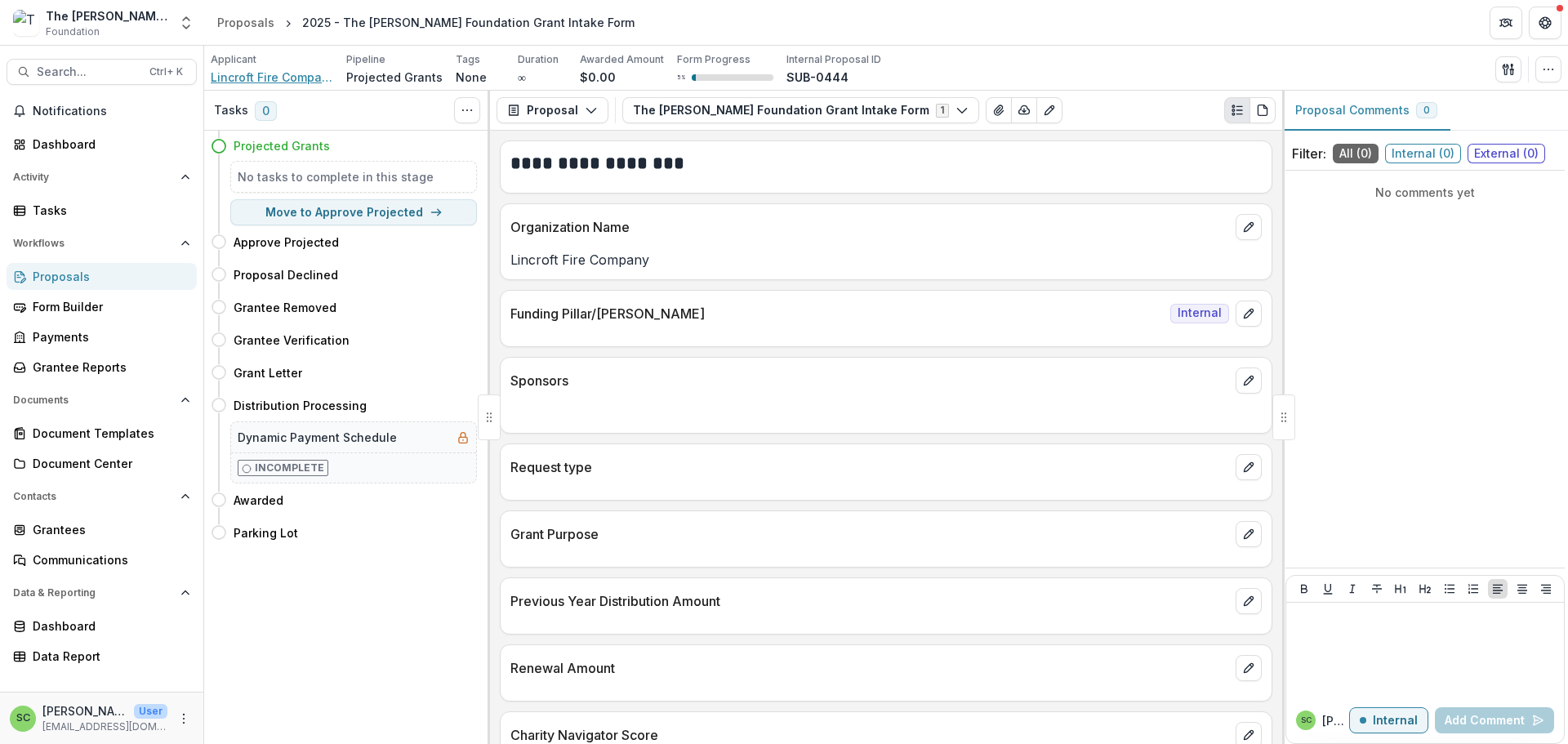
click at [281, 86] on span "Lincroft Fire Company" at bounding box center [272, 77] width 123 height 17
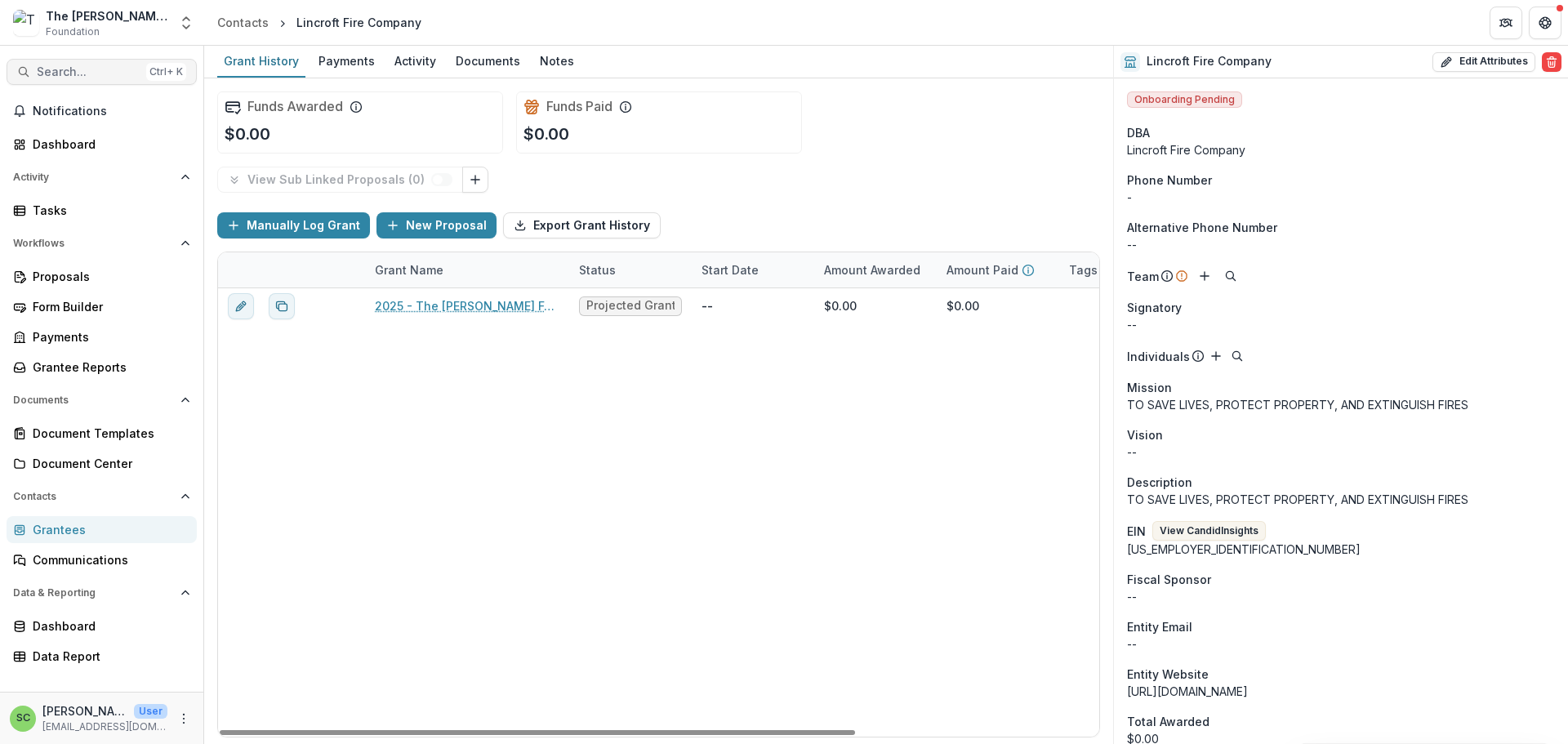
click at [86, 77] on span "Search..." at bounding box center [88, 72] width 103 height 14
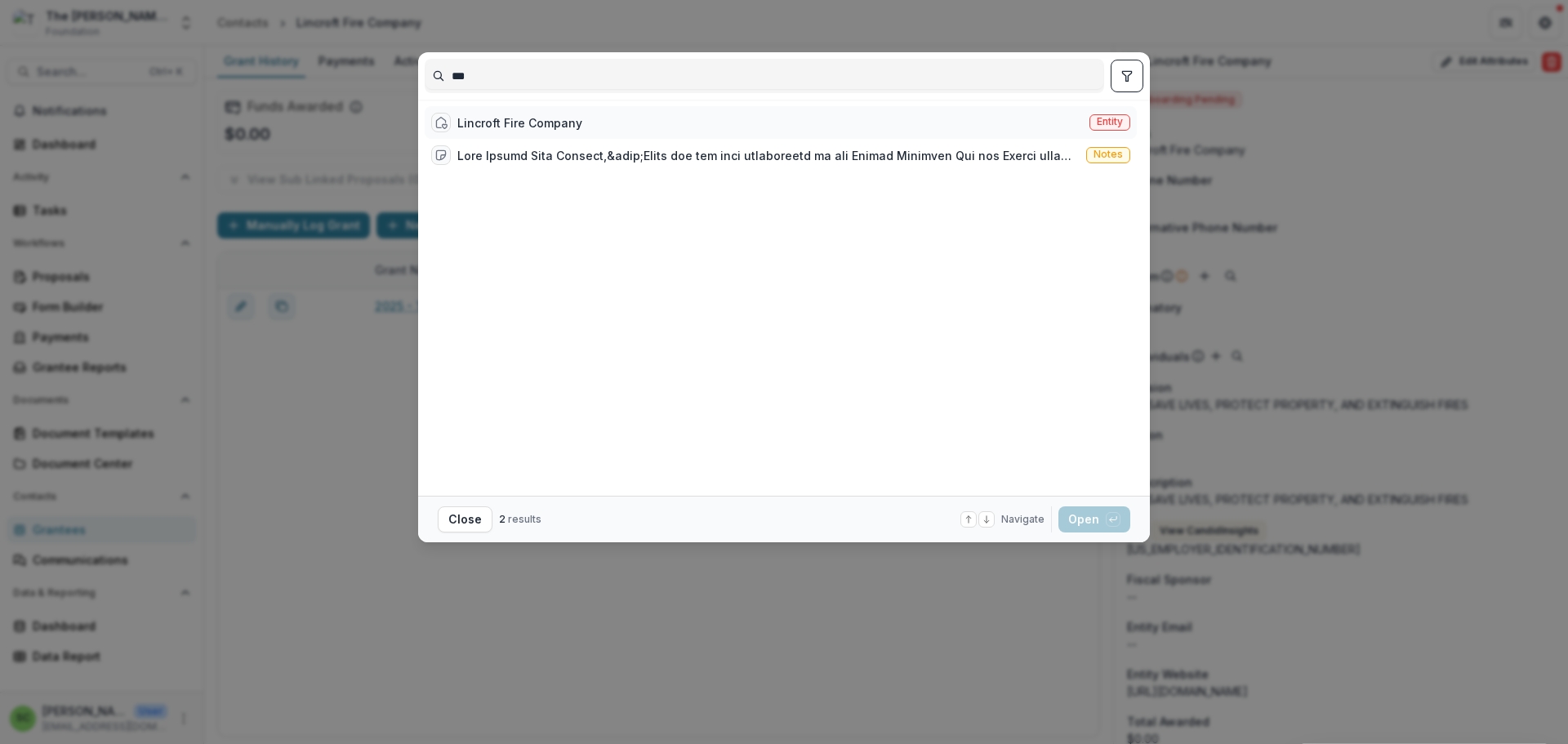
type input "***"
click at [457, 132] on div "Lincroft Fire Company" at bounding box center [519, 123] width 125 height 17
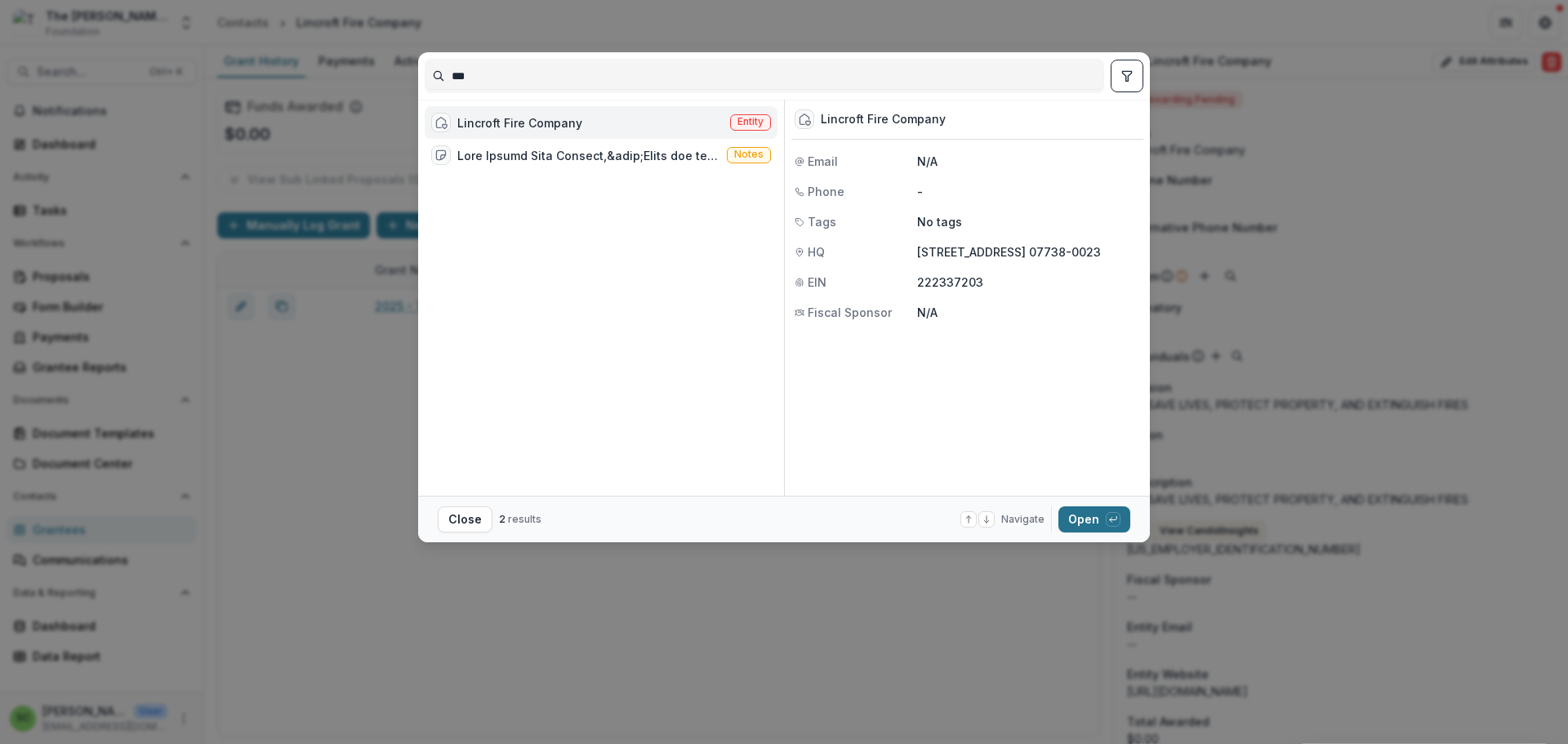
click at [1130, 531] on button "Open with enter key" at bounding box center [1094, 519] width 72 height 26
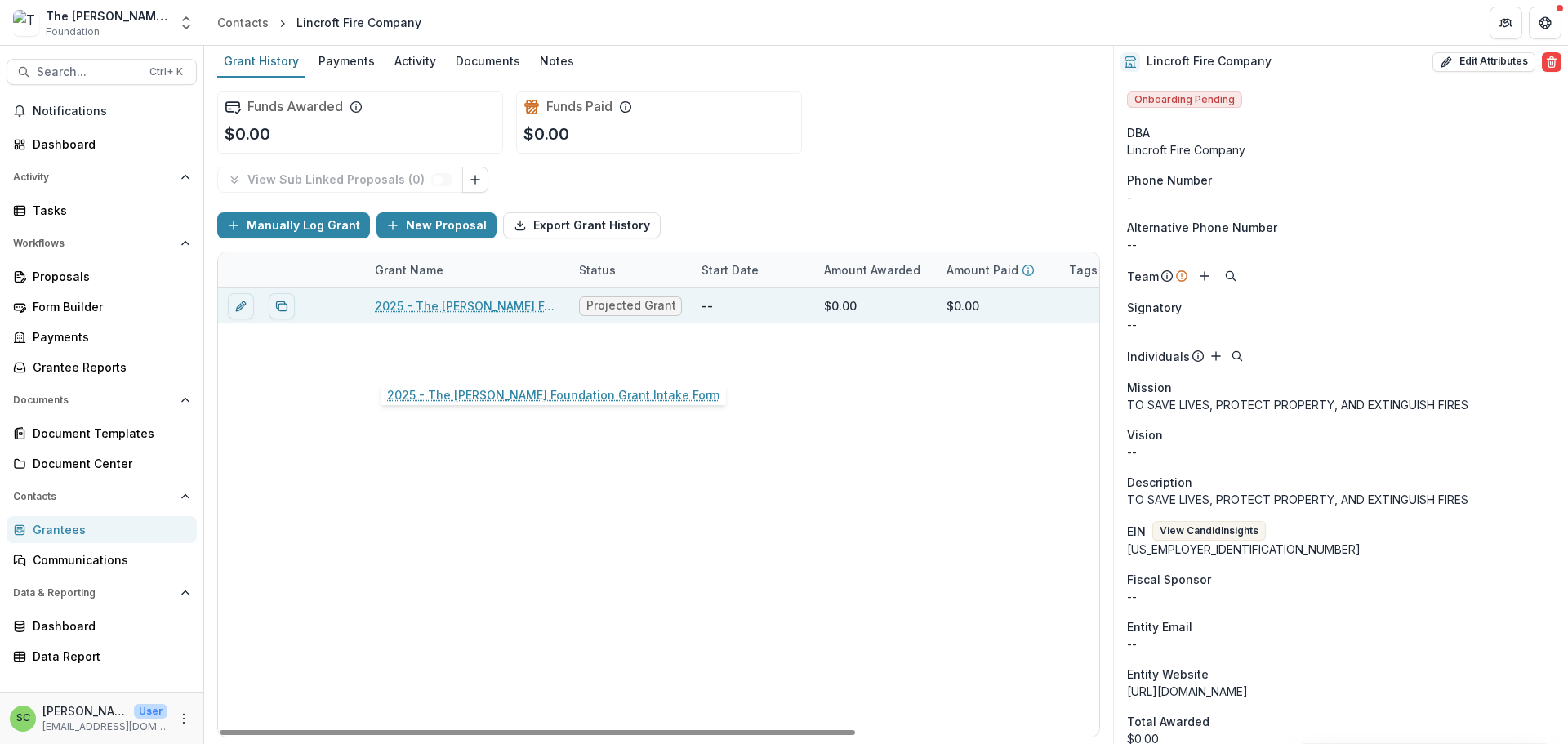
click at [482, 314] on link "2025 - The [PERSON_NAME] Foundation Grant Intake Form" at bounding box center [467, 305] width 185 height 17
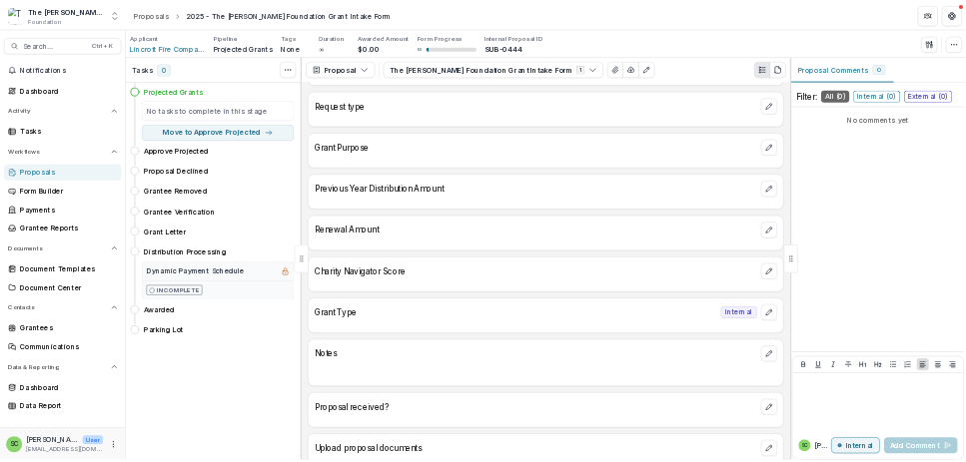
scroll to position [399, 0]
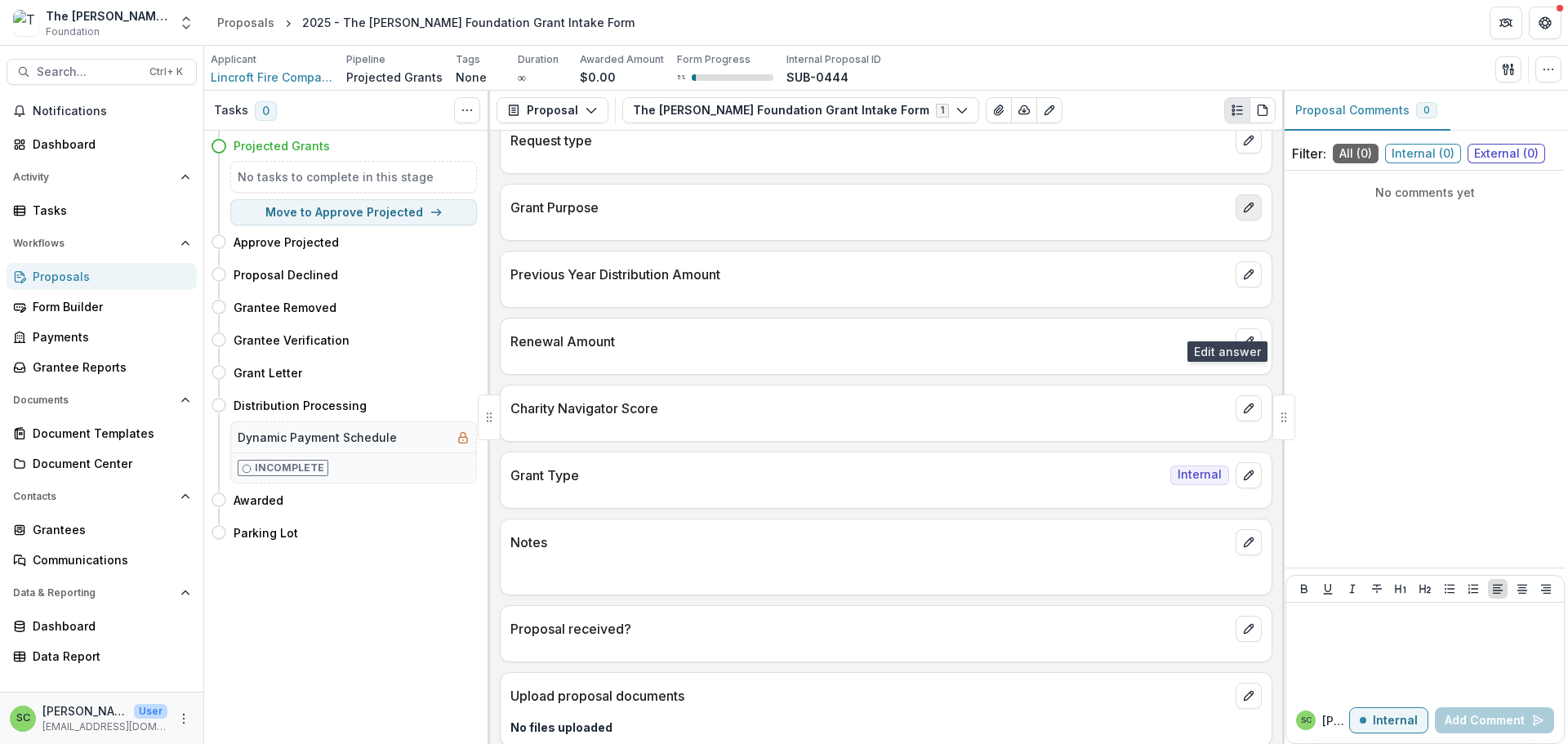
click at [1242, 214] on icon "edit" at bounding box center [1249, 208] width 13 height 13
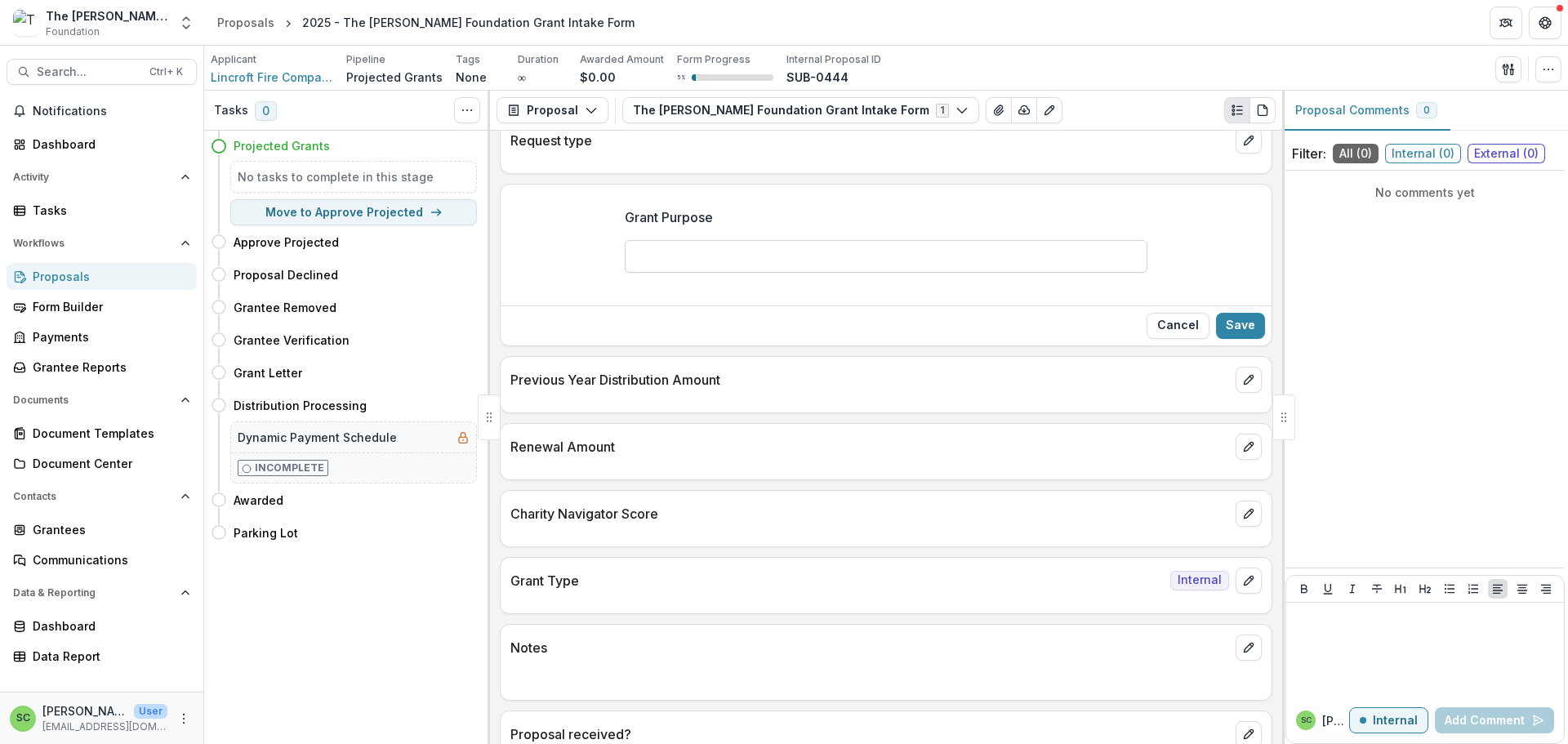
paste input "**********"
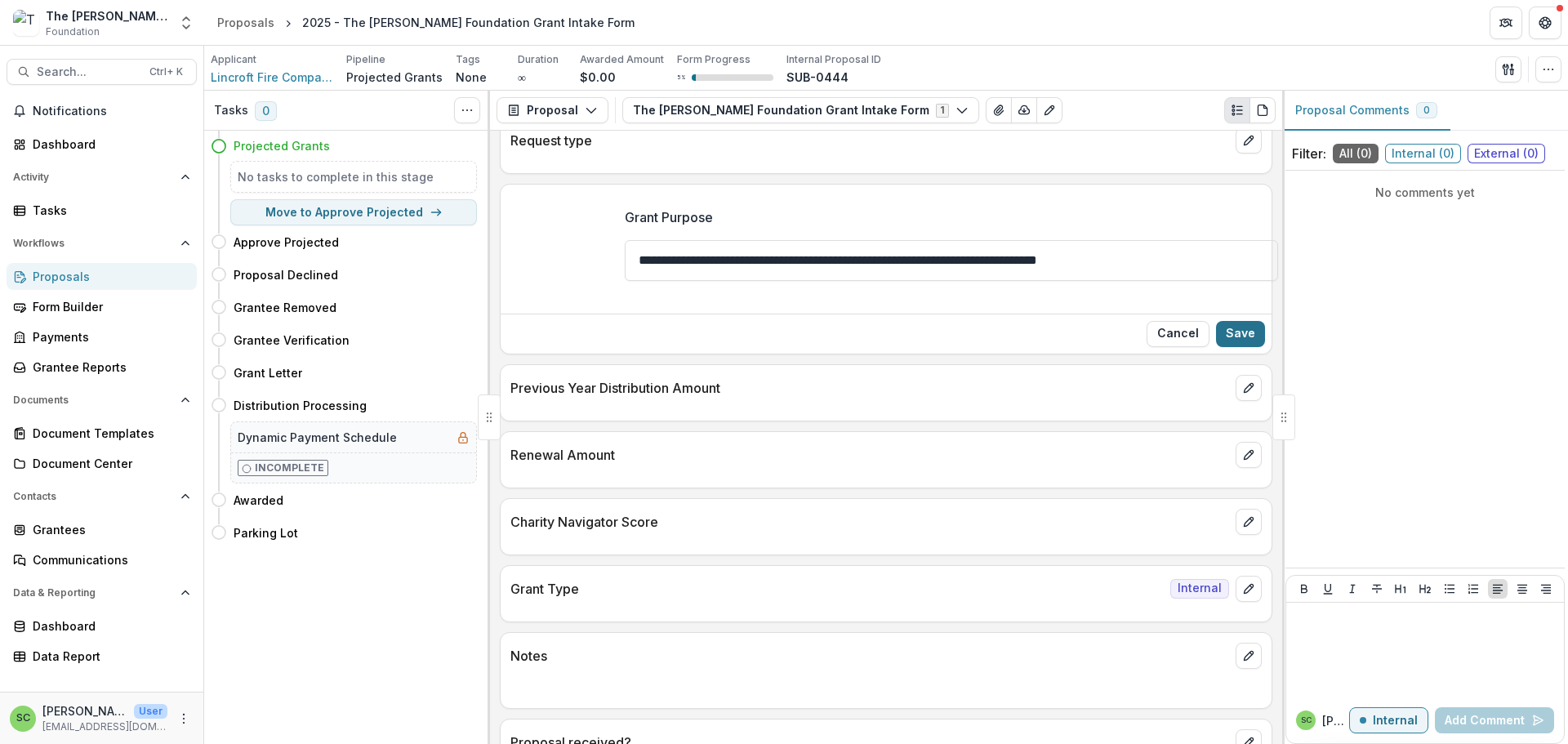
type input "**********"
click at [1216, 347] on button "Save" at bounding box center [1241, 334] width 49 height 26
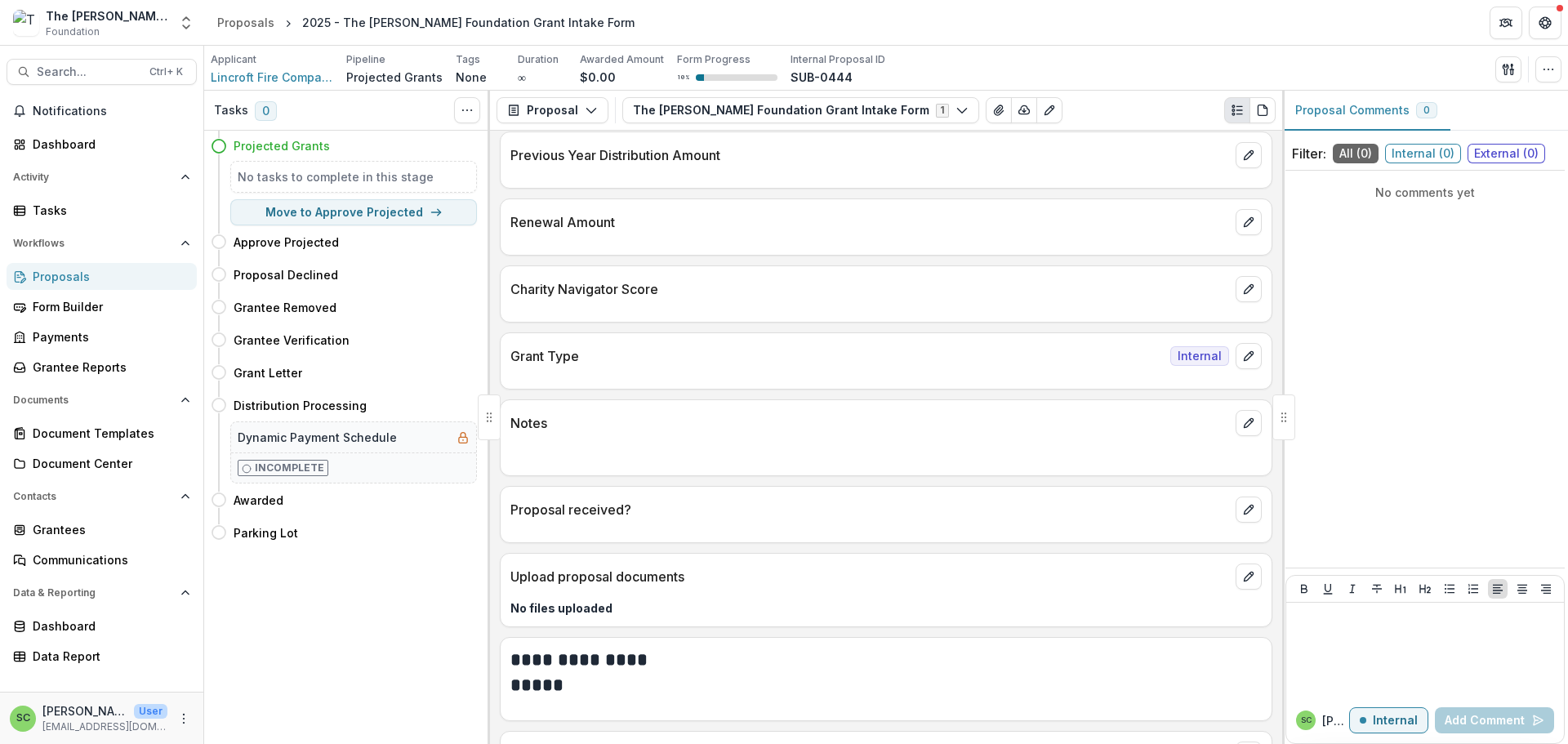
scroll to position [408, 0]
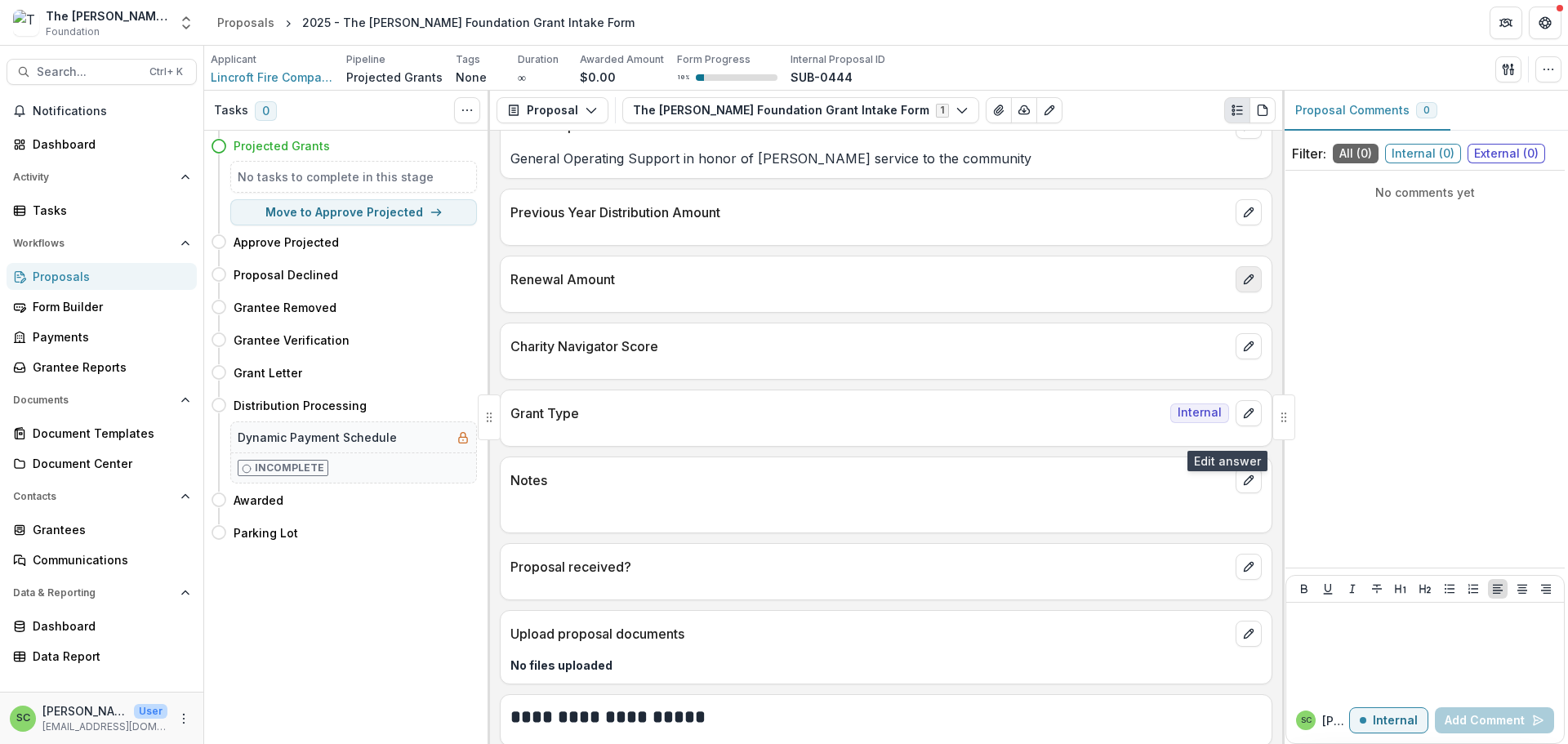
click at [1242, 285] on icon "edit" at bounding box center [1249, 280] width 13 height 13
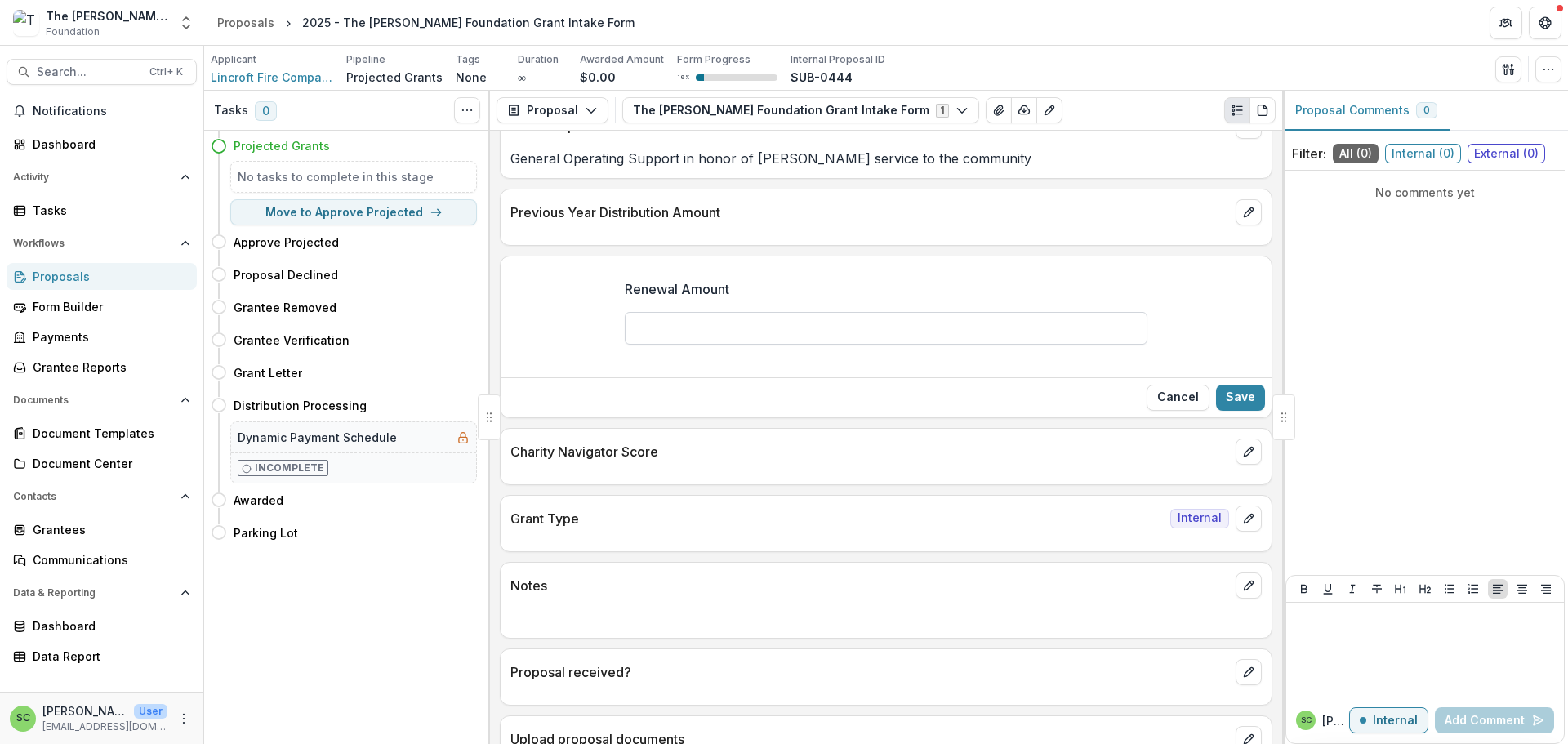
click at [929, 344] on input "Renewal Amount" at bounding box center [886, 328] width 523 height 33
type input "*******"
click at [1242, 410] on button "Save" at bounding box center [1241, 397] width 49 height 26
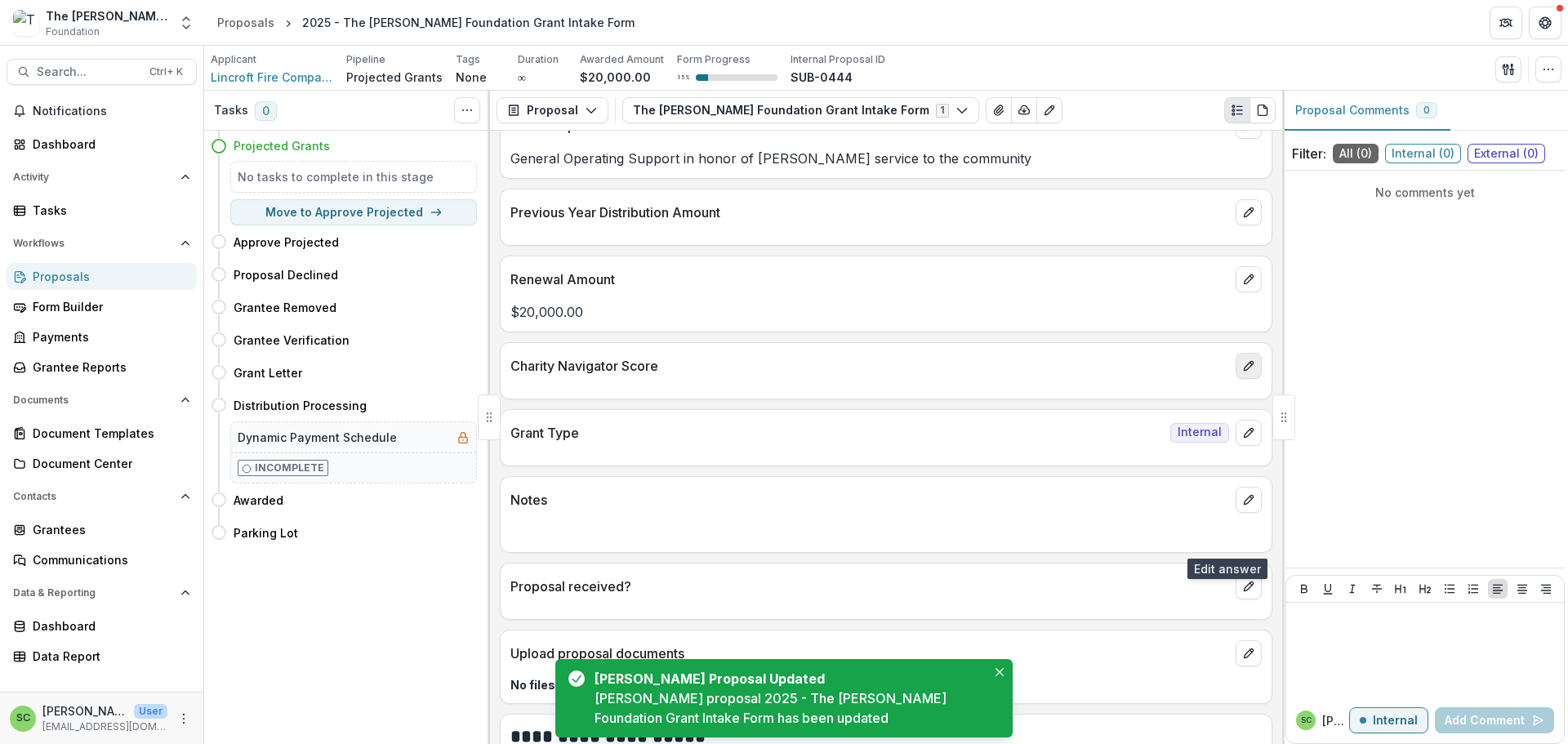
click at [1244, 370] on icon "edit" at bounding box center [1248, 365] width 9 height 9
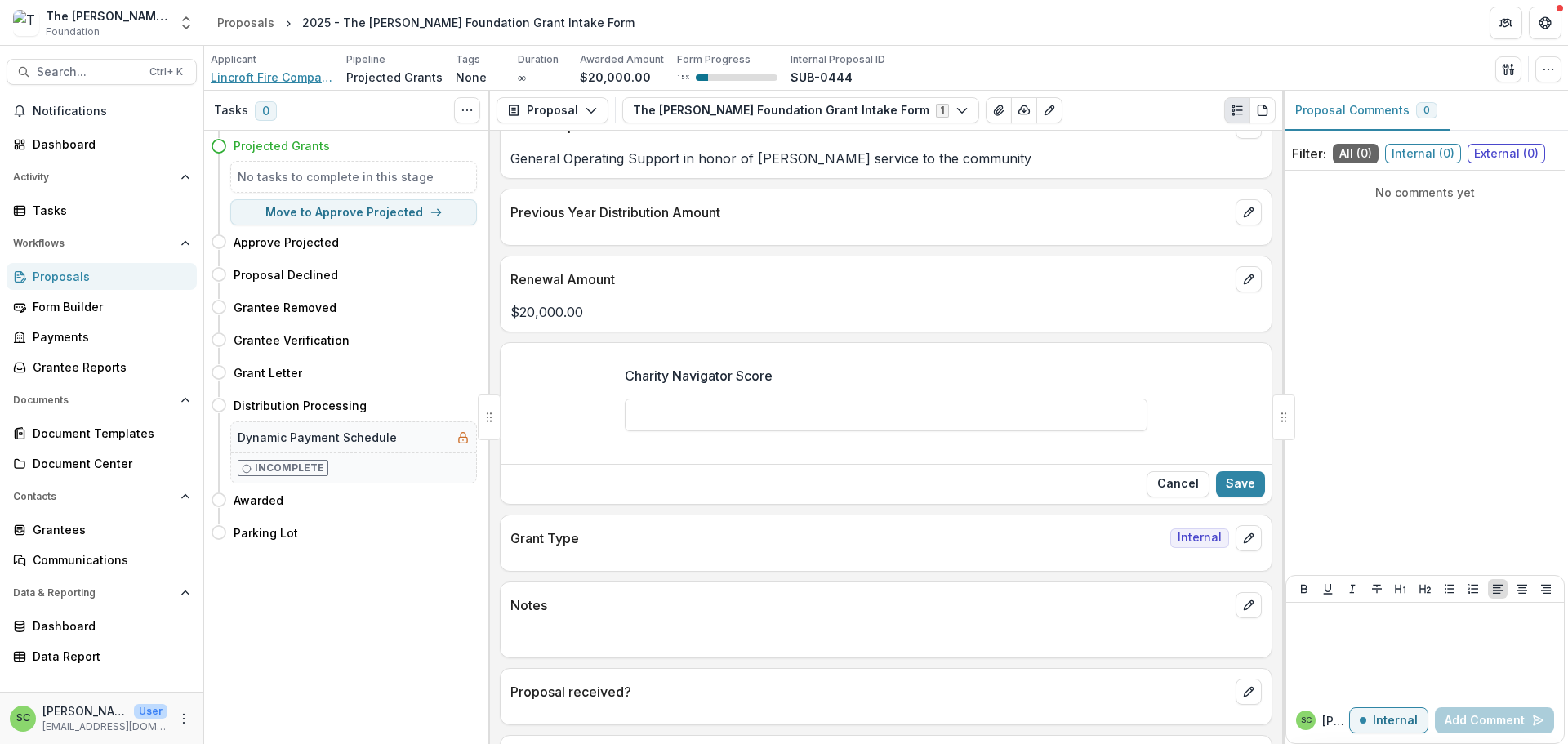
click at [258, 86] on span "Lincroft Fire Company" at bounding box center [272, 77] width 123 height 17
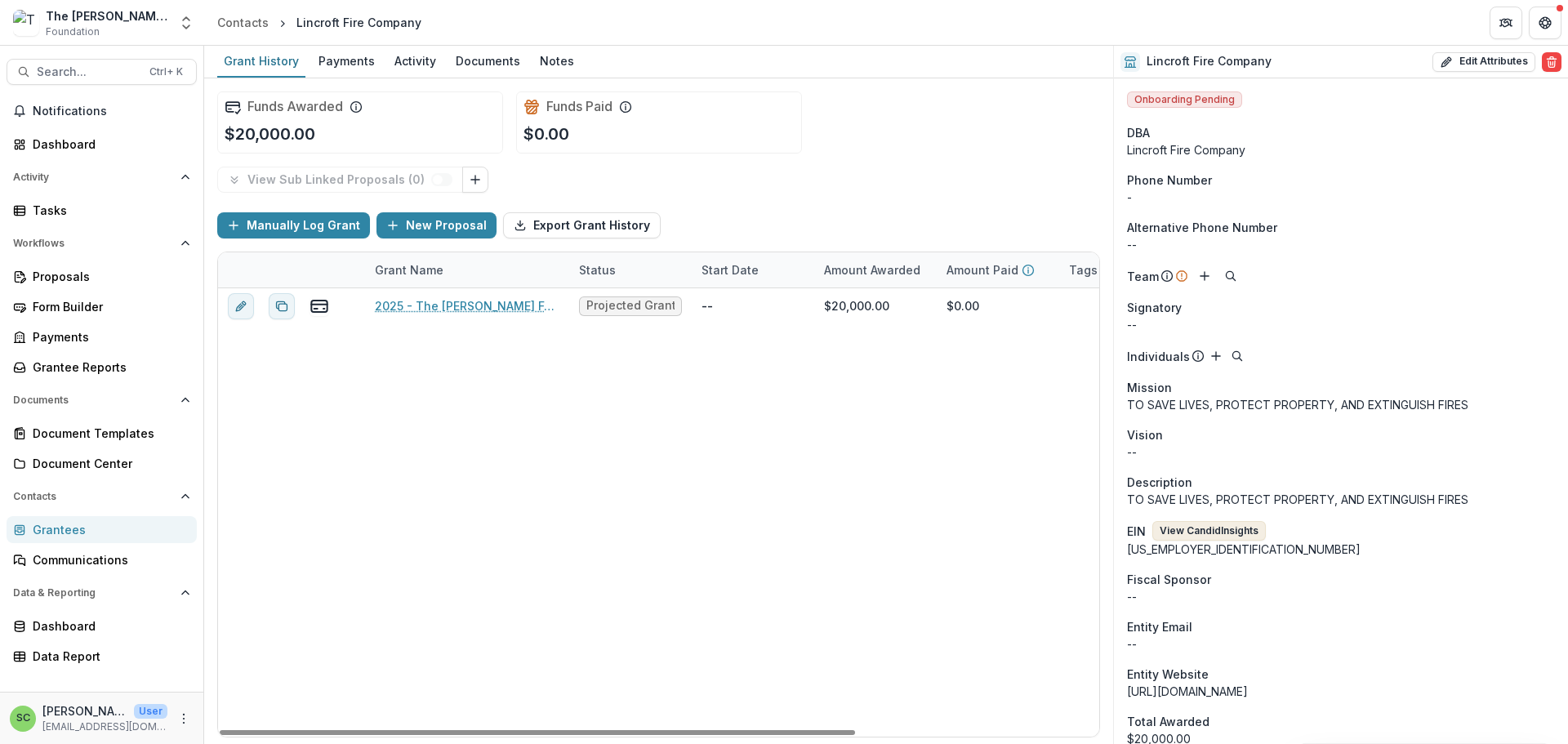
click at [1229, 540] on button "View Candid Insights" at bounding box center [1209, 531] width 114 height 20
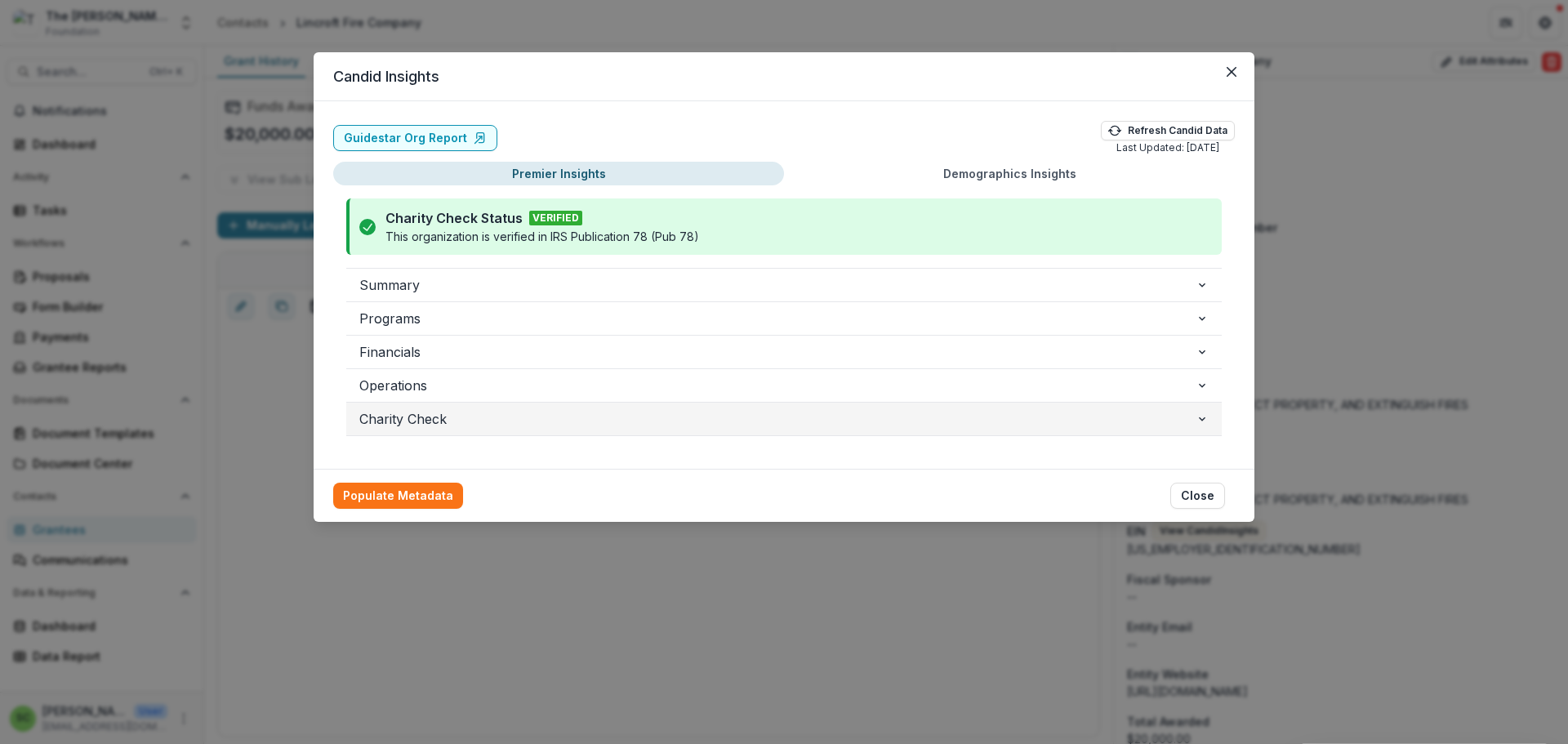
click at [1000, 428] on span "Charity Check" at bounding box center [777, 419] width 837 height 20
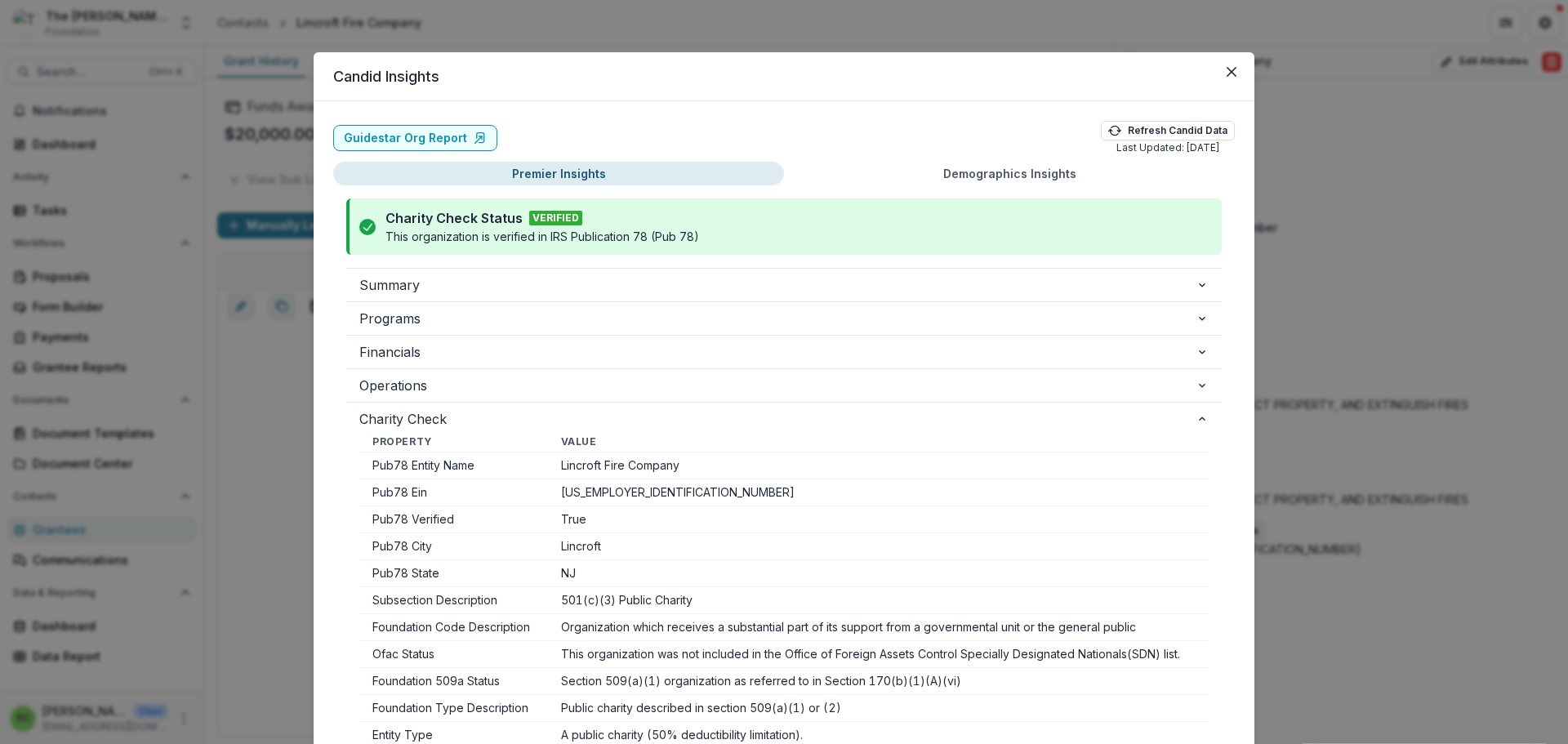
scroll to position [92, 0]
drag, startPoint x: 1235, startPoint y: 96, endPoint x: 1217, endPoint y: 45, distance: 54.1
click at [1217, 45] on div "Candid Insights Guidestar Org Report Refresh Candid Data Last Updated: [DATE] P…" at bounding box center [784, 372] width 1568 height 744
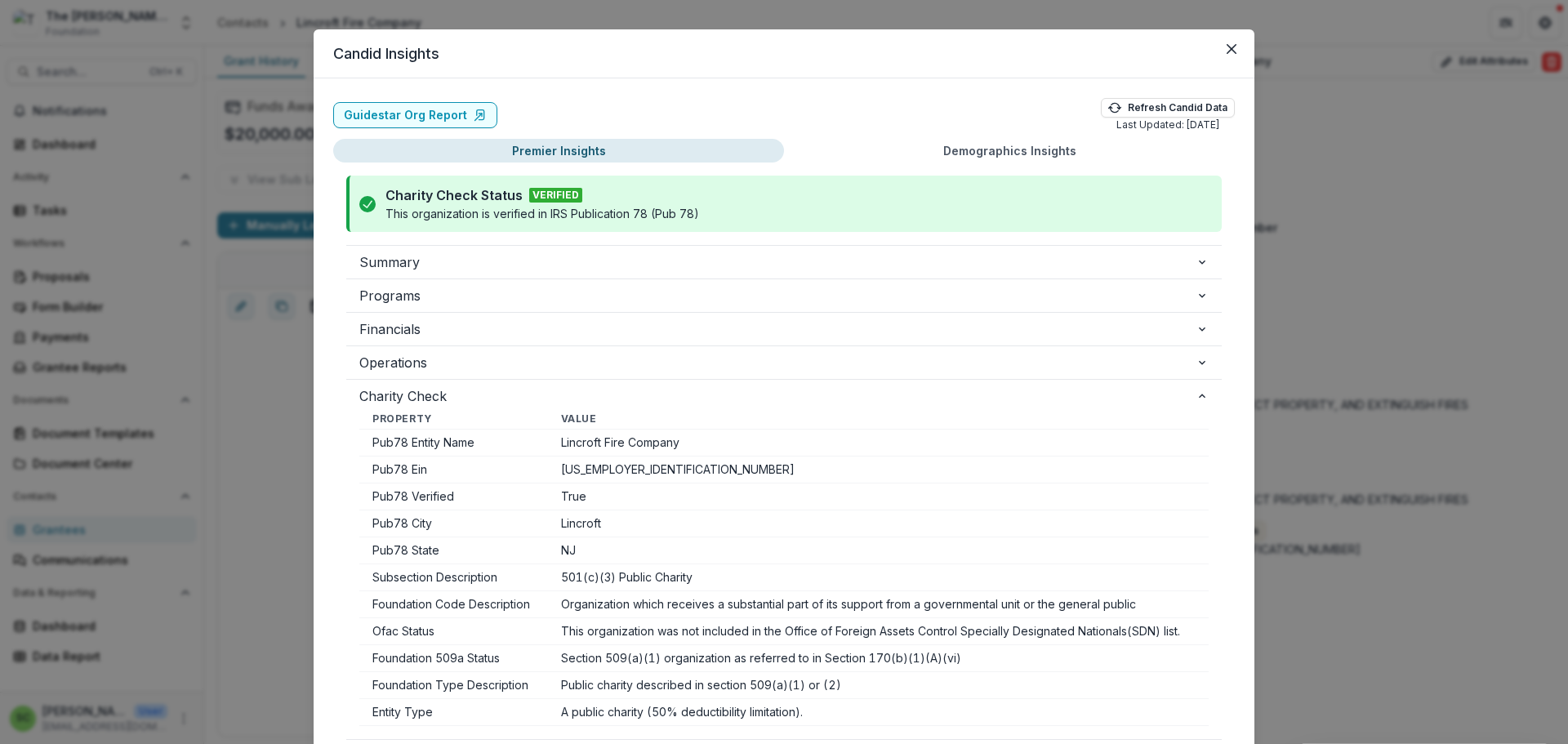
scroll to position [0, 0]
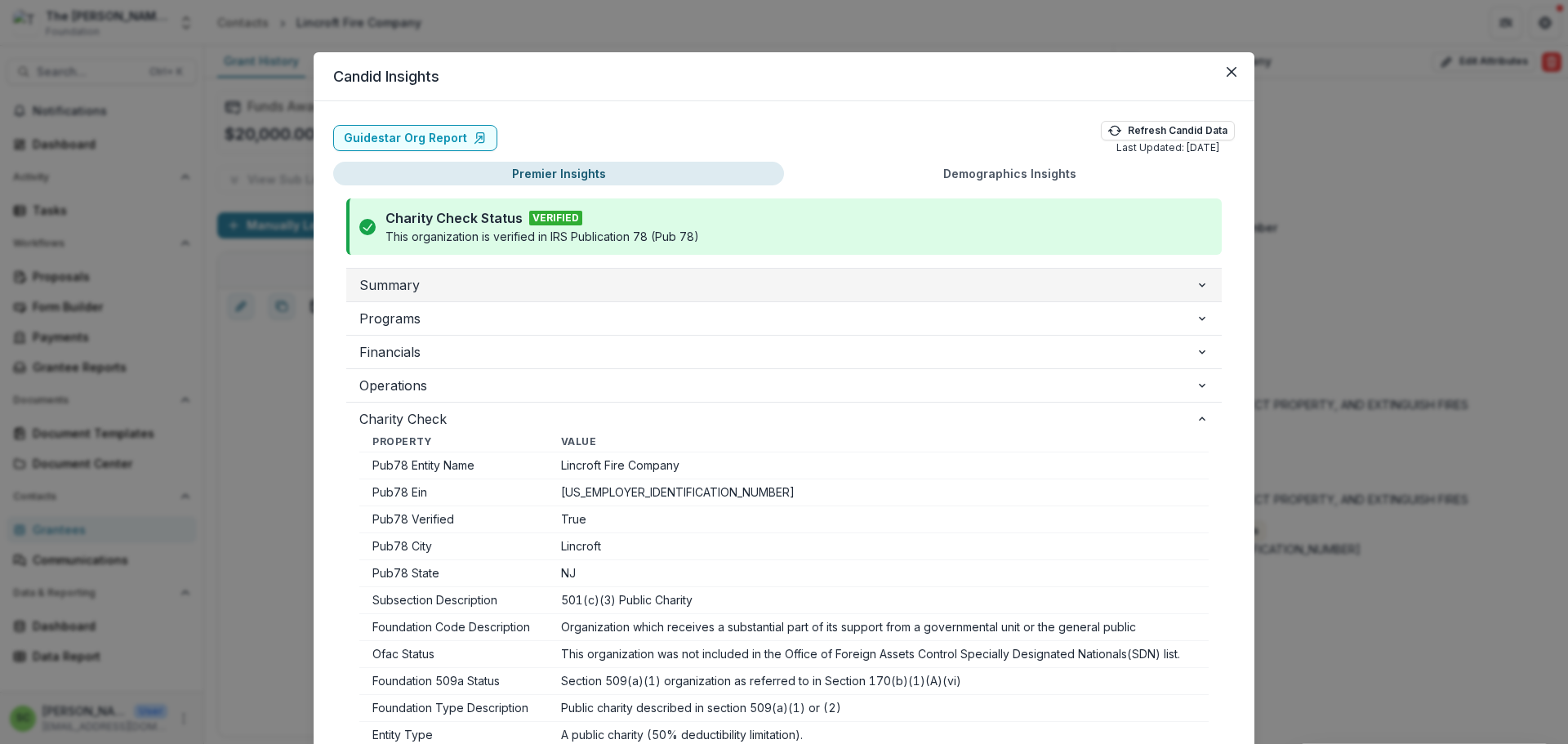
click at [896, 301] on button "Summary" at bounding box center [784, 285] width 875 height 33
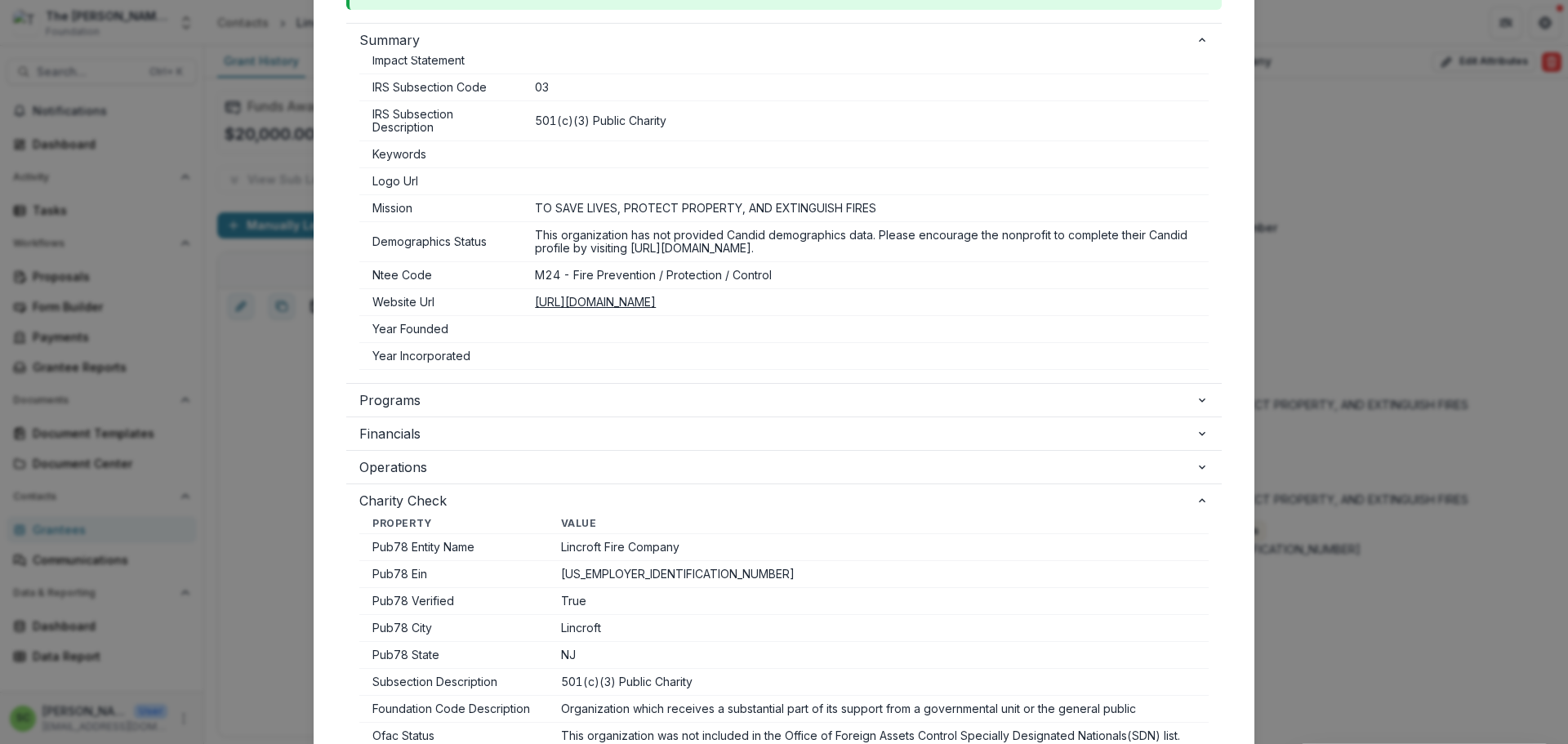
scroll to position [326, 0]
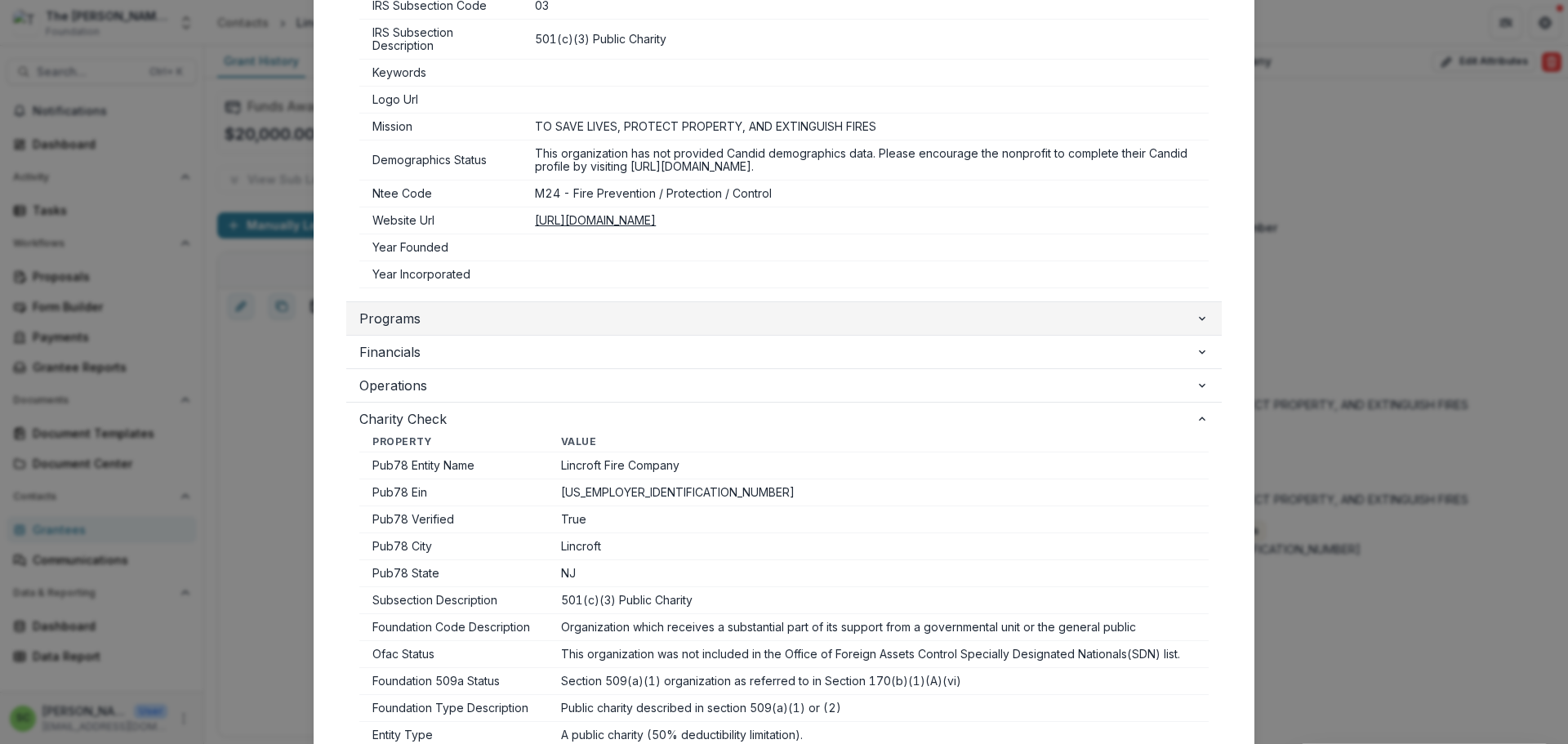
click at [1106, 328] on span "Programs" at bounding box center [777, 318] width 837 height 20
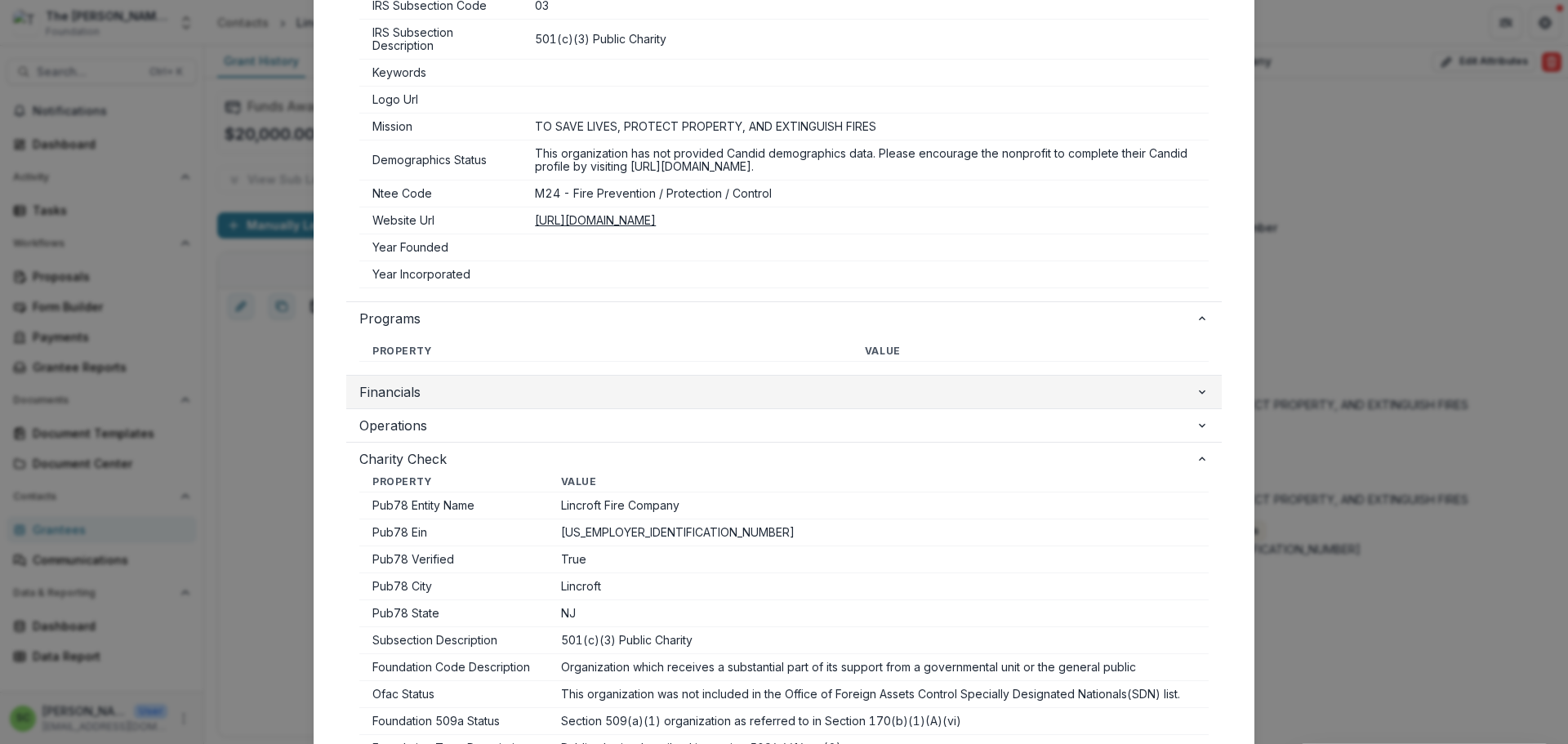
click at [1105, 401] on span "Financials" at bounding box center [777, 392] width 837 height 20
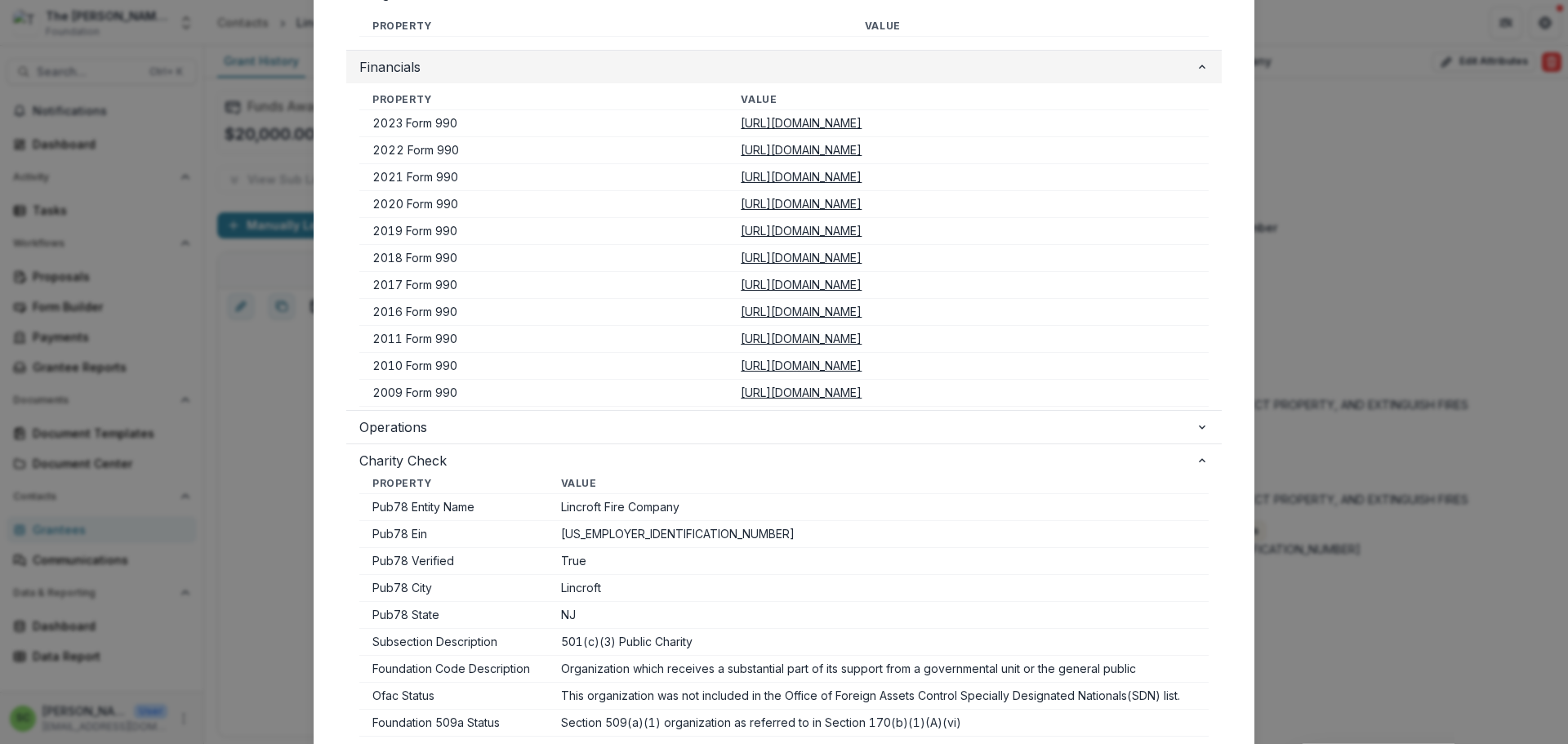
scroll to position [653, 0]
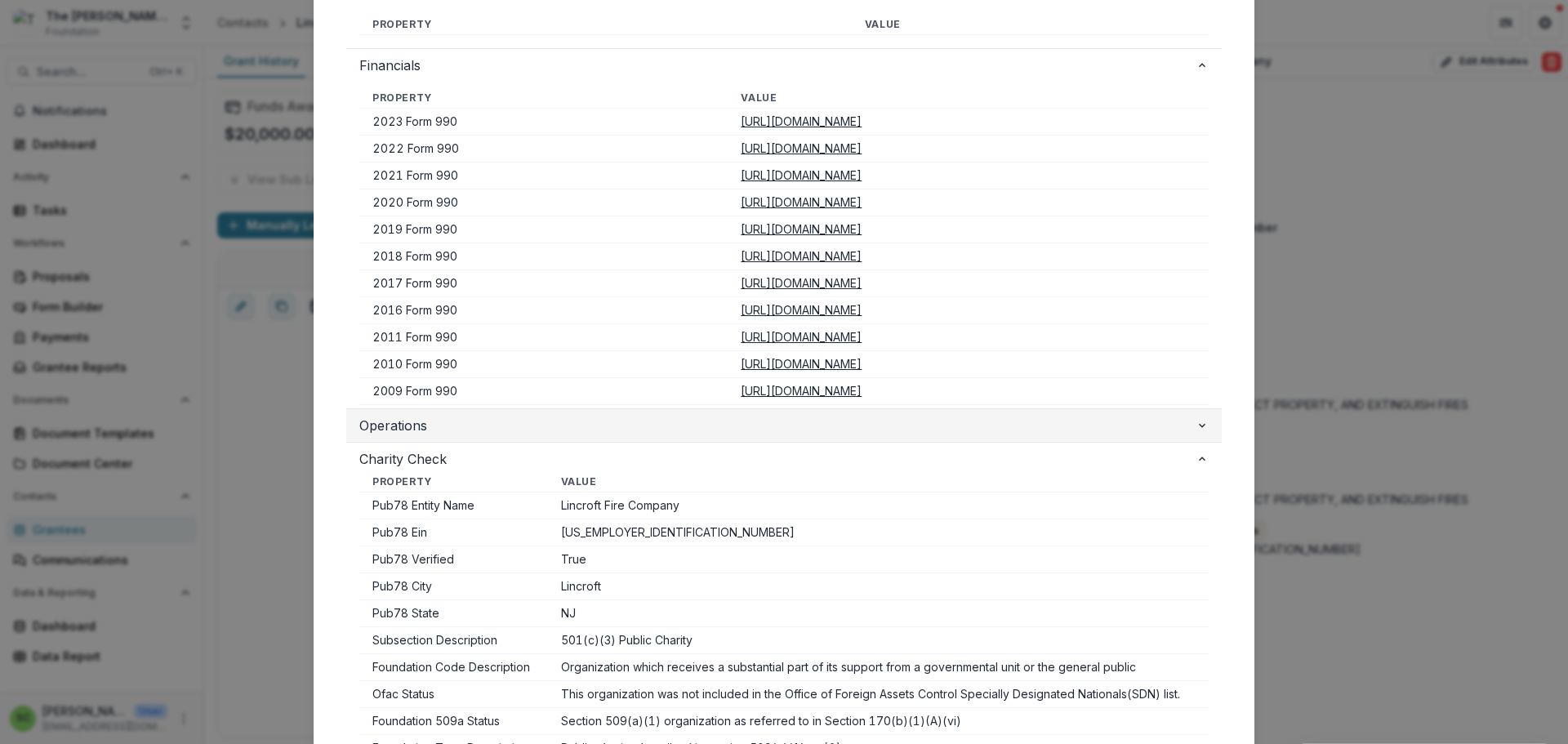
click at [1103, 435] on span "Operations" at bounding box center [777, 425] width 837 height 20
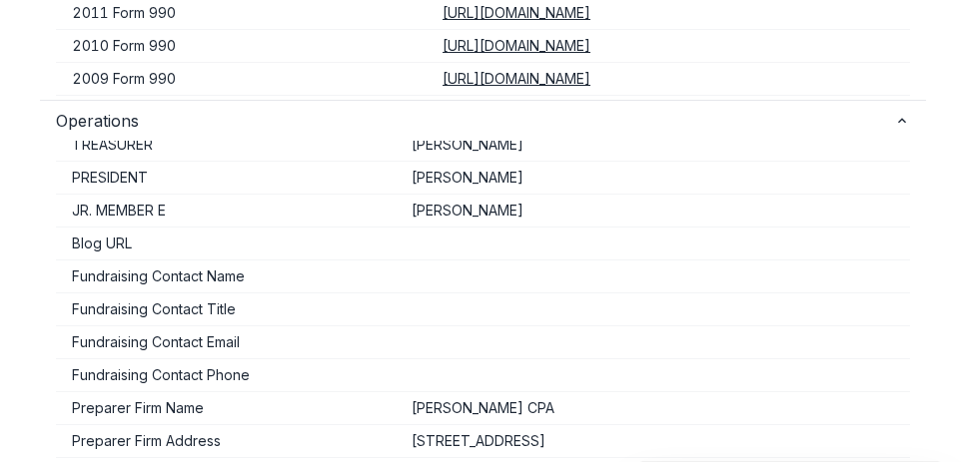
scroll to position [1090, 0]
